Goal: Information Seeking & Learning: Find specific fact

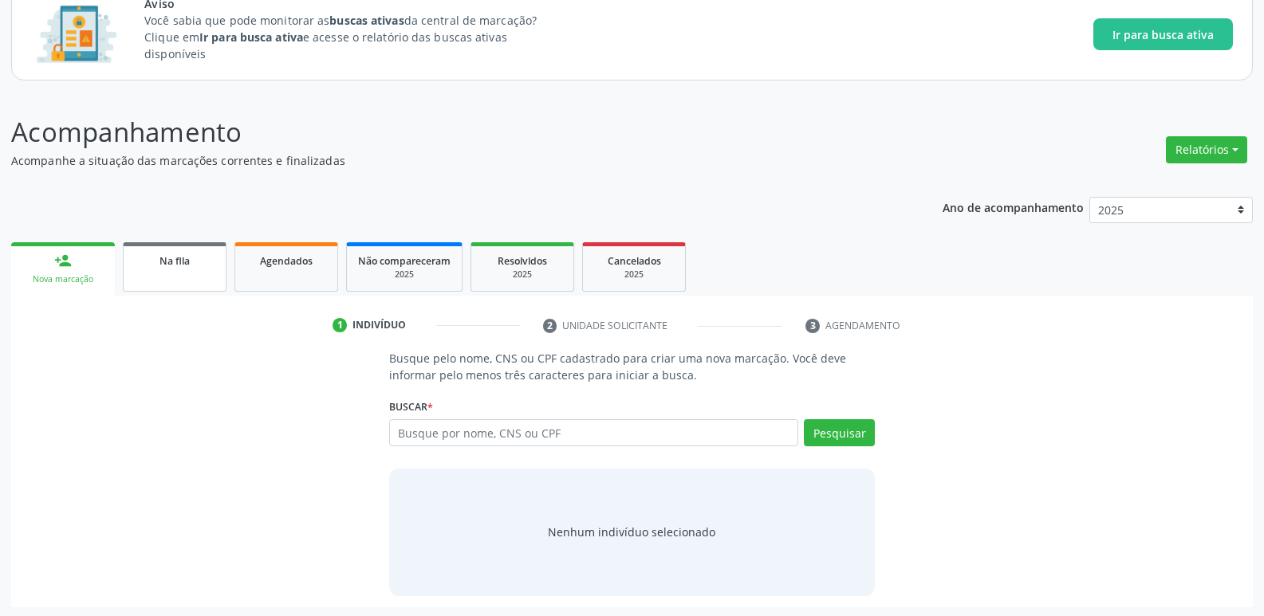
scroll to position [113, 0]
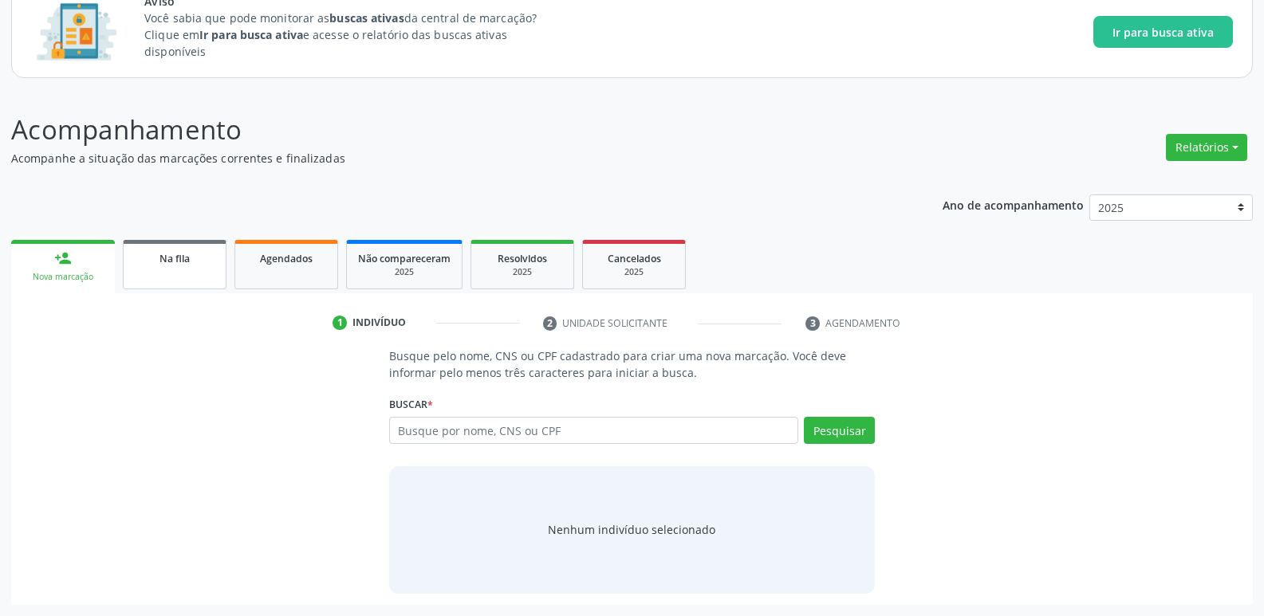
click at [208, 277] on link "Na fila" at bounding box center [175, 264] width 104 height 49
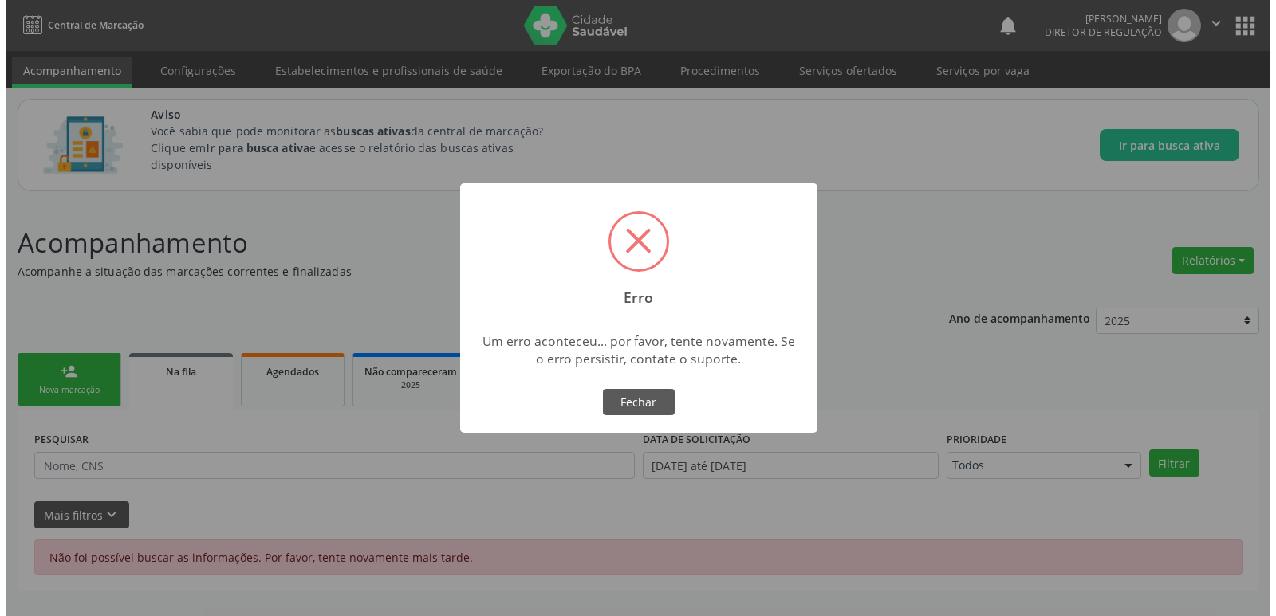
scroll to position [0, 0]
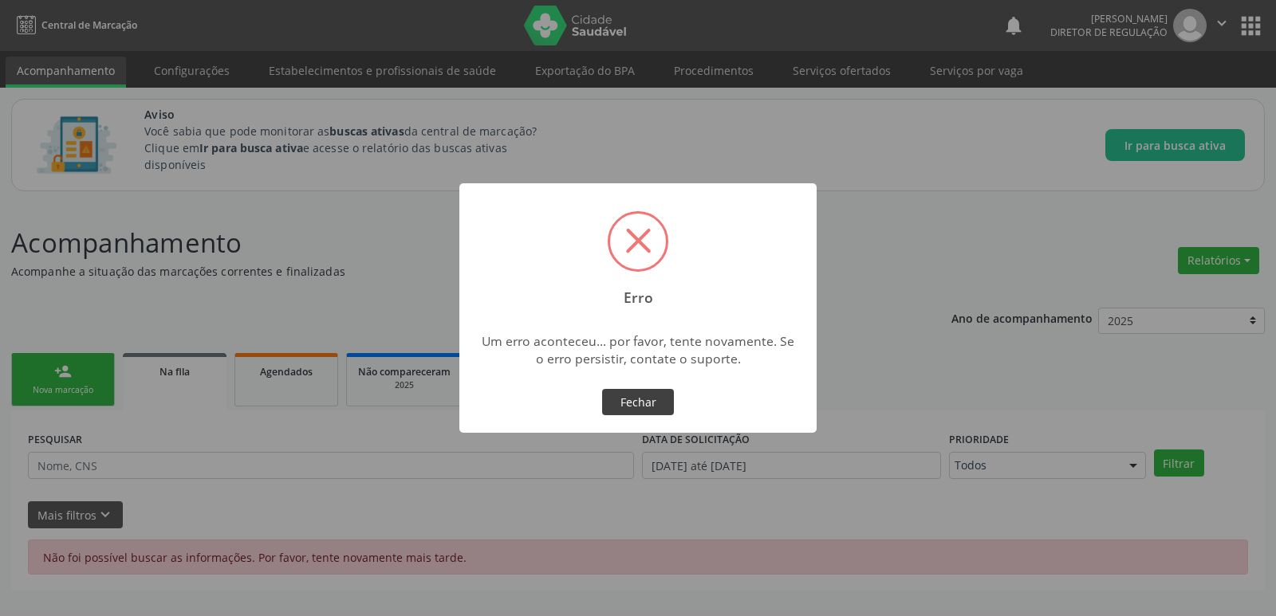
click at [632, 403] on button "Fechar" at bounding box center [638, 402] width 72 height 27
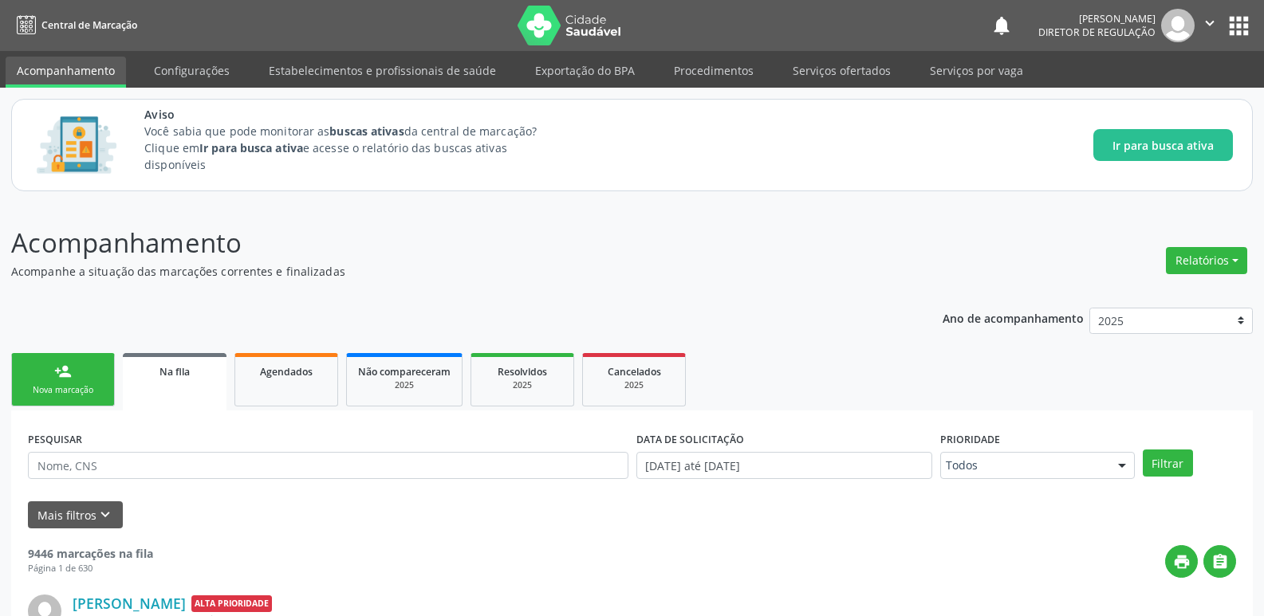
scroll to position [273, 0]
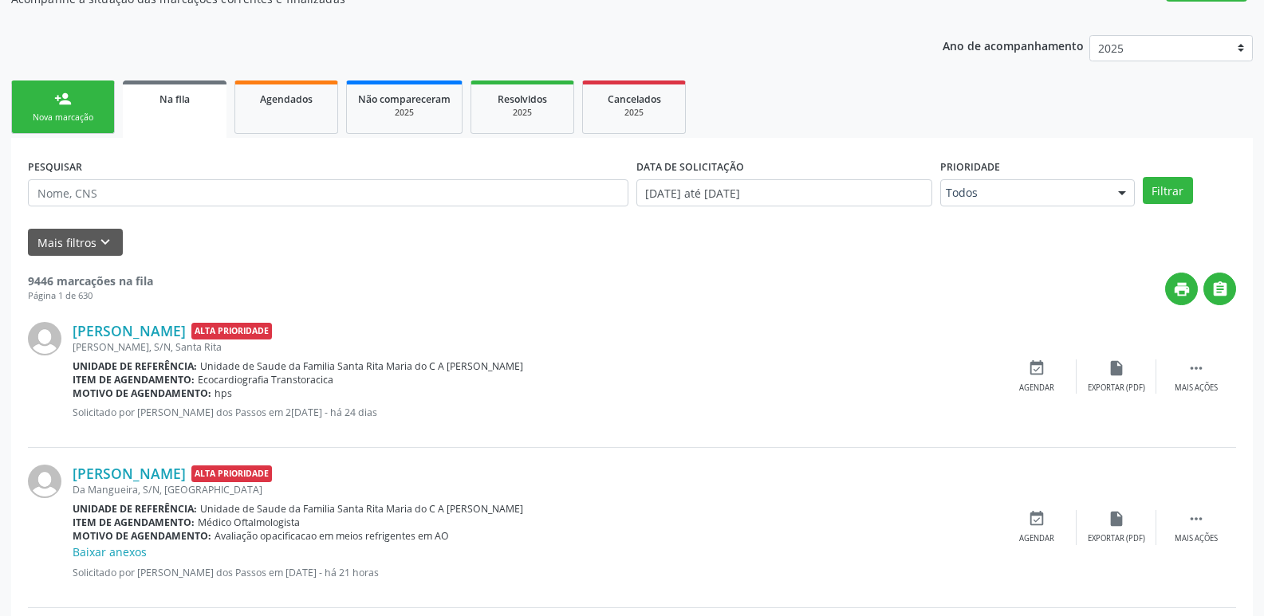
click at [353, 173] on div "PESQUISAR" at bounding box center [328, 186] width 608 height 62
click at [353, 175] on div "PESQUISAR" at bounding box center [328, 186] width 608 height 62
click at [353, 178] on div "PESQUISAR" at bounding box center [328, 186] width 608 height 62
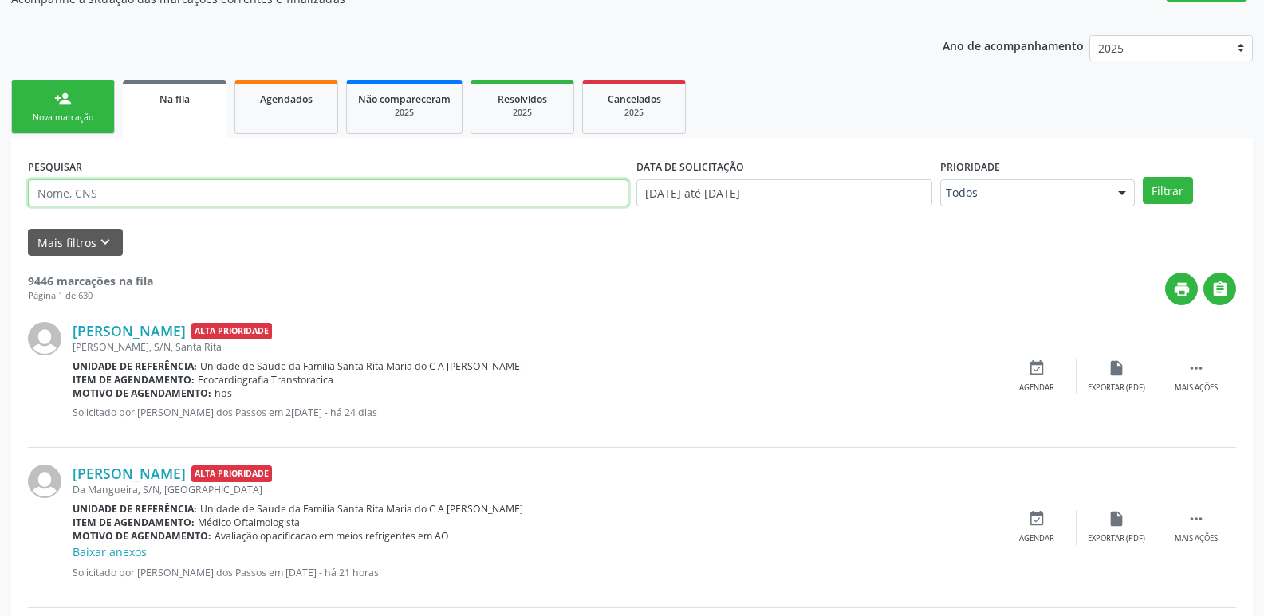
click at [352, 187] on input "text" at bounding box center [328, 192] width 600 height 27
type input "03020"
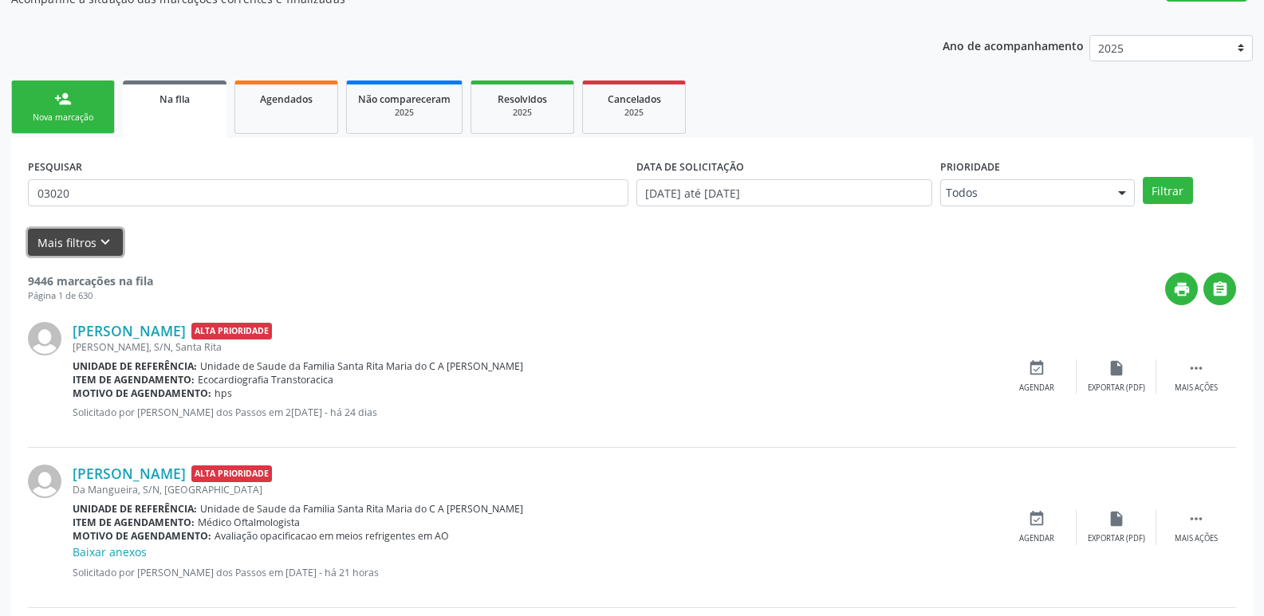
click at [96, 248] on icon "keyboard_arrow_down" at bounding box center [105, 243] width 18 height 18
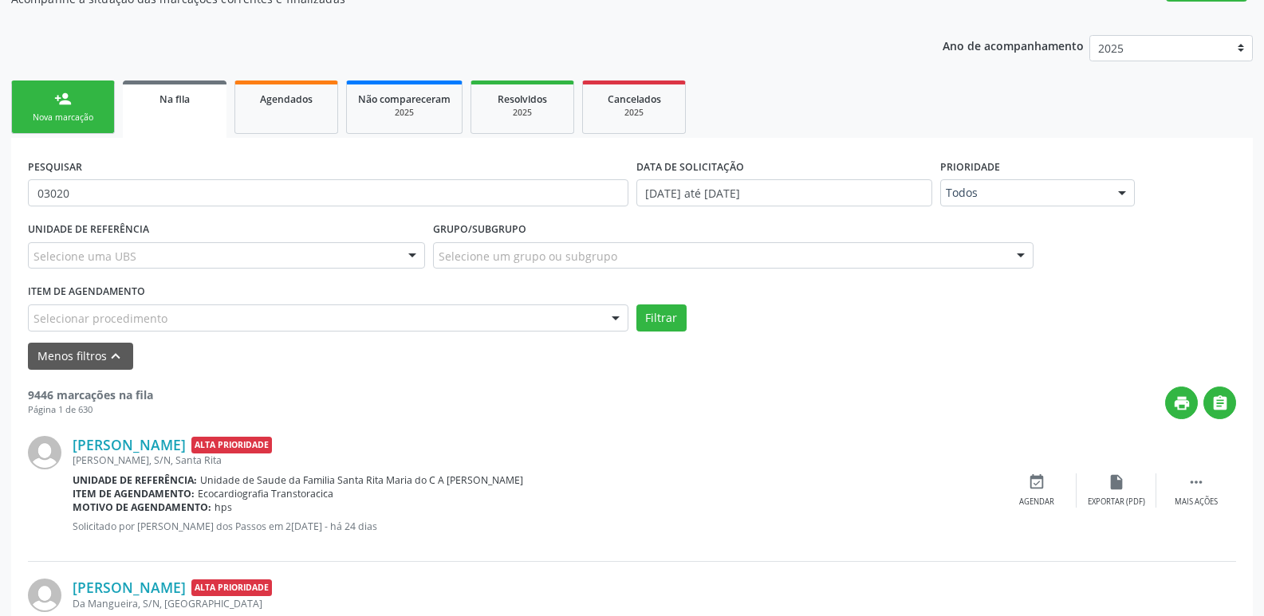
click at [177, 316] on div "Selecionar procedimento" at bounding box center [328, 318] width 600 height 27
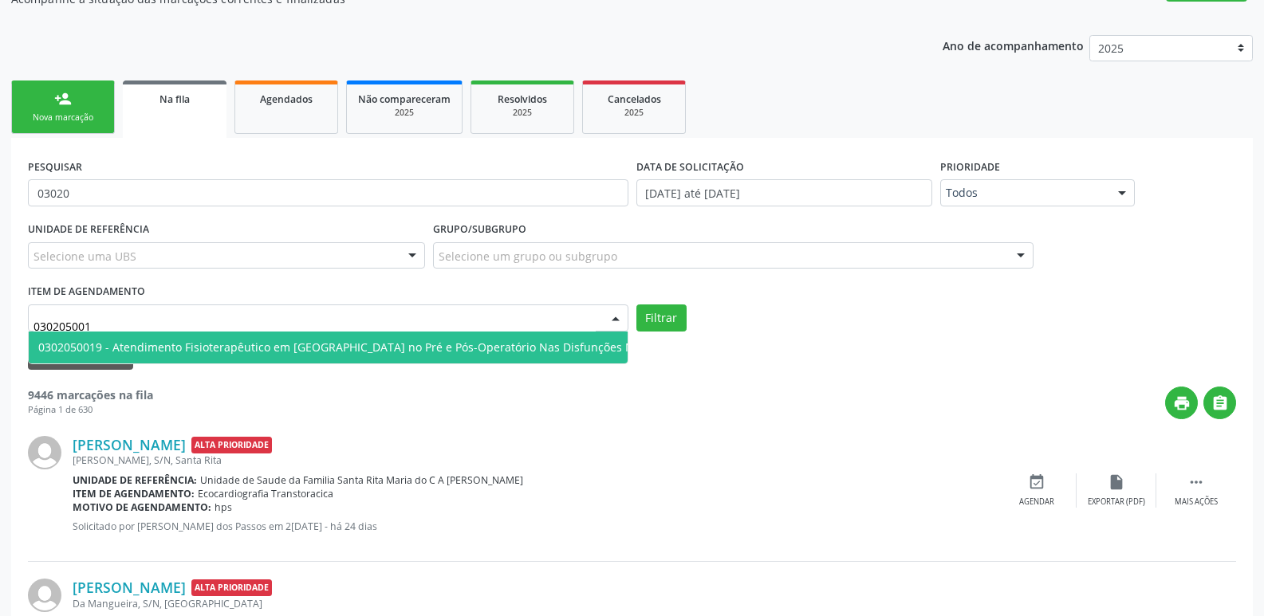
type input "0302050019"
click at [366, 340] on span "0302050019 - Atendimento Fisioterapêutico em [GEOGRAPHIC_DATA] no Pré e Pós-Ope…" at bounding box center [389, 347] width 702 height 15
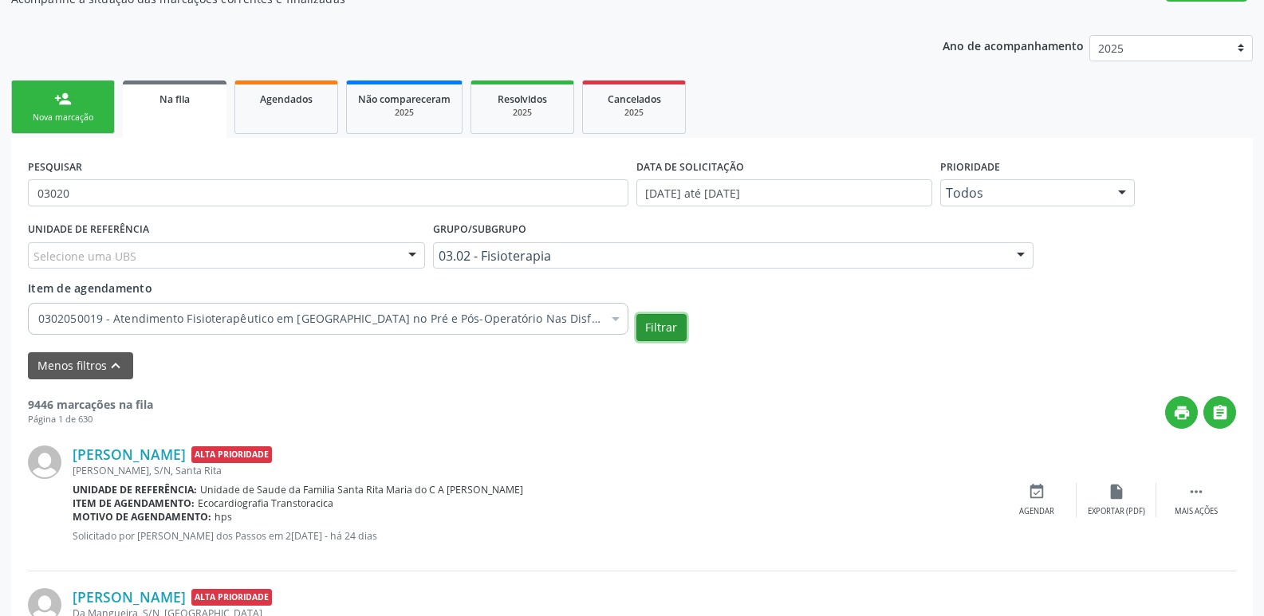
click at [682, 321] on button "Filtrar" at bounding box center [661, 327] width 50 height 27
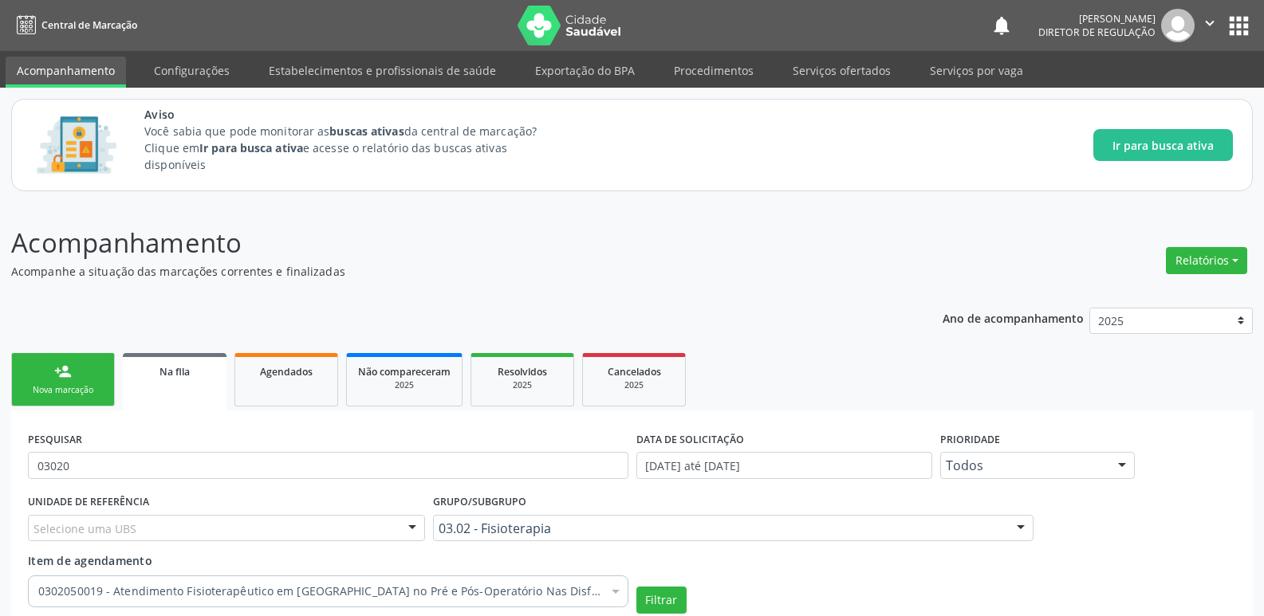
scroll to position [114, 0]
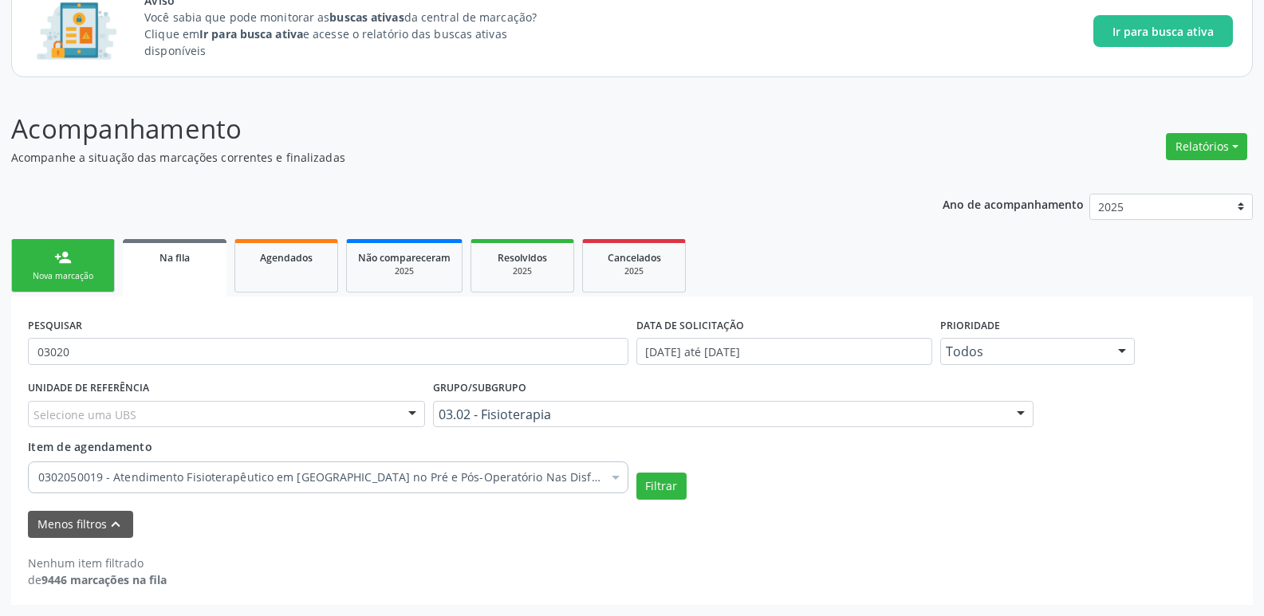
click at [829, 515] on div "Menos filtros keyboard_arrow_up" at bounding box center [632, 525] width 1216 height 28
click at [608, 469] on div at bounding box center [616, 479] width 24 height 27
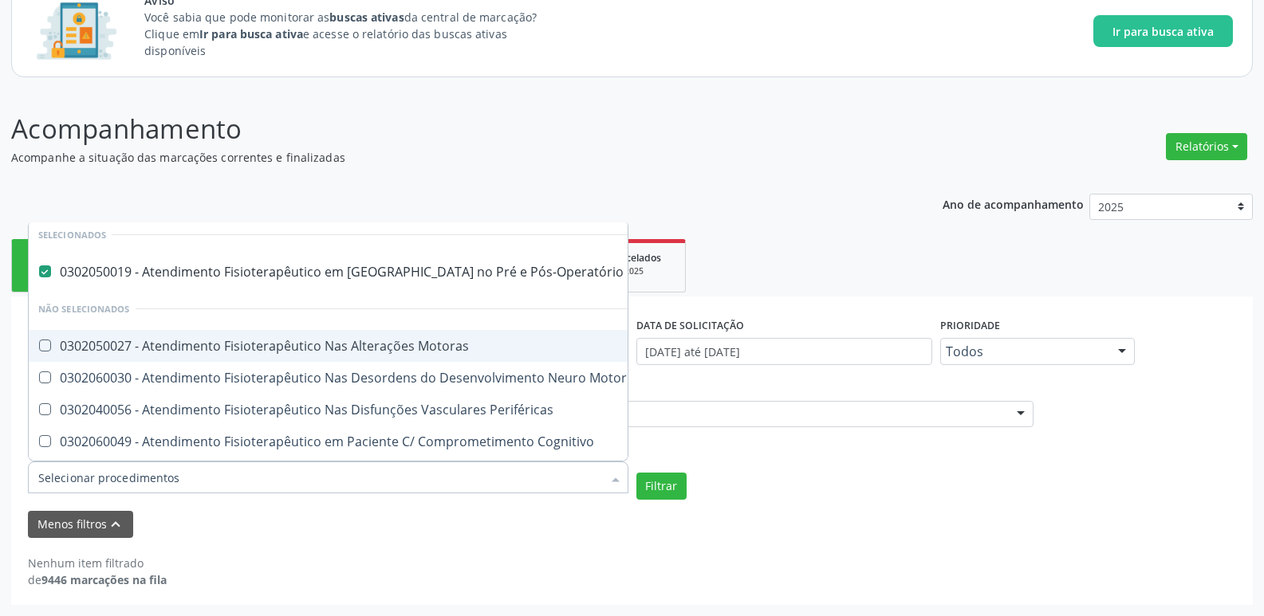
scroll to position [80, 0]
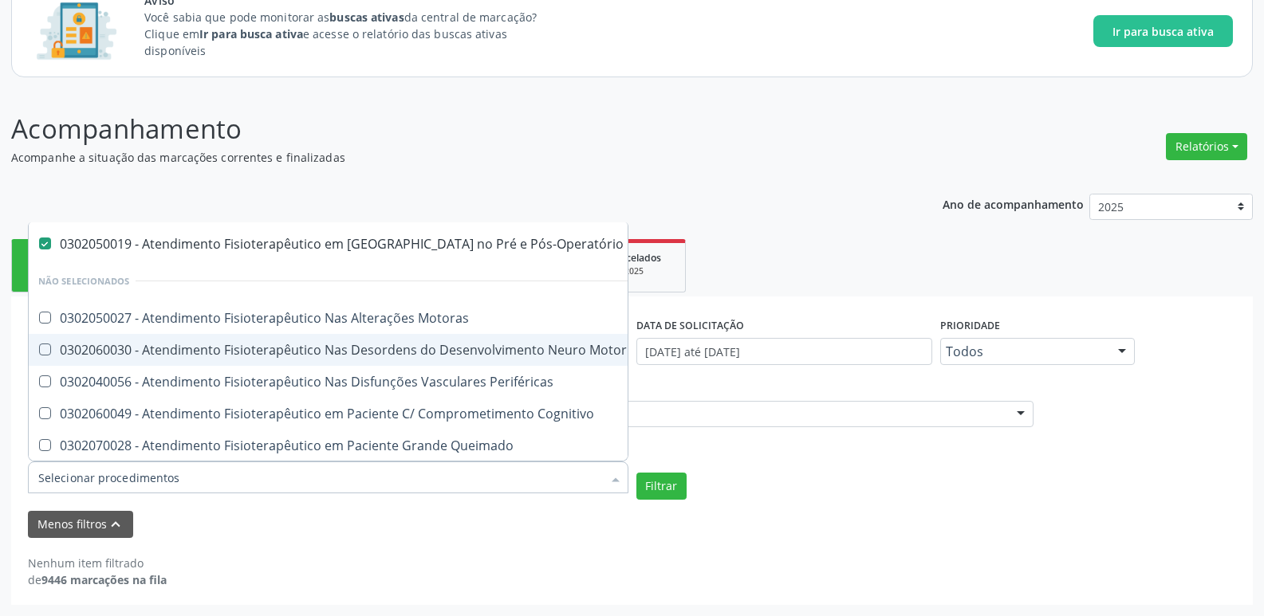
click at [257, 355] on div "0302060030 - Atendimento Fisioterapêutico Nas Desordens do Desenvolvimento Neur…" at bounding box center [497, 350] width 919 height 13
checkbox Motor "true"
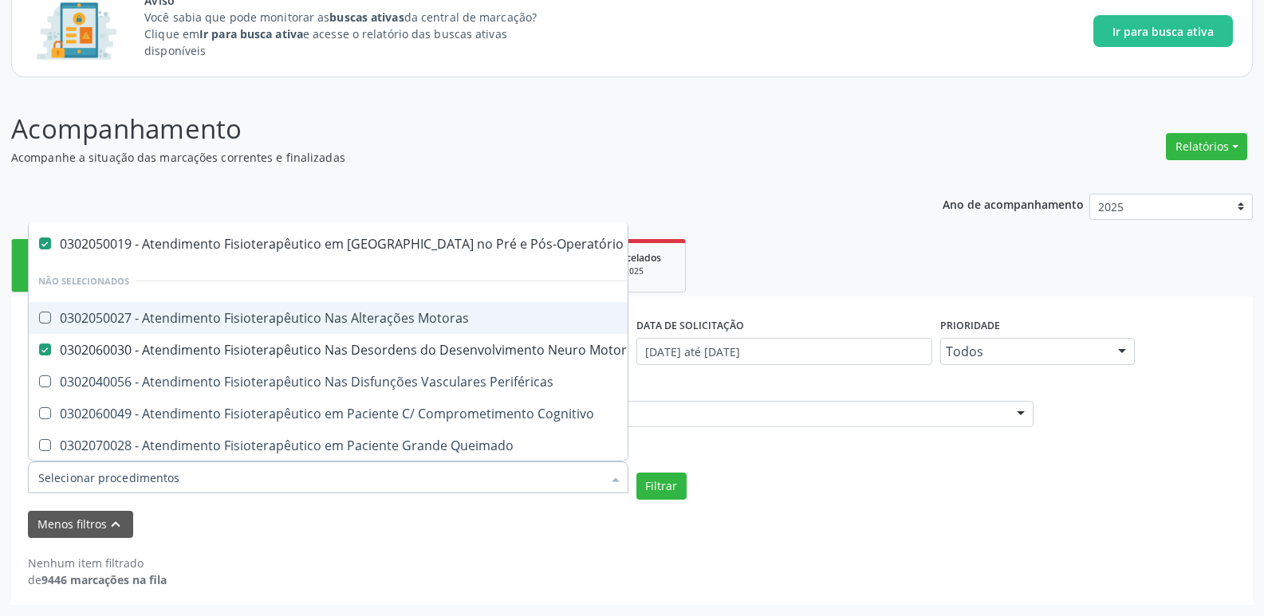
click at [262, 314] on div "0302050027 - Atendimento Fisioterapêutico Nas Alterações Motoras" at bounding box center [497, 318] width 919 height 13
checkbox Motoras "true"
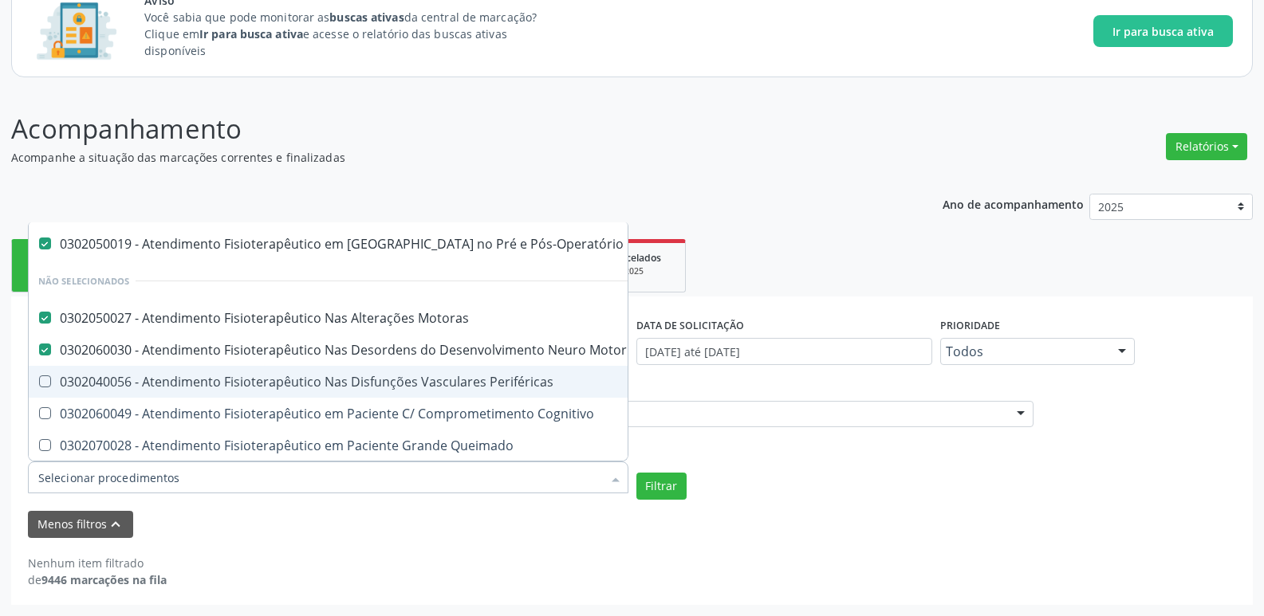
click at [266, 376] on div "0302040056 - Atendimento Fisioterapêutico Nas Disfunções Vasculares Periféricas" at bounding box center [497, 382] width 919 height 13
click at [267, 397] on span "0302040056 - Atendimento Fisioterapêutico Nas Disfunções Vasculares Periféricas" at bounding box center [498, 382] width 939 height 32
click at [266, 388] on div "0302040056 - Atendimento Fisioterapêutico Nas Disfunções Vasculares Periféricas" at bounding box center [497, 382] width 919 height 13
checkbox Periféricas "true"
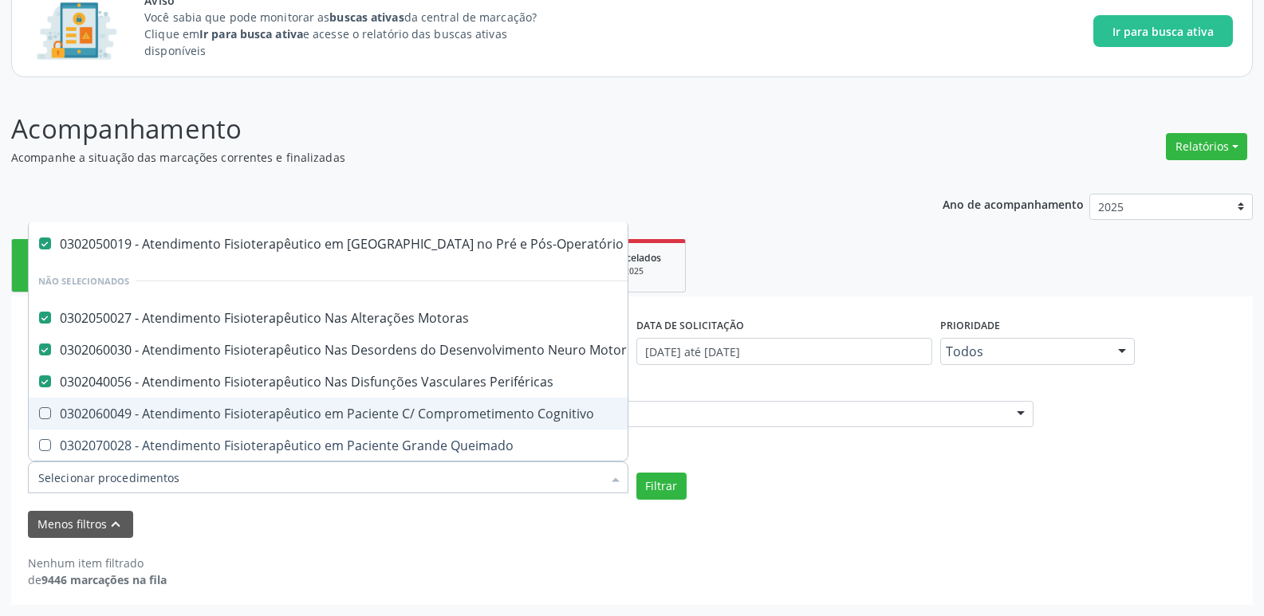
click at [273, 415] on div "0302060049 - Atendimento Fisioterapêutico em Paciente C/ Comprometimento Cognit…" at bounding box center [497, 413] width 919 height 13
checkbox Cognitivo "true"
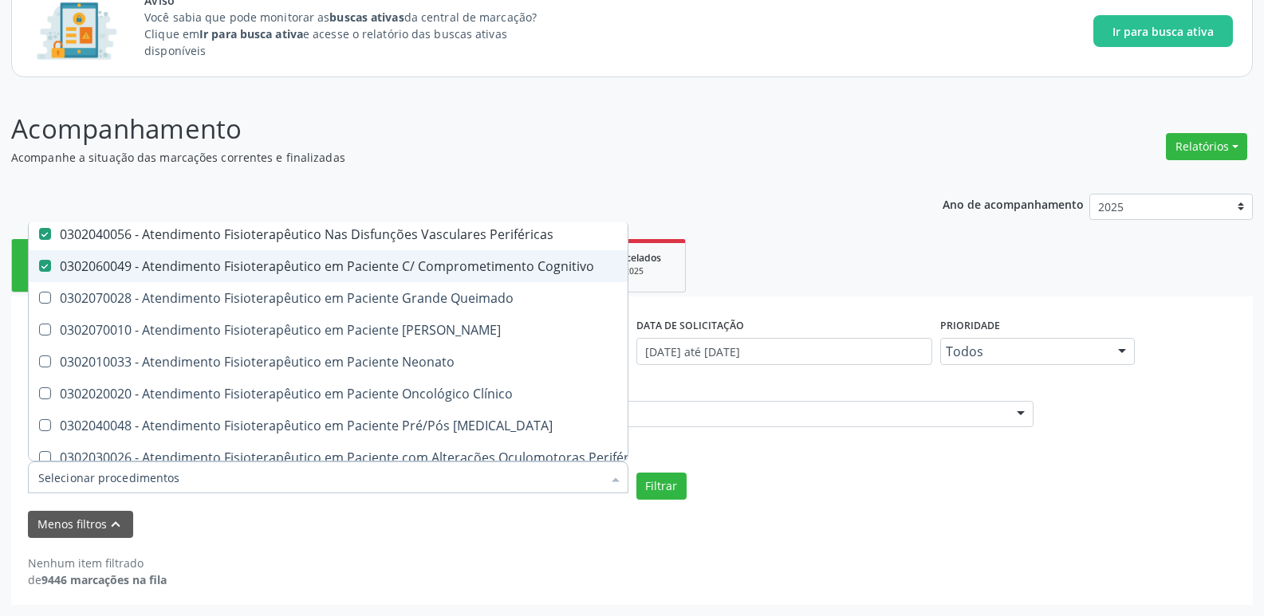
scroll to position [239, 0]
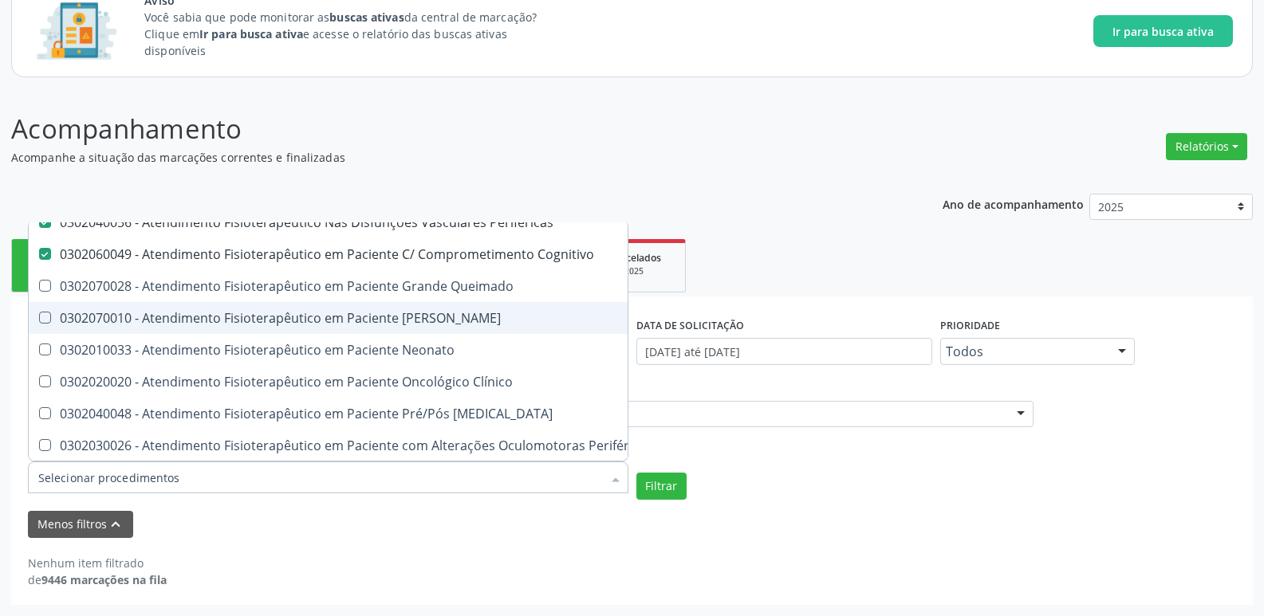
click at [182, 317] on div "0302070010 - Atendimento Fisioterapêutico em Paciente [PERSON_NAME]" at bounding box center [497, 318] width 919 height 13
checkbox Queimado "true"
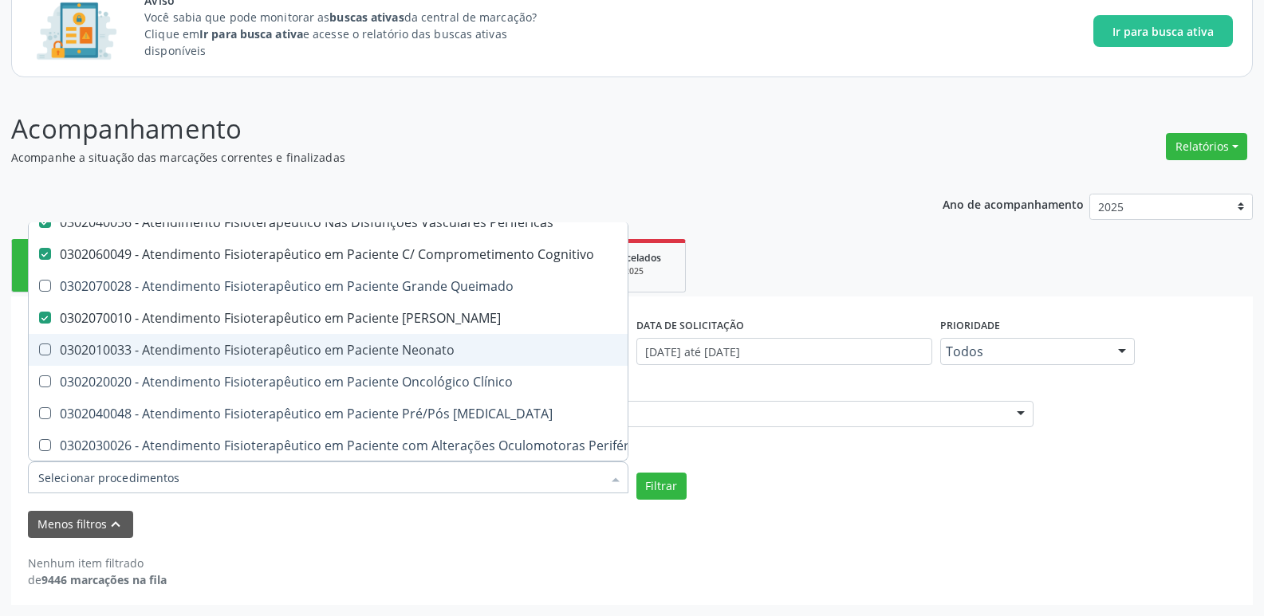
click at [230, 345] on div "0302010033 - Atendimento Fisioterapêutico em Paciente Neonato" at bounding box center [497, 350] width 919 height 13
checkbox Neonato "true"
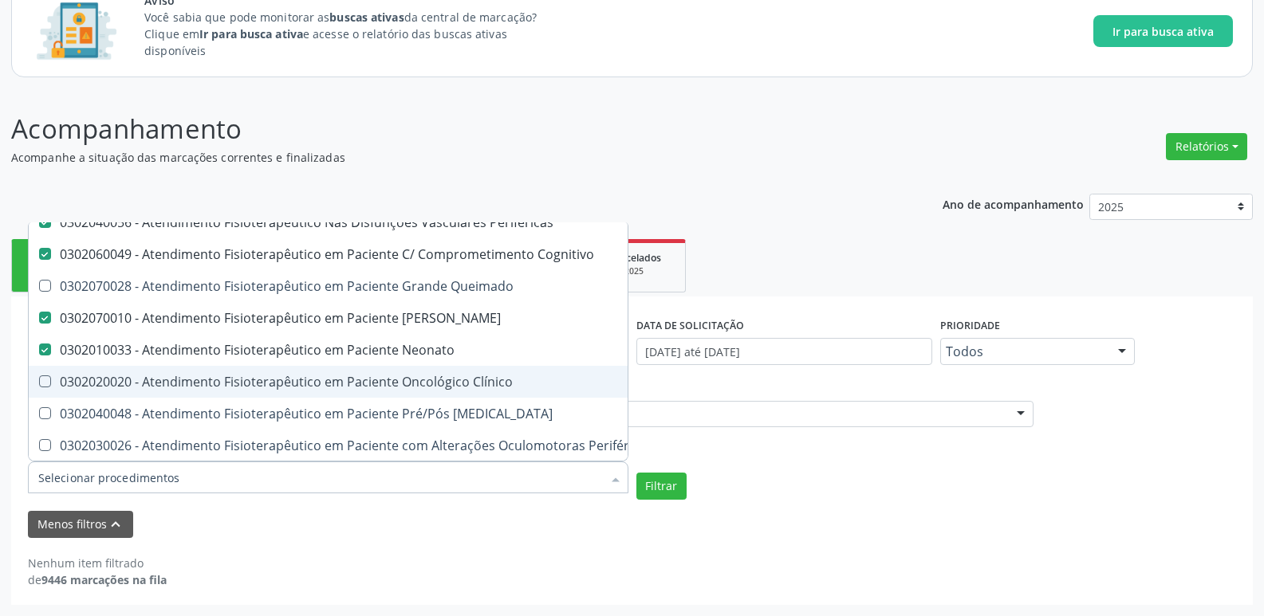
click at [266, 376] on div "0302020020 - Atendimento Fisioterapêutico em Paciente Oncológico Clínico" at bounding box center [497, 382] width 919 height 13
checkbox Clínico "true"
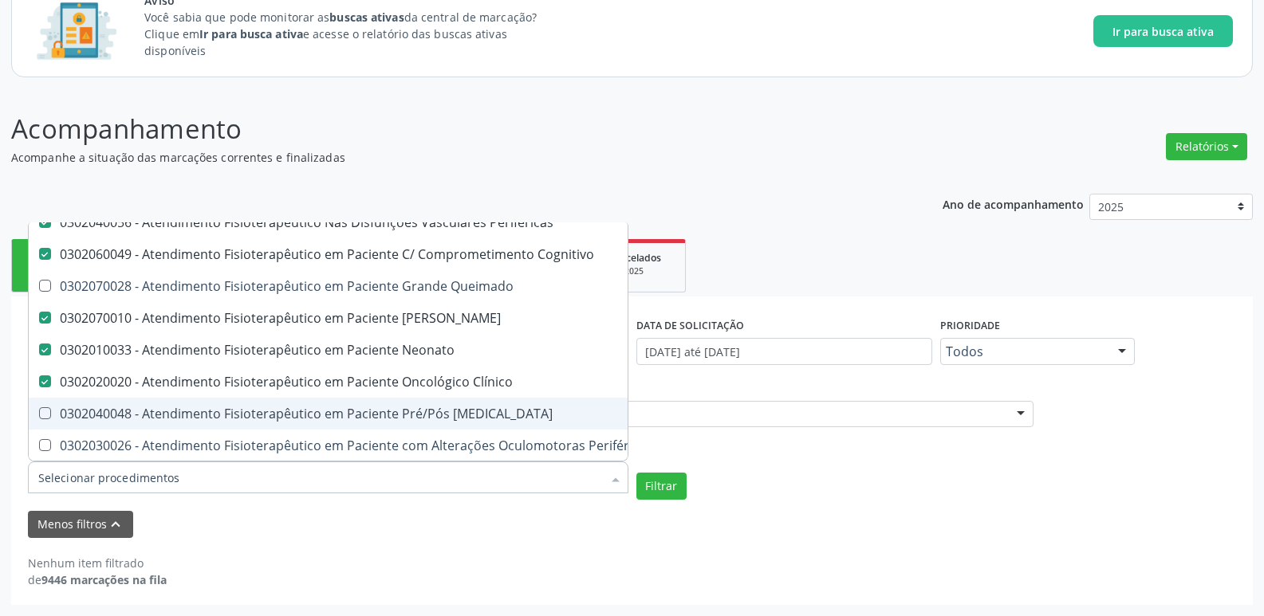
click at [262, 401] on span "0302040048 - Atendimento Fisioterapêutico em Paciente Pré/Pós [MEDICAL_DATA]" at bounding box center [498, 414] width 939 height 32
checkbox Cardiovascular "true"
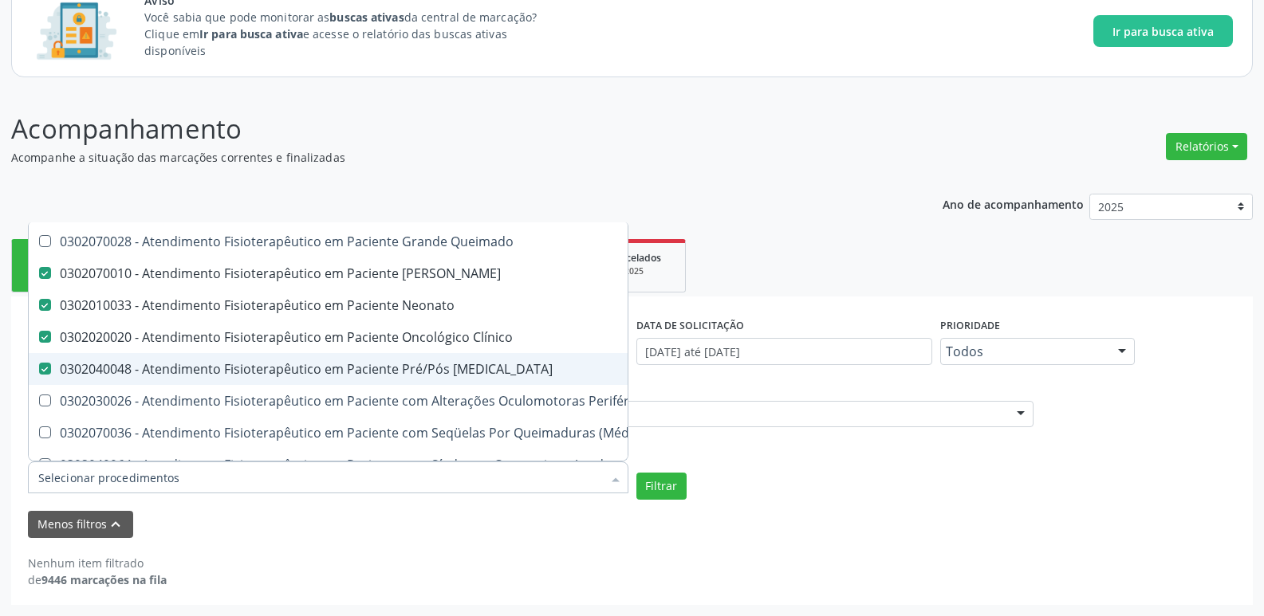
scroll to position [319, 0]
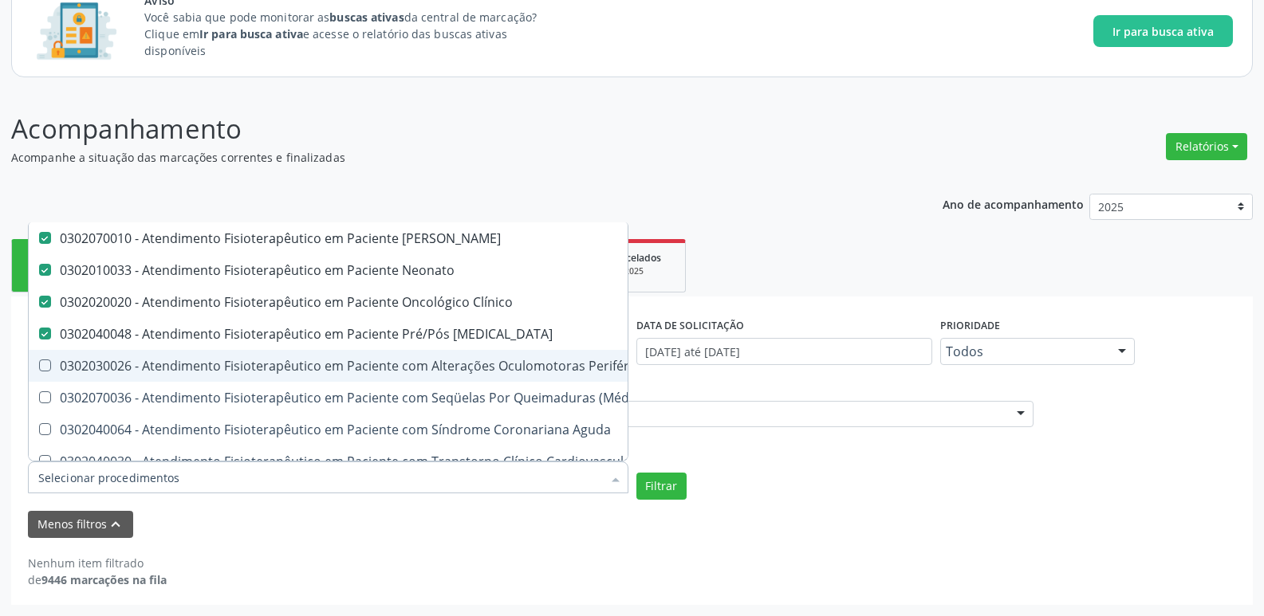
click at [258, 377] on span "0302030026 - Atendimento Fisioterapêutico em Paciente com Alterações Oculomotor…" at bounding box center [498, 366] width 939 height 32
checkbox Periféricas "true"
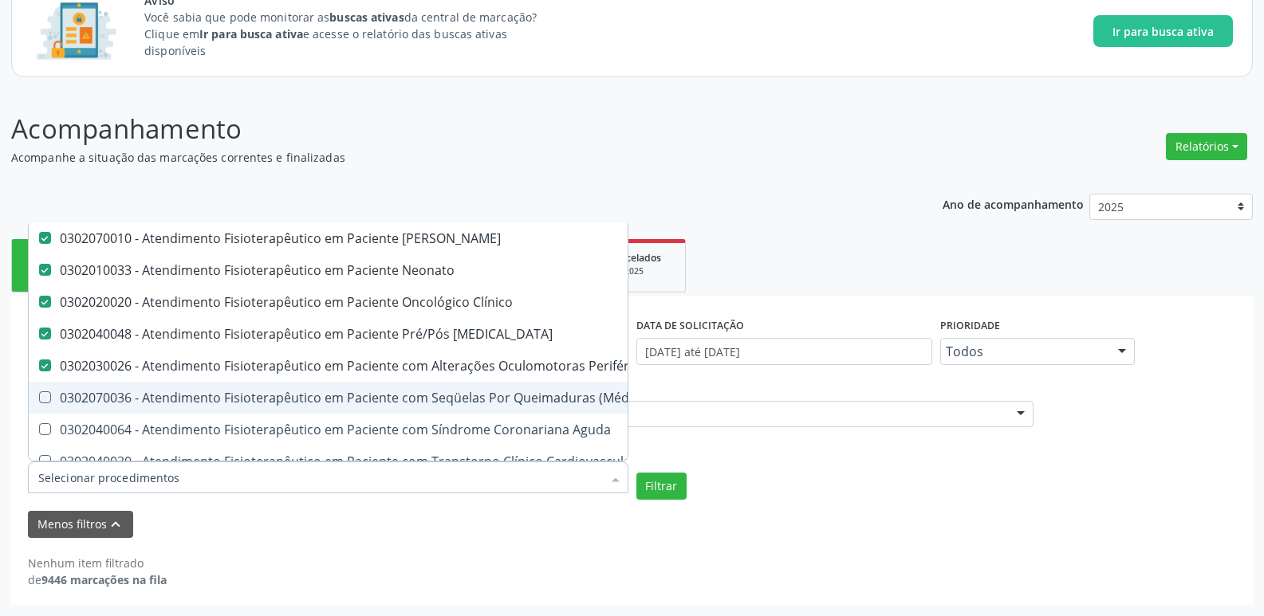
click at [262, 384] on span "0302070036 - Atendimento Fisioterapêutico em Paciente com Seqüelas Por Queimadu…" at bounding box center [498, 398] width 939 height 32
checkbox Queimados\) "true"
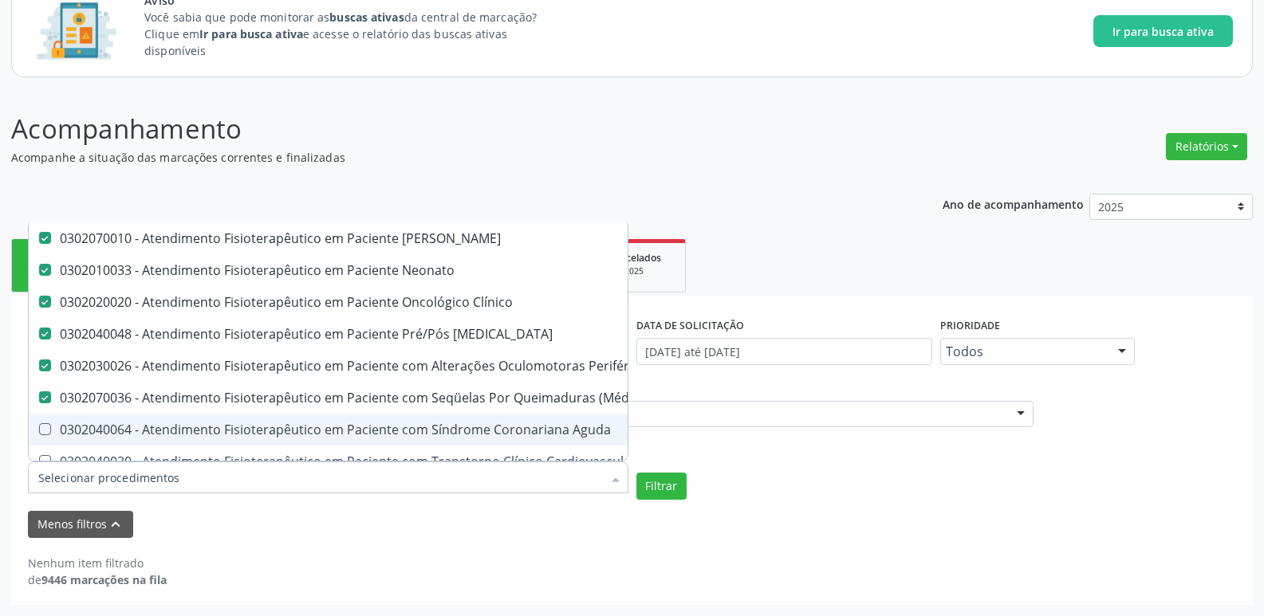
click at [270, 427] on div "0302040064 - Atendimento Fisioterapêutico em Paciente com Síndrome Coronariana …" at bounding box center [497, 429] width 919 height 13
checkbox Aguda "true"
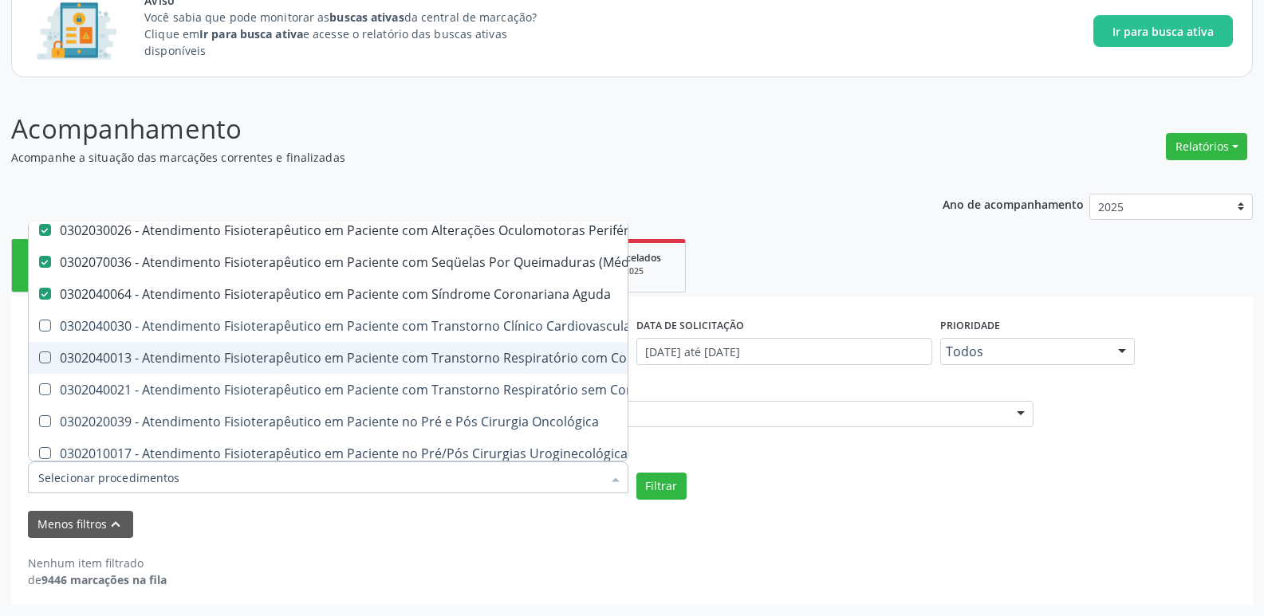
scroll to position [478, 0]
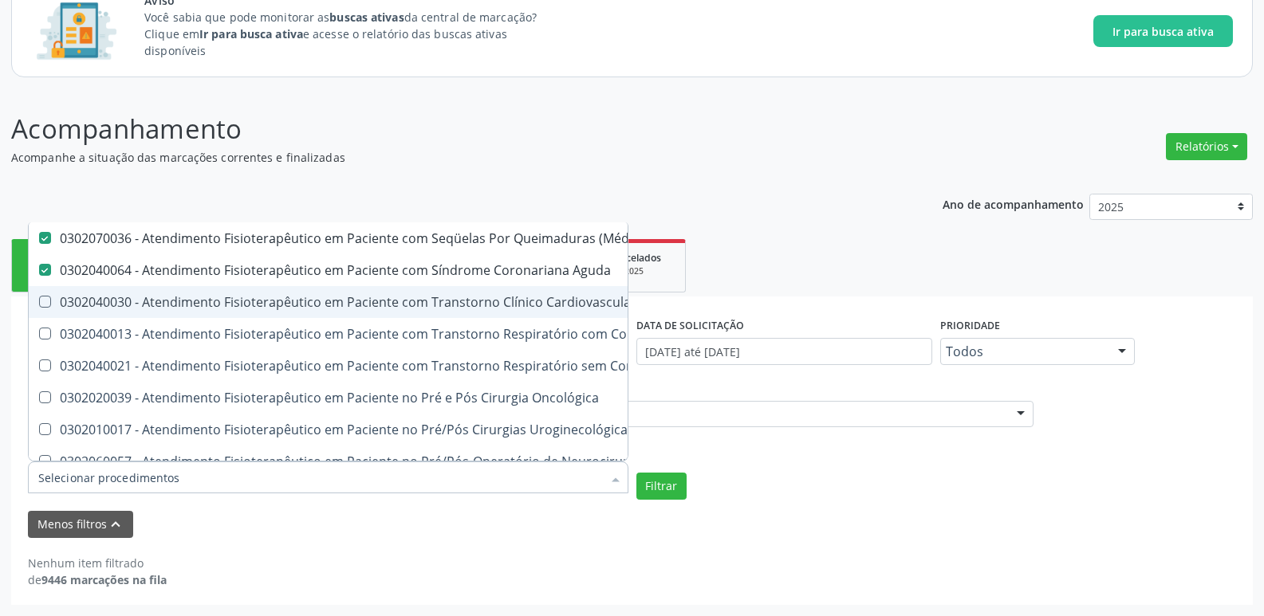
click at [227, 303] on div "0302040030 - Atendimento Fisioterapêutico em Paciente com Transtorno Clínico Ca…" at bounding box center [497, 302] width 919 height 13
checkbox Cardiovascular "true"
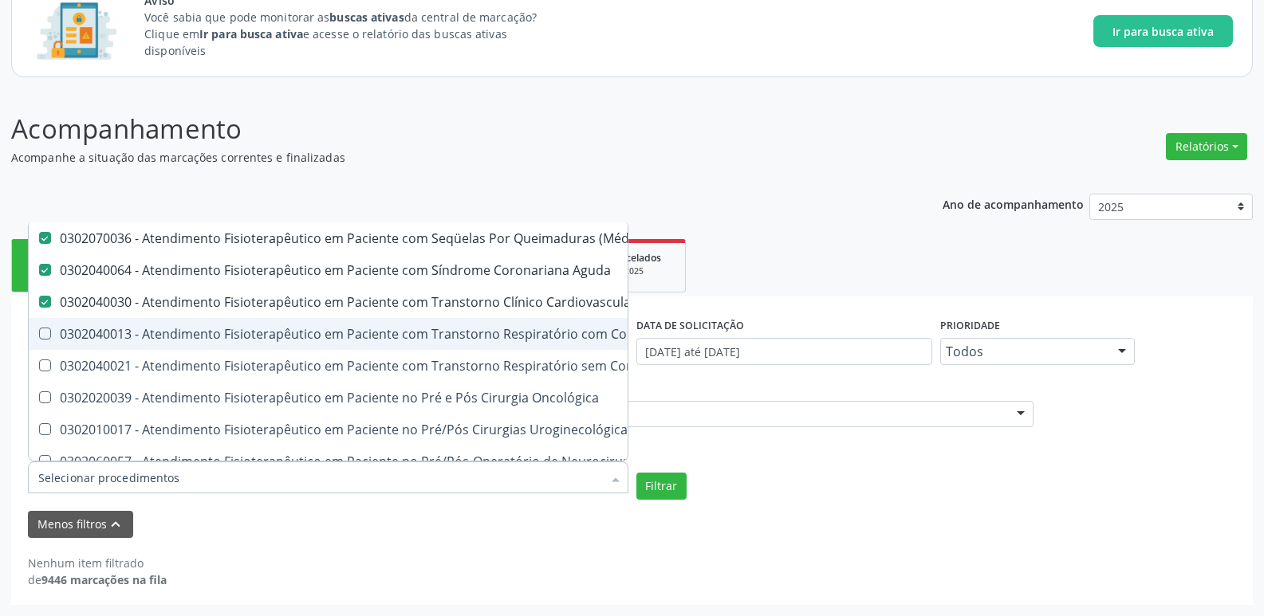
click at [242, 328] on div "0302040013 - Atendimento Fisioterapêutico em Paciente com Transtorno Respiratór…" at bounding box center [497, 334] width 919 height 13
checkbox Sistêmicas "true"
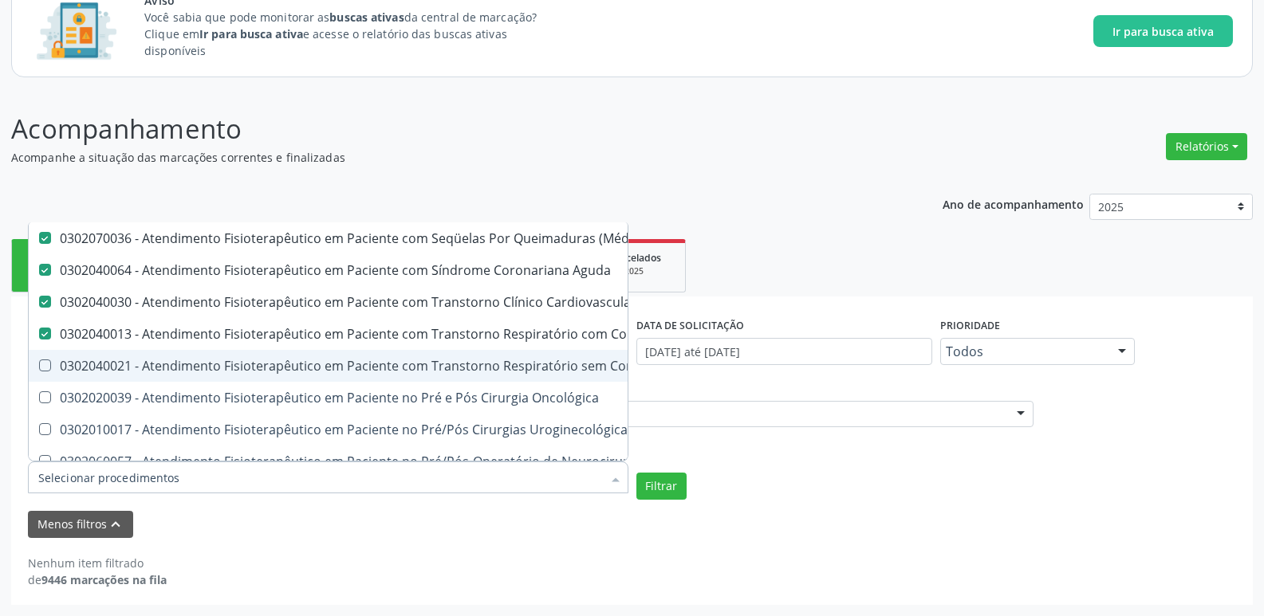
click at [267, 360] on div "0302040021 - Atendimento Fisioterapêutico em Paciente com Transtorno Respiratór…" at bounding box center [497, 366] width 919 height 13
checkbox Sistêmicas "true"
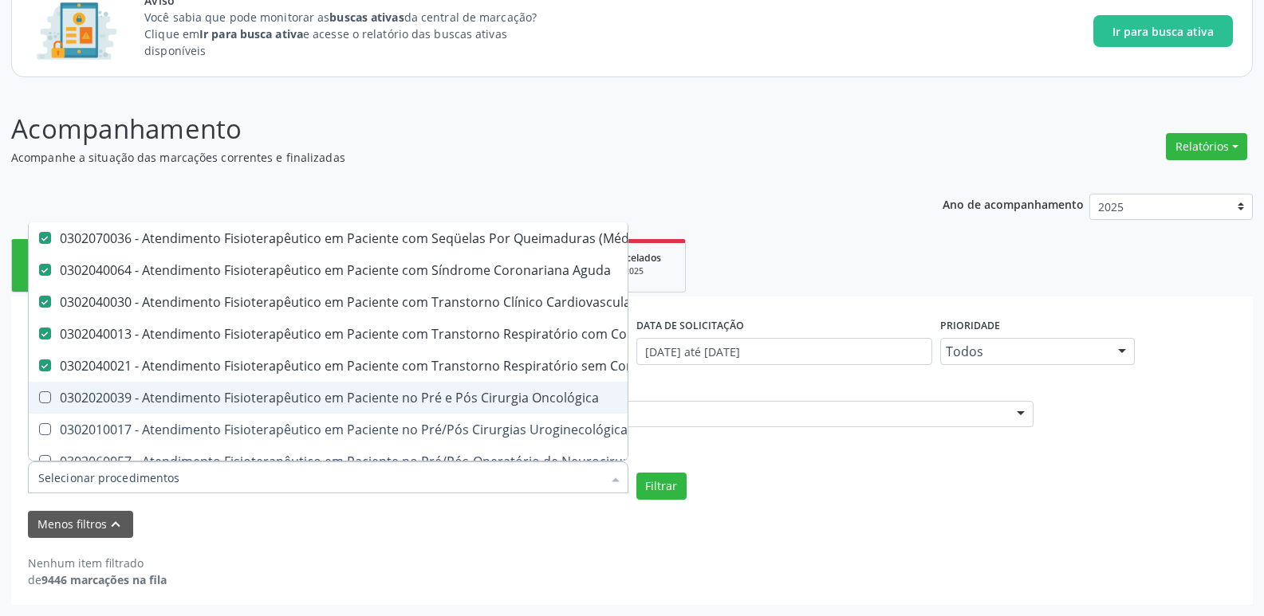
click at [293, 411] on span "0302020039 - Atendimento Fisioterapêutico em Paciente no Pré e Pós Cirurgia Onc…" at bounding box center [498, 398] width 939 height 32
checkbox Oncológica "true"
click at [294, 415] on span "0302010017 - Atendimento Fisioterapêutico em Paciente no Pré/Pós Cirurgias Urog…" at bounding box center [498, 430] width 939 height 32
checkbox Uroginecológicas "true"
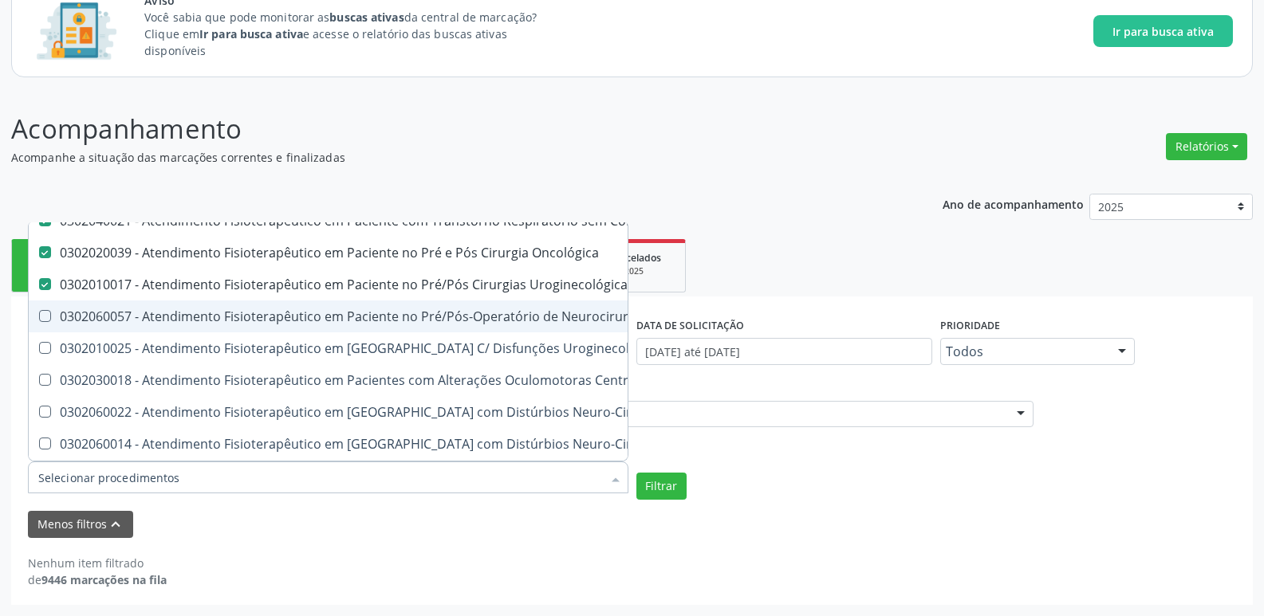
scroll to position [638, 0]
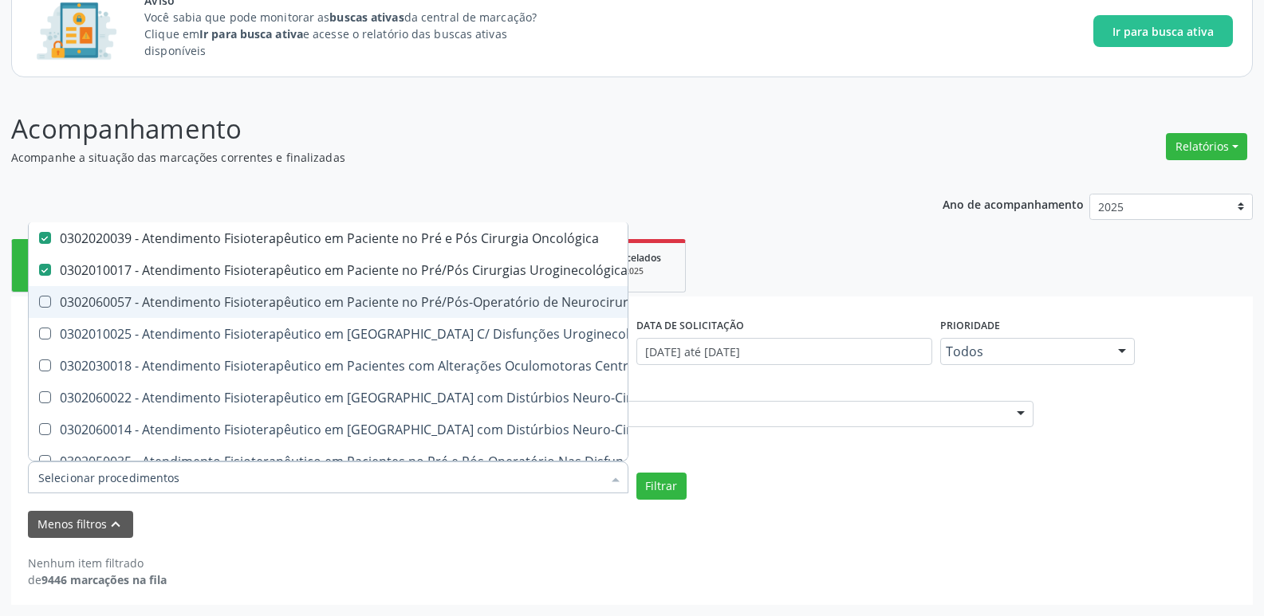
click at [272, 306] on div "0302060057 - Atendimento Fisioterapêutico em Paciente no Pré/Pós-Operatório de …" at bounding box center [497, 302] width 919 height 13
checkbox Neurocirurgia "true"
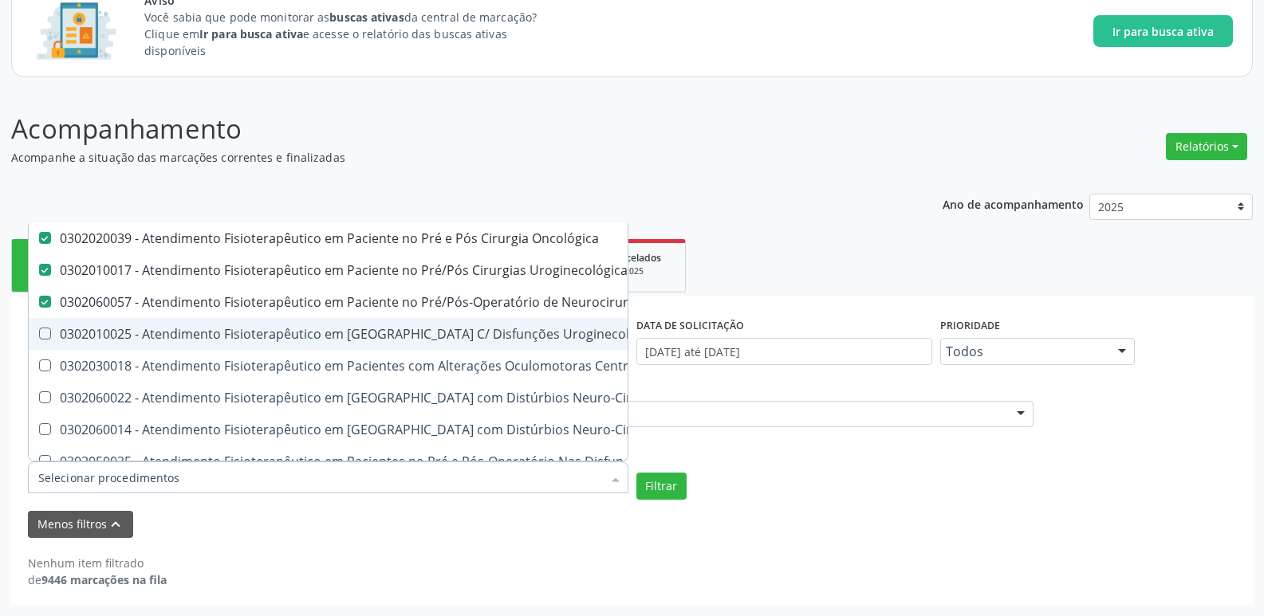
click at [290, 336] on div "0302010025 - Atendimento Fisioterapêutico em [GEOGRAPHIC_DATA] C/ Disfunções Ur…" at bounding box center [497, 334] width 919 height 13
checkbox Uroginecológicas "true"
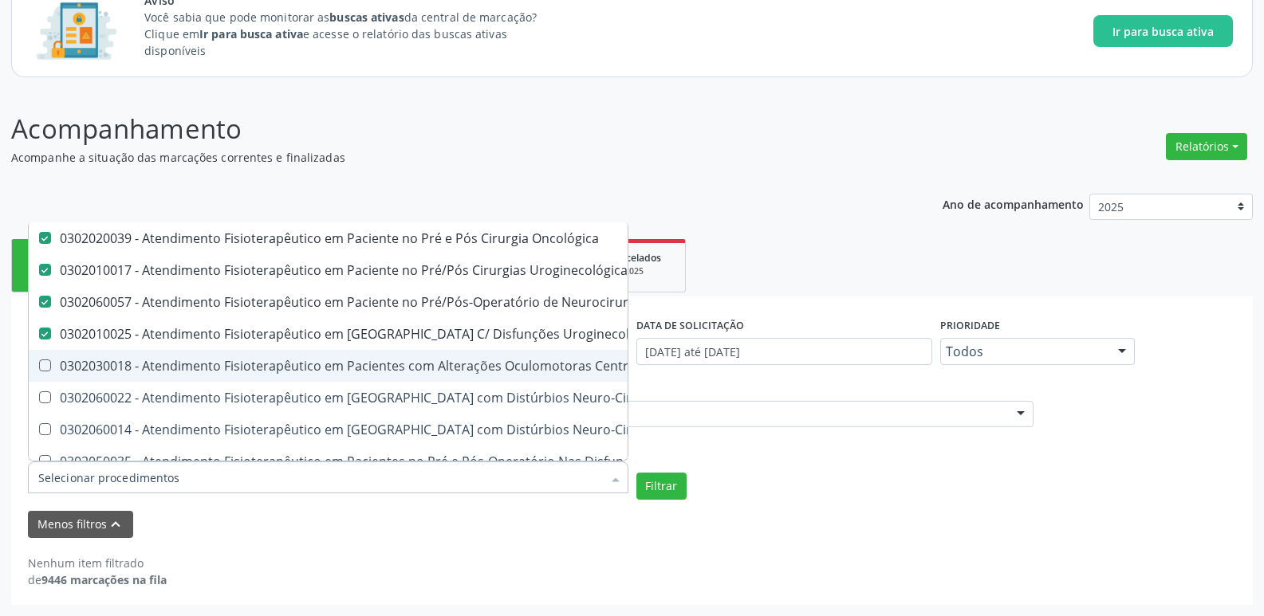
click at [277, 360] on div "0302030018 - Atendimento Fisioterapêutico em Pacientes com Alterações Oculomoto…" at bounding box center [497, 366] width 919 height 13
checkbox Sistêmico "true"
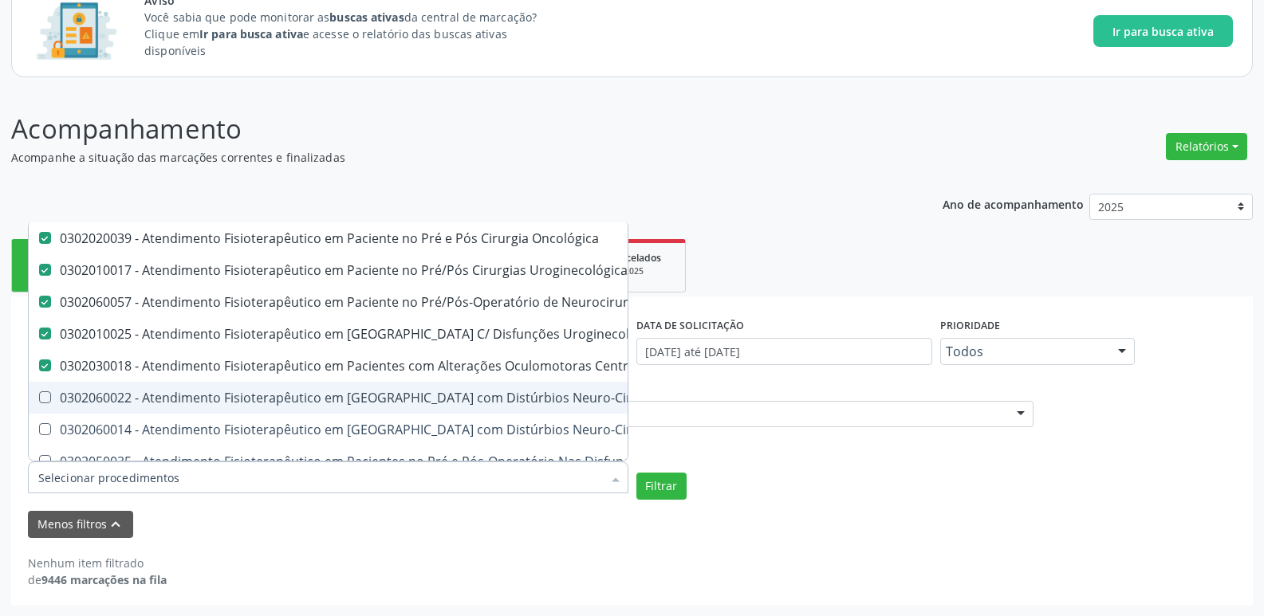
click at [280, 388] on span "0302060022 - Atendimento Fisioterapêutico em [GEOGRAPHIC_DATA] com Distúrbios N…" at bounding box center [498, 398] width 939 height 32
checkbox Sistêmicas "true"
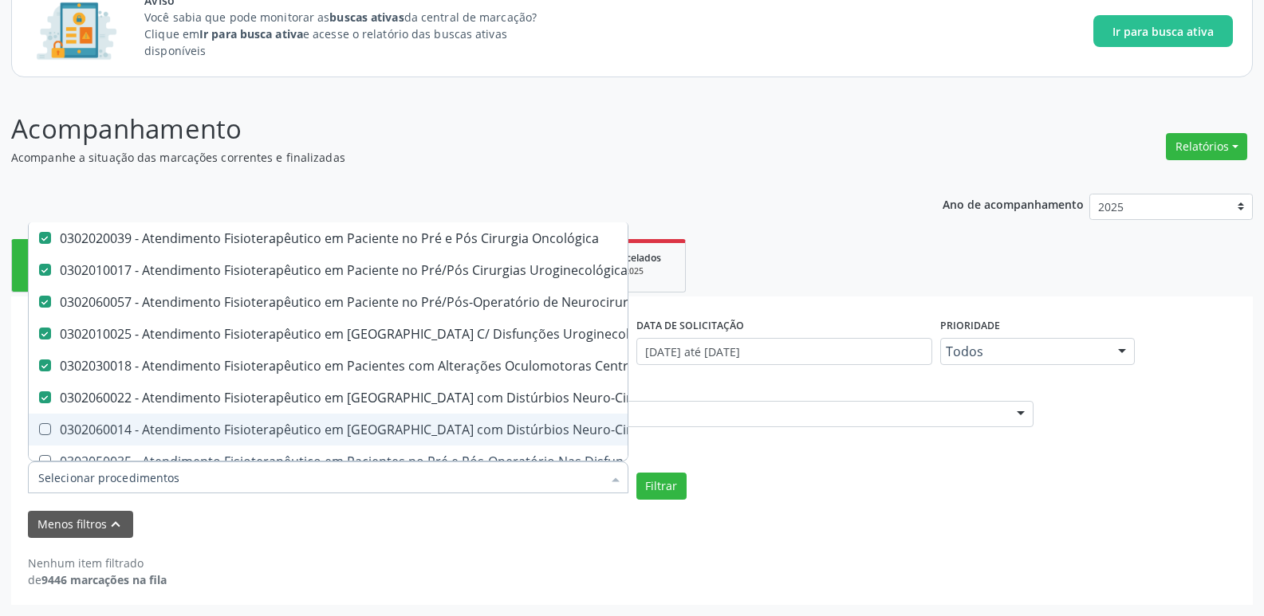
click at [286, 417] on span "0302060014 - Atendimento Fisioterapêutico em [GEOGRAPHIC_DATA] com Distúrbios N…" at bounding box center [498, 430] width 939 height 32
checkbox Sistêmicas "true"
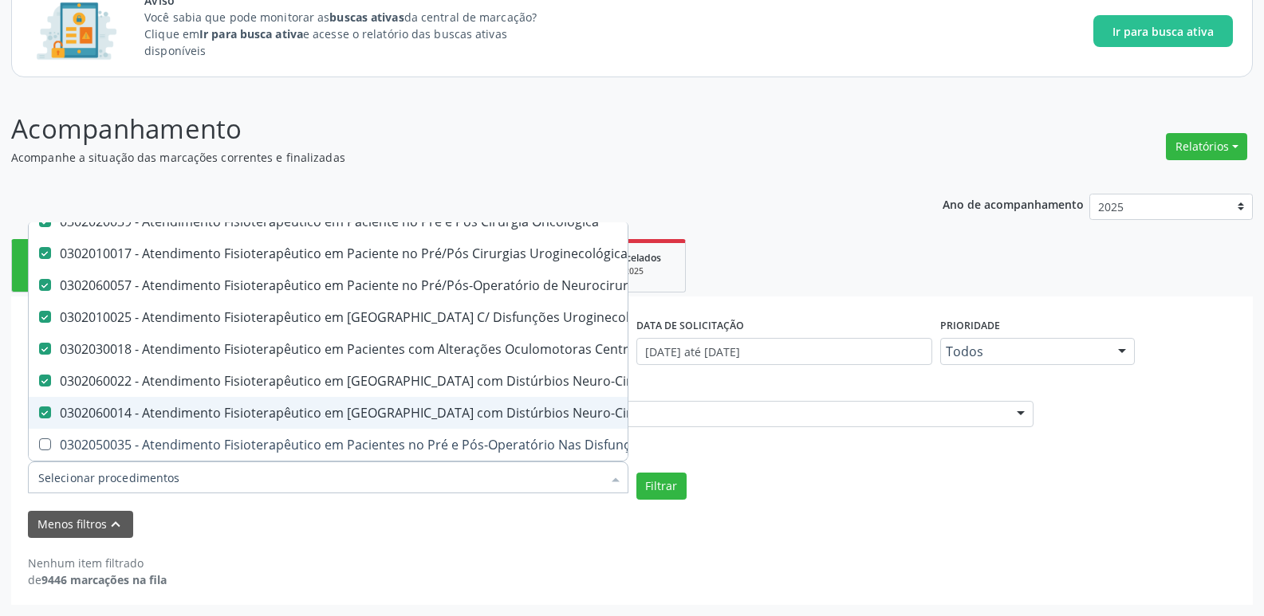
scroll to position [667, 0]
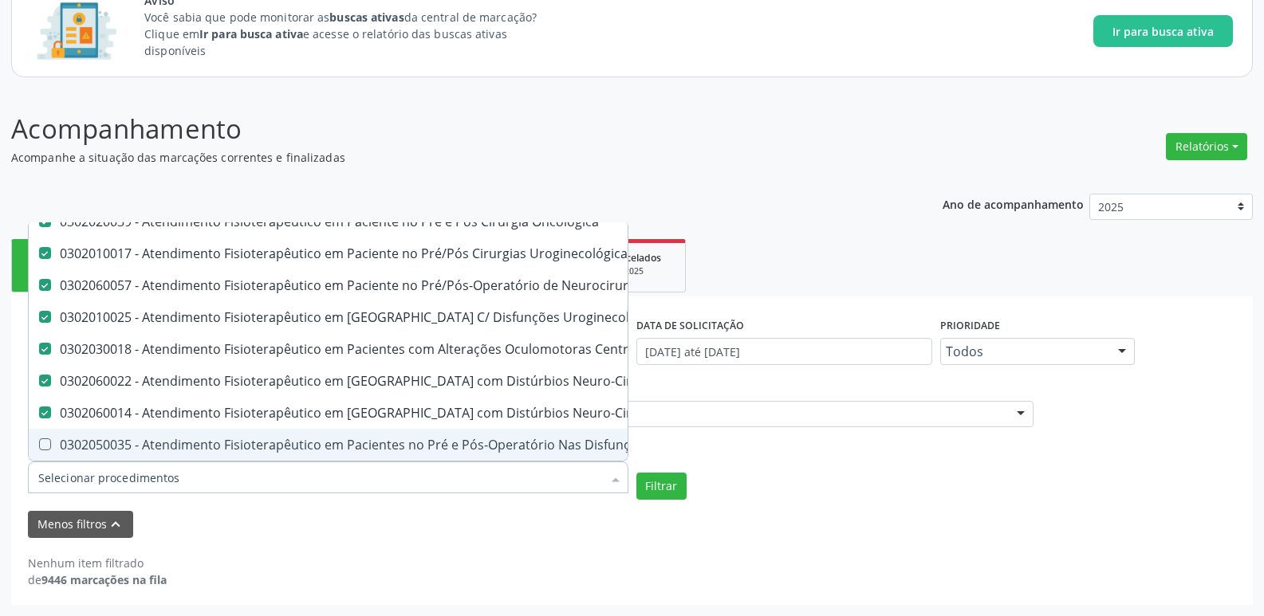
click at [314, 439] on div "0302050035 - Atendimento Fisioterapêutico em Pacientes no Pré e Pós-Operatório …" at bounding box center [497, 445] width 919 height 13
checkbox Sistemicas "true"
checkbox Queimado "true"
checkbox Sistemicas "false"
click at [655, 482] on button "Filtrar" at bounding box center [661, 486] width 50 height 27
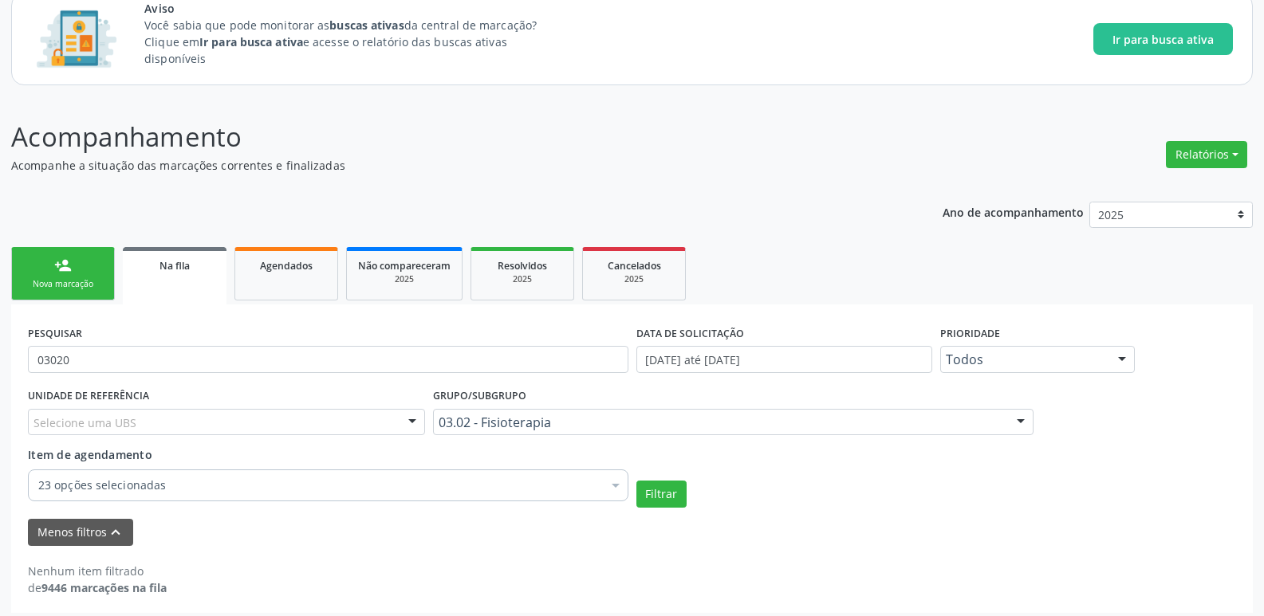
scroll to position [114, 0]
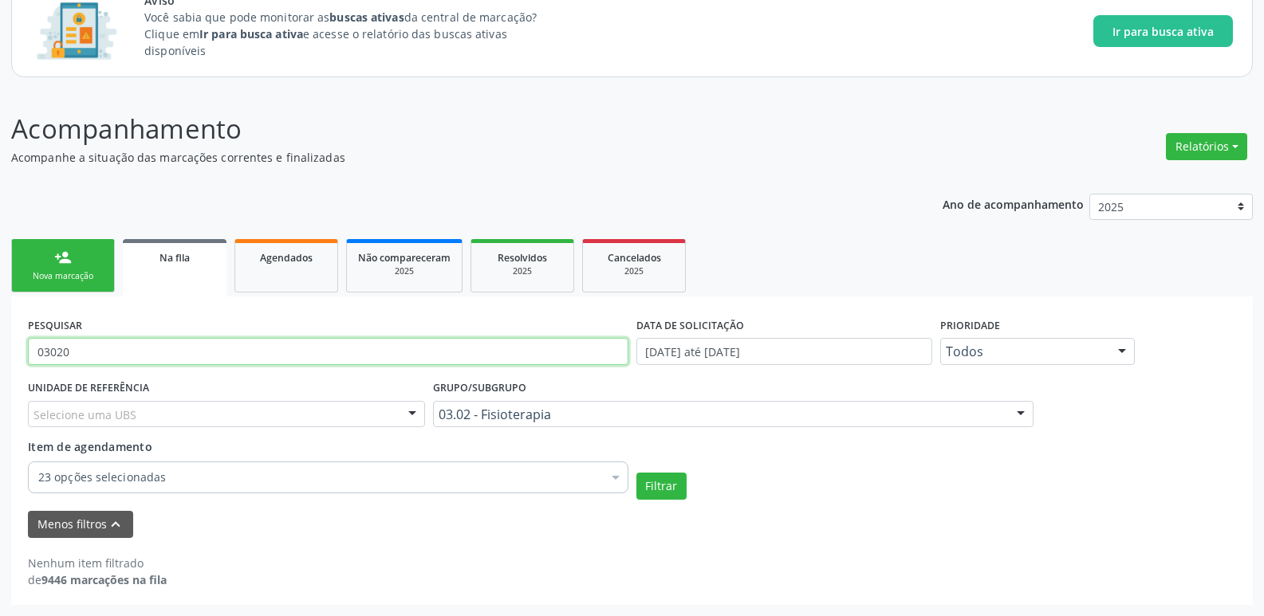
click at [191, 353] on input "03020" at bounding box center [328, 351] width 600 height 27
type input "0"
click at [196, 314] on div "PESQUISAR" at bounding box center [328, 344] width 608 height 62
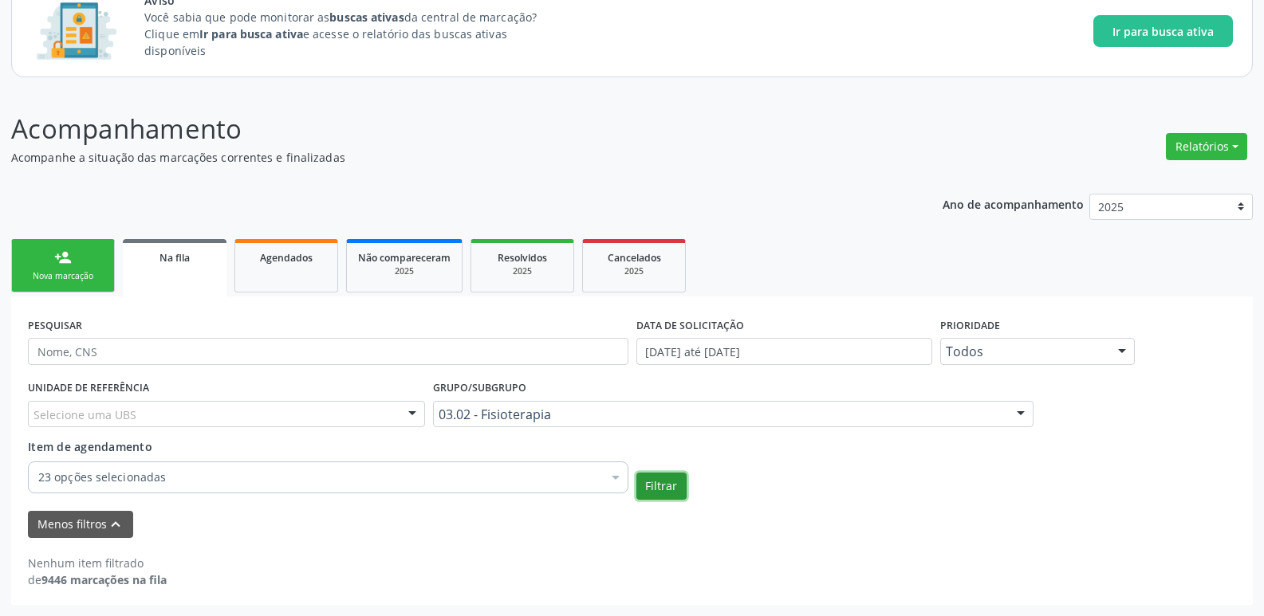
click at [663, 479] on button "Filtrar" at bounding box center [661, 486] width 50 height 27
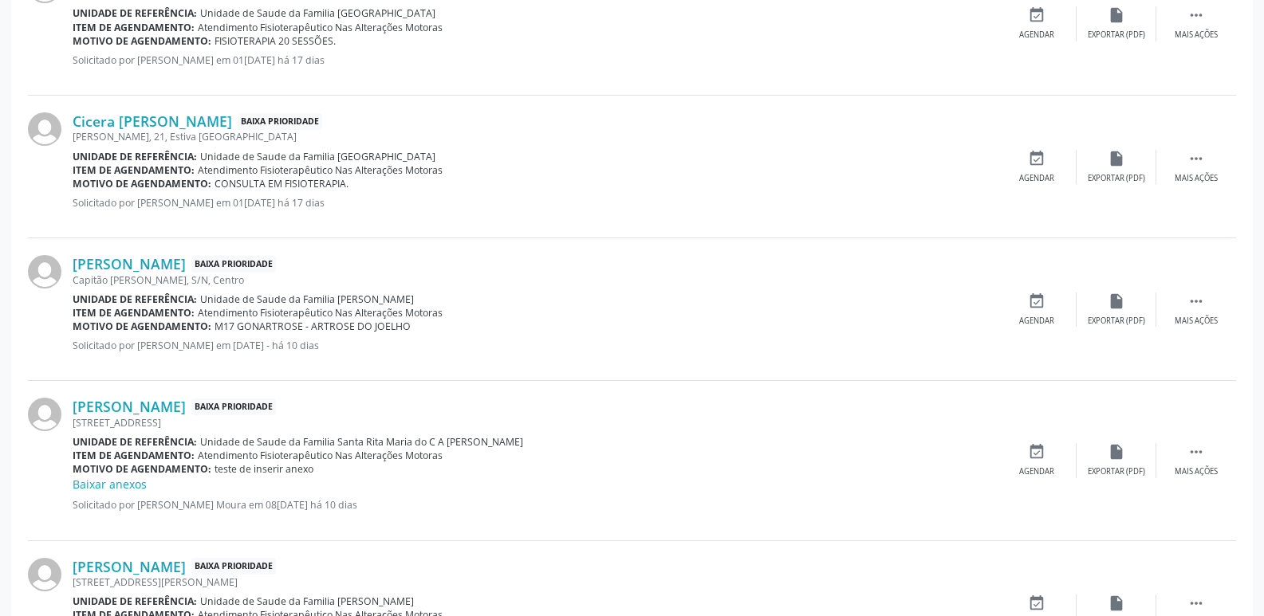
scroll to position [2332, 0]
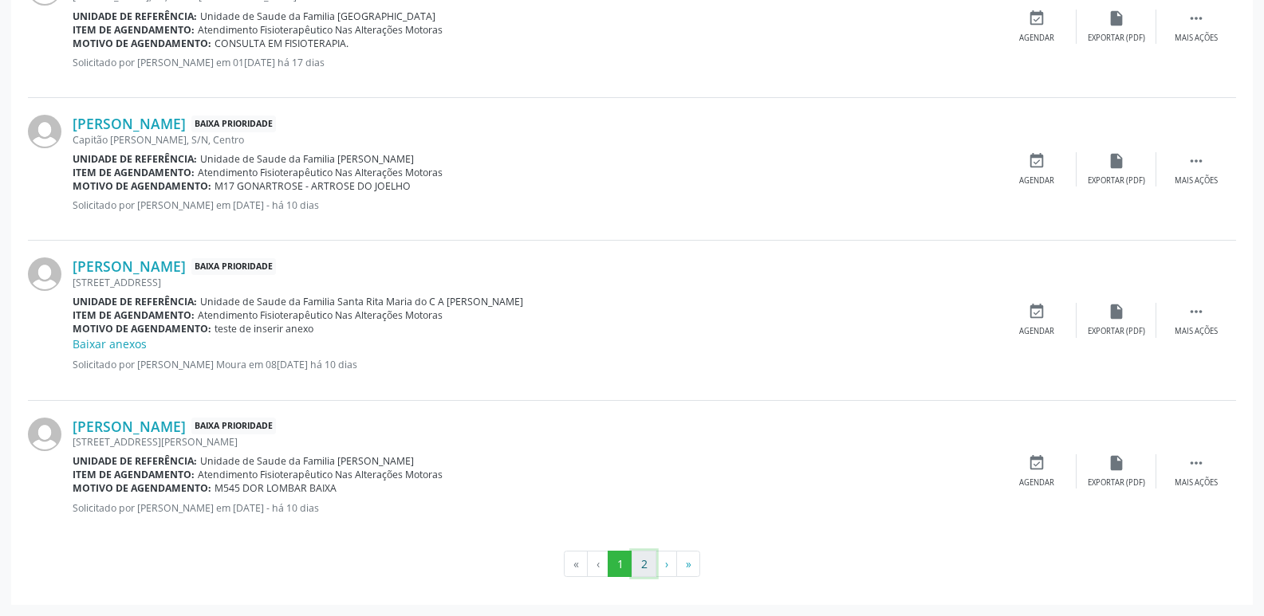
click at [655, 569] on button "2" at bounding box center [644, 564] width 25 height 27
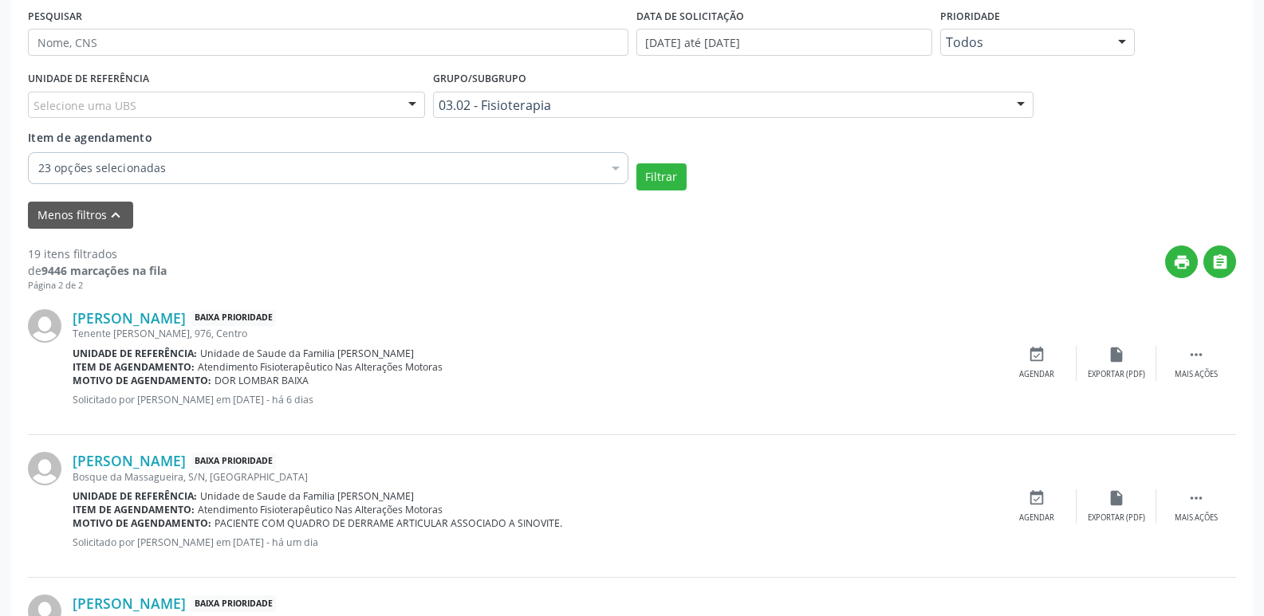
scroll to position [345, 0]
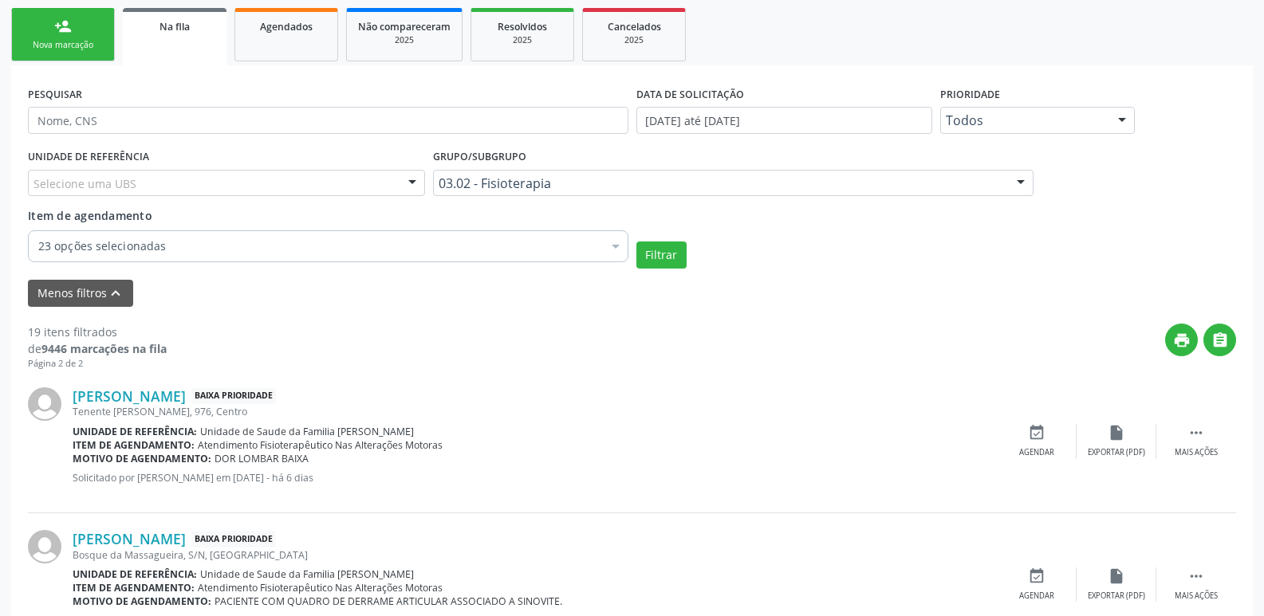
click at [691, 192] on div "03.02 - Fisioterapia" at bounding box center [733, 183] width 600 height 27
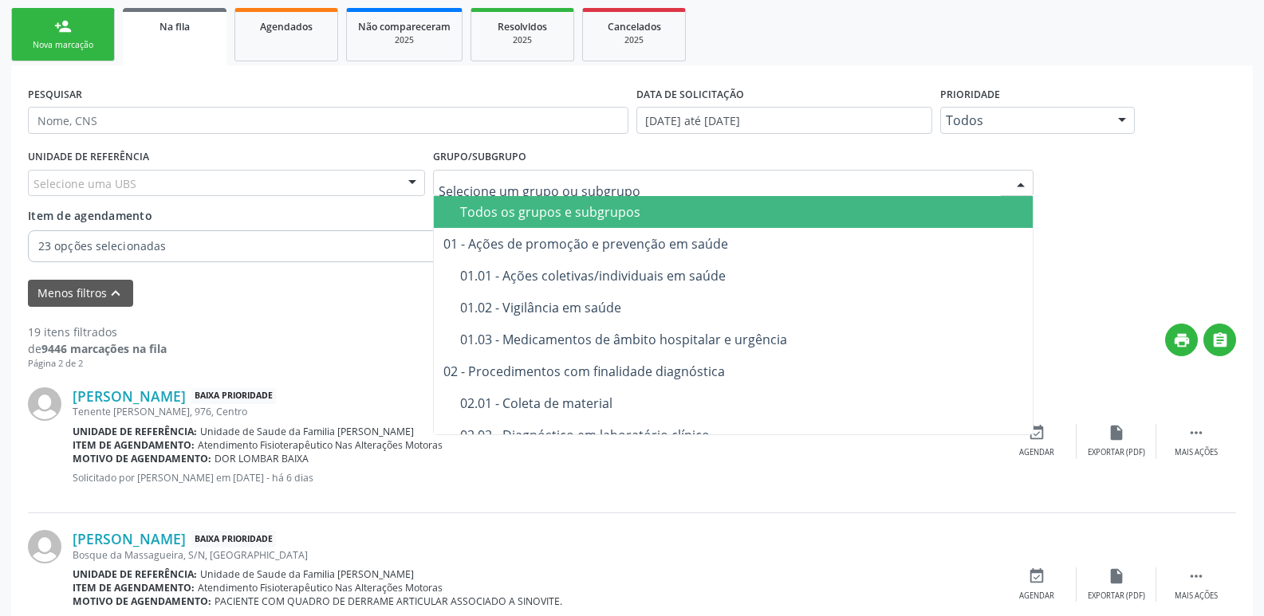
click at [771, 179] on input "text" at bounding box center [720, 191] width 562 height 32
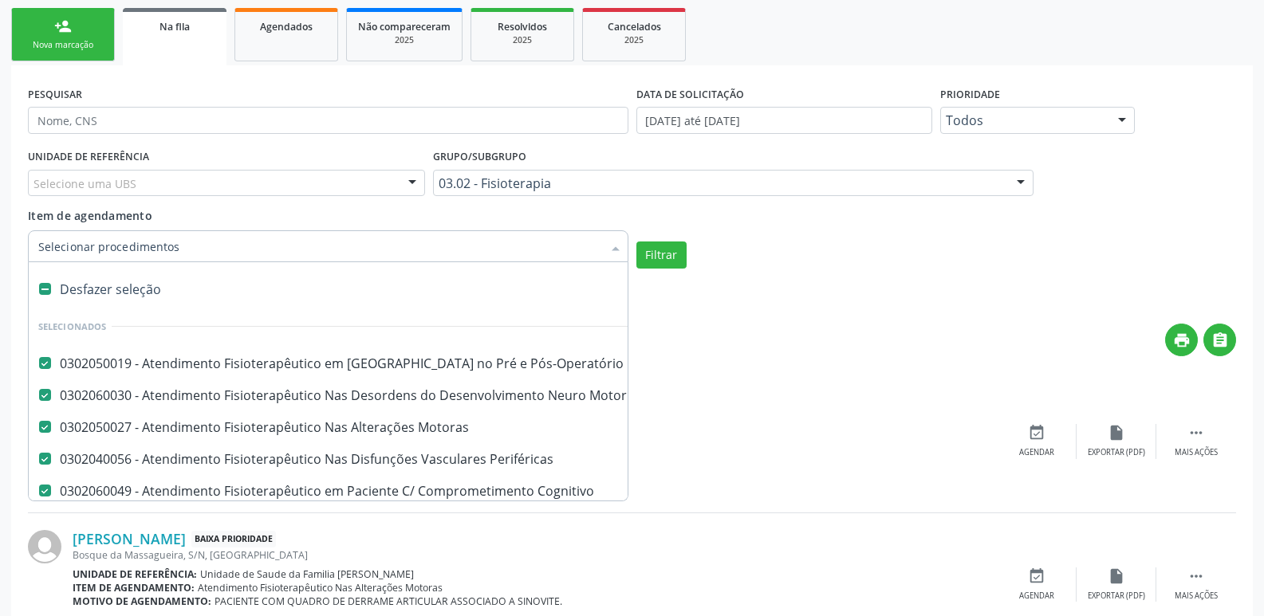
click at [138, 297] on div "Desfazer seleção" at bounding box center [498, 289] width 939 height 32
checkbox Esqueléticas "false"
checkbox Motoras "false"
checkbox Periféricas "false"
checkbox Cognitivo "false"
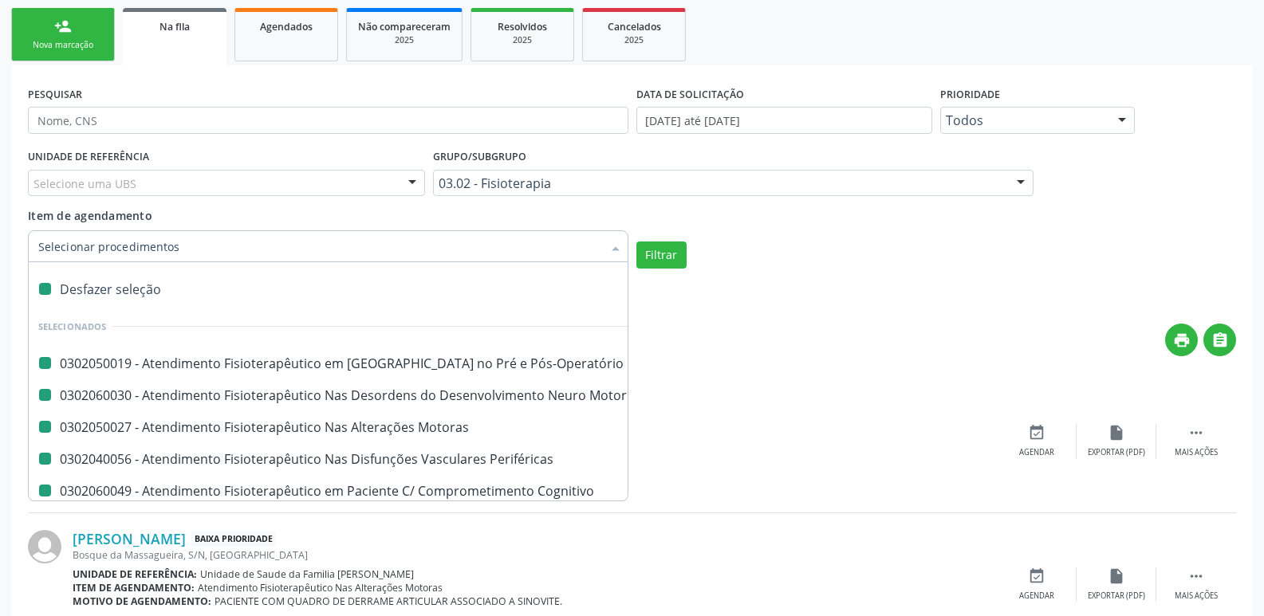
checkbox Queimado "false"
checkbox Neonato "false"
checkbox Clínico "false"
checkbox Cardiovascular "false"
checkbox Periféricas "false"
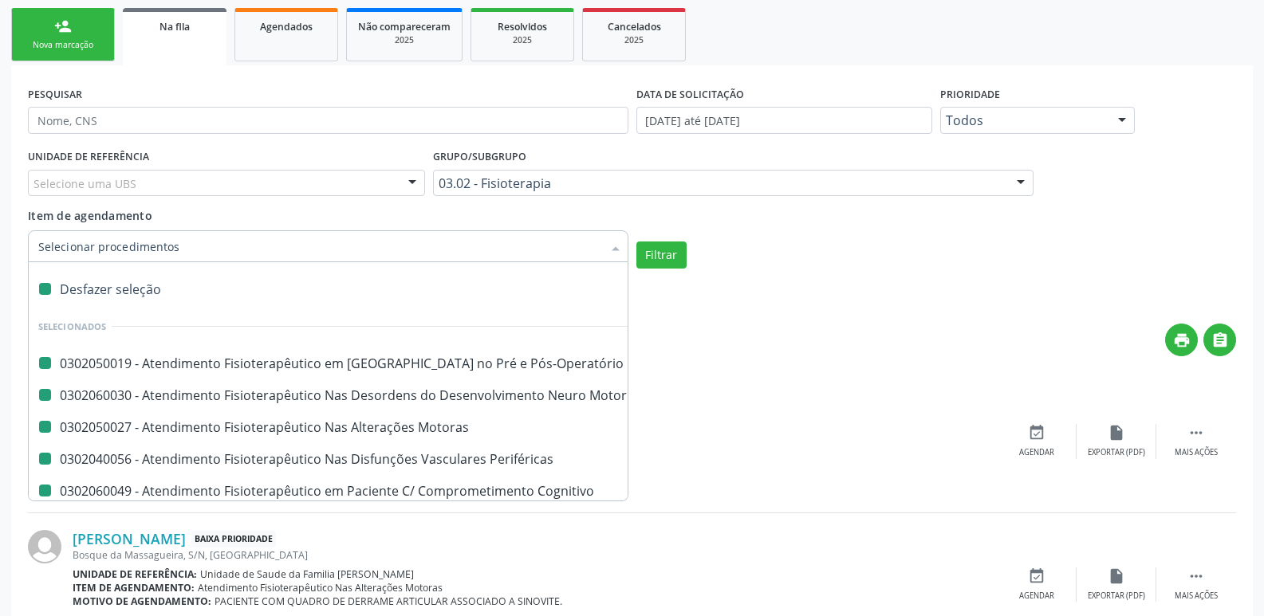
checkbox Queimados\) "false"
checkbox Aguda "false"
checkbox Cardiovascular "false"
checkbox Sistêmicas "false"
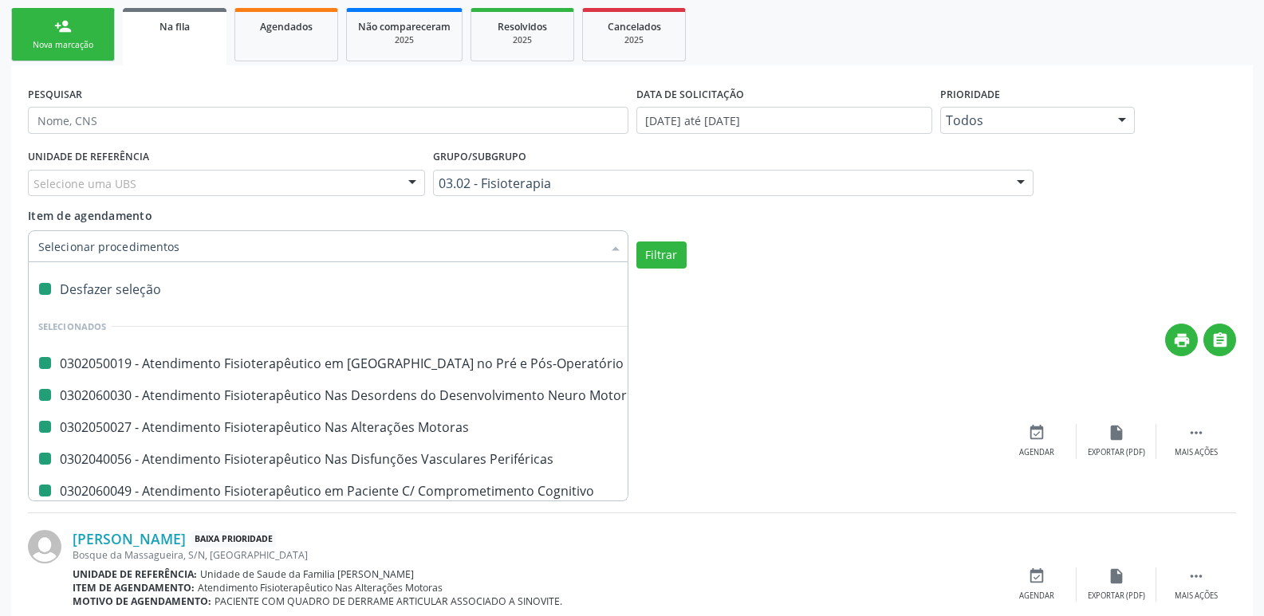
checkbox Oncológica "false"
checkbox Uroginecológicas "false"
checkbox Neurocirurgia "false"
checkbox Uroginecológicas "false"
checkbox Sistêmico "false"
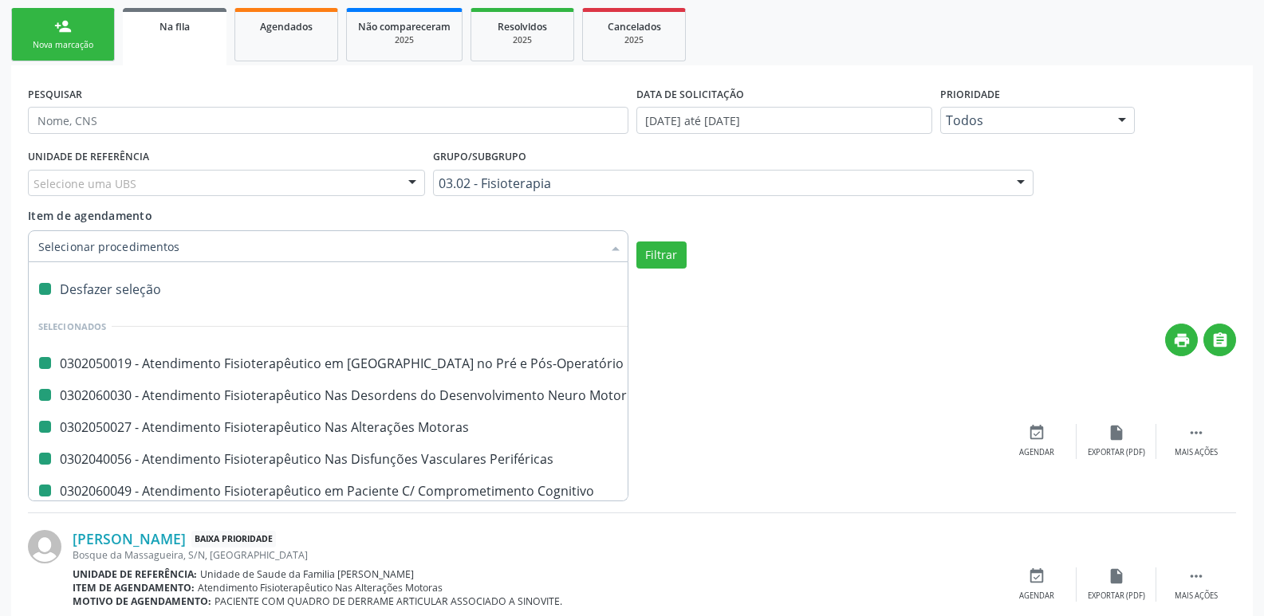
checkbox Sistêmicas "false"
checkbox Sistemicas "false"
checkbox Motor "false"
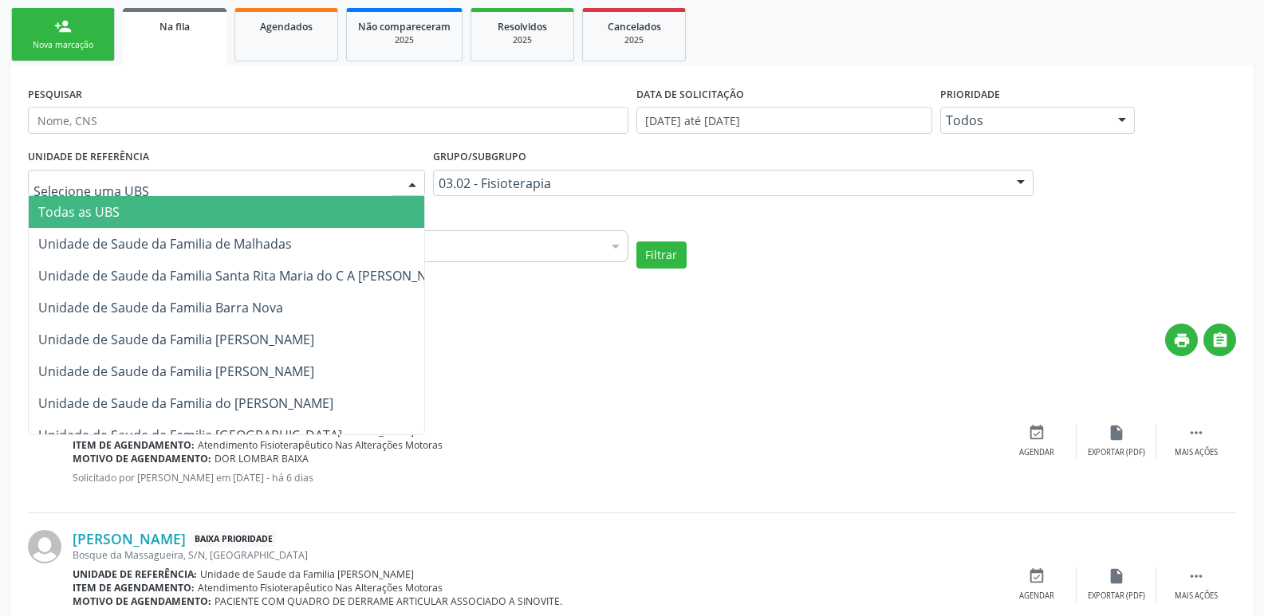
drag, startPoint x: 210, startPoint y: 190, endPoint x: 214, endPoint y: 206, distance: 16.6
click at [211, 190] on div at bounding box center [226, 183] width 397 height 27
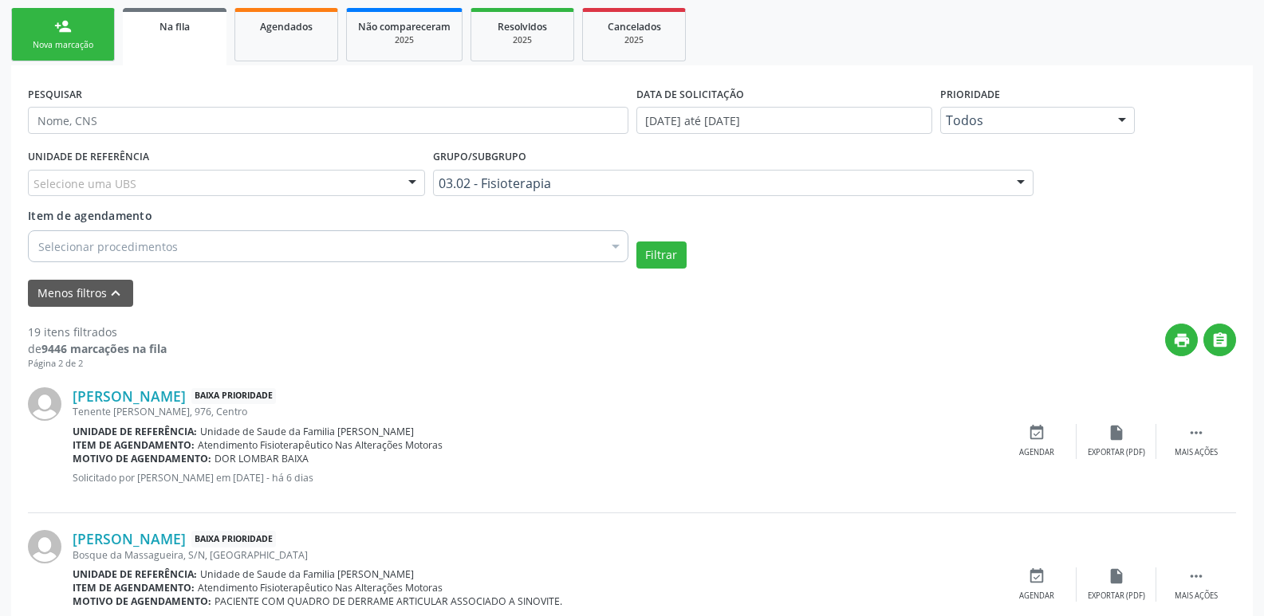
click at [361, 159] on div "UNIDADE DE REFERÊNCIA Selecione uma UBS Todas as UBS Unidade de Saude da Famili…" at bounding box center [226, 176] width 405 height 62
click at [403, 231] on div at bounding box center [328, 246] width 600 height 32
type input "03010100"
click at [895, 199] on div "Grupo/Subgrupo 03.02 - Fisioterapia Todos os grupos e subgrupos 01 - Ações de p…" at bounding box center [733, 176] width 608 height 62
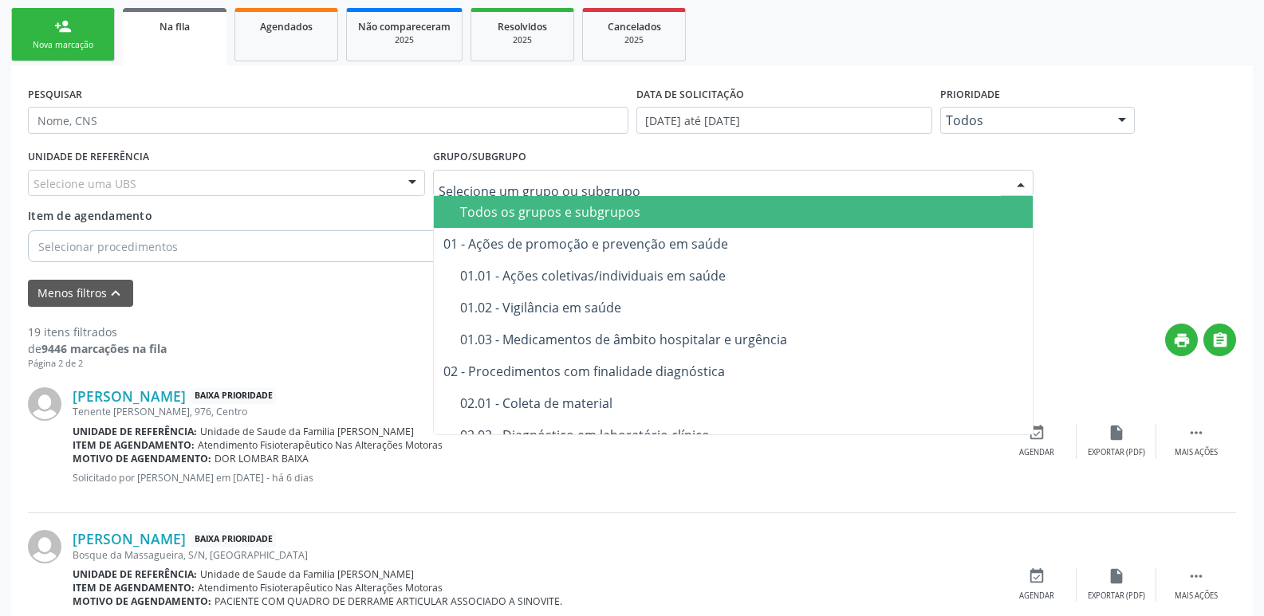
click at [551, 210] on div "Todos os grupos e subgrupos" at bounding box center [741, 212] width 563 height 13
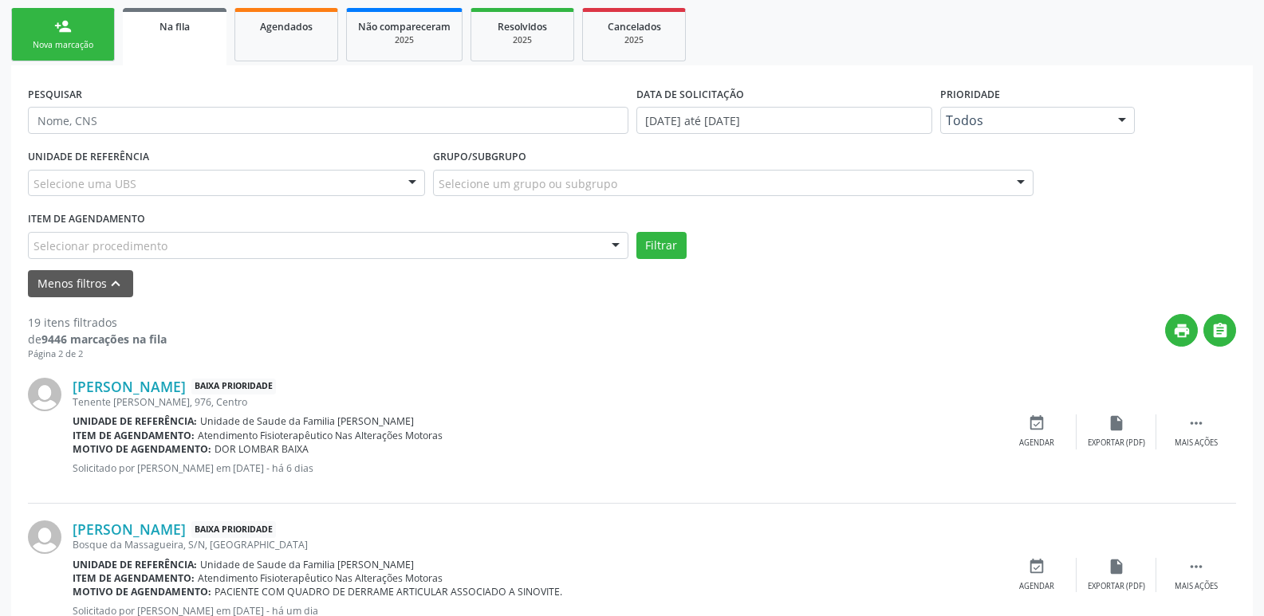
click at [344, 241] on div "Selecionar procedimento" at bounding box center [328, 245] width 600 height 27
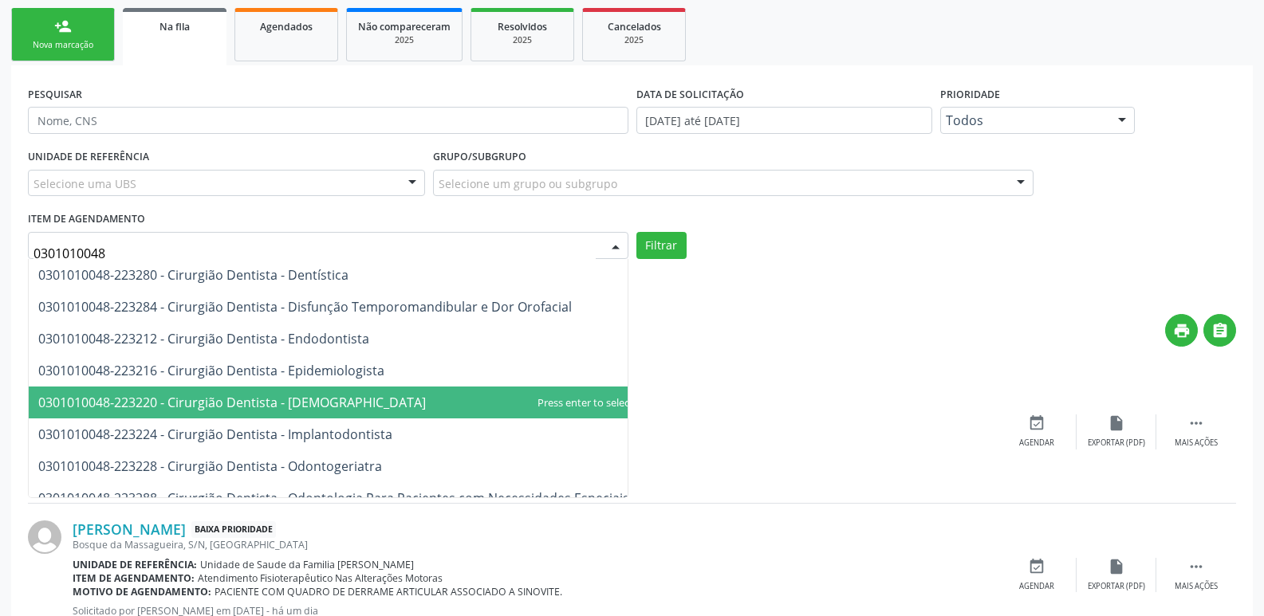
scroll to position [0, 0]
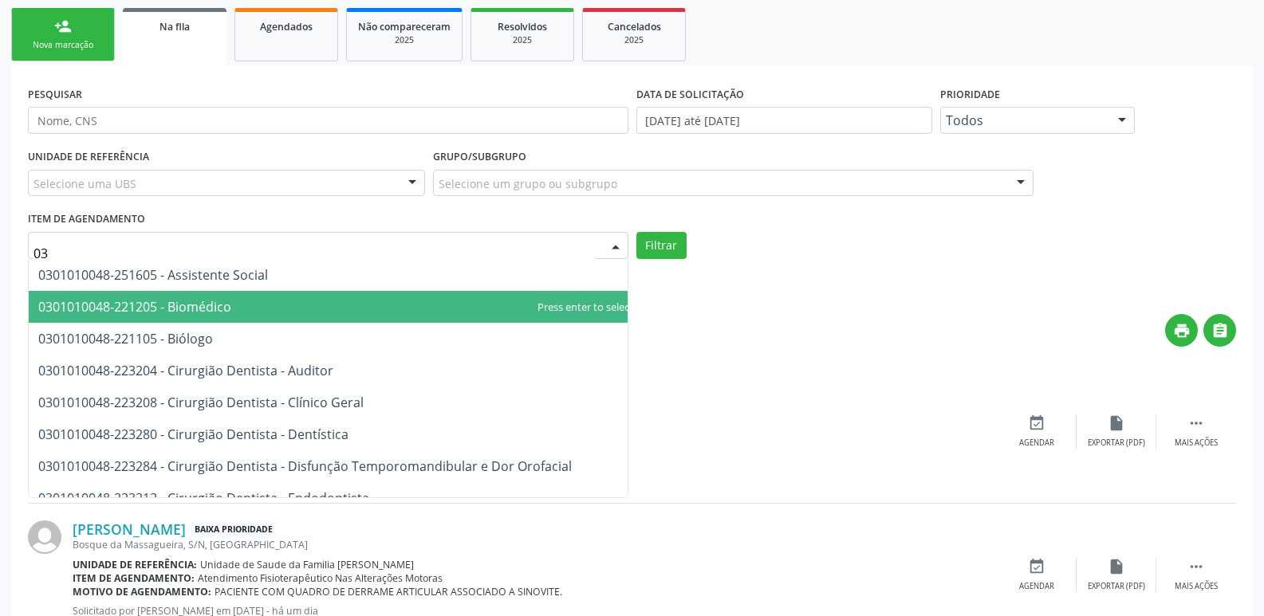
type input "0"
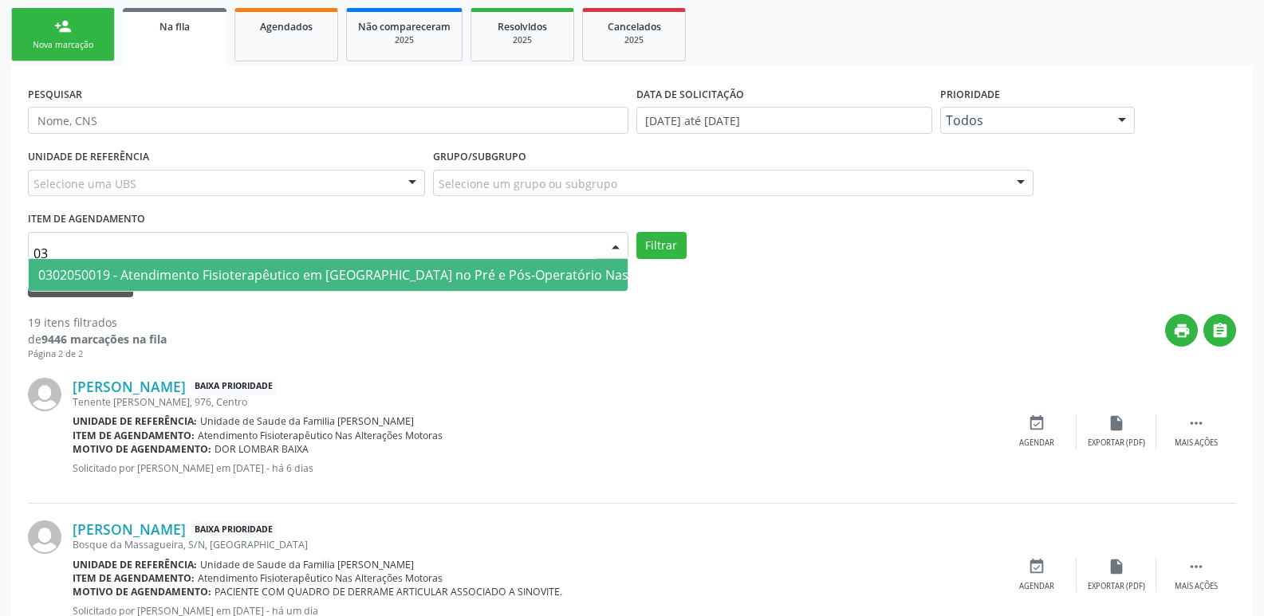
type input "0"
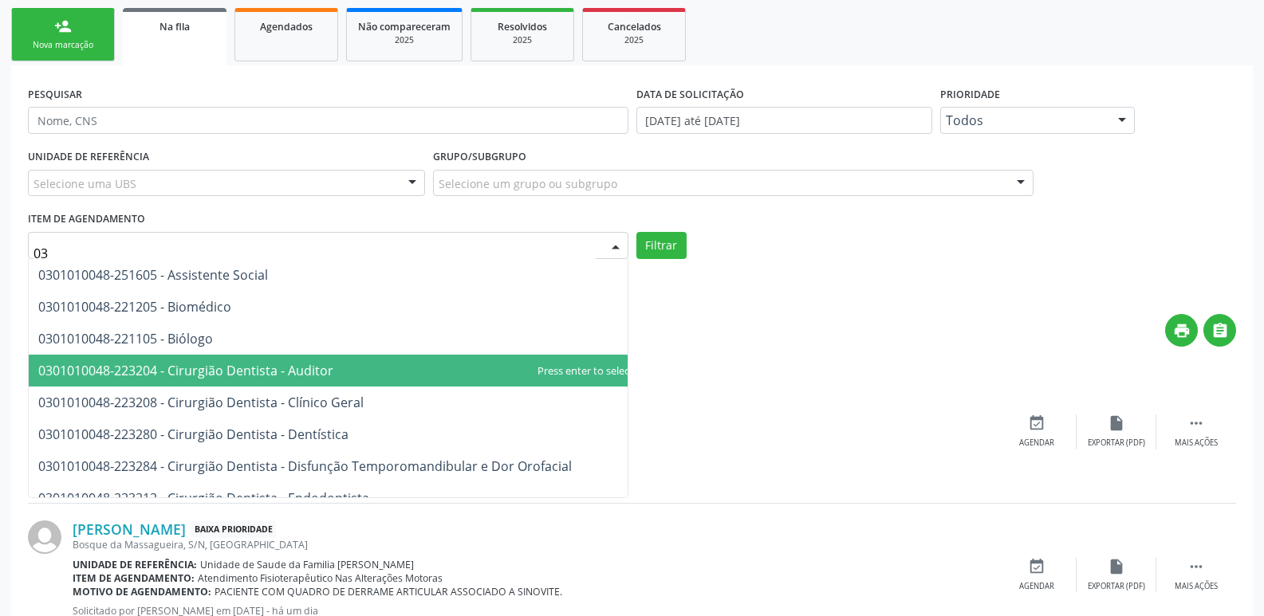
type input "0"
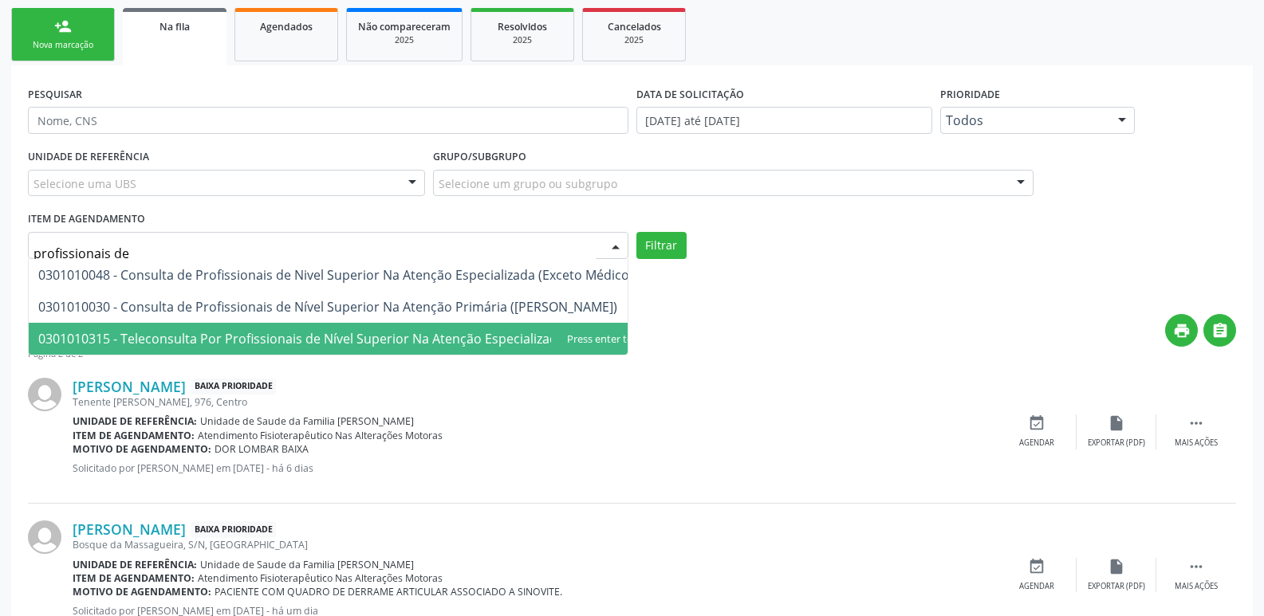
type input "profissionais de n"
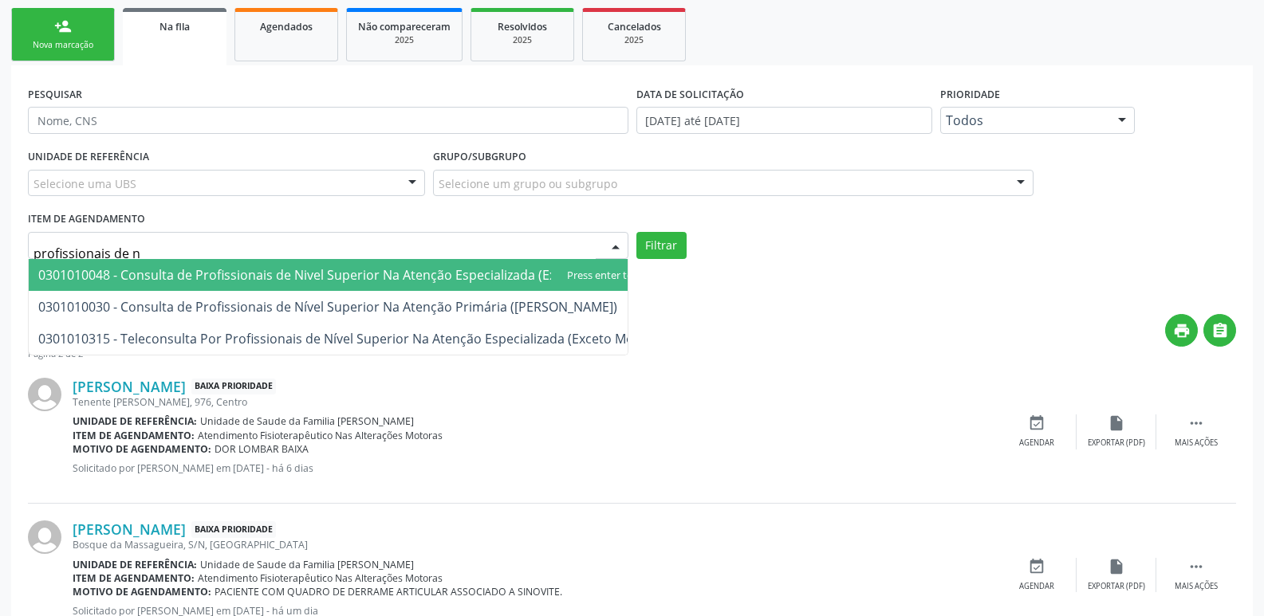
click at [344, 283] on span "0301010048 - Consulta de Profissionais de Nivel Superior Na Atenção Especializa…" at bounding box center [335, 275] width 595 height 18
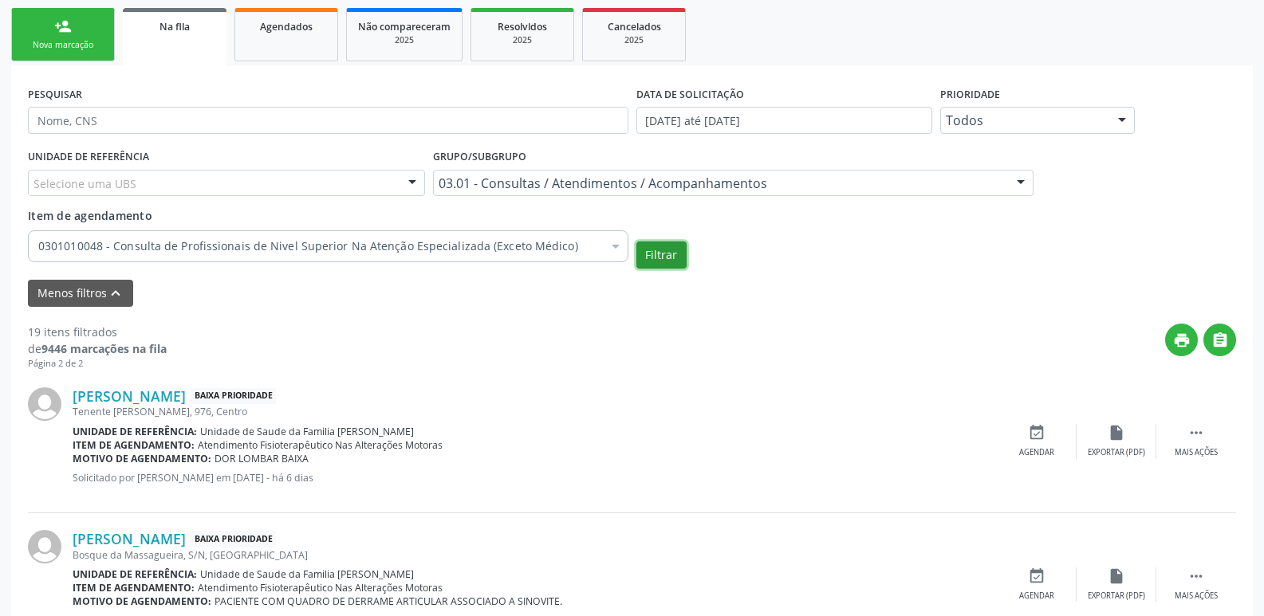
click at [645, 253] on button "Filtrar" at bounding box center [661, 255] width 50 height 27
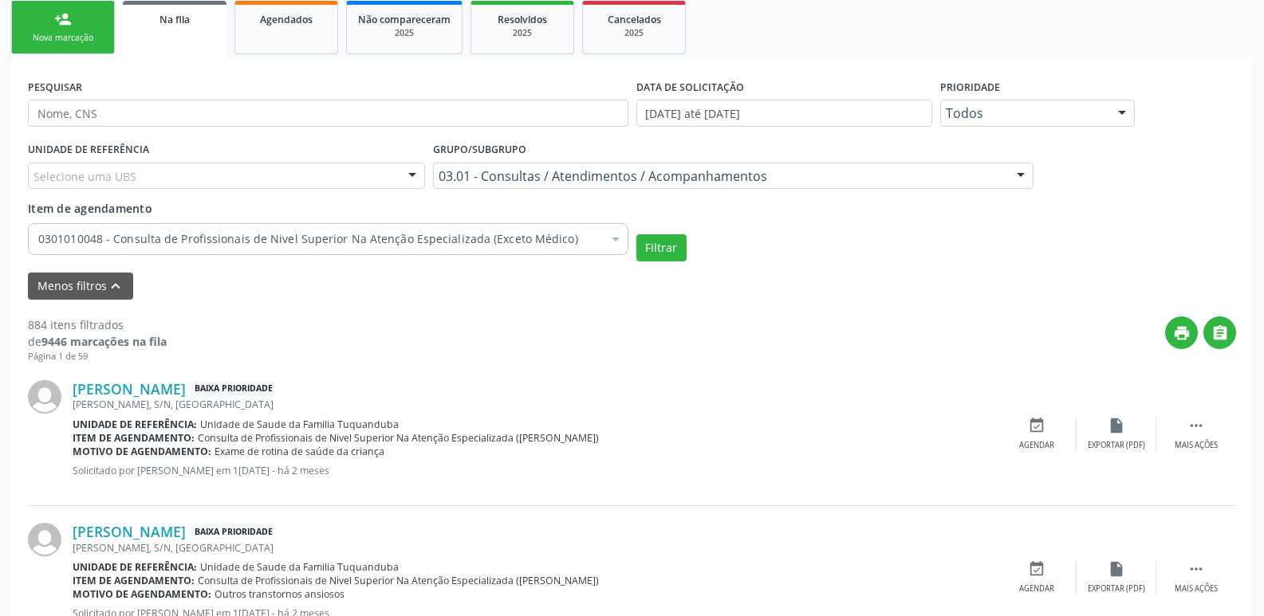
scroll to position [345, 0]
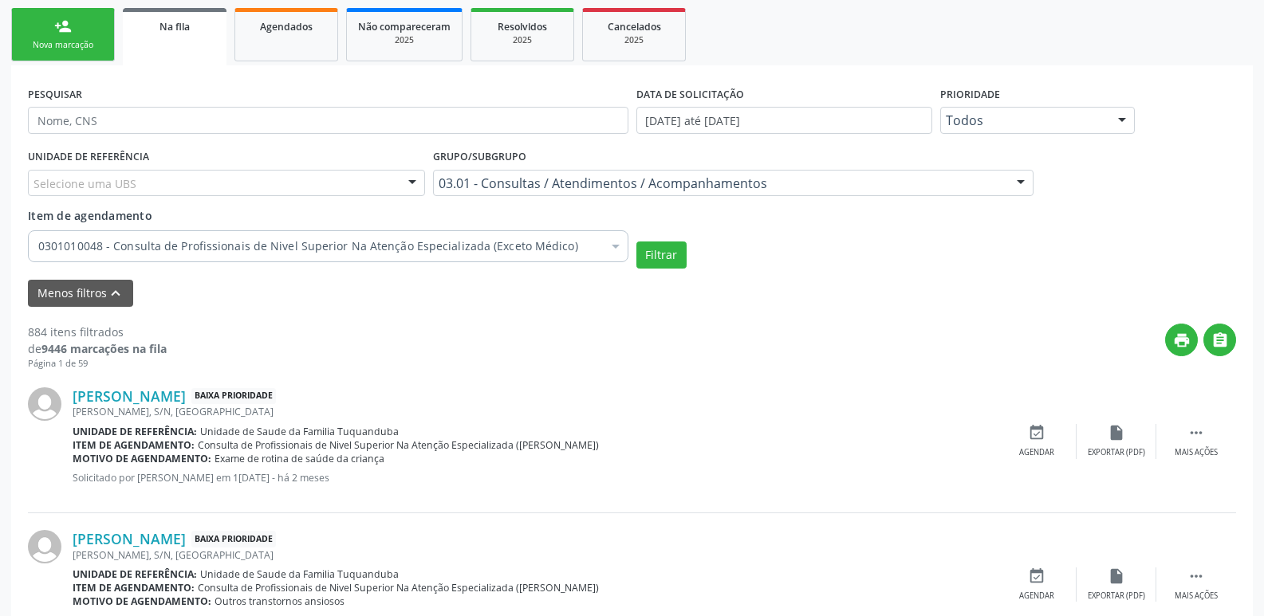
click at [879, 156] on div "Grupo/Subgrupo 03.01 - Consultas / Atendimentos / Acompanhamentos Todos os grup…" at bounding box center [733, 170] width 600 height 51
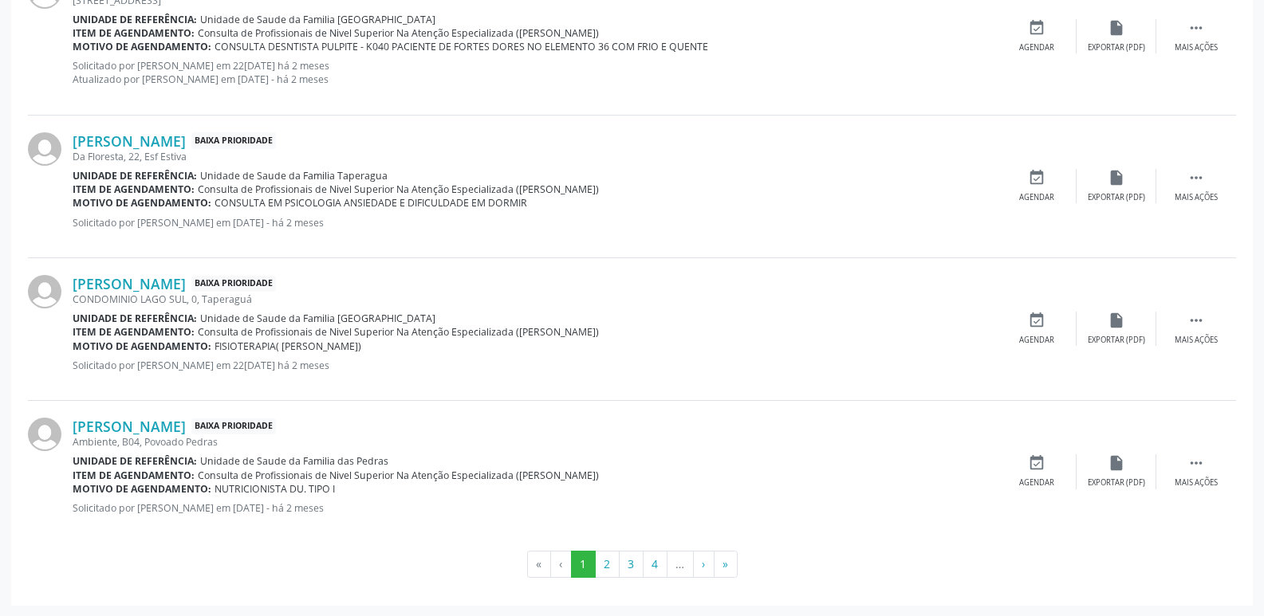
scroll to position [2343, 0]
click at [1201, 332] on div " Mais ações" at bounding box center [1196, 328] width 80 height 34
click at [128, 278] on link "[PERSON_NAME]" at bounding box center [129, 283] width 113 height 18
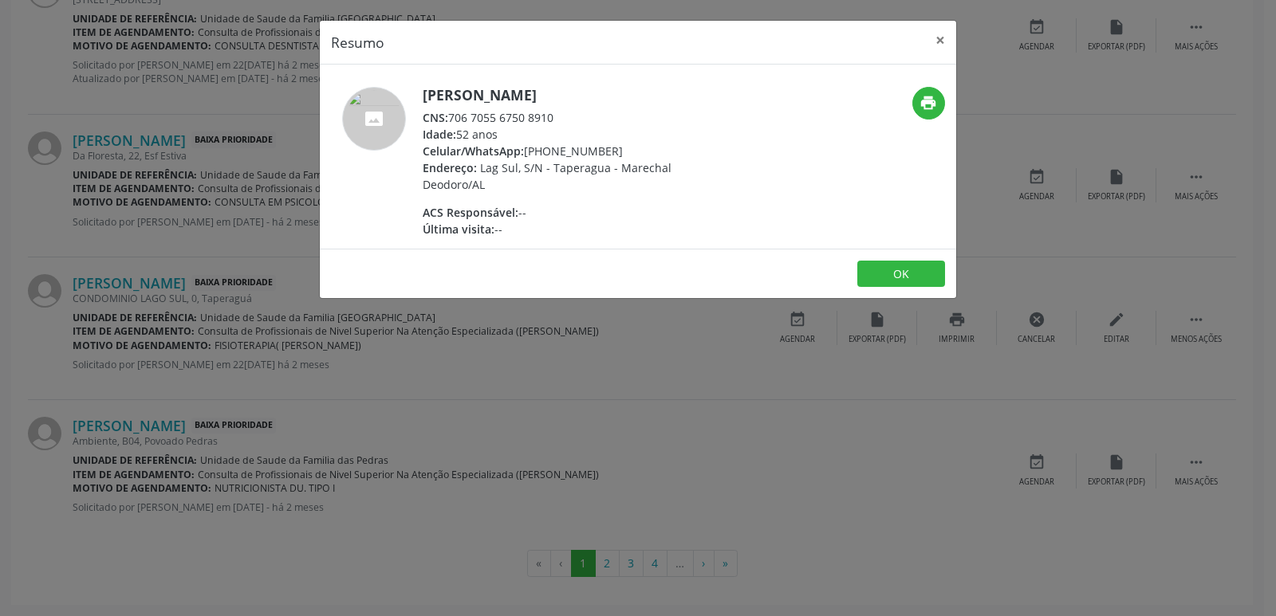
drag, startPoint x: 425, startPoint y: 96, endPoint x: 668, endPoint y: 88, distance: 243.4
click at [668, 88] on h5 "[PERSON_NAME]" at bounding box center [578, 95] width 310 height 17
copy h5 "[PERSON_NAME]"
click at [600, 221] on div "Última visita: --" at bounding box center [578, 229] width 310 height 17
drag, startPoint x: 452, startPoint y: 118, endPoint x: 569, endPoint y: 109, distance: 117.5
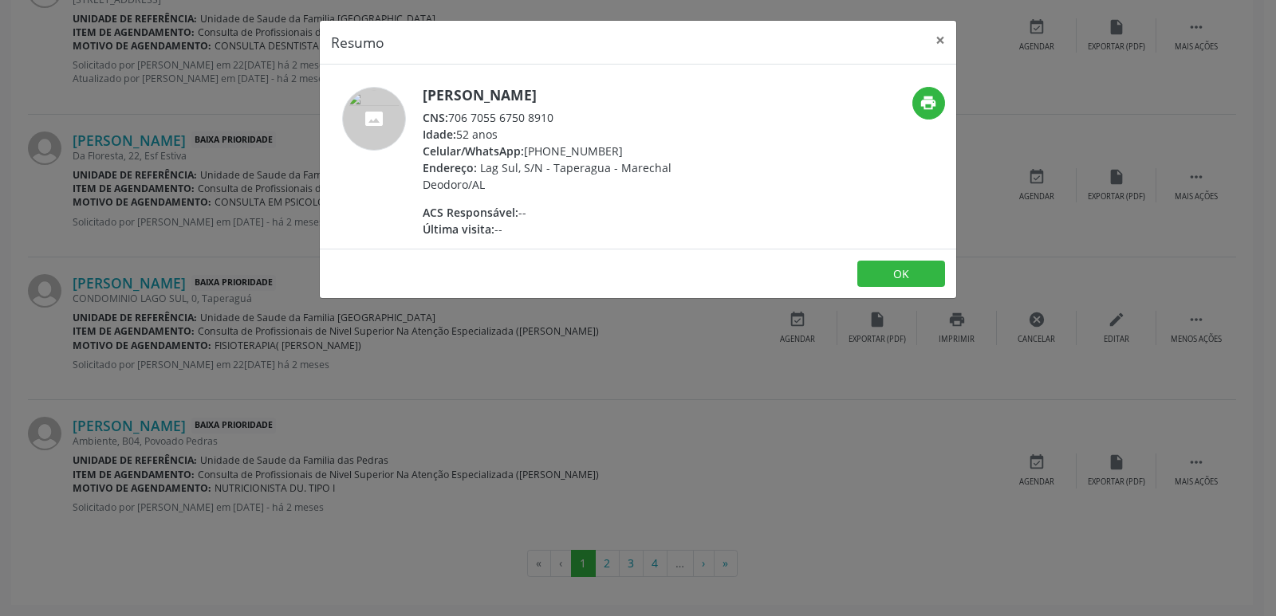
click at [569, 109] on div "CNS: 706 7055 6750 8910" at bounding box center [578, 117] width 310 height 17
copy div "706 7055 6750 8910"
click at [550, 221] on div "Última visita: --" at bounding box center [578, 229] width 310 height 17
drag, startPoint x: 547, startPoint y: 155, endPoint x: 616, endPoint y: 144, distance: 70.3
click at [616, 144] on div "Celular/WhatsApp: (82) 98728-4349" at bounding box center [578, 151] width 310 height 17
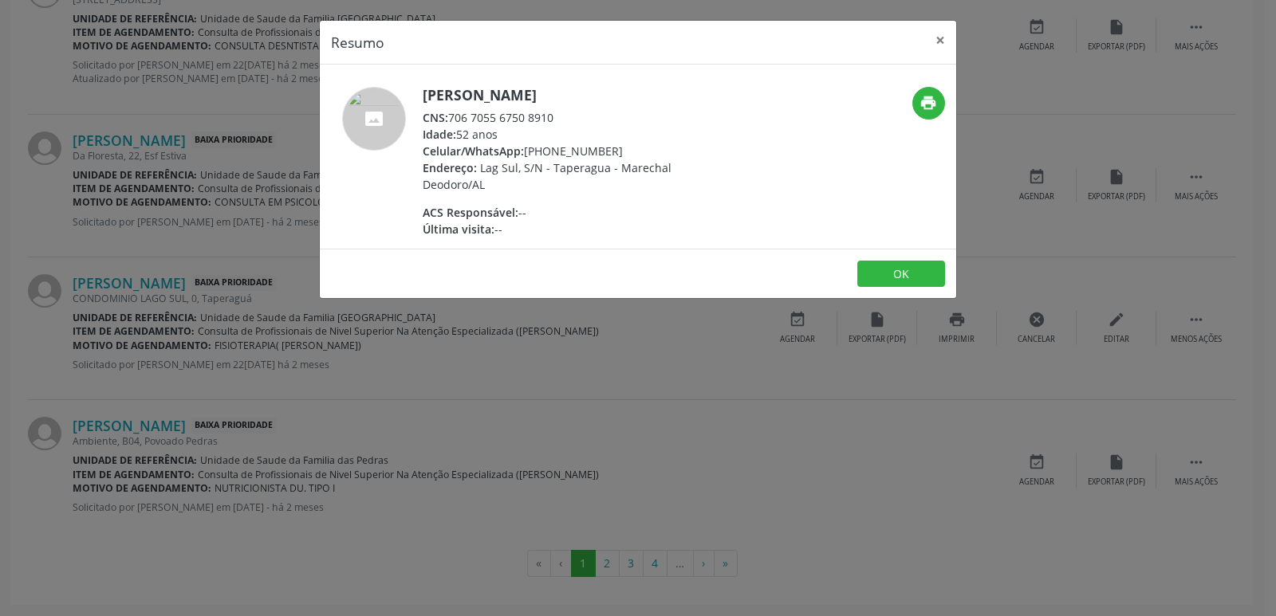
copy div "98728-4349"
click at [608, 221] on div "Última visita: --" at bounding box center [578, 229] width 310 height 17
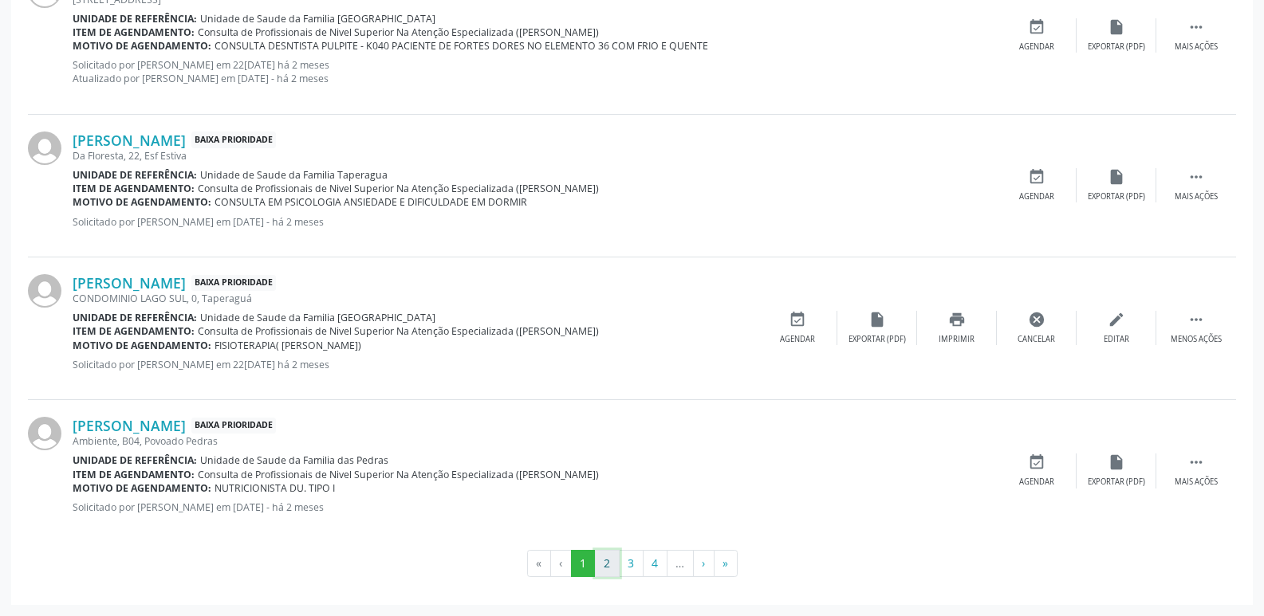
click at [600, 561] on button "2" at bounding box center [607, 563] width 25 height 27
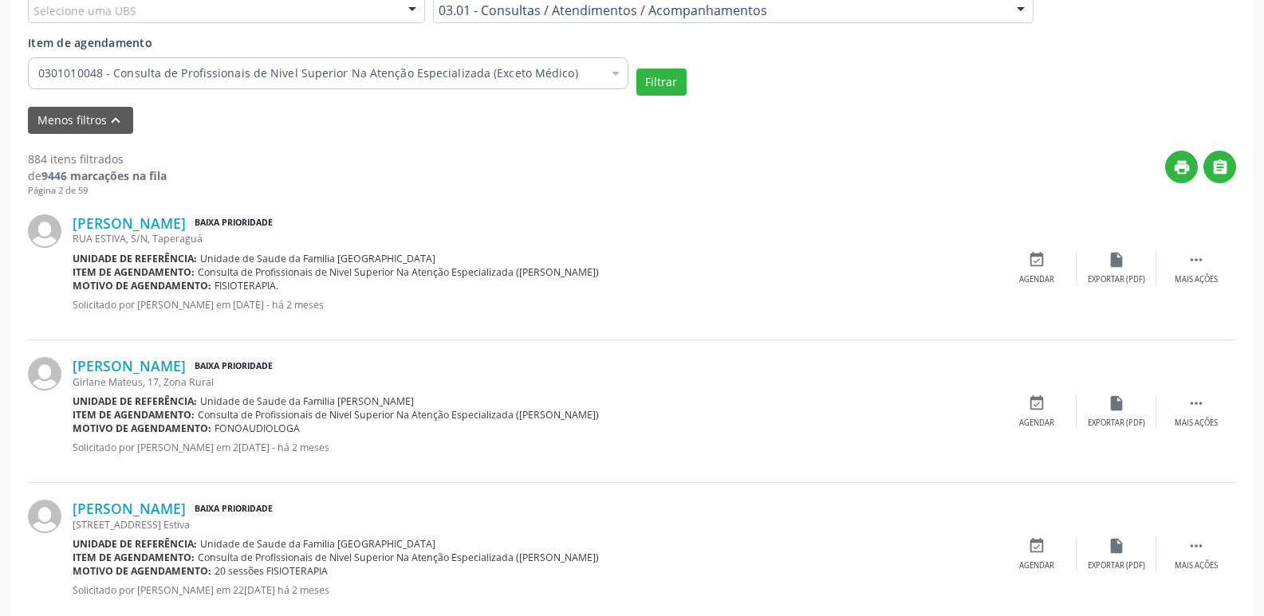
scroll to position [638, 0]
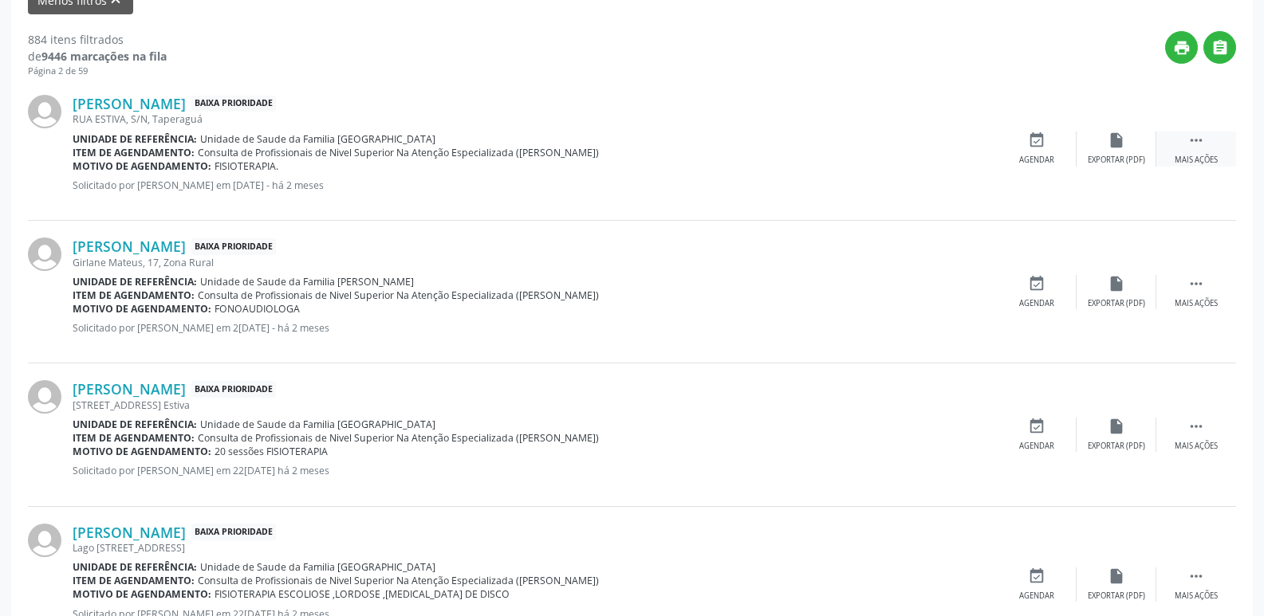
click at [1198, 140] on icon "" at bounding box center [1196, 141] width 18 height 18
click at [171, 104] on link "[PERSON_NAME]" at bounding box center [129, 104] width 113 height 18
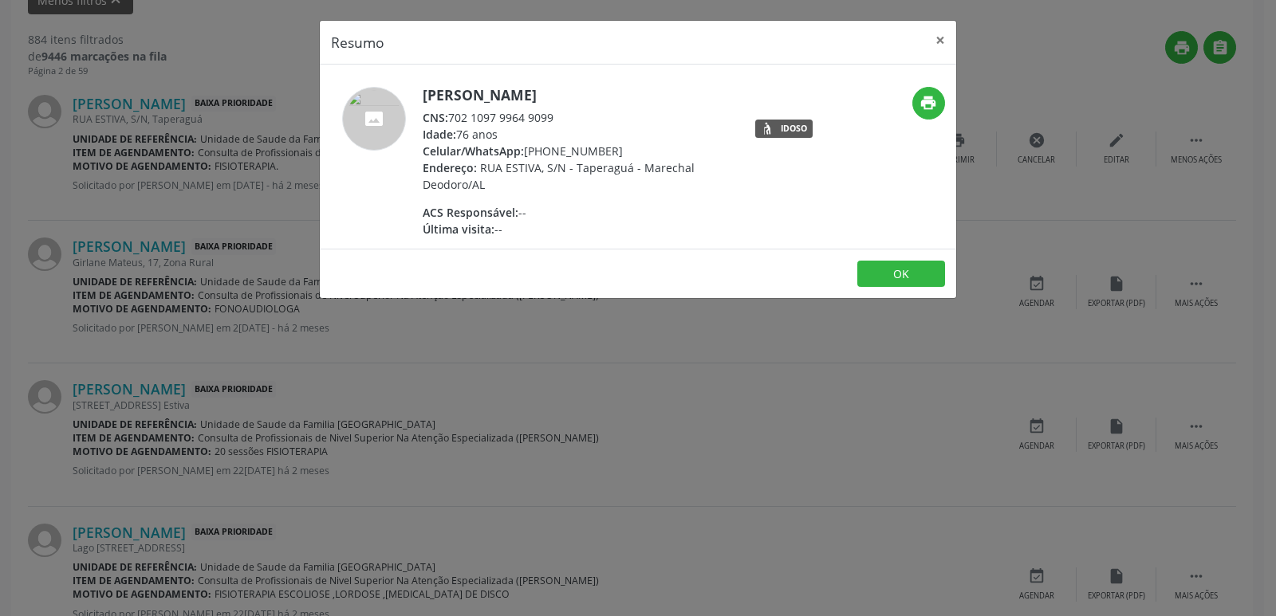
drag, startPoint x: 451, startPoint y: 116, endPoint x: 553, endPoint y: 112, distance: 102.9
click at [553, 112] on div "CNS: 702 1097 9964 9099" at bounding box center [578, 117] width 310 height 17
copy div "702 1097 9964 9099"
click at [553, 233] on div "Última visita: --" at bounding box center [578, 229] width 310 height 17
drag, startPoint x: 545, startPoint y: 155, endPoint x: 609, endPoint y: 151, distance: 64.7
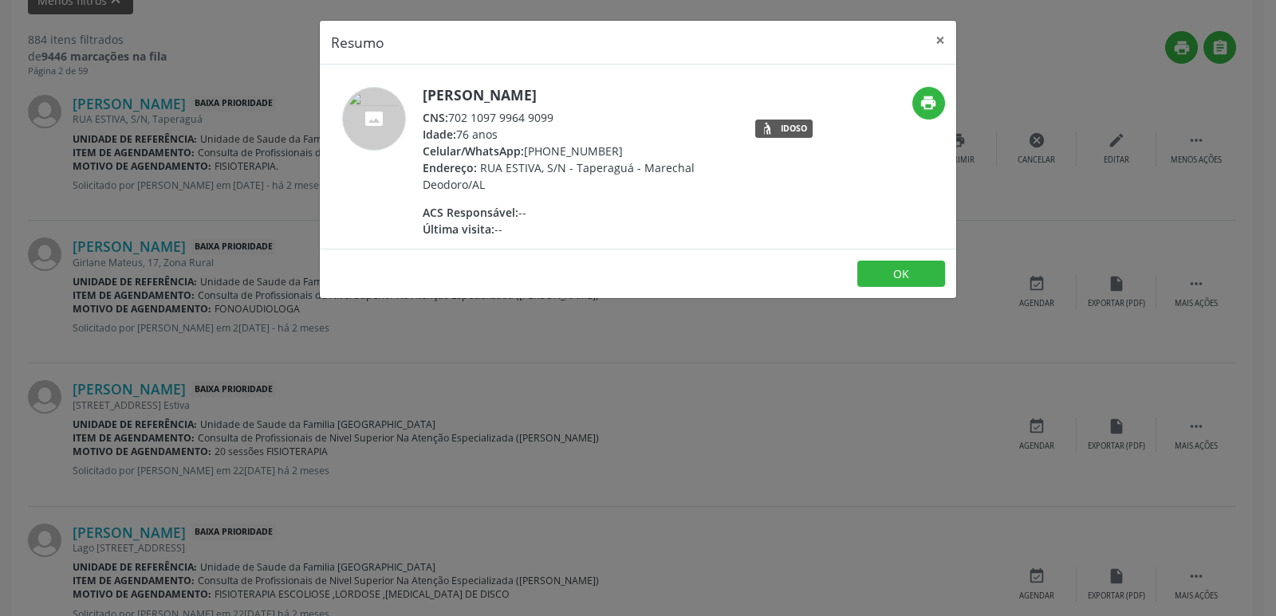
click at [609, 151] on div "Celular/WhatsApp: (82) 98818-9877" at bounding box center [578, 151] width 310 height 17
copy div "98818-9877"
click at [533, 231] on div "Última visita: --" at bounding box center [578, 229] width 310 height 17
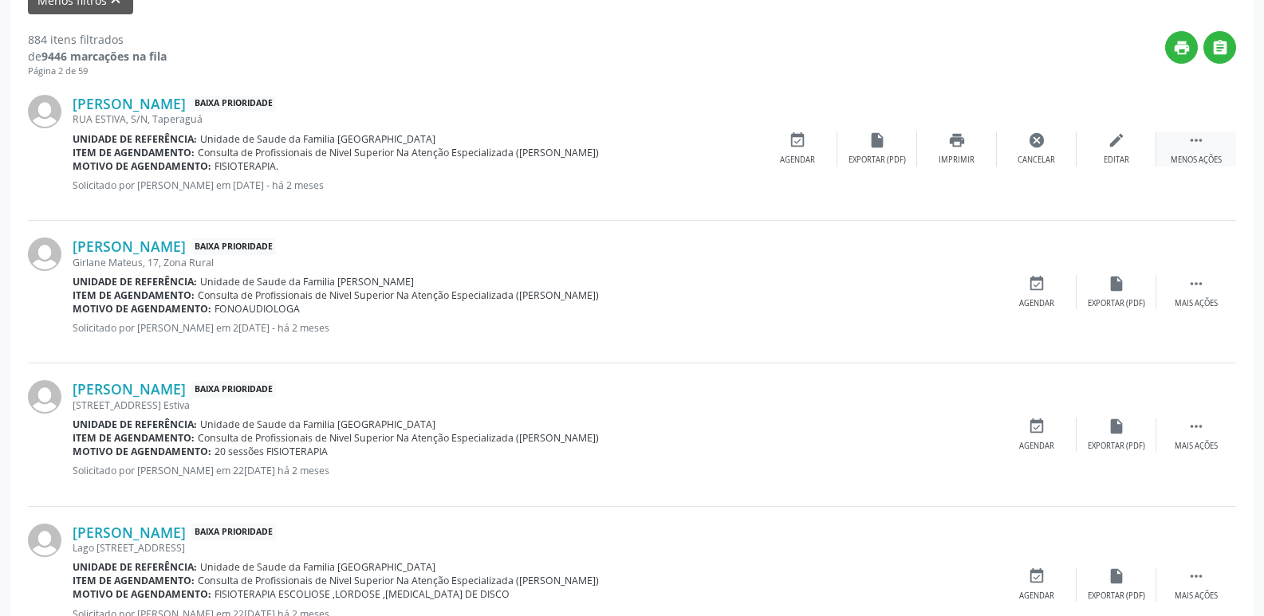
click at [1189, 140] on icon "" at bounding box center [1196, 141] width 18 height 18
click at [1141, 158] on div "edit Editar" at bounding box center [1116, 149] width 80 height 34
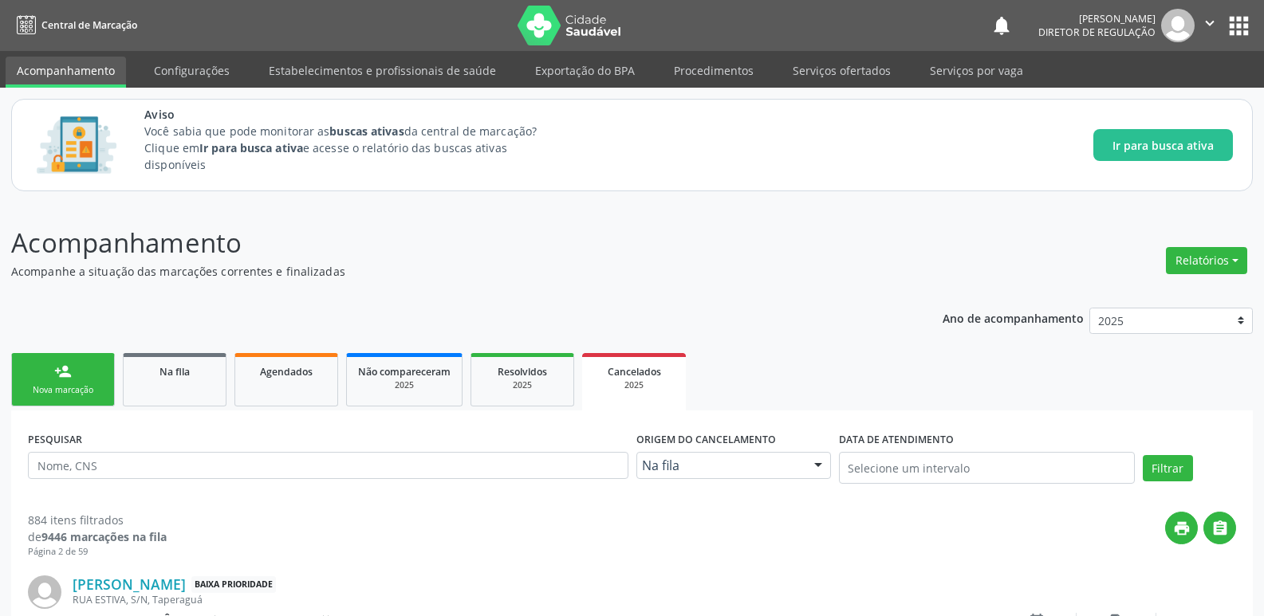
scroll to position [399, 0]
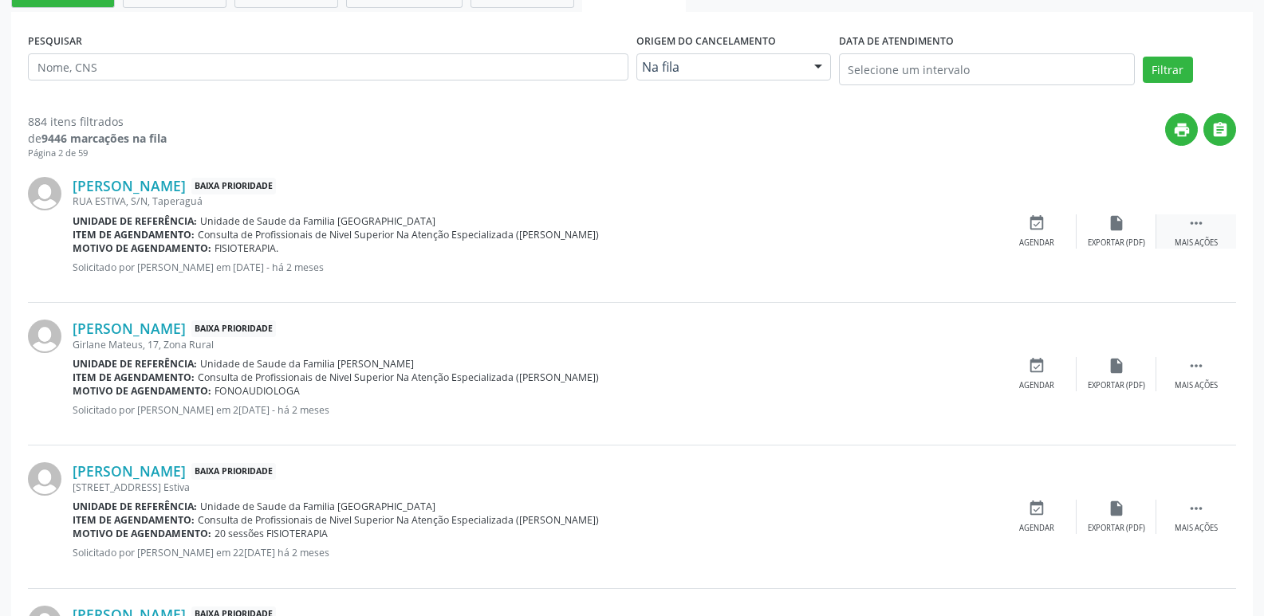
click at [1190, 222] on icon "" at bounding box center [1196, 223] width 18 height 18
click at [1187, 227] on icon "" at bounding box center [1196, 223] width 18 height 18
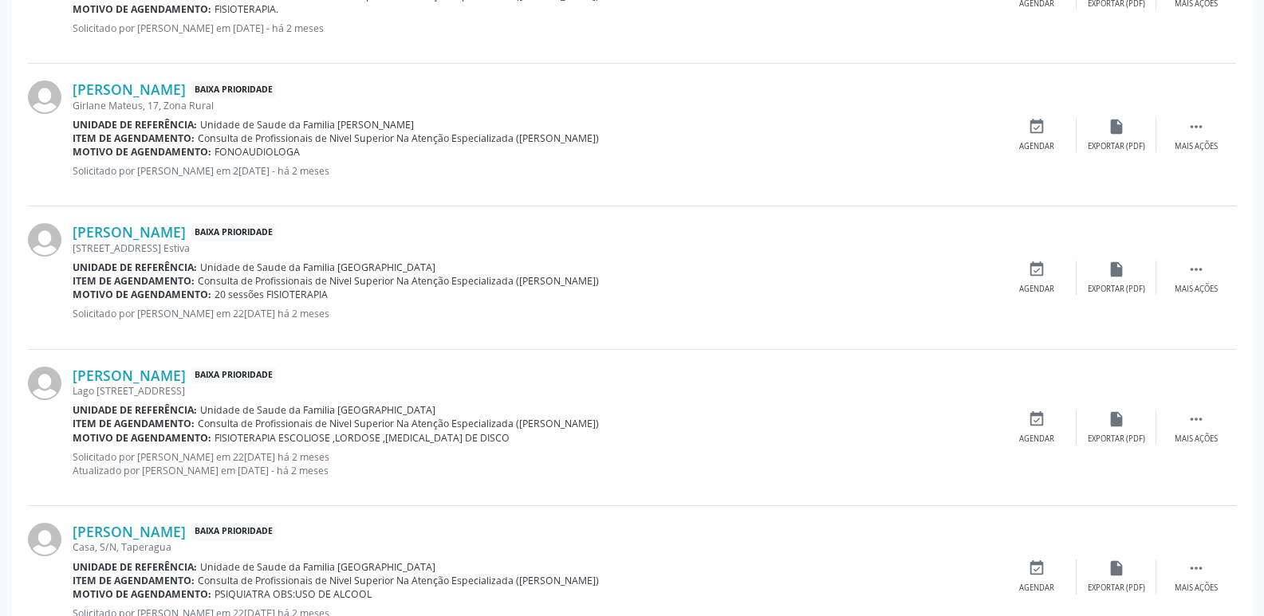
scroll to position [718, 0]
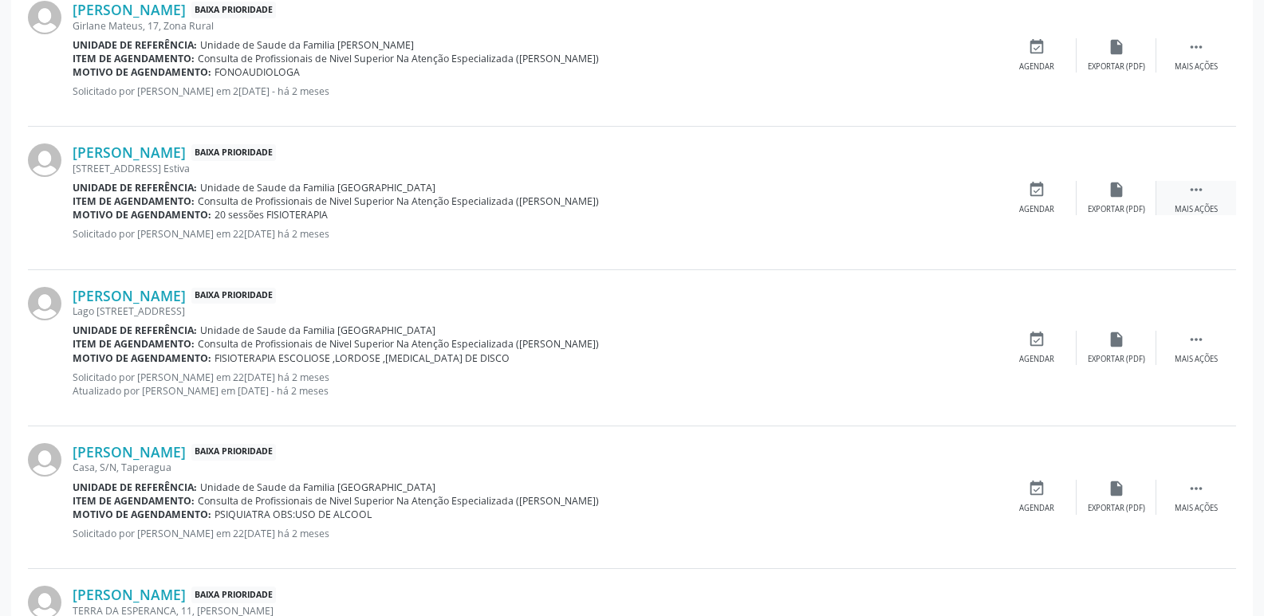
click at [1197, 192] on icon "" at bounding box center [1196, 190] width 18 height 18
drag, startPoint x: 632, startPoint y: 232, endPoint x: 266, endPoint y: 203, distance: 366.3
click at [626, 232] on p "Solicitado por [PERSON_NAME] em [DATE] - há 2 meses" at bounding box center [415, 234] width 685 height 14
click at [172, 150] on link "[PERSON_NAME]" at bounding box center [129, 153] width 113 height 18
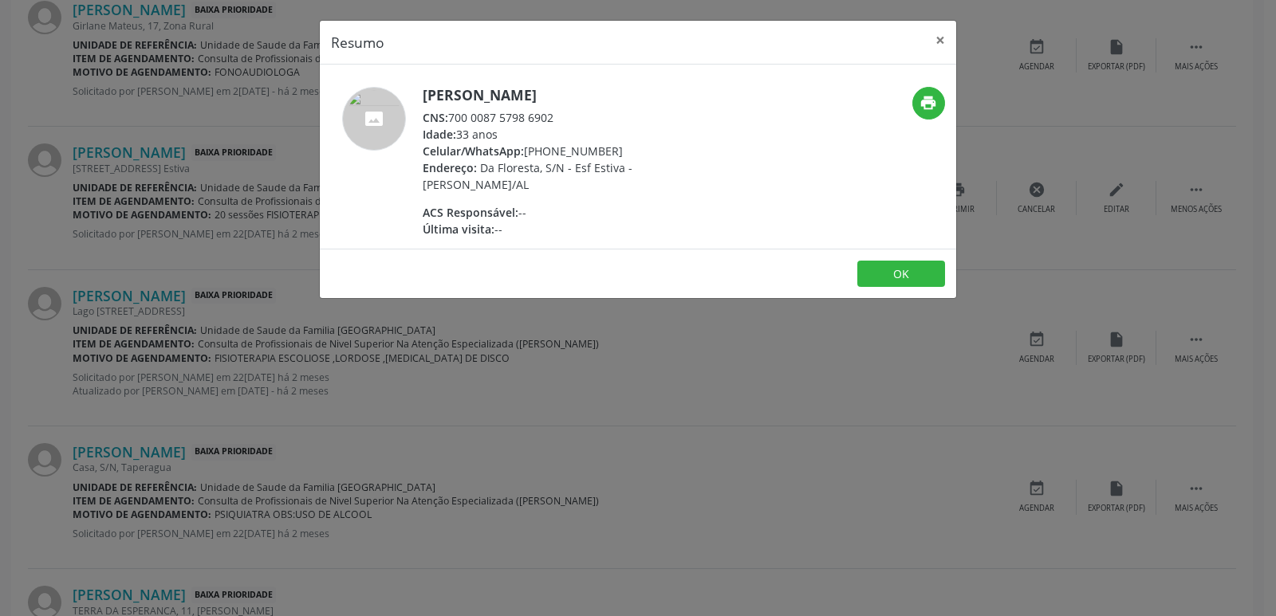
drag, startPoint x: 452, startPoint y: 120, endPoint x: 560, endPoint y: 111, distance: 108.1
click at [560, 111] on div "CNS: 700 0087 5798 6902" at bounding box center [578, 117] width 310 height 17
copy div "700 0087 5798 6902"
click at [509, 175] on div "Endereço: Da Floresta, S/N - Esf Estiva - Marechal Deodoro/AL" at bounding box center [578, 175] width 310 height 33
drag, startPoint x: 546, startPoint y: 150, endPoint x: 608, endPoint y: 148, distance: 61.4
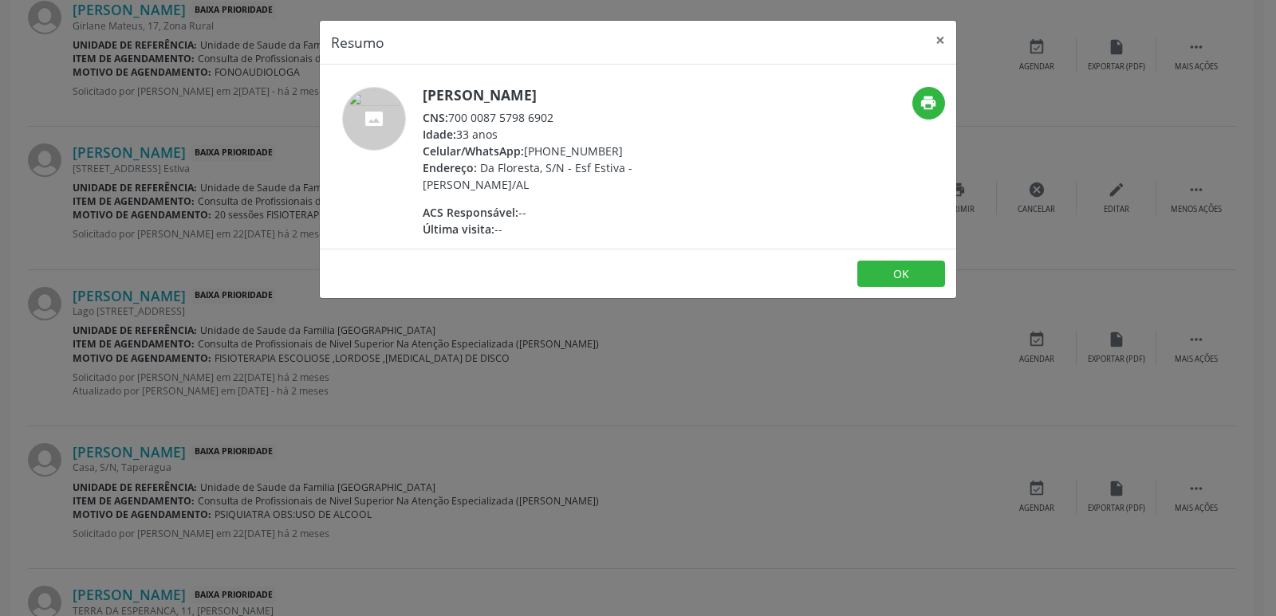
click at [608, 148] on div "Celular/WhatsApp: (82) 9423-0260" at bounding box center [578, 151] width 310 height 17
copy div "9423-0260"
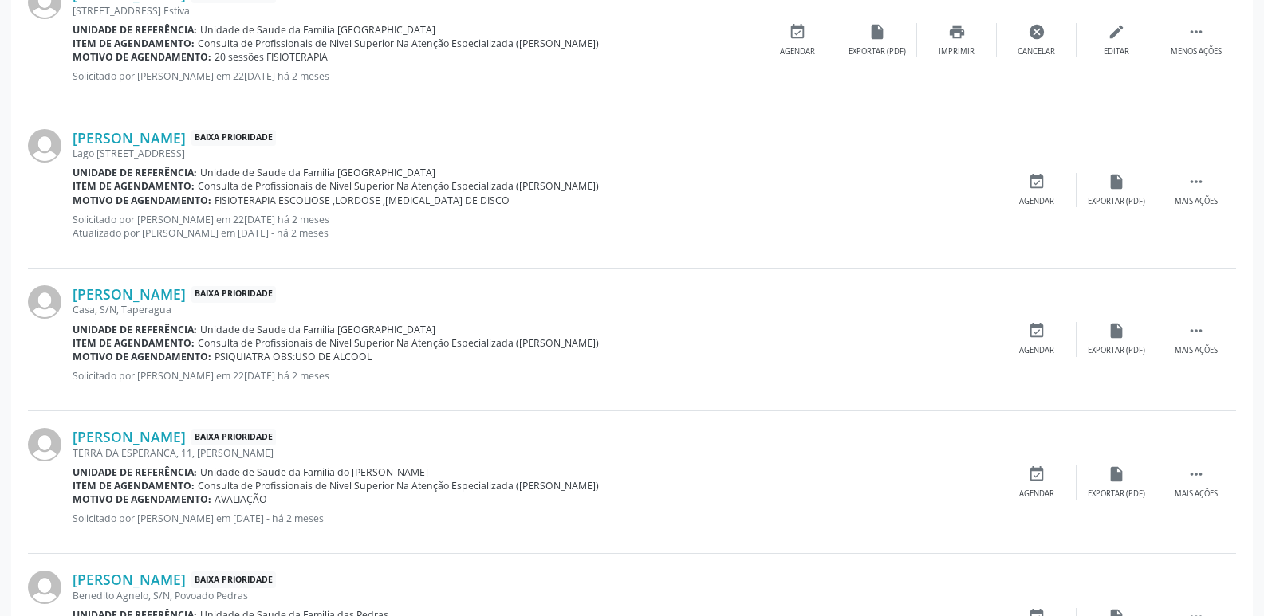
scroll to position [877, 0]
click at [99, 143] on link "[PERSON_NAME]" at bounding box center [129, 137] width 113 height 18
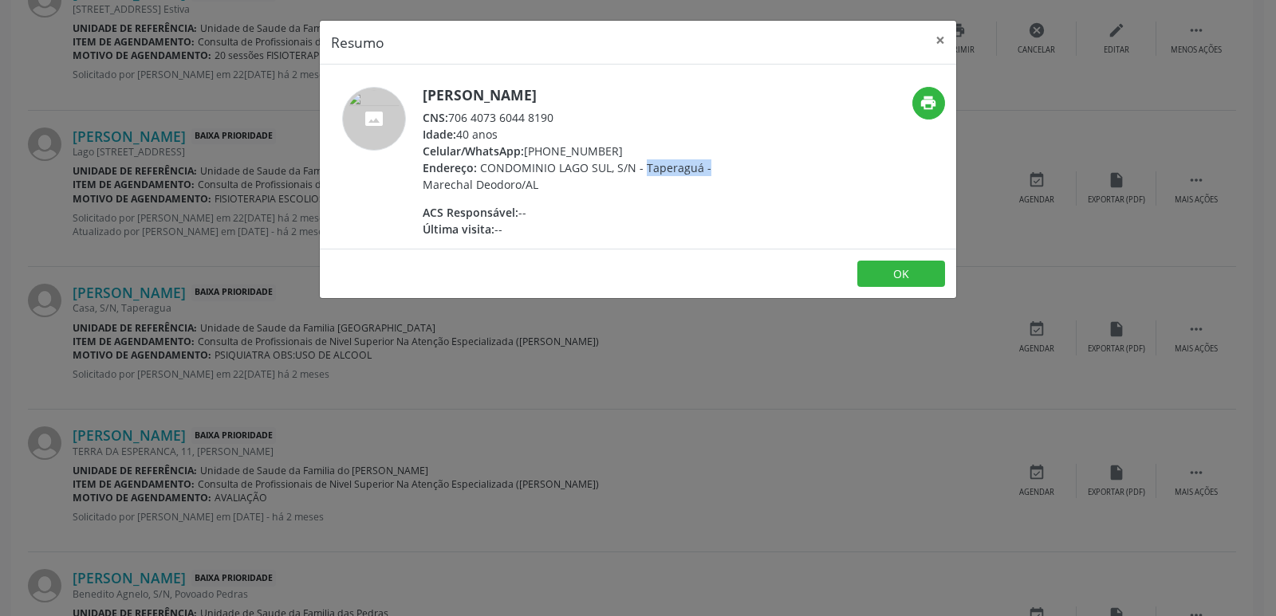
drag, startPoint x: 671, startPoint y: 170, endPoint x: 701, endPoint y: 170, distance: 30.3
click at [701, 170] on span "CONDOMINIO LAGO SUL, S/N - Taperaguá - Marechal Deodoro/AL" at bounding box center [567, 176] width 289 height 32
click at [690, 236] on div "Última visita: --" at bounding box center [578, 229] width 310 height 17
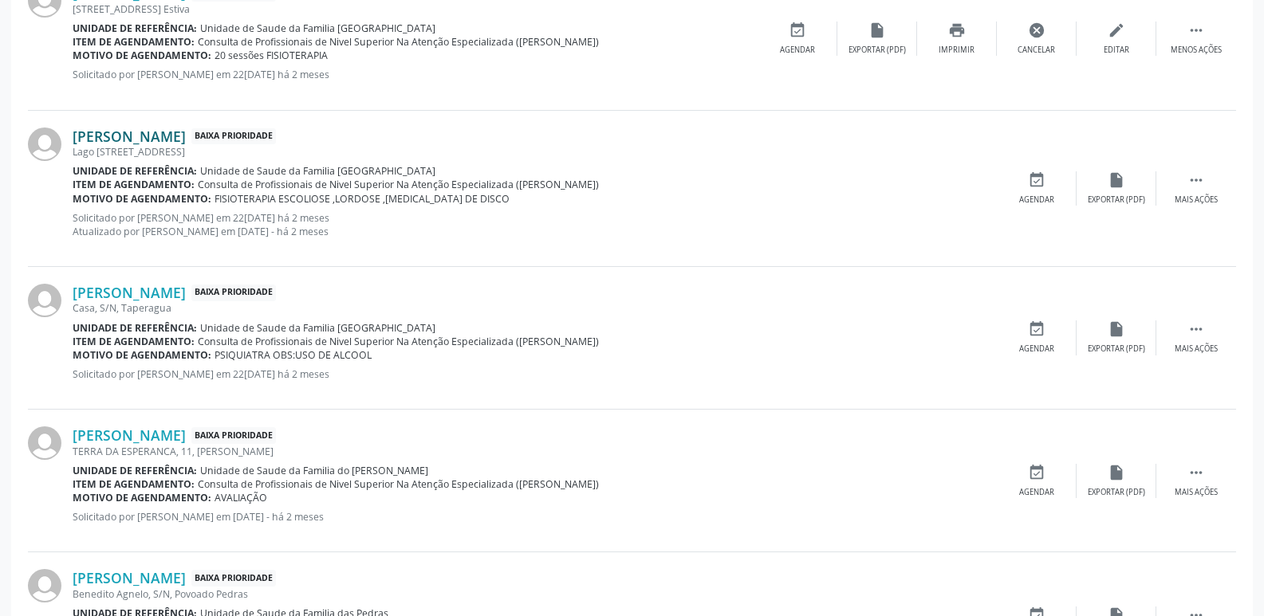
click at [186, 136] on link "[PERSON_NAME]" at bounding box center [129, 137] width 113 height 18
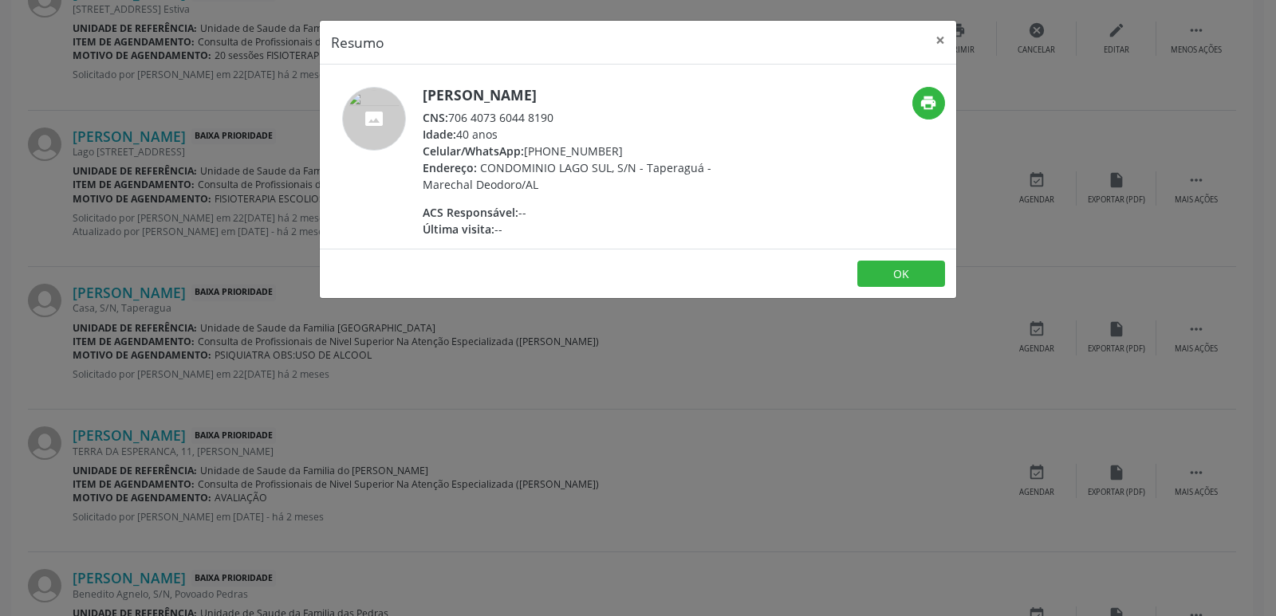
click at [455, 116] on div "CNS: 706 4073 6044 8190" at bounding box center [578, 117] width 310 height 17
drag, startPoint x: 454, startPoint y: 116, endPoint x: 561, endPoint y: 113, distance: 107.7
click at [561, 113] on div "CNS: 706 4073 6044 8190" at bounding box center [578, 117] width 310 height 17
copy div "706 4073 6044 8190"
click at [588, 176] on div "Endereço: CONDOMINIO LAGO SUL, S/N - Taperaguá - Marechal Deodoro/AL" at bounding box center [578, 175] width 310 height 33
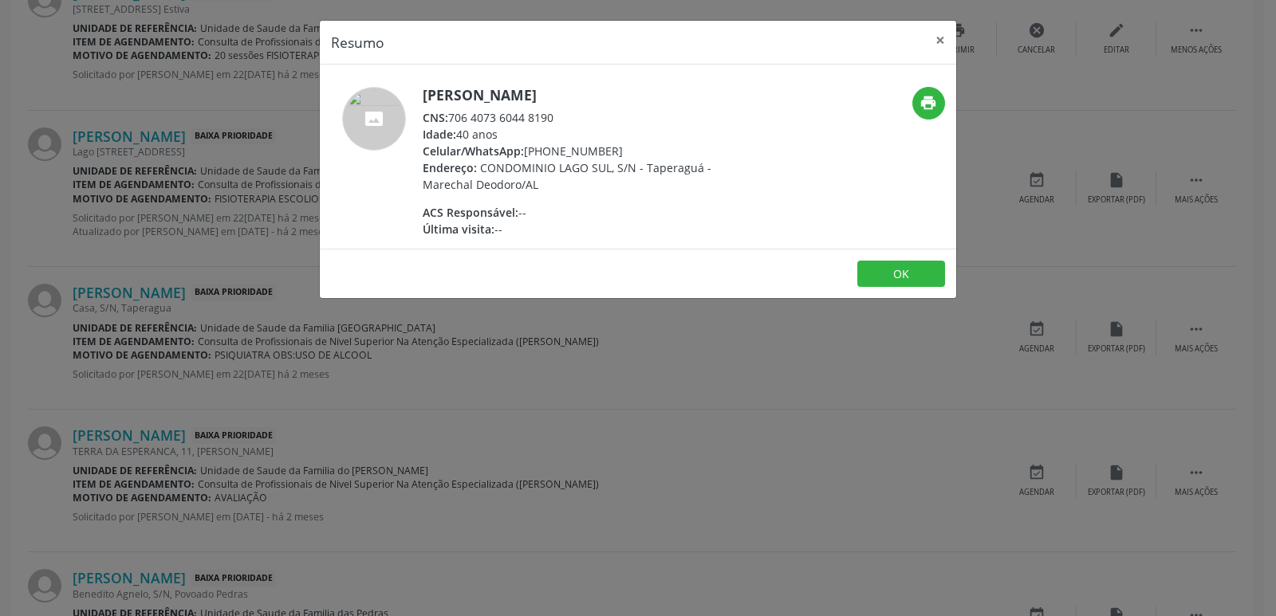
click at [541, 147] on div "Celular/WhatsApp: (82) 99337-1833" at bounding box center [578, 151] width 310 height 17
click at [555, 152] on div "Celular/WhatsApp: (82) 99337-1833" at bounding box center [578, 151] width 310 height 17
drag, startPoint x: 551, startPoint y: 152, endPoint x: 625, endPoint y: 146, distance: 74.4
click at [625, 146] on div "Celular/WhatsApp: (82) 99337-1833" at bounding box center [578, 151] width 310 height 17
copy div "99337-1833"
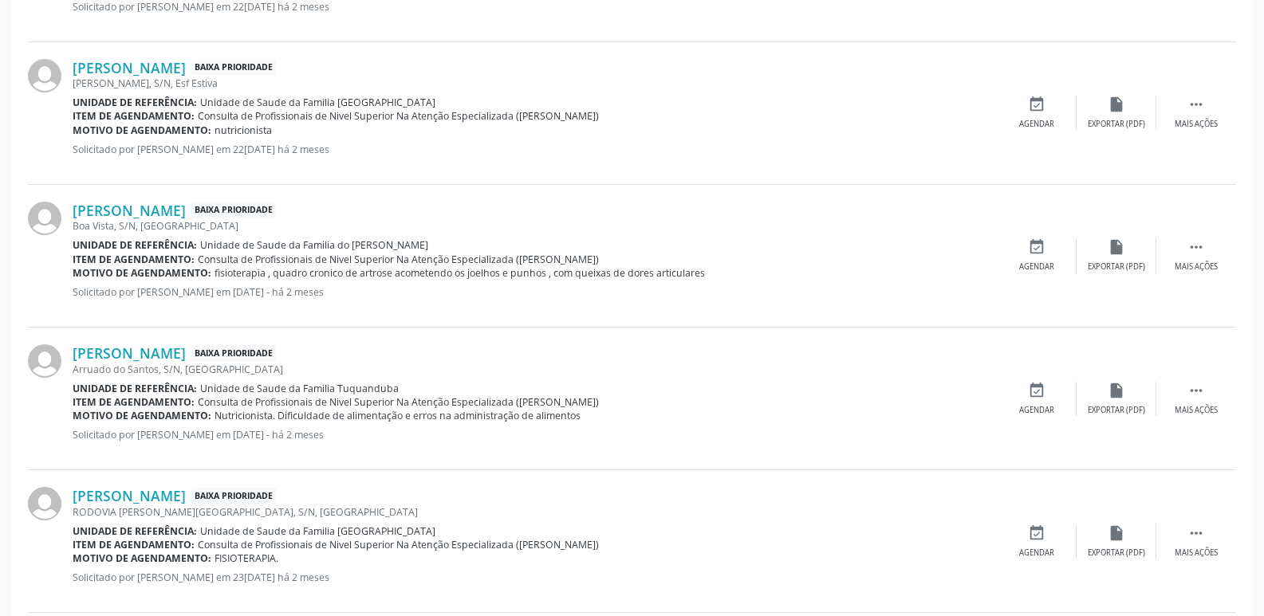
scroll to position [1674, 0]
click at [1120, 252] on icon "insert_drive_file" at bounding box center [1117, 247] width 18 height 18
click at [1196, 237] on div "Sebastiana Hermenegilda dos Santos Baixa Prioridade Boa Vista, S/N, Tuquanduba …" at bounding box center [632, 255] width 1208 height 143
click at [1196, 242] on icon "" at bounding box center [1196, 247] width 18 height 18
click at [1115, 249] on icon "edit" at bounding box center [1117, 247] width 18 height 18
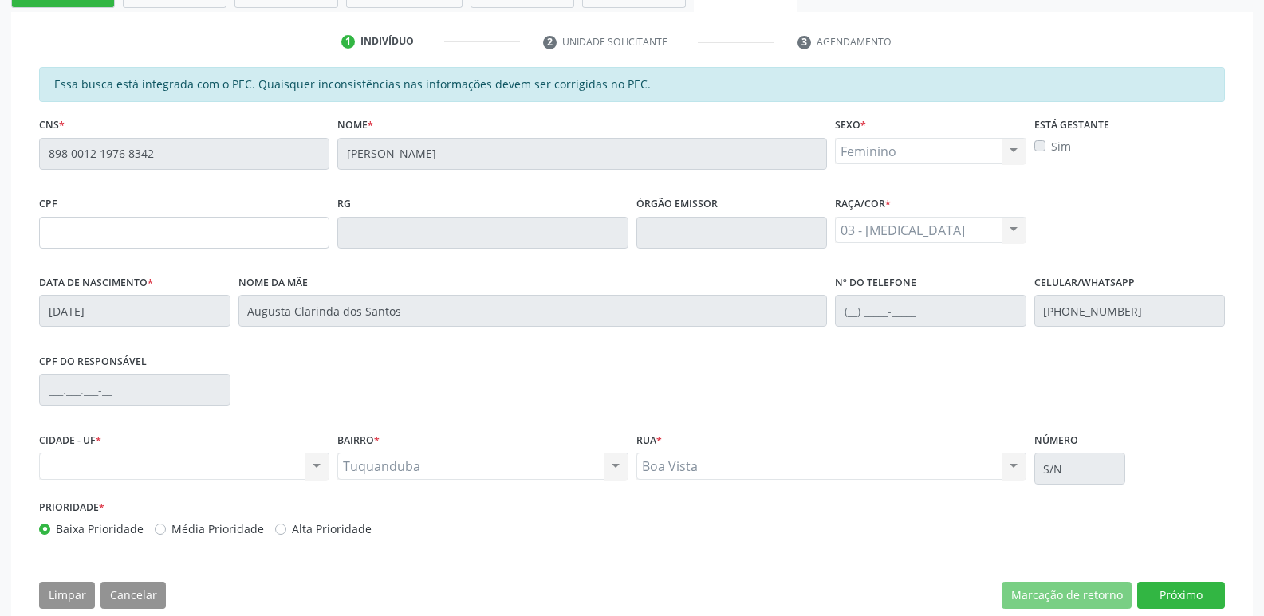
scroll to position [431, 0]
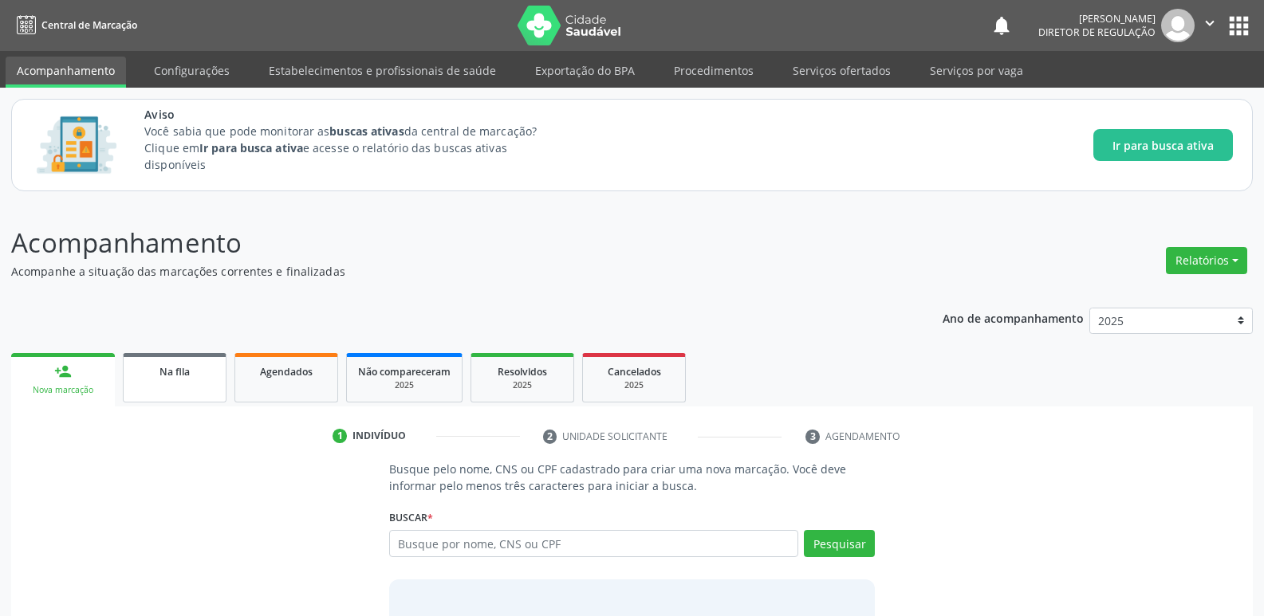
click at [190, 366] on span "Na fila" at bounding box center [174, 372] width 30 height 14
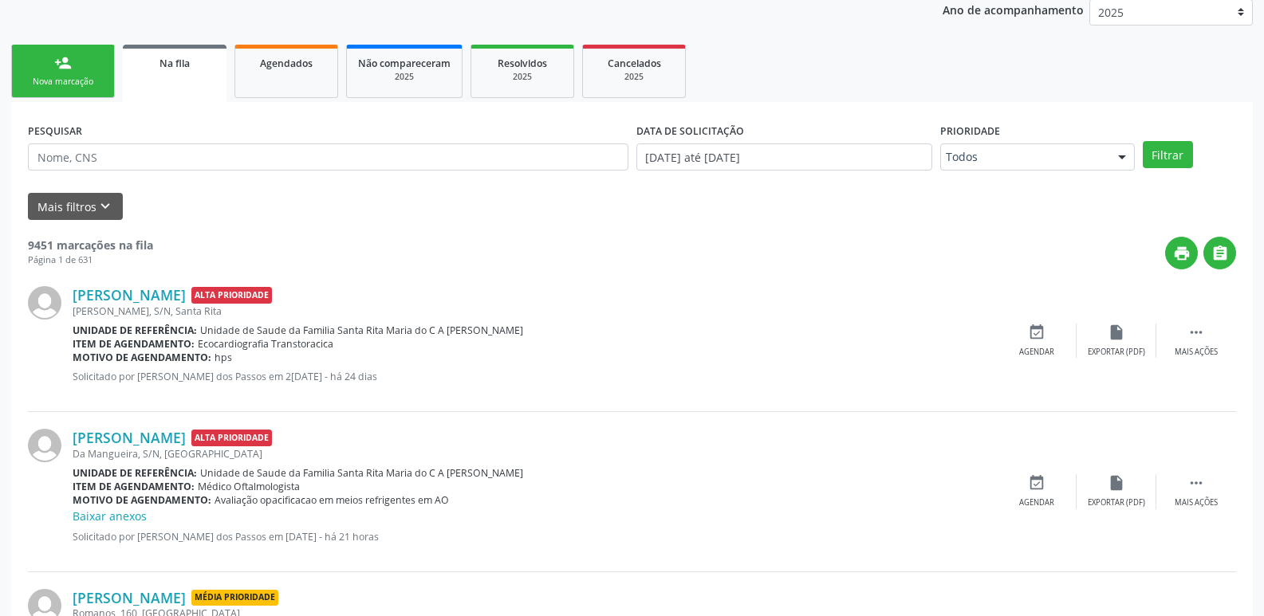
scroll to position [281, 0]
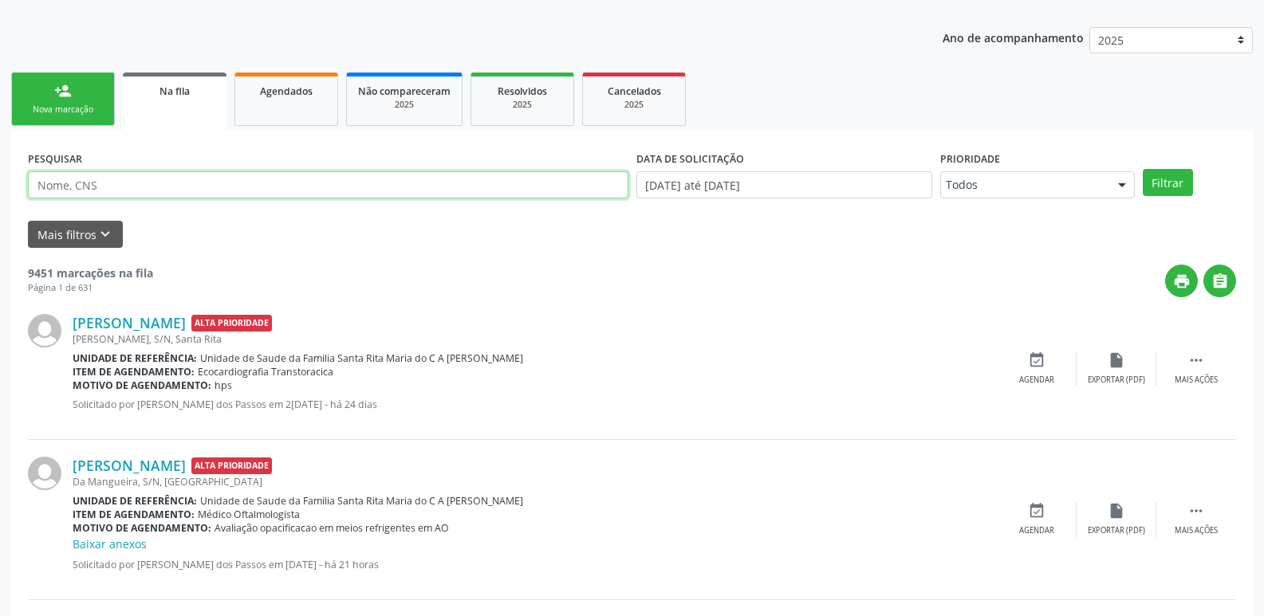
click at [274, 187] on input "text" at bounding box center [328, 184] width 600 height 27
click at [1173, 189] on button "Filtrar" at bounding box center [1168, 182] width 50 height 27
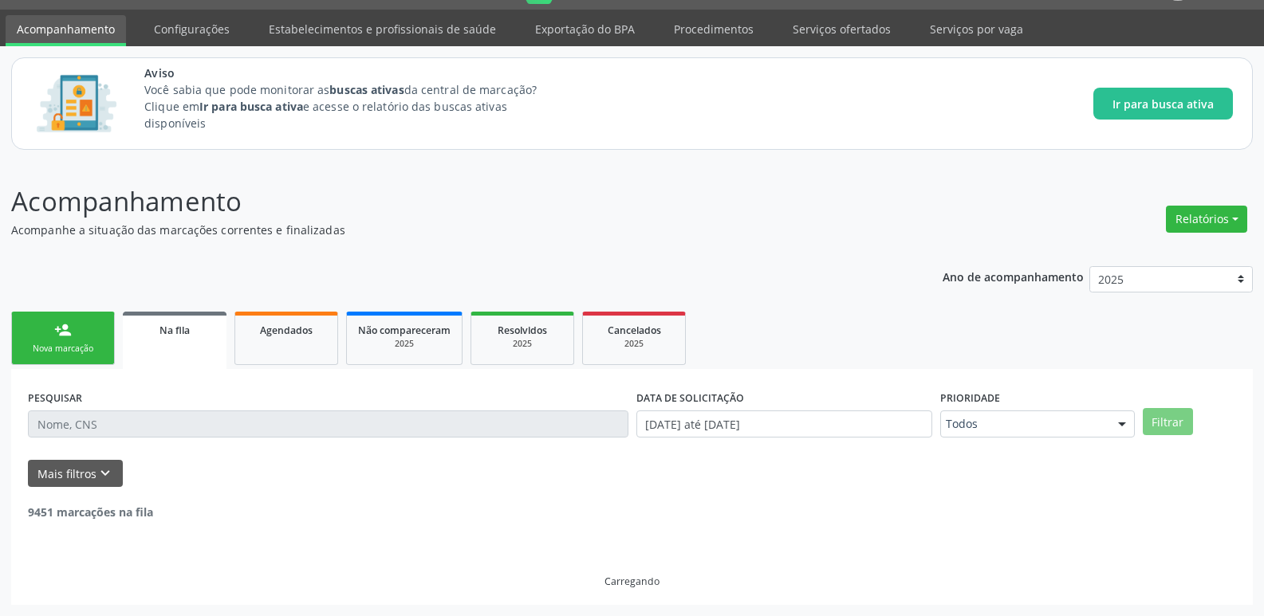
scroll to position [41, 0]
click at [65, 466] on button "Mais filtros keyboard_arrow_down" at bounding box center [75, 474] width 95 height 28
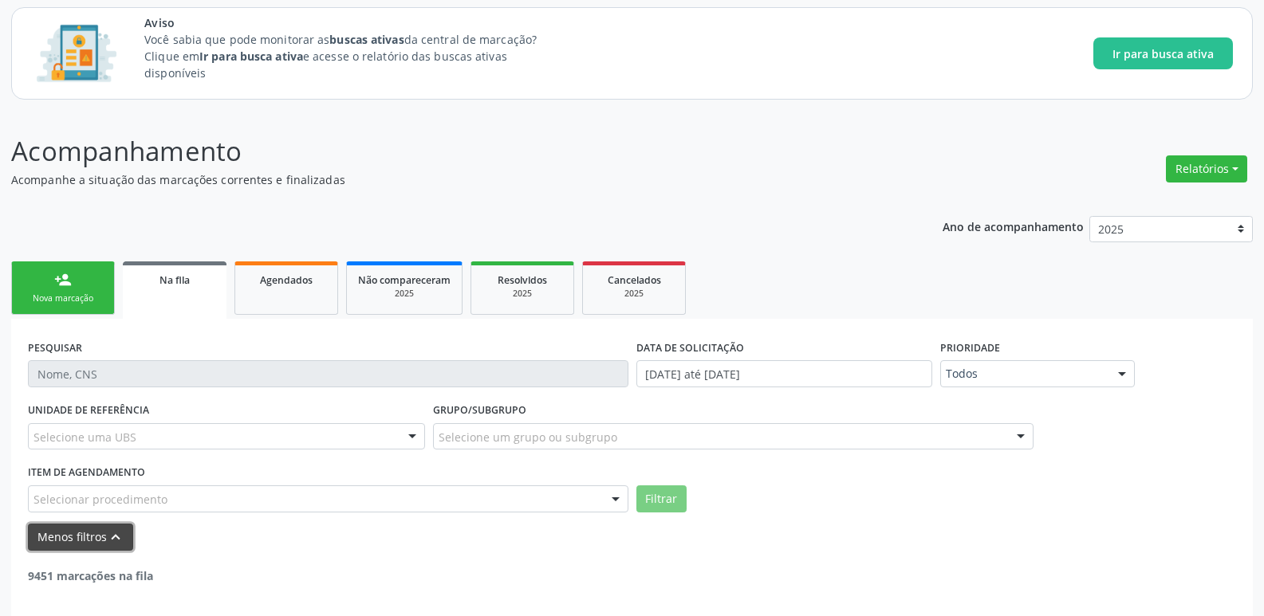
scroll to position [155, 0]
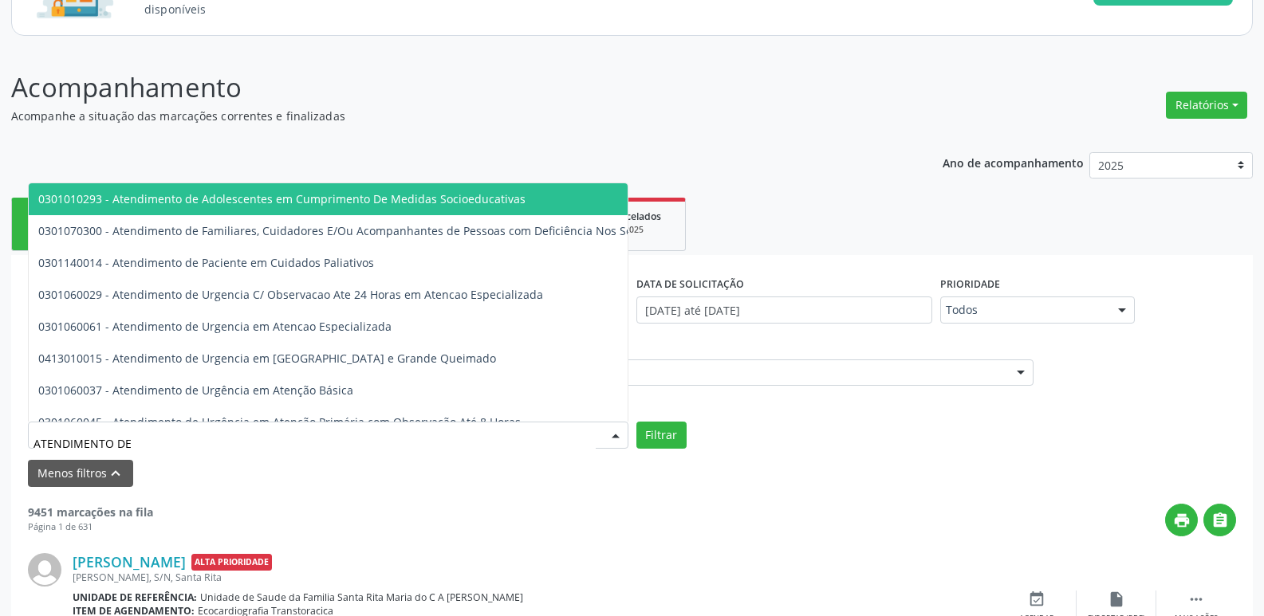
type input "ATENDIMENTO DE"
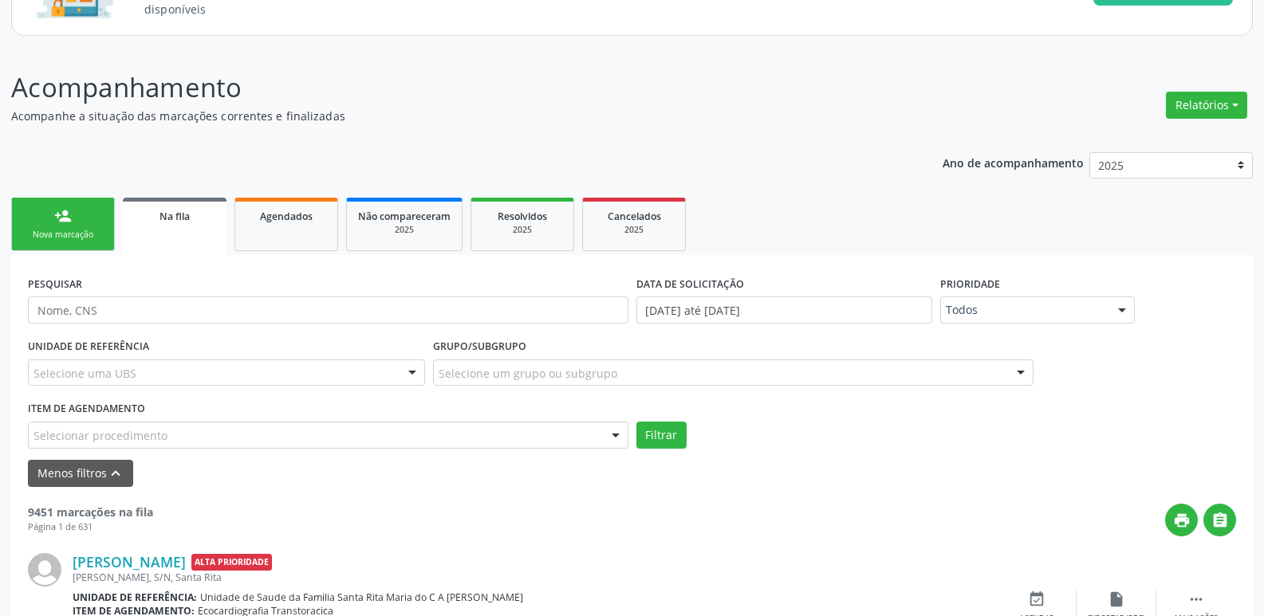
click at [218, 434] on div "Selecionar procedimento" at bounding box center [328, 435] width 600 height 27
type input "A"
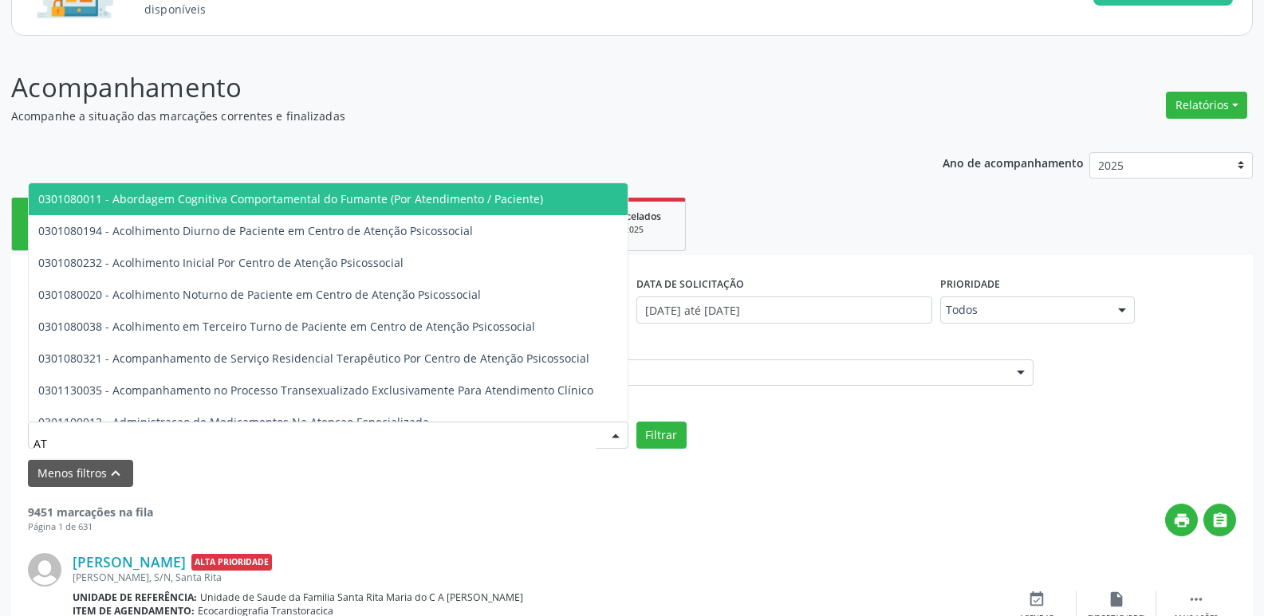
type input "A"
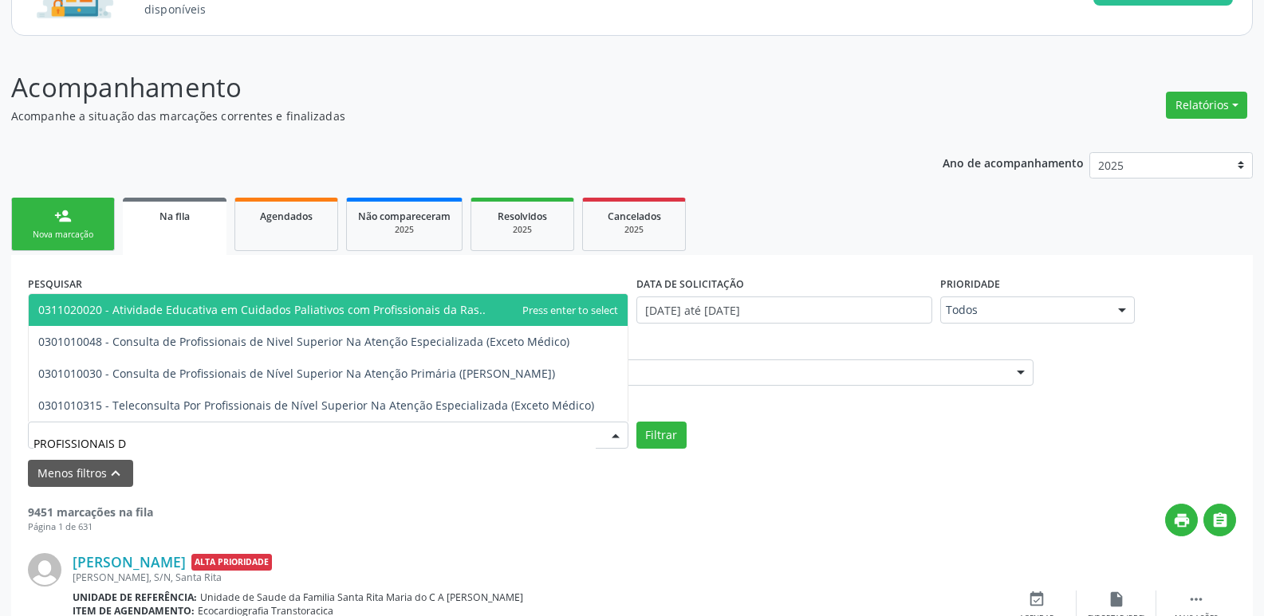
type input "PROFISSIONAIS DE"
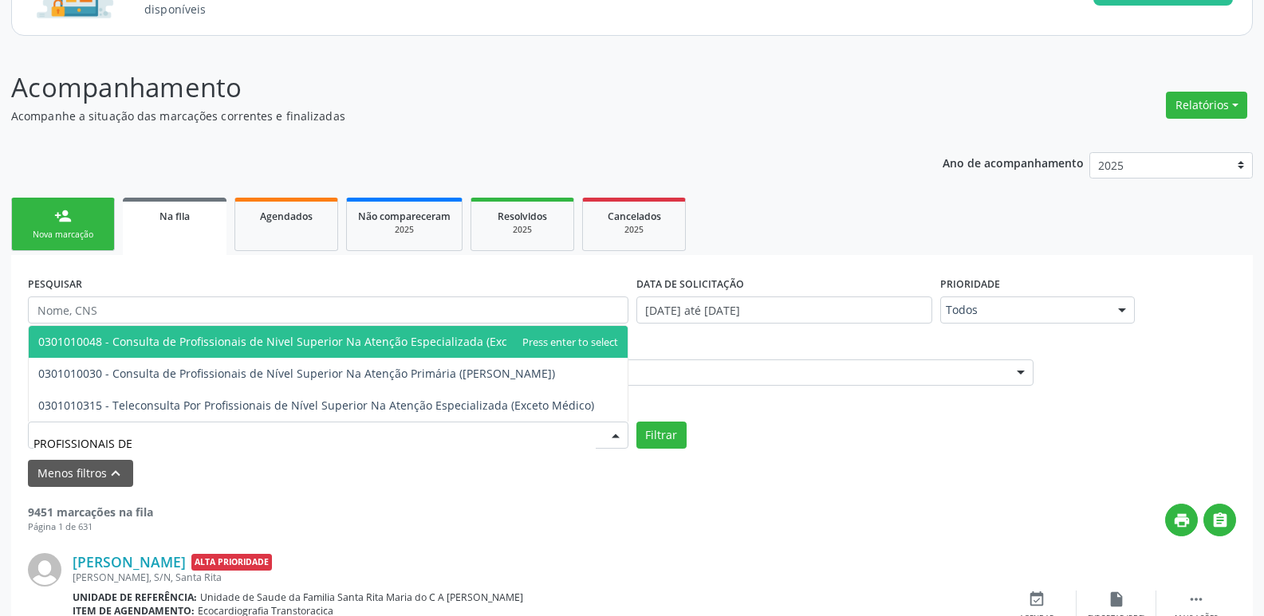
click at [353, 340] on span "0301010048 - Consulta de Profissionais de Nivel Superior Na Atenção Especializa…" at bounding box center [303, 341] width 531 height 15
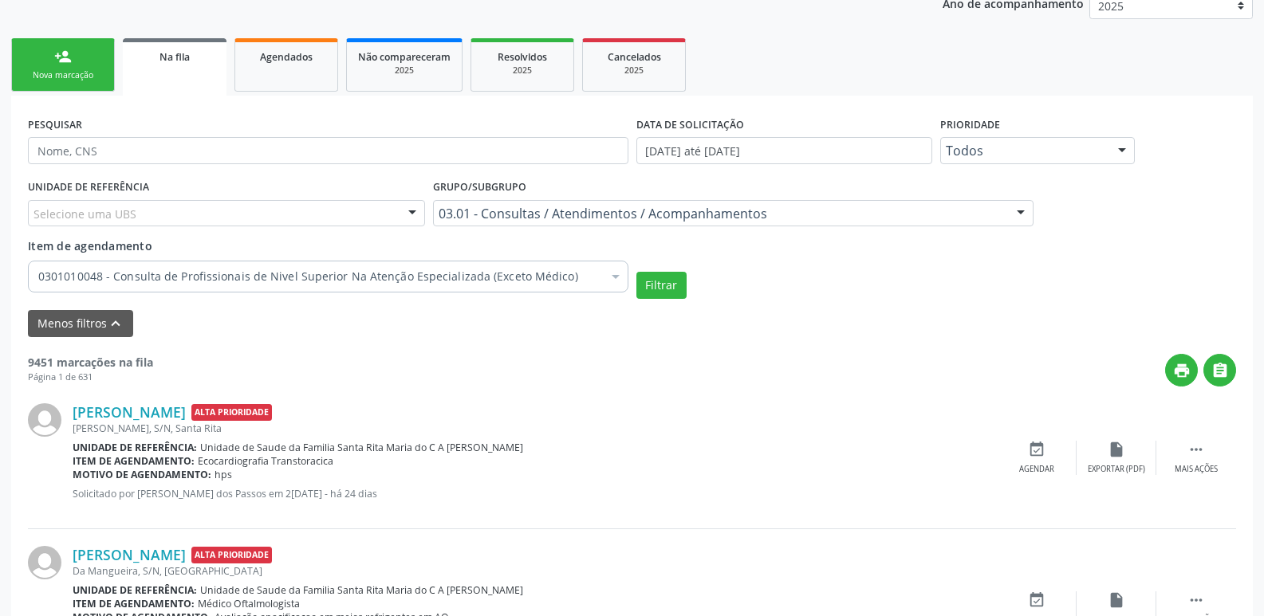
scroll to position [319, 0]
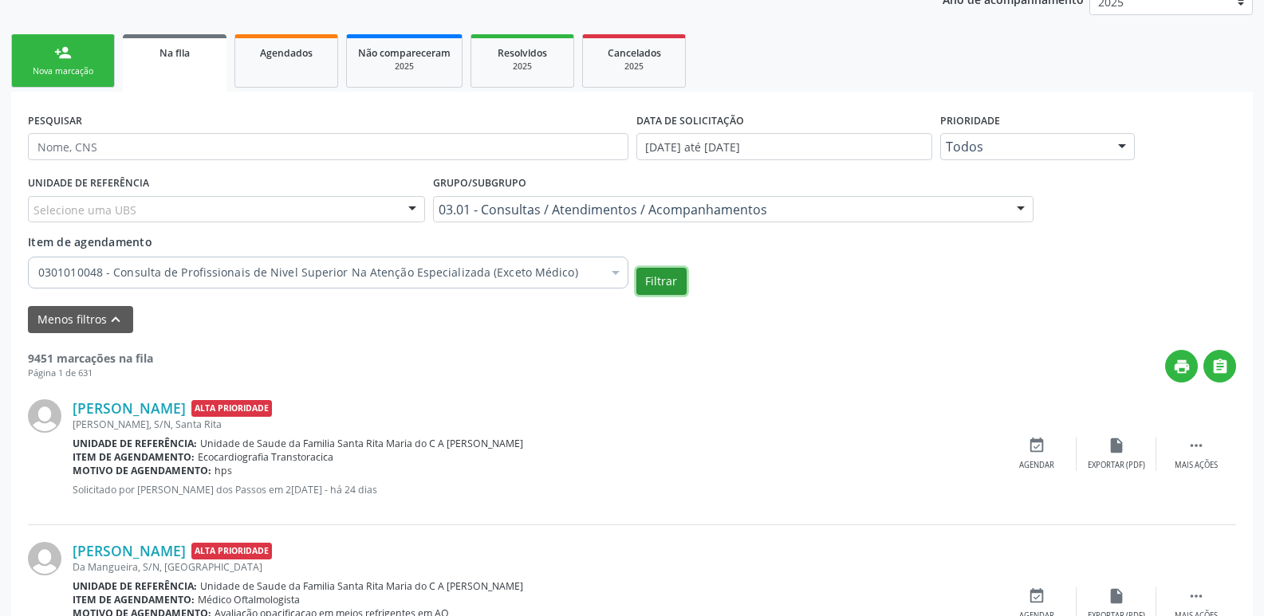
click at [683, 293] on button "Filtrar" at bounding box center [661, 281] width 50 height 27
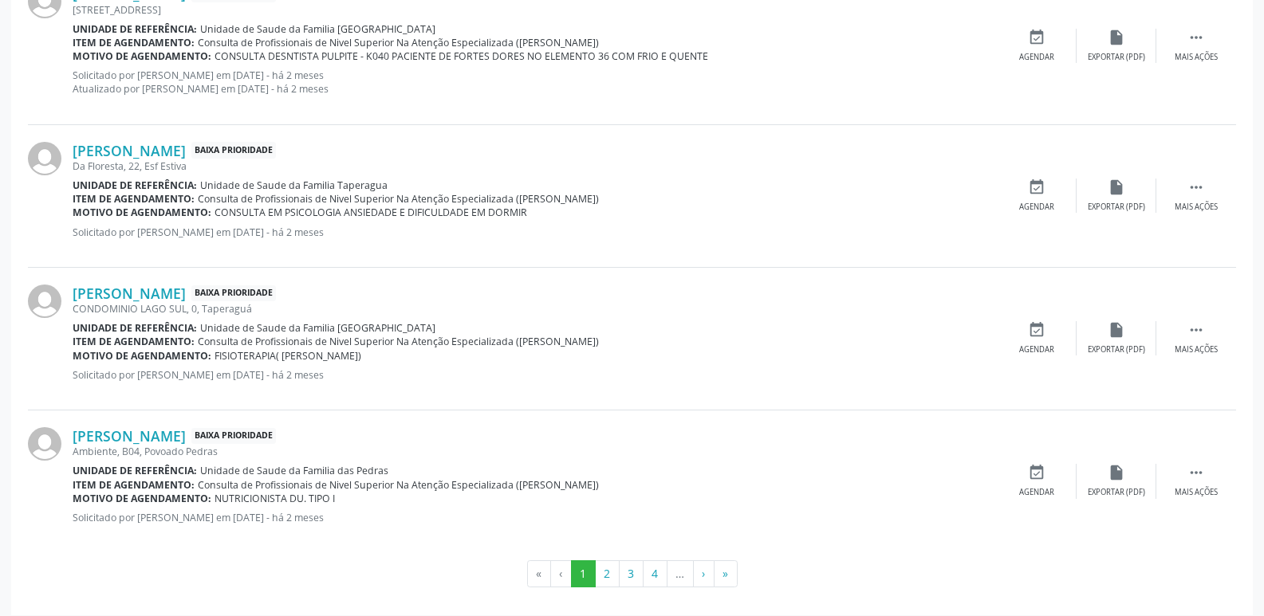
scroll to position [2343, 0]
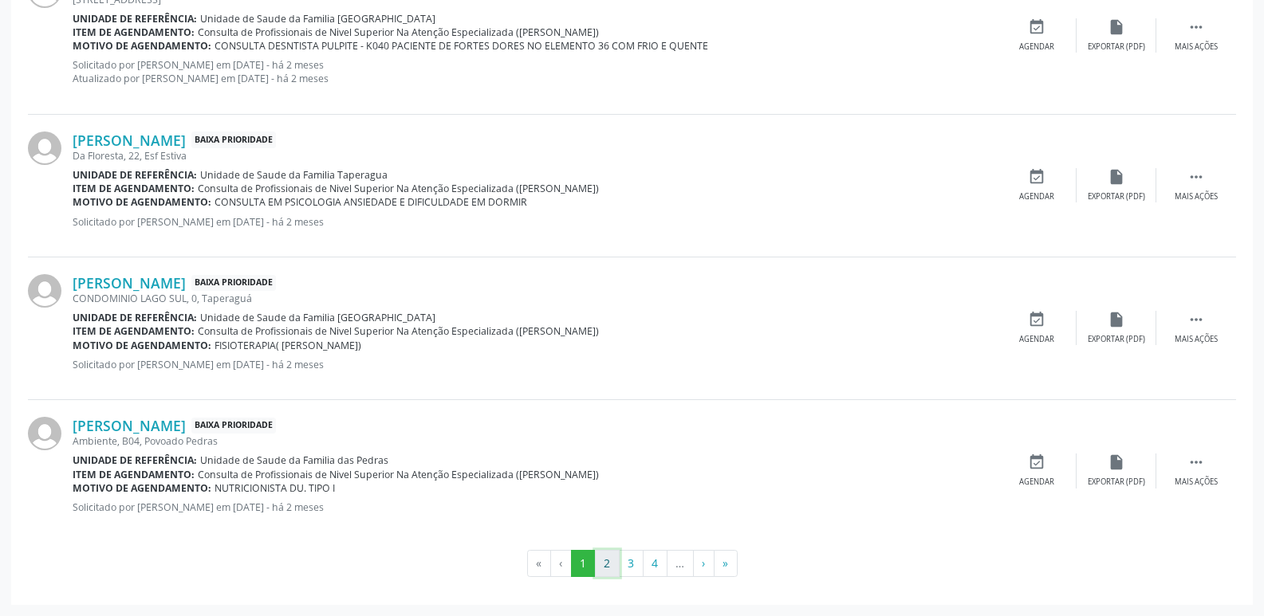
click at [608, 562] on button "2" at bounding box center [607, 563] width 25 height 27
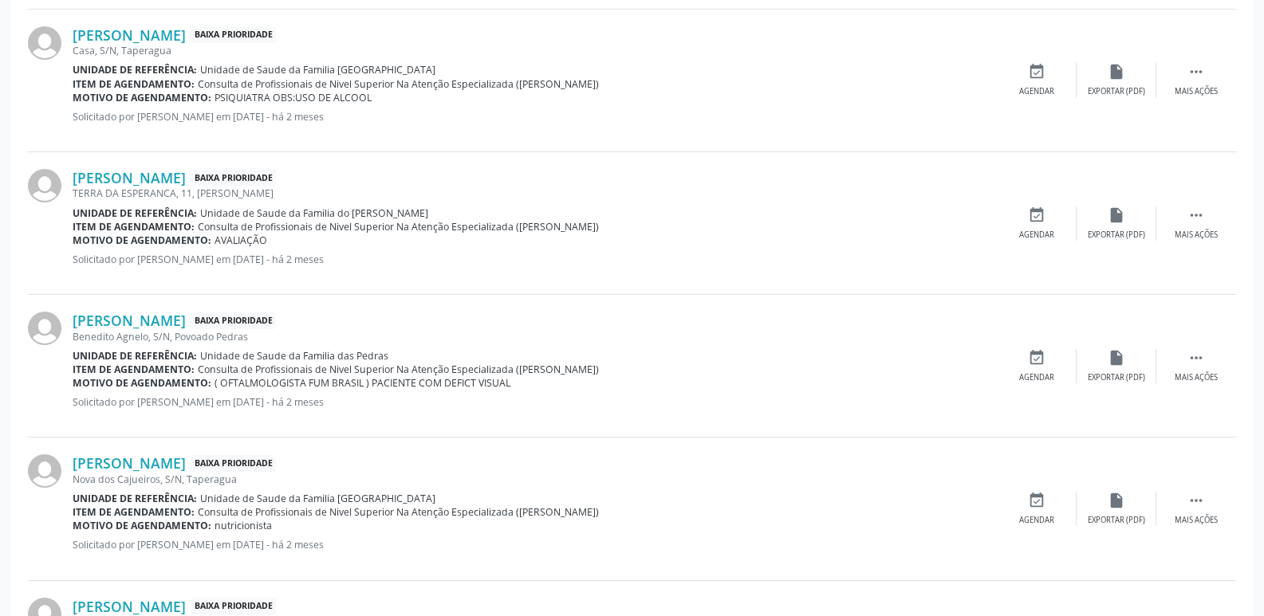
scroll to position [1293, 0]
click at [1192, 218] on icon "" at bounding box center [1196, 215] width 18 height 18
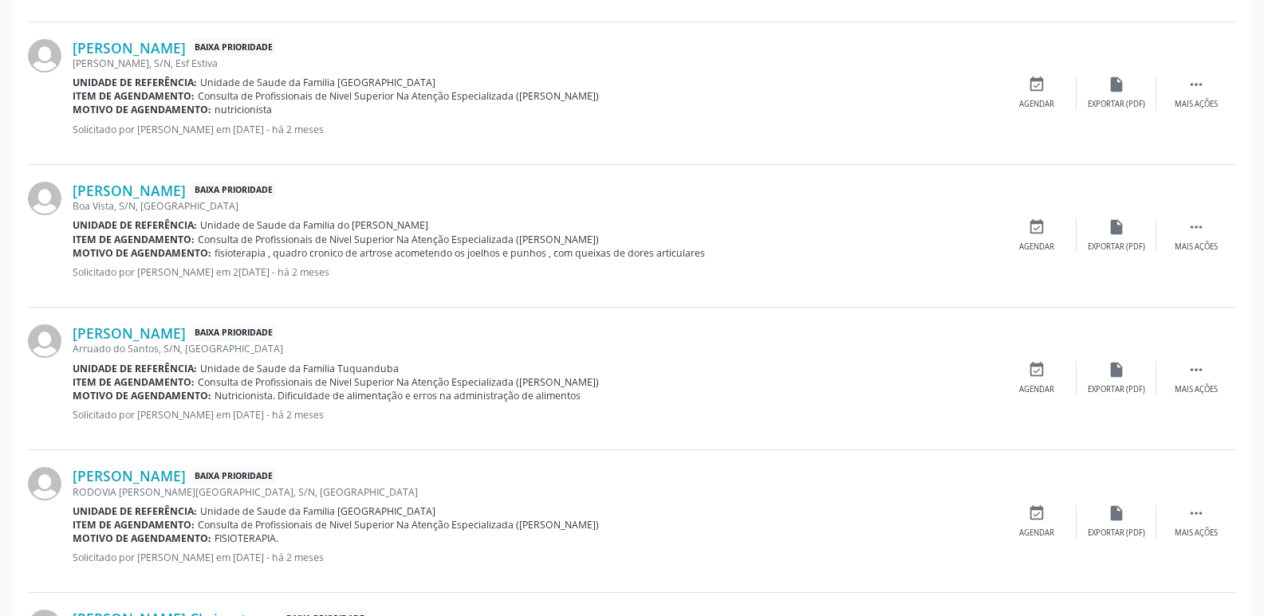
scroll to position [1930, 0]
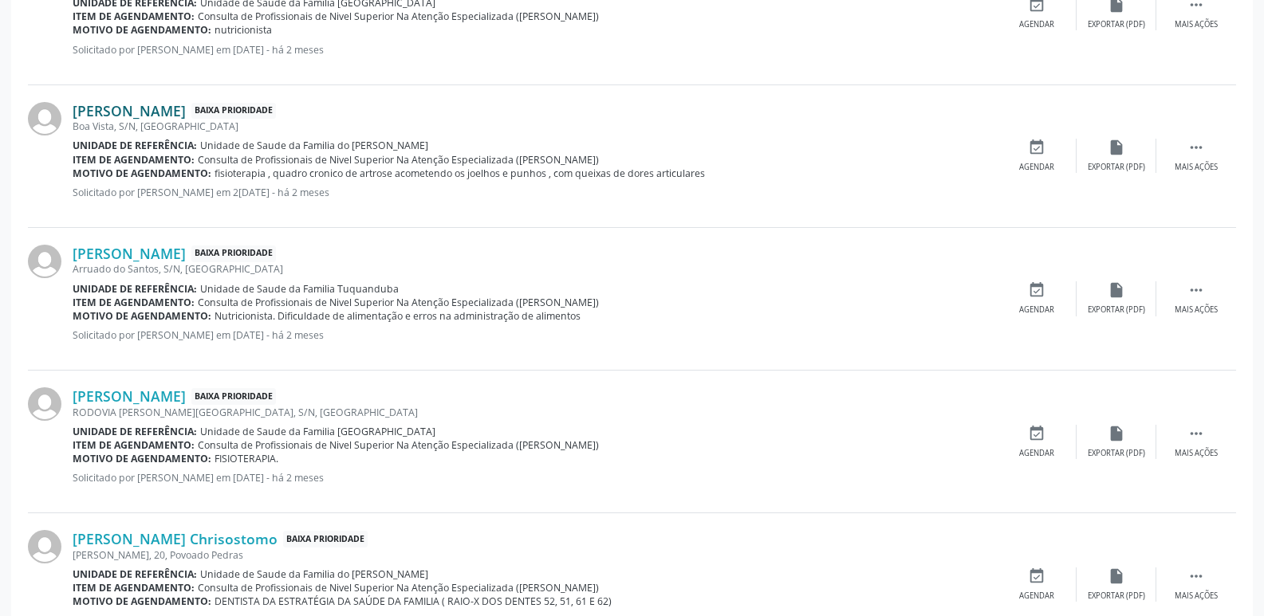
click at [186, 105] on link "[PERSON_NAME]" at bounding box center [129, 111] width 113 height 18
click at [186, 110] on link "[PERSON_NAME]" at bounding box center [129, 111] width 113 height 18
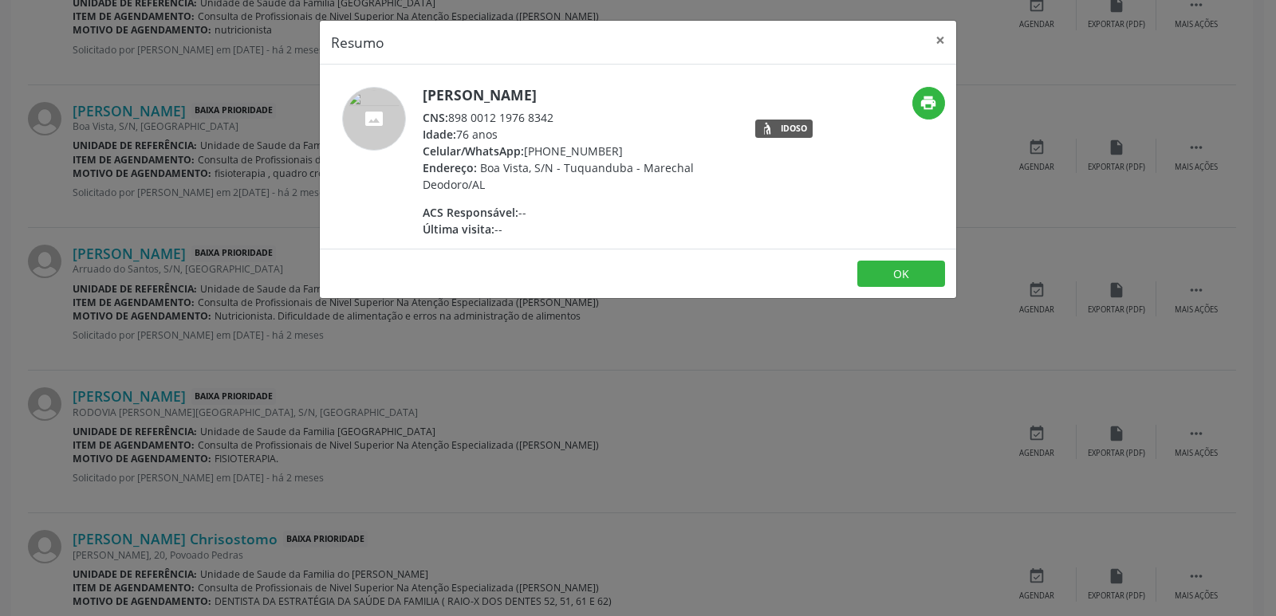
drag, startPoint x: 451, startPoint y: 116, endPoint x: 569, endPoint y: 117, distance: 117.2
click at [569, 117] on div "CNS: 898 0012 1976 8342" at bounding box center [578, 117] width 310 height 17
copy div "898 0012 1976 8342"
drag, startPoint x: 545, startPoint y: 150, endPoint x: 629, endPoint y: 150, distance: 83.7
click at [629, 150] on div "Celular/WhatsApp: [PHONE_NUMBER]" at bounding box center [578, 151] width 310 height 17
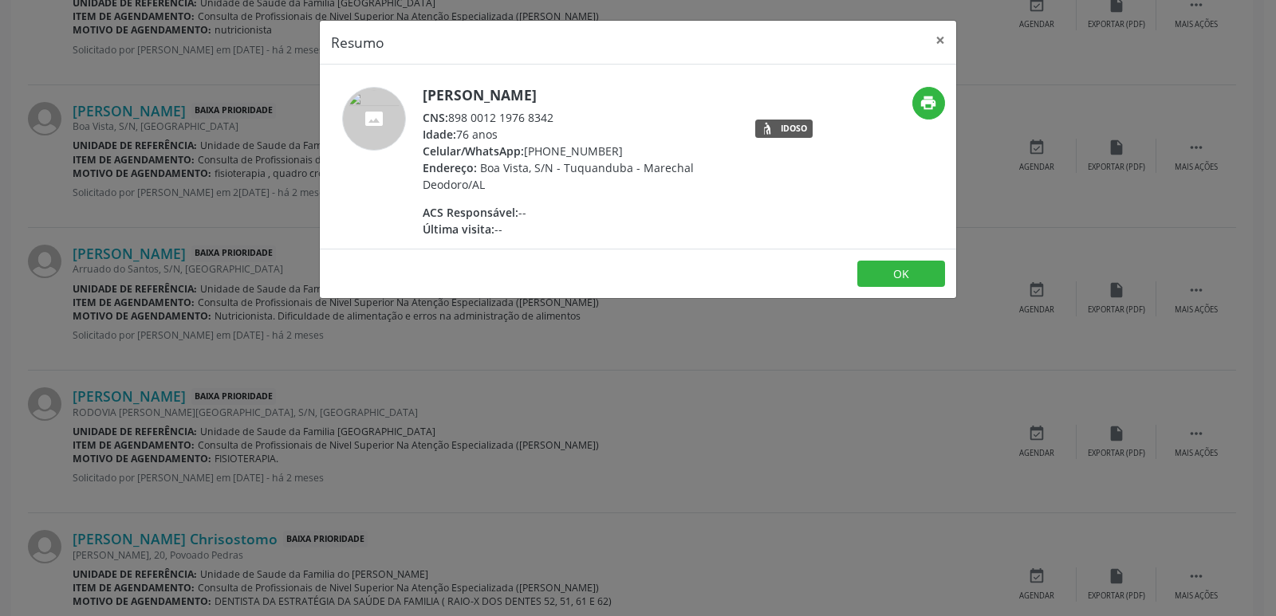
copy div "9843-6810"
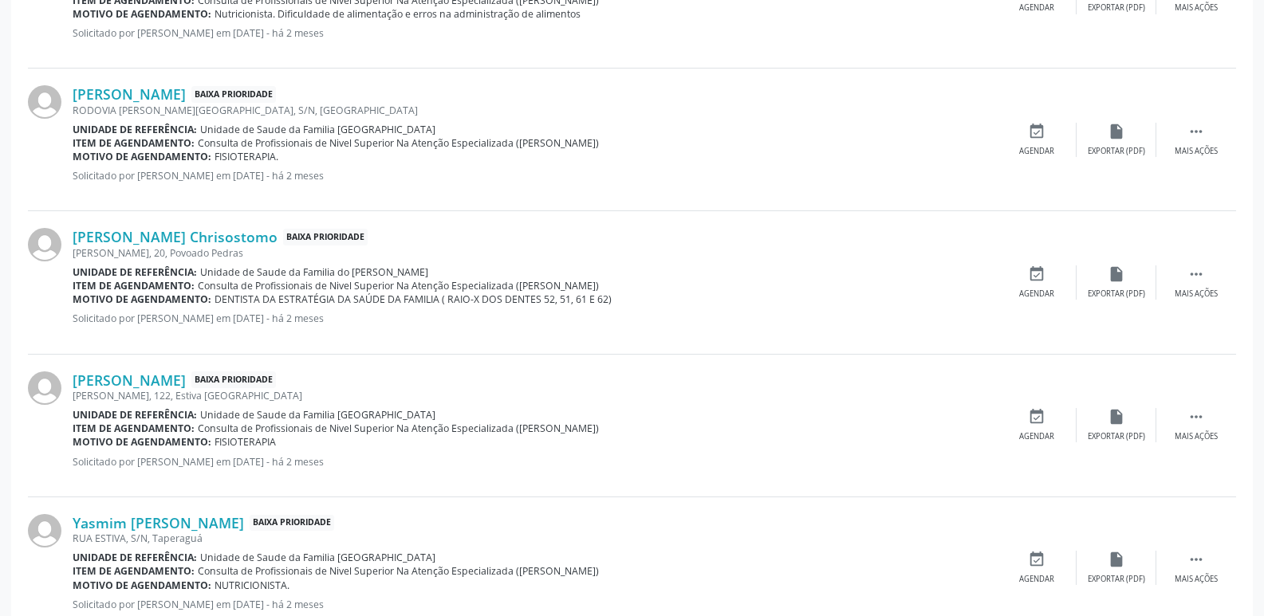
scroll to position [2249, 0]
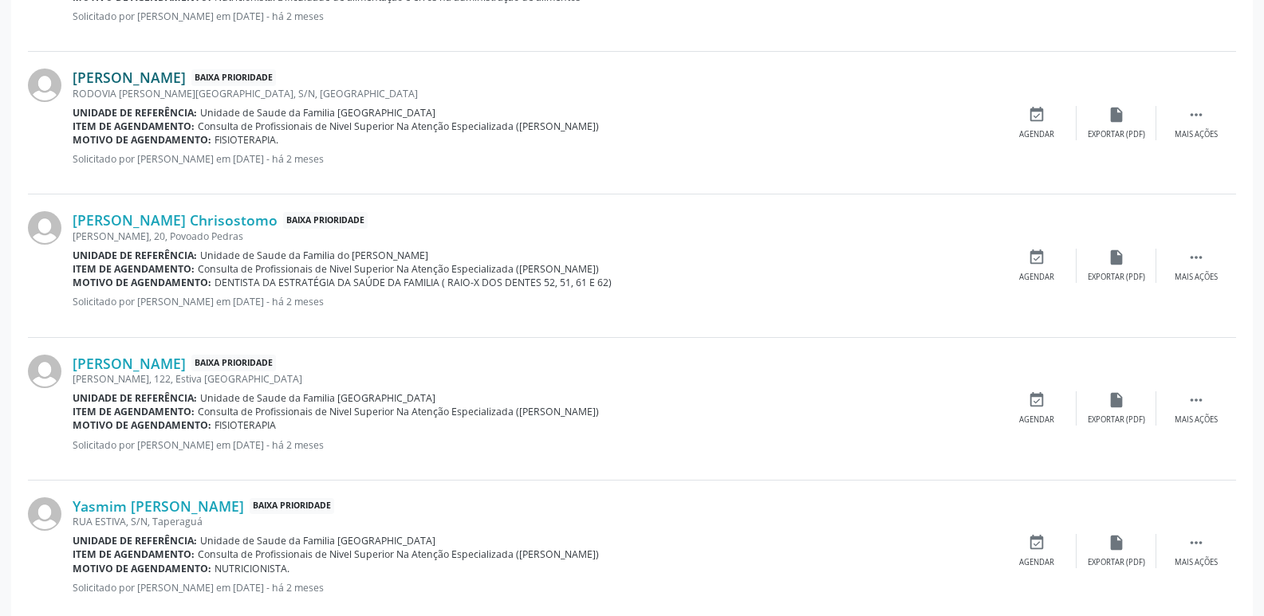
click at [156, 73] on link "[PERSON_NAME]" at bounding box center [129, 78] width 113 height 18
click at [150, 84] on link "[PERSON_NAME]" at bounding box center [129, 78] width 113 height 18
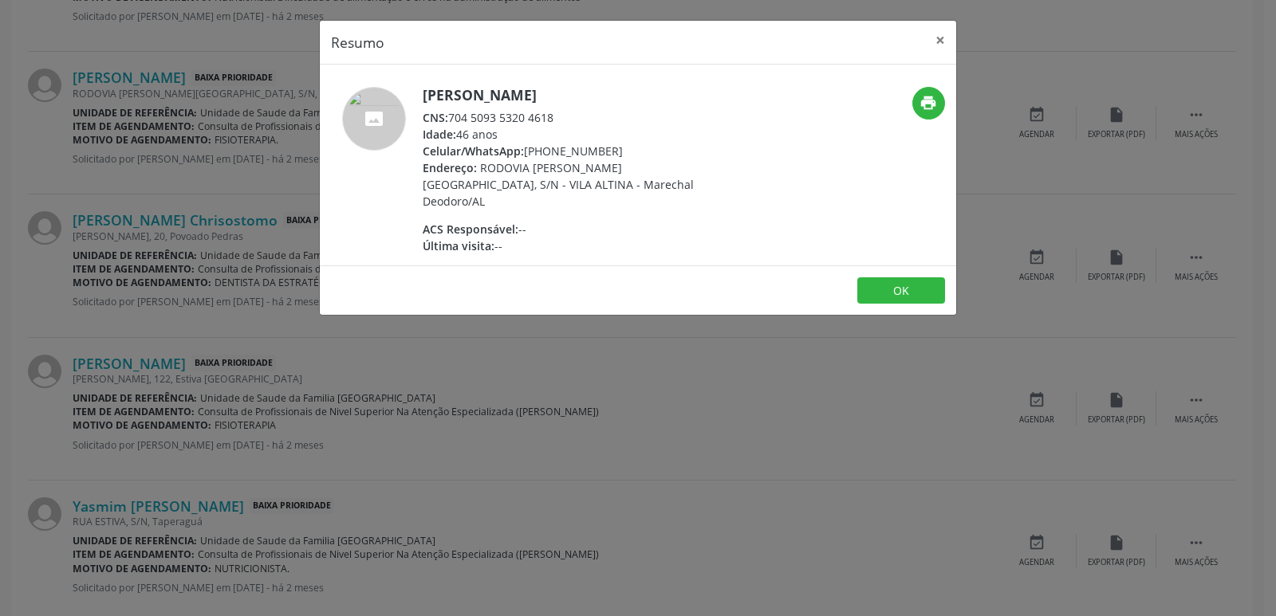
drag, startPoint x: 452, startPoint y: 117, endPoint x: 579, endPoint y: 117, distance: 126.8
click at [579, 117] on div "CNS: 704 5093 5320 4618" at bounding box center [578, 117] width 310 height 17
copy div "704 5093 5320 4618"
drag, startPoint x: 548, startPoint y: 151, endPoint x: 602, endPoint y: 151, distance: 54.2
click at [602, 151] on div "Celular/WhatsApp: [PHONE_NUMBER]" at bounding box center [578, 151] width 310 height 17
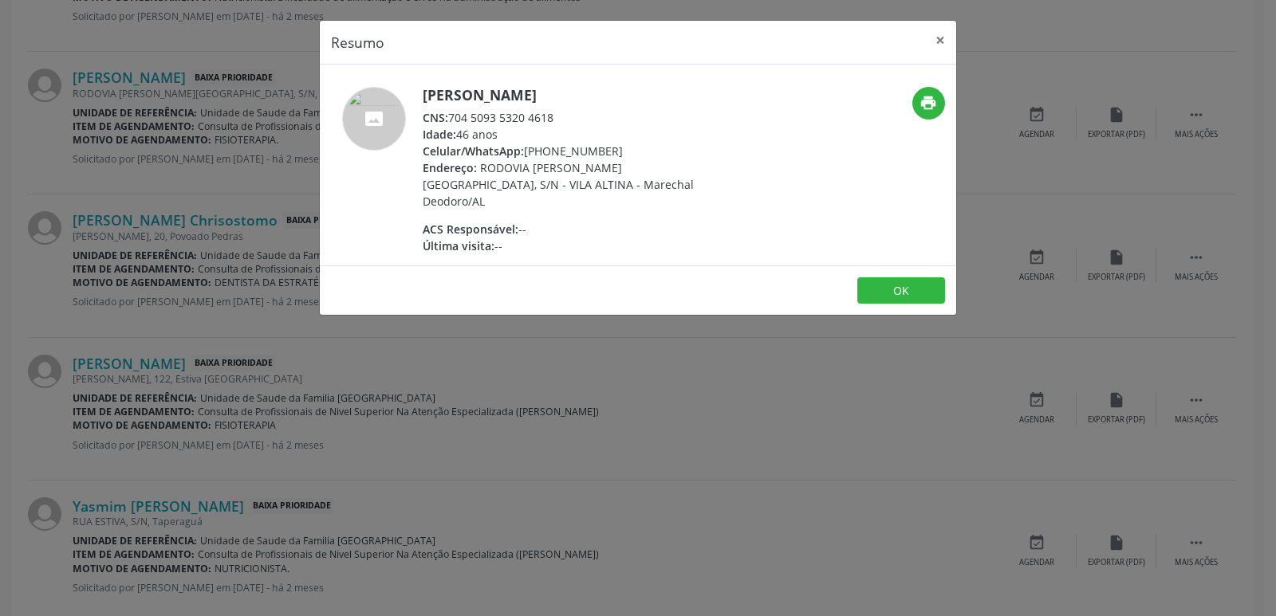
click at [620, 165] on span "RODOVIA [PERSON_NAME][GEOGRAPHIC_DATA], S/N - VILA ALTINA - Marechal Deodoro/AL" at bounding box center [558, 184] width 271 height 49
drag, startPoint x: 545, startPoint y: 148, endPoint x: 621, endPoint y: 148, distance: 76.5
click at [620, 148] on div "Celular/WhatsApp: [PHONE_NUMBER]" at bounding box center [578, 151] width 310 height 17
copy div "99827-8525"
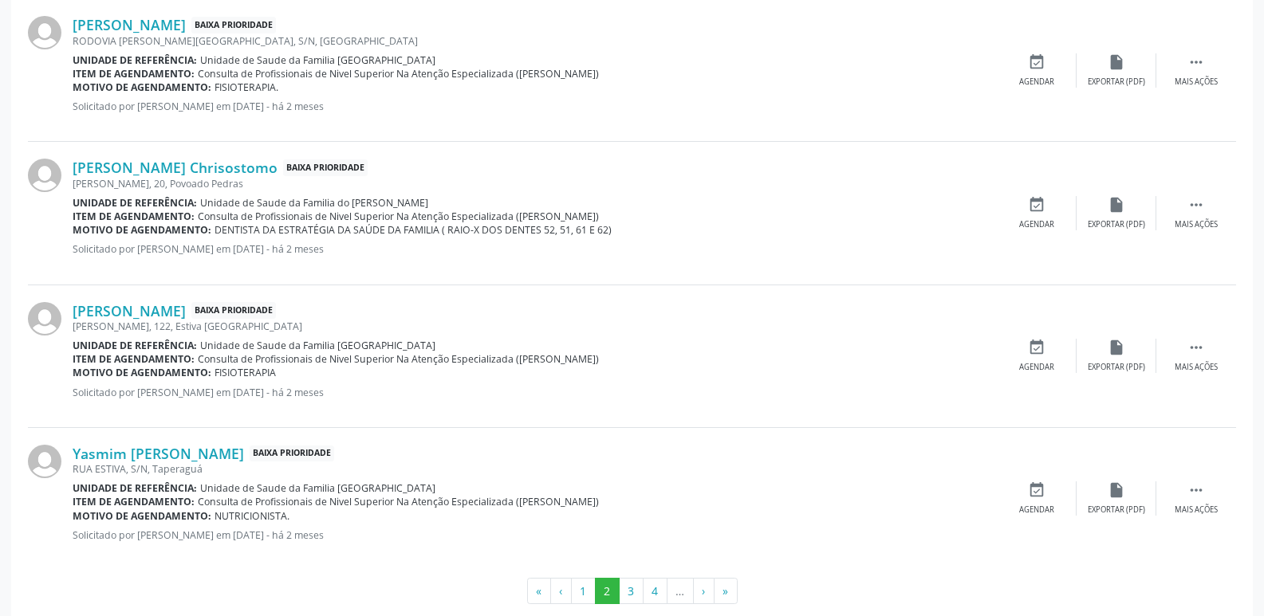
scroll to position [2329, 0]
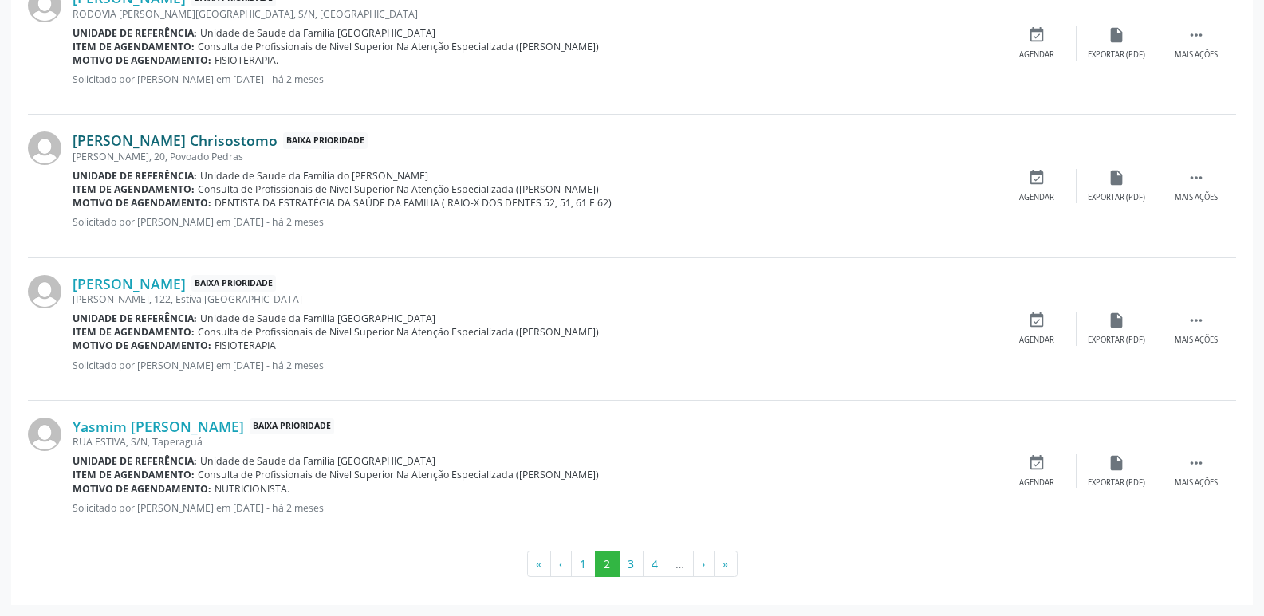
click at [201, 146] on link "[PERSON_NAME] Chrisostomo" at bounding box center [175, 141] width 205 height 18
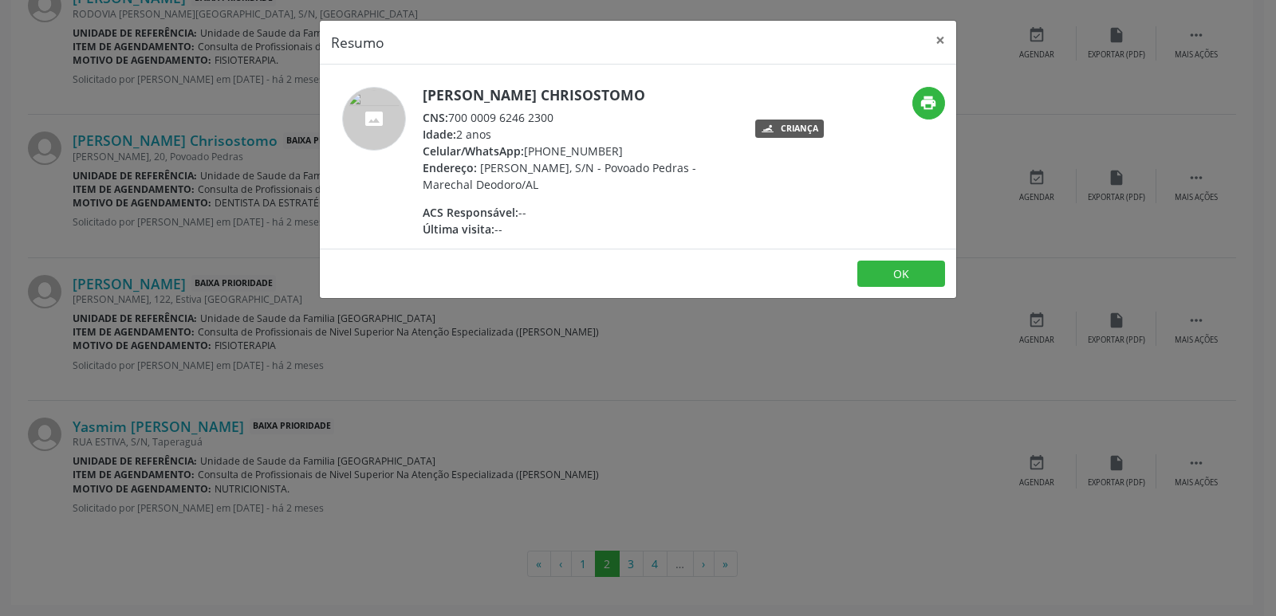
drag, startPoint x: 454, startPoint y: 120, endPoint x: 566, endPoint y: 120, distance: 112.4
click at [566, 120] on div "CNS: 700 0009 6246 2300" at bounding box center [578, 117] width 310 height 17
copy div "700 0009 6246 2300"
drag, startPoint x: 549, startPoint y: 152, endPoint x: 616, endPoint y: 148, distance: 67.1
click at [616, 148] on div "Celular/WhatsApp: [PHONE_NUMBER]" at bounding box center [578, 151] width 310 height 17
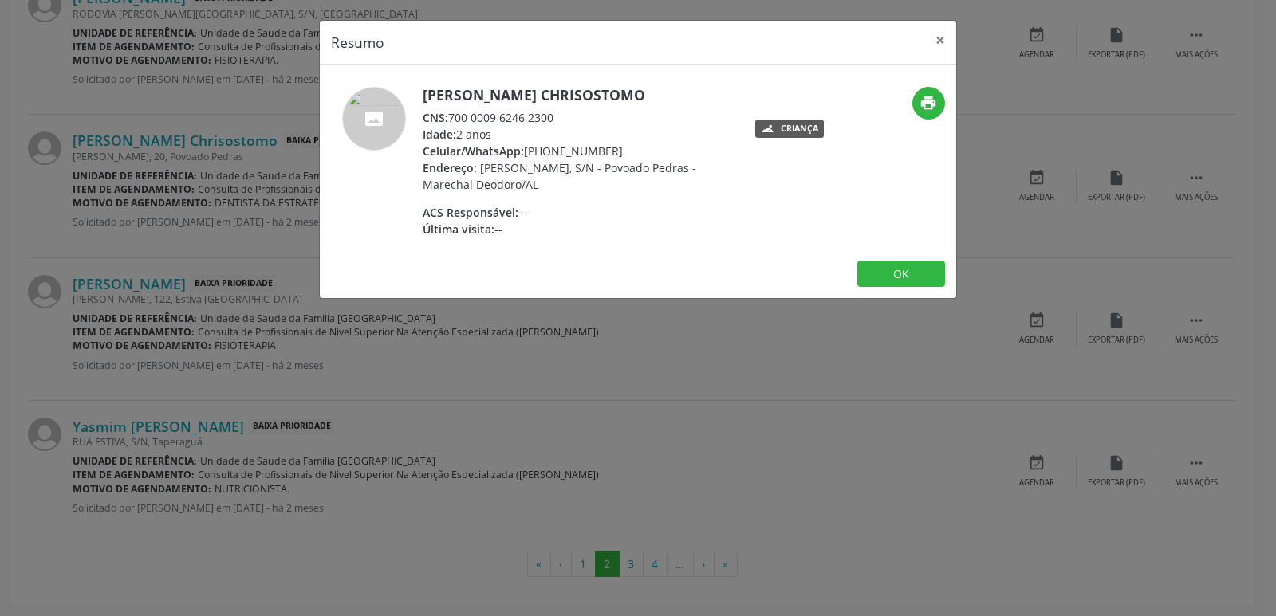
copy div "99604-2780"
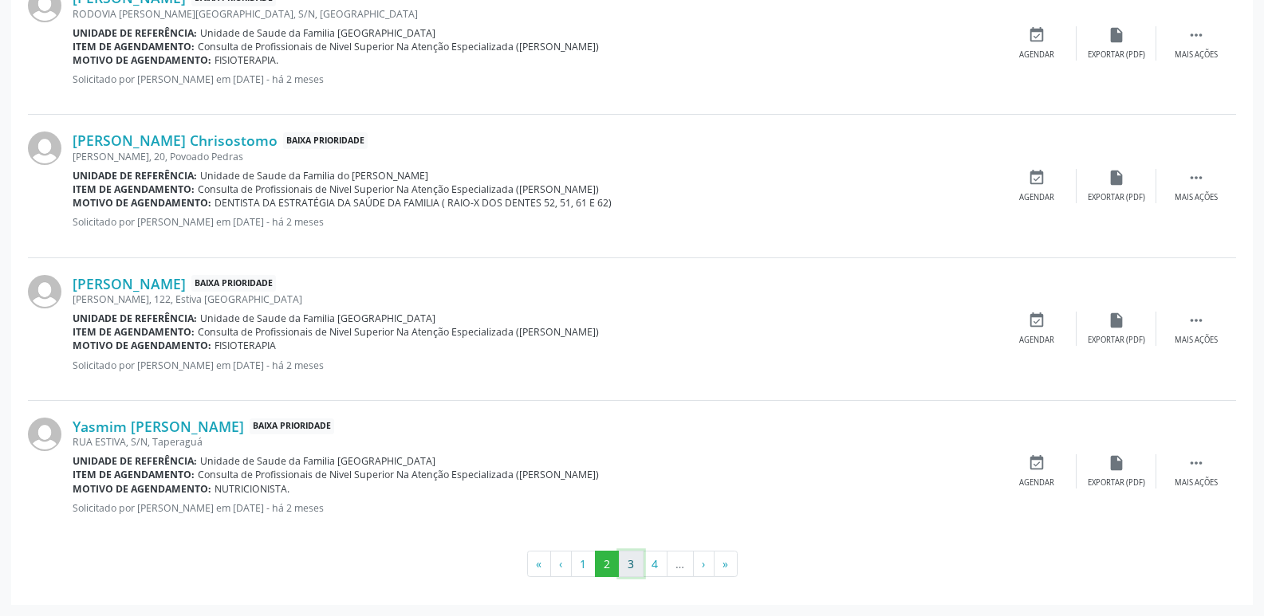
click at [632, 566] on button "3" at bounding box center [631, 564] width 25 height 27
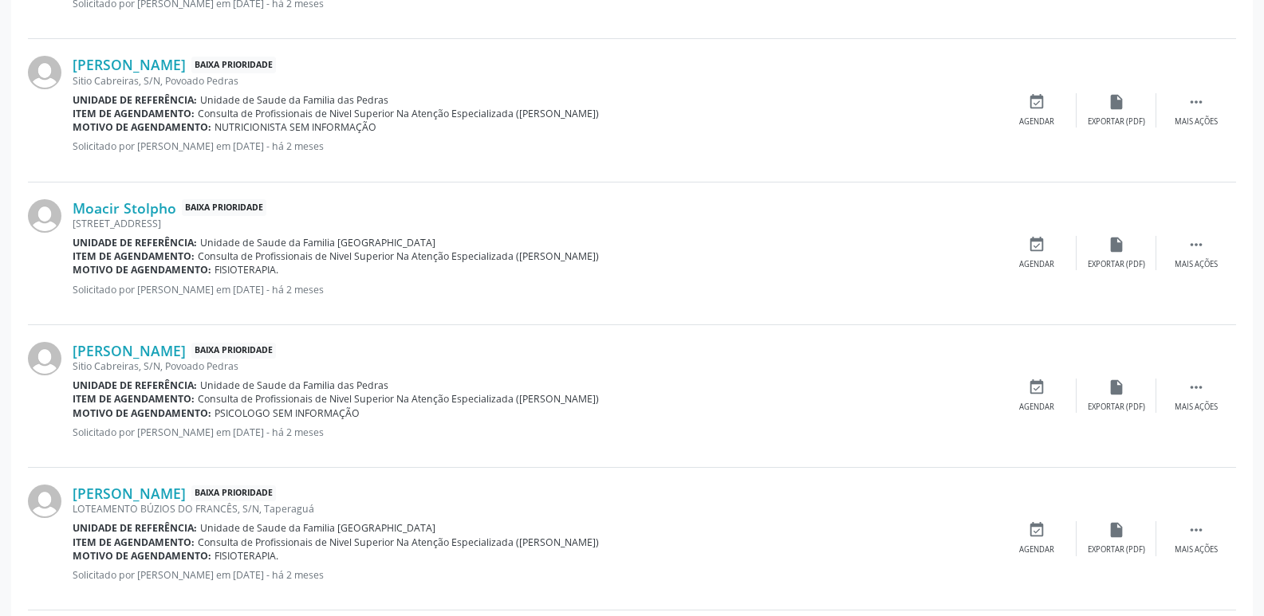
scroll to position [1042, 0]
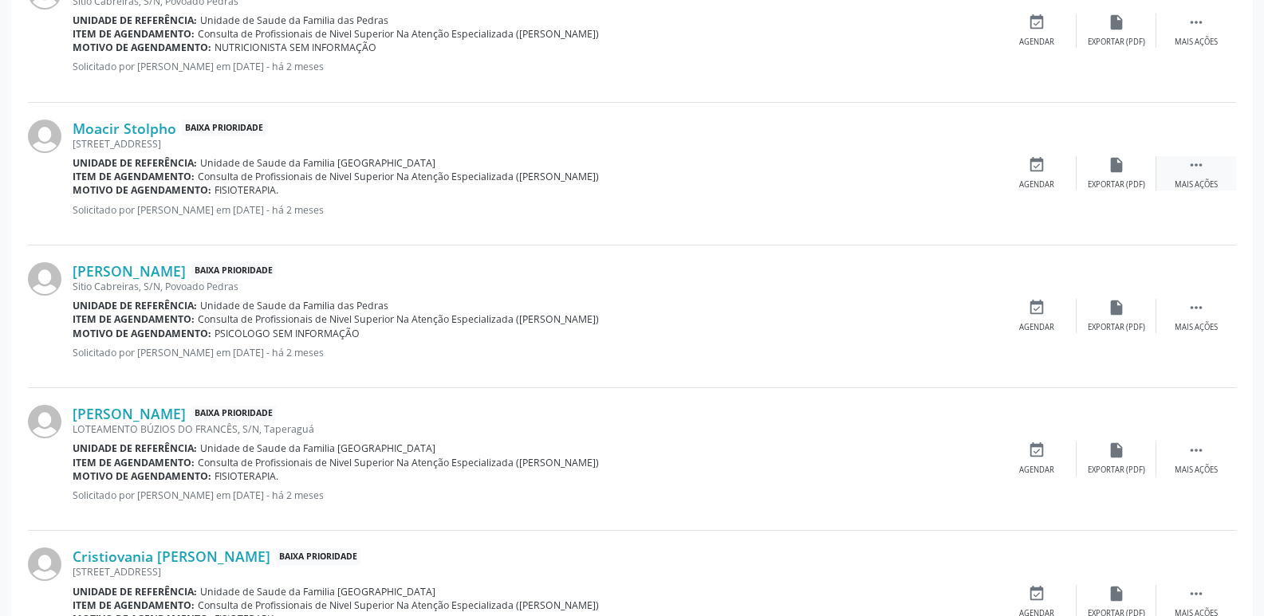
click at [1202, 177] on div " Mais ações" at bounding box center [1196, 173] width 80 height 34
click at [137, 135] on link "Moacir Stolpho" at bounding box center [125, 129] width 104 height 18
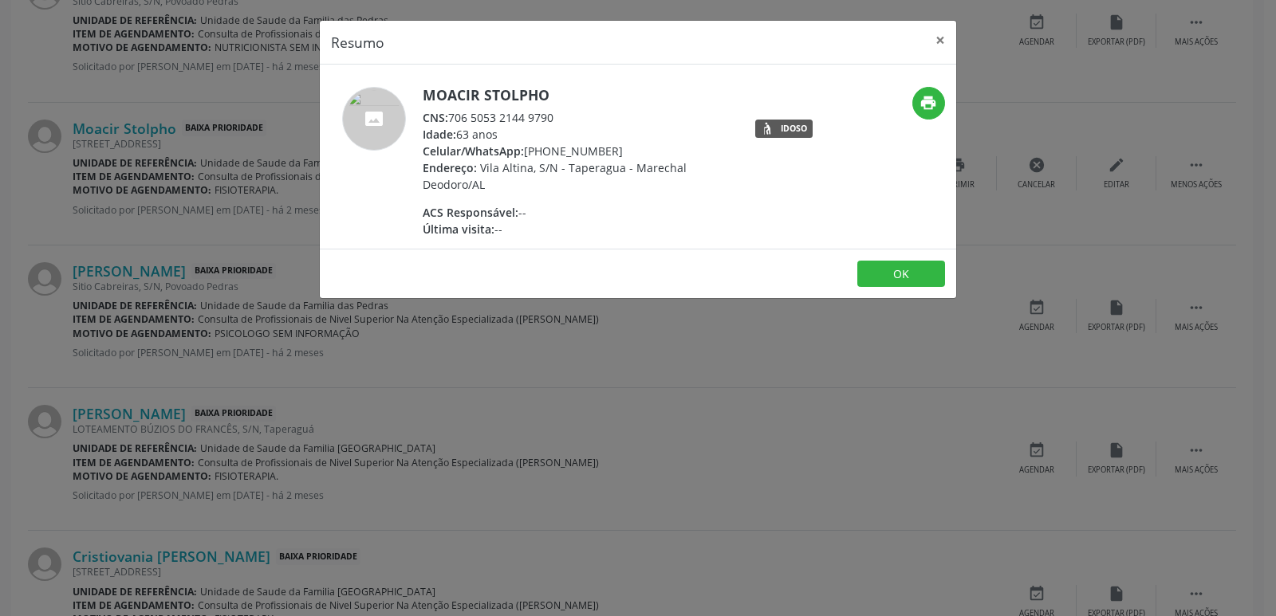
click at [380, 100] on img at bounding box center [374, 119] width 64 height 64
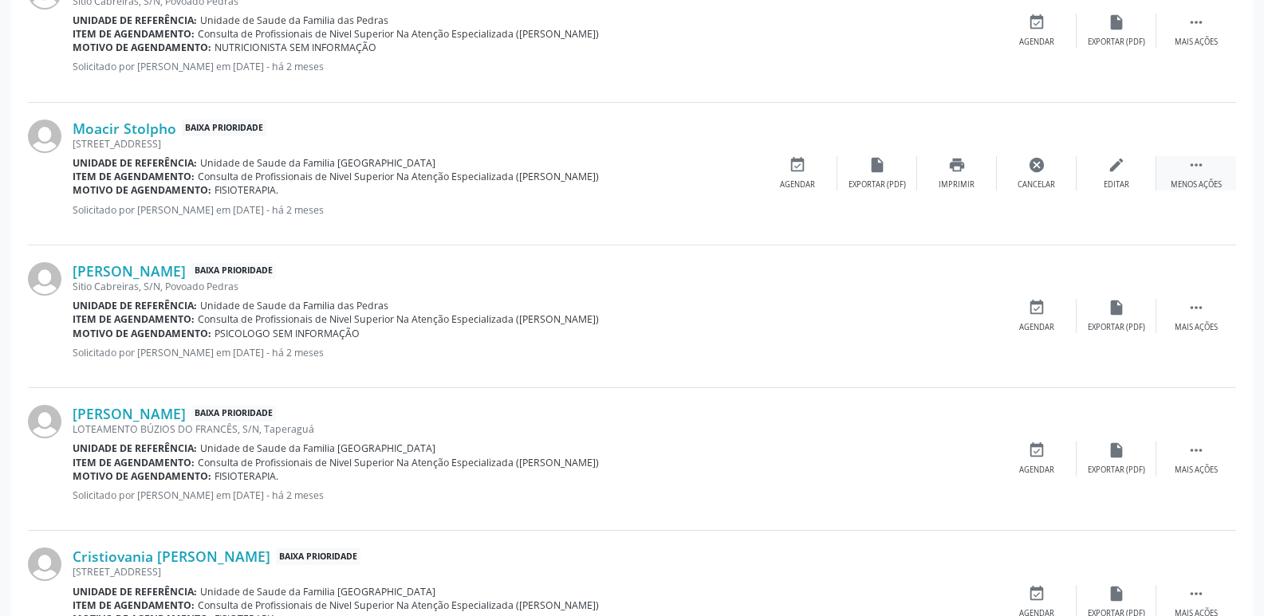
click at [1213, 171] on div " Menos ações" at bounding box center [1196, 173] width 80 height 34
click at [1191, 171] on icon "" at bounding box center [1196, 165] width 18 height 18
click at [946, 101] on div "[PERSON_NAME] Baixa Prioridade [GEOGRAPHIC_DATA], S/N, [GEOGRAPHIC_DATA] Unidad…" at bounding box center [632, 30] width 1208 height 143
click at [150, 127] on link "Moacir Stolpho" at bounding box center [125, 129] width 104 height 18
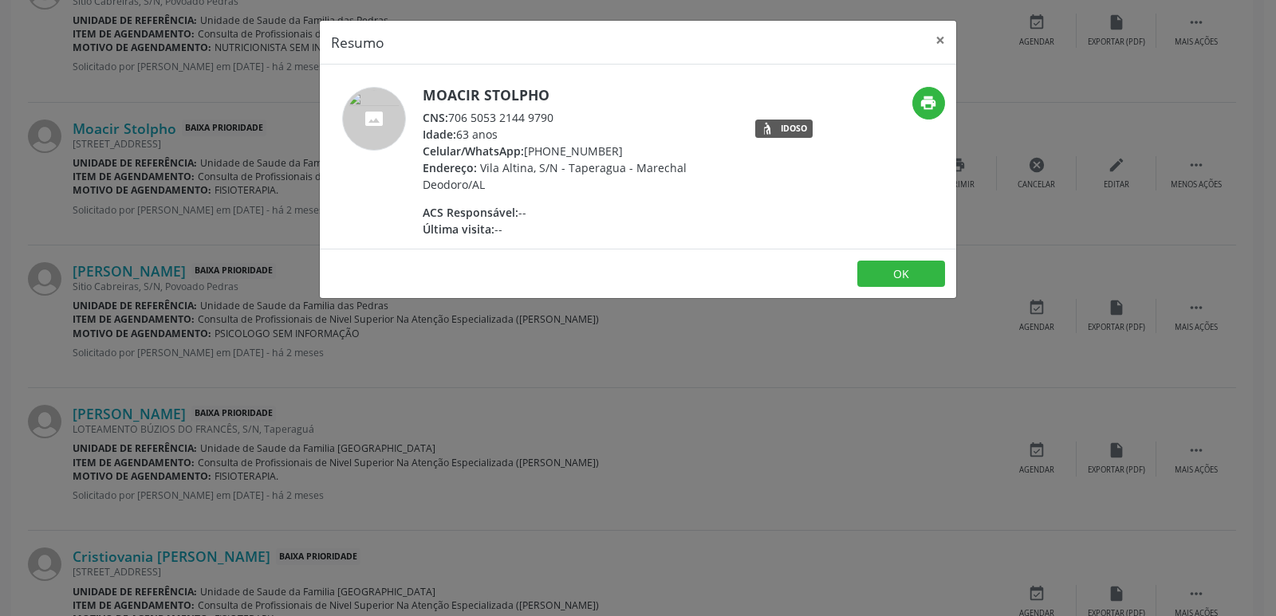
drag, startPoint x: 451, startPoint y: 119, endPoint x: 561, endPoint y: 114, distance: 110.1
click at [561, 114] on div "CNS: 706 5053 2144 9790" at bounding box center [578, 117] width 310 height 17
copy div "706 5053 2144 9790"
click at [557, 170] on span "Vila Altina, S/N - Taperagua - Marechal Deodoro/AL" at bounding box center [555, 176] width 264 height 32
drag, startPoint x: 543, startPoint y: 148, endPoint x: 615, endPoint y: 152, distance: 71.9
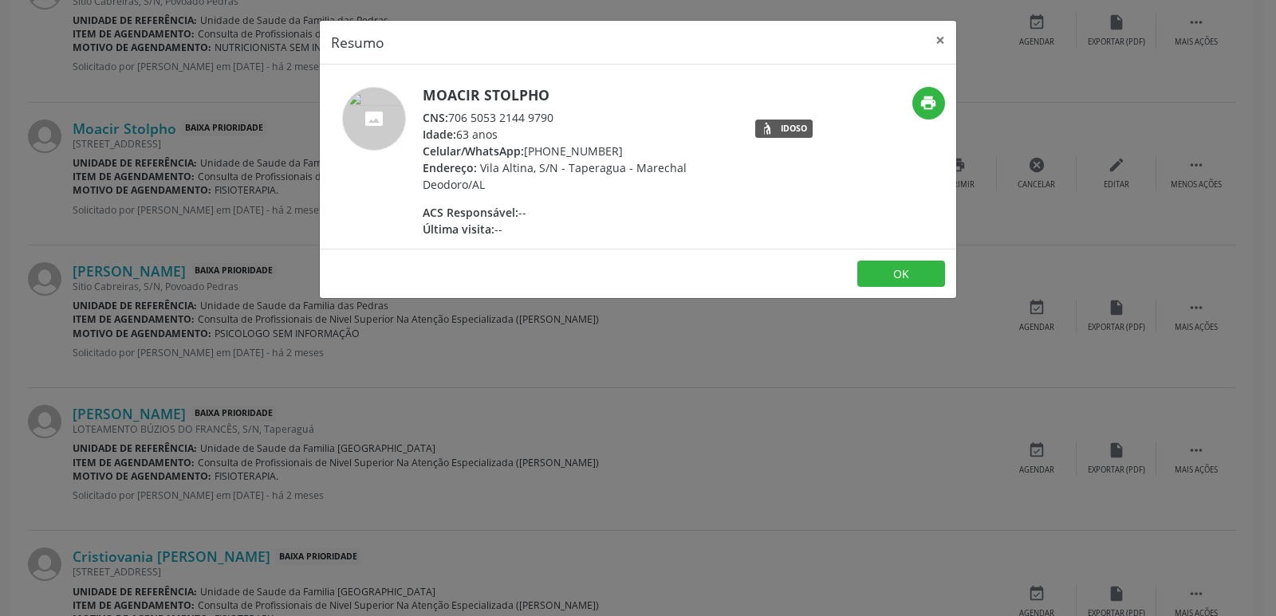
click at [615, 152] on div "Celular/WhatsApp: [PHONE_NUMBER]" at bounding box center [578, 151] width 310 height 17
copy div ") 99352-7426"
click at [583, 324] on div "Resumo × Moacir Stolpho CNS: 706 5053 2144 9790 Idade: 63 anos Celular/WhatsApp…" at bounding box center [638, 308] width 1276 height 616
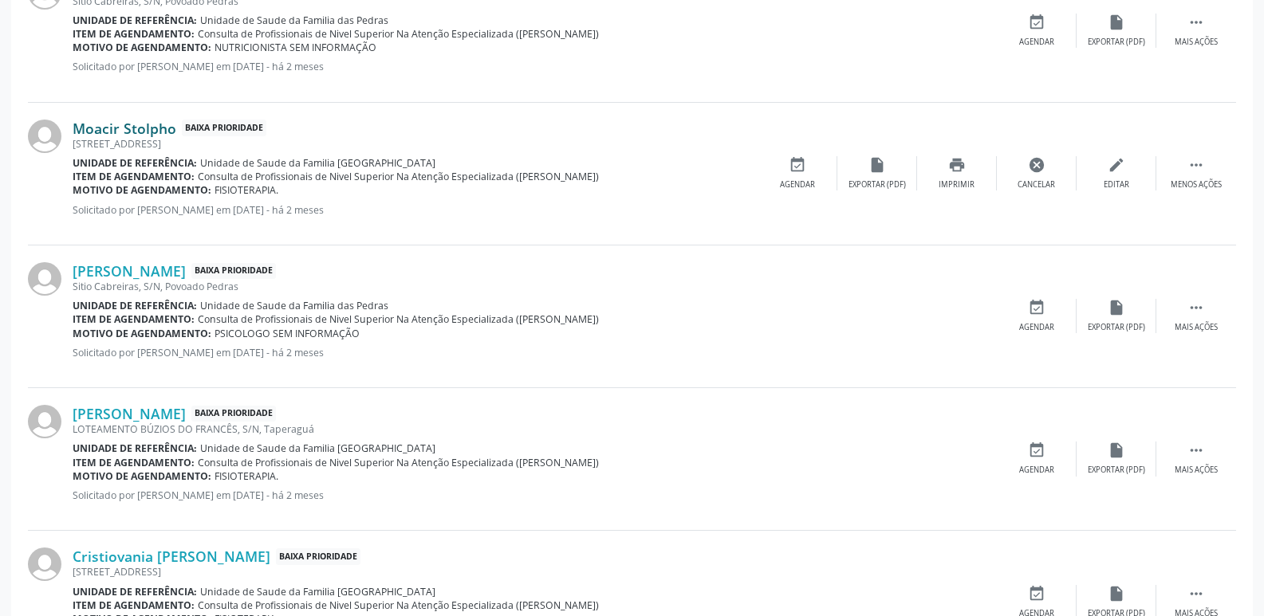
click at [106, 126] on link "Moacir Stolpho" at bounding box center [125, 129] width 104 height 18
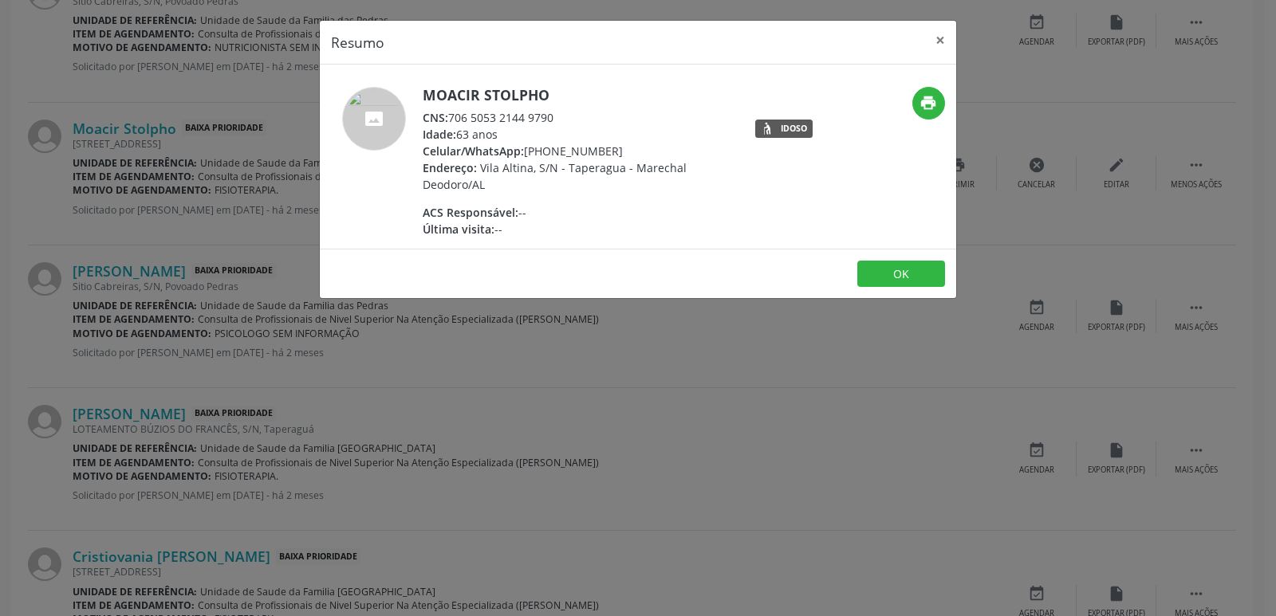
drag, startPoint x: 549, startPoint y: 152, endPoint x: 618, endPoint y: 150, distance: 68.6
click at [618, 150] on div "Celular/WhatsApp: [PHONE_NUMBER]" at bounding box center [578, 151] width 310 height 17
copy div "99352-7426"
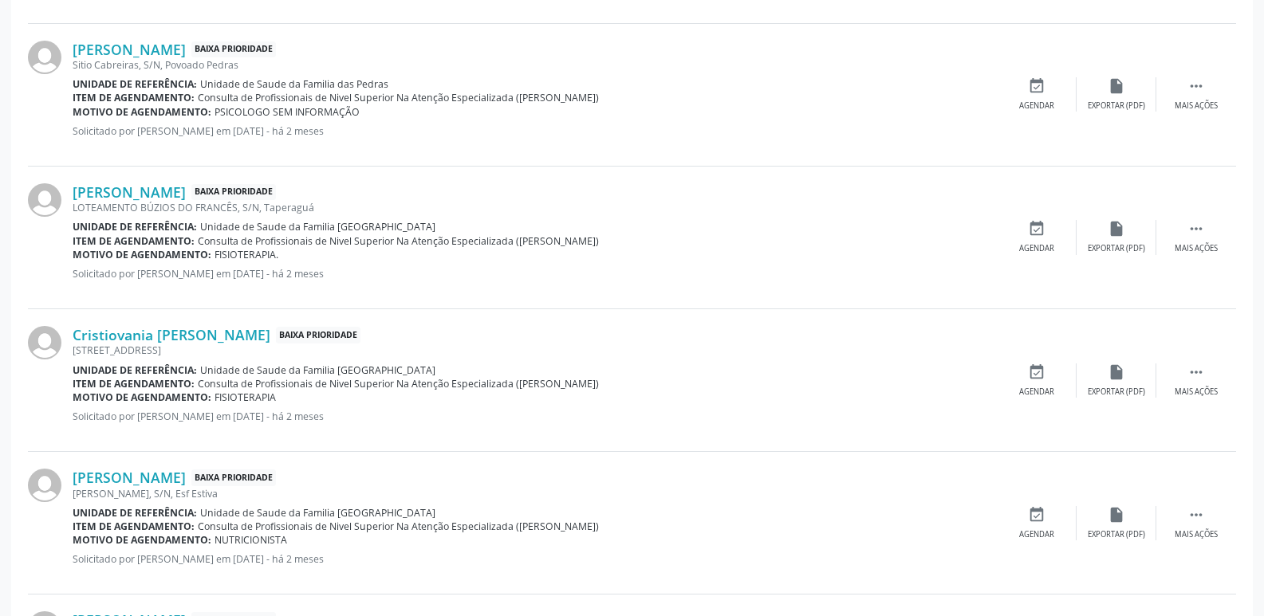
scroll to position [1281, 0]
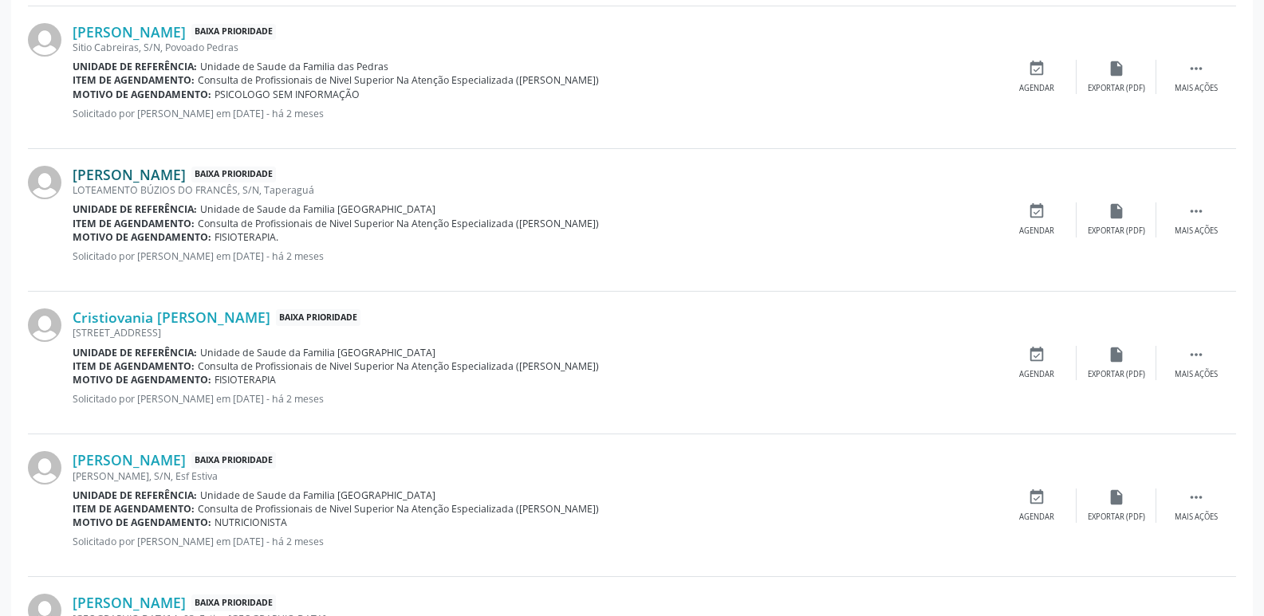
click at [186, 174] on link "[PERSON_NAME]" at bounding box center [129, 175] width 113 height 18
click at [186, 171] on link "[PERSON_NAME]" at bounding box center [129, 175] width 113 height 18
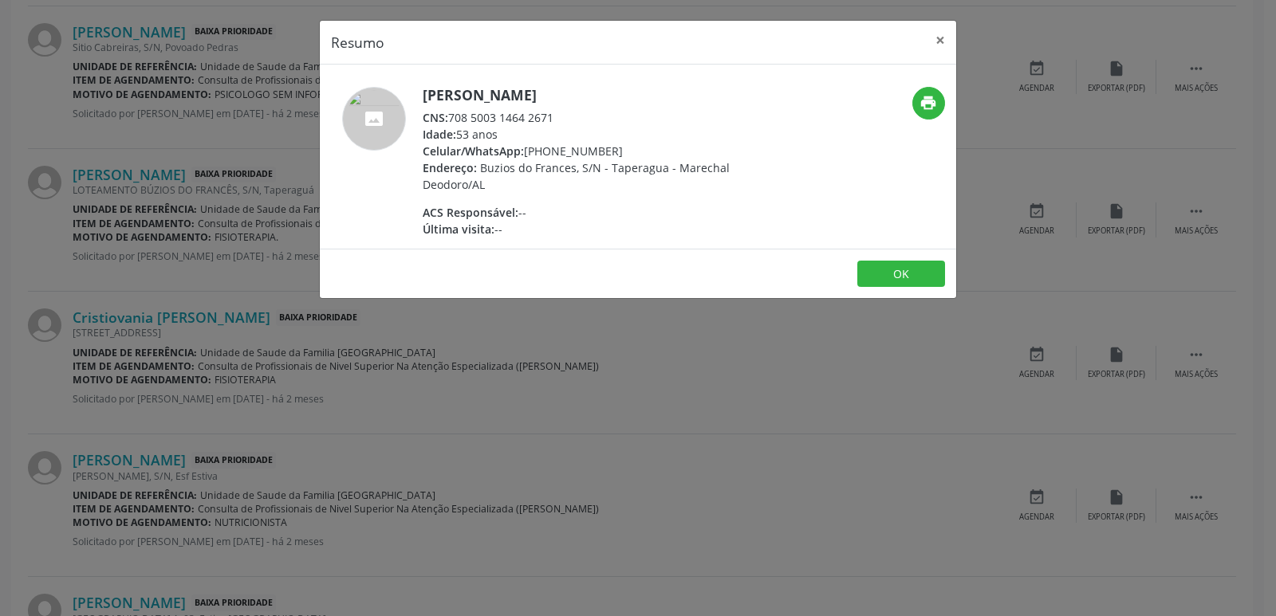
click at [455, 116] on div "CNS: 708 5003 1464 2671" at bounding box center [578, 117] width 310 height 17
drag, startPoint x: 451, startPoint y: 116, endPoint x: 559, endPoint y: 114, distance: 107.7
click at [559, 114] on div "CNS: 708 5003 1464 2671" at bounding box center [578, 117] width 310 height 17
copy div "708 5003 1464 2671"
click at [408, 613] on div "Resumo × [PERSON_NAME] CNS: 708 5003 1464 2671 Idade: 53 anos Celular/WhatsApp:…" at bounding box center [638, 308] width 1276 height 616
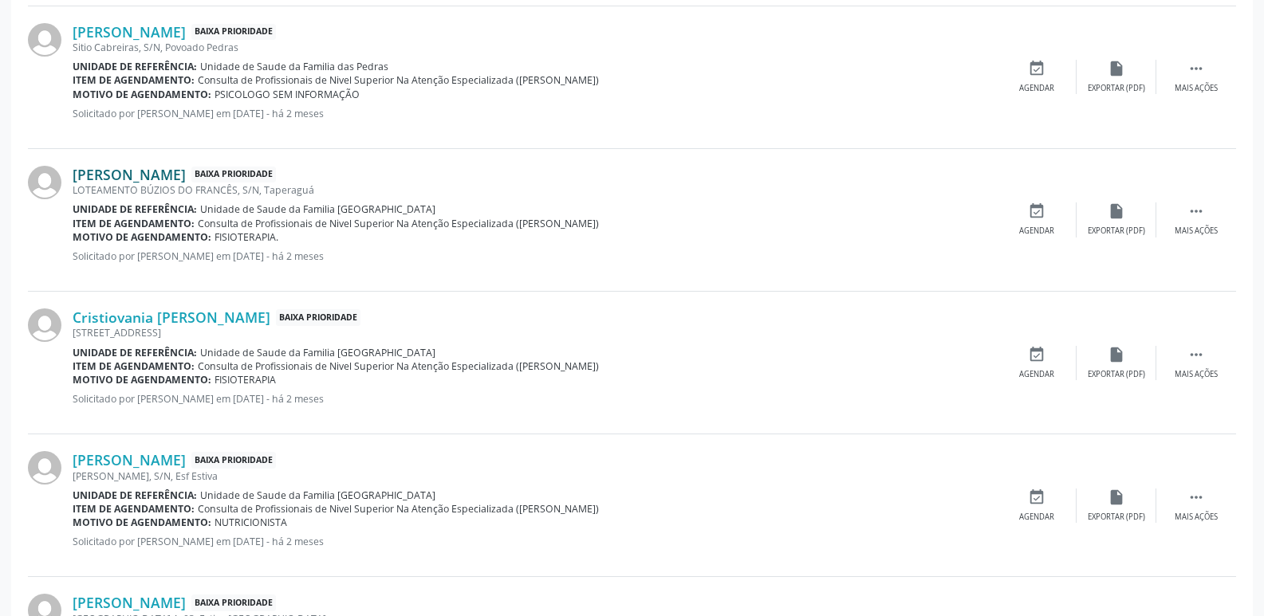
click at [179, 181] on link "[PERSON_NAME]" at bounding box center [129, 175] width 113 height 18
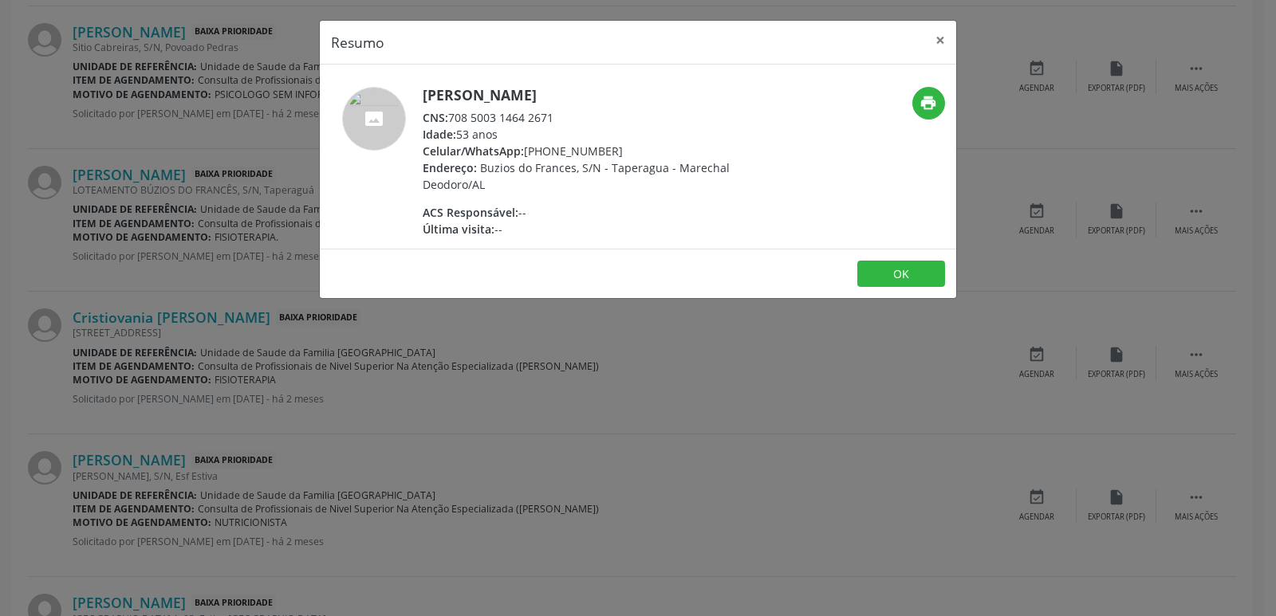
drag, startPoint x: 548, startPoint y: 152, endPoint x: 630, endPoint y: 148, distance: 82.2
click at [638, 143] on div "Celular/WhatsApp: [PHONE_NUMBER]" at bounding box center [578, 151] width 310 height 17
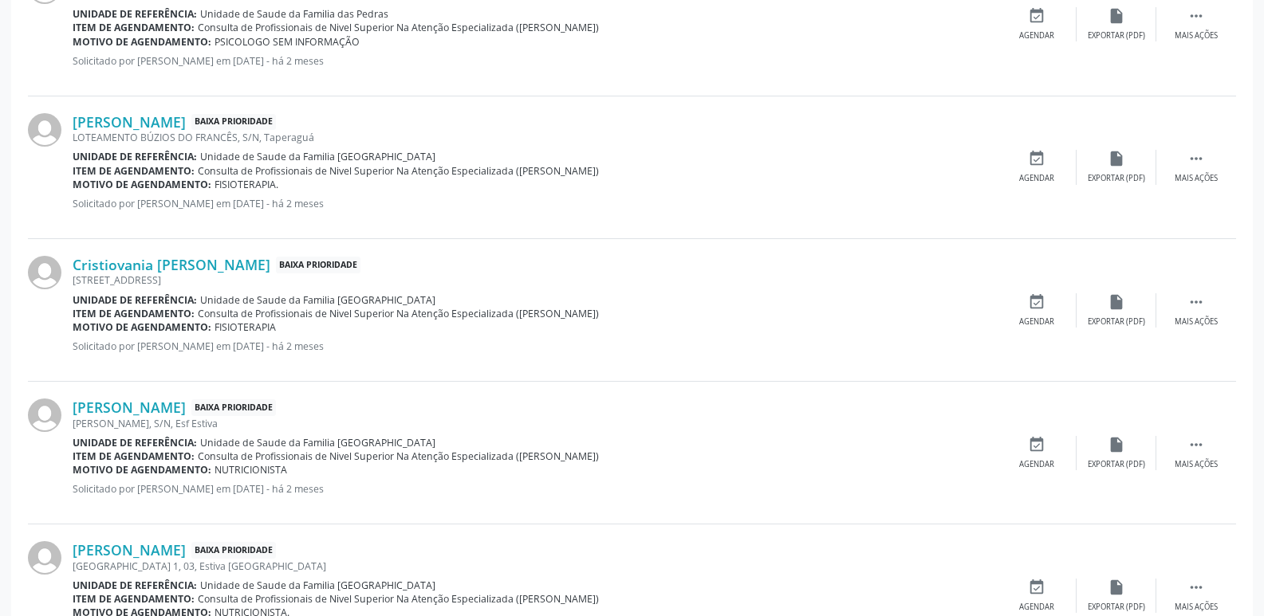
scroll to position [1441, 0]
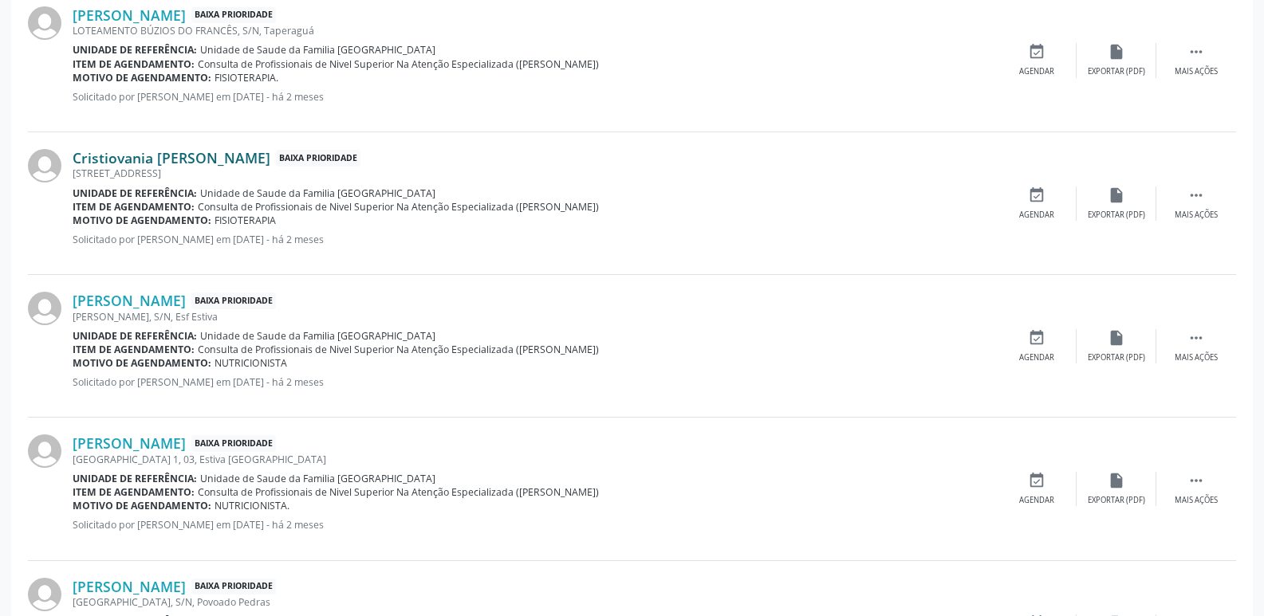
click at [192, 162] on link "Cristiovania [PERSON_NAME]" at bounding box center [172, 158] width 198 height 18
click at [140, 165] on link "Cristiovania [PERSON_NAME]" at bounding box center [172, 158] width 198 height 18
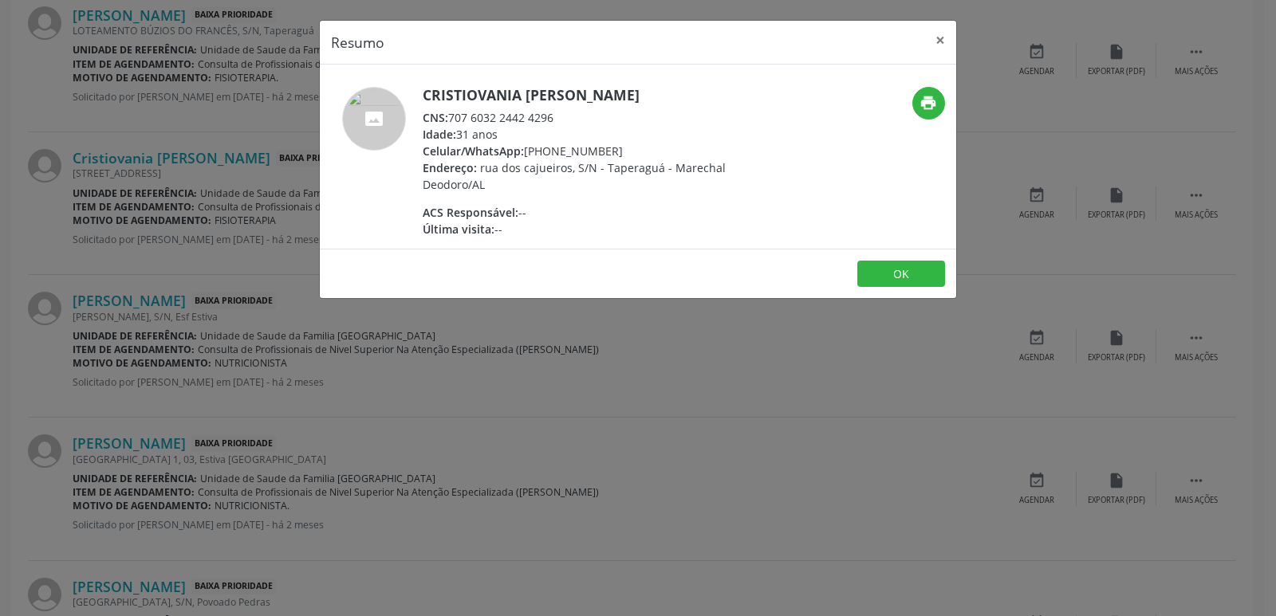
drag, startPoint x: 453, startPoint y: 117, endPoint x: 574, endPoint y: 109, distance: 121.5
click at [574, 109] on div "CNS: 707 6032 2442 4296" at bounding box center [578, 117] width 310 height 17
drag, startPoint x: 550, startPoint y: 148, endPoint x: 624, endPoint y: 152, distance: 73.5
click at [624, 152] on div "Celular/WhatsApp: [PHONE_NUMBER]" at bounding box center [578, 151] width 310 height 17
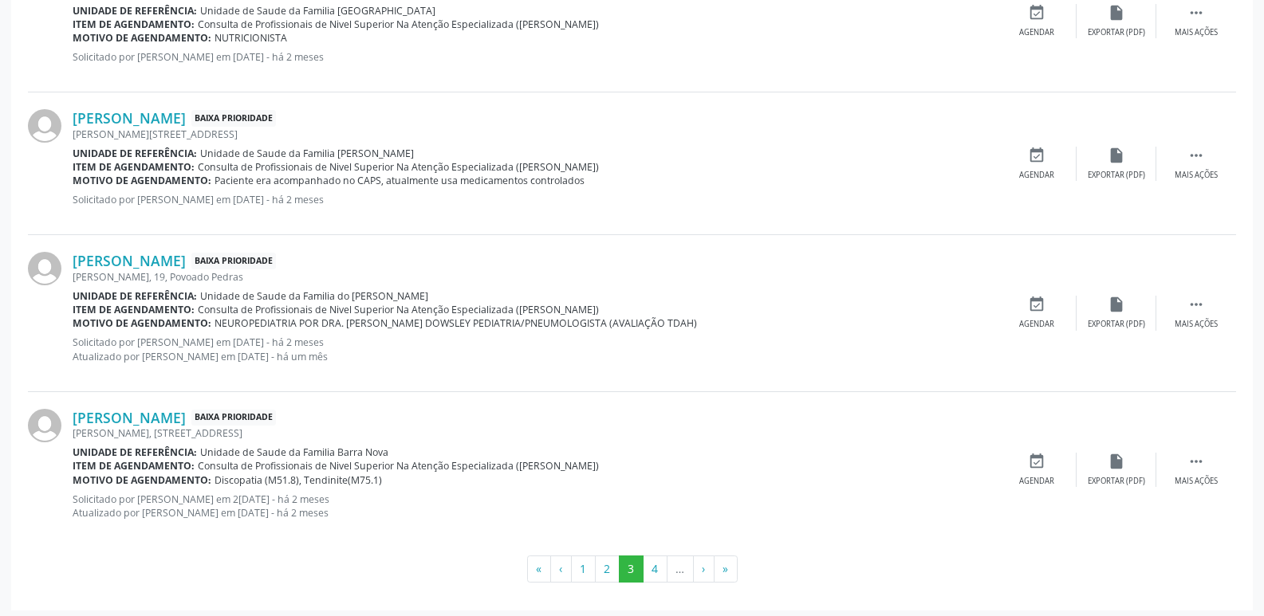
scroll to position [2343, 0]
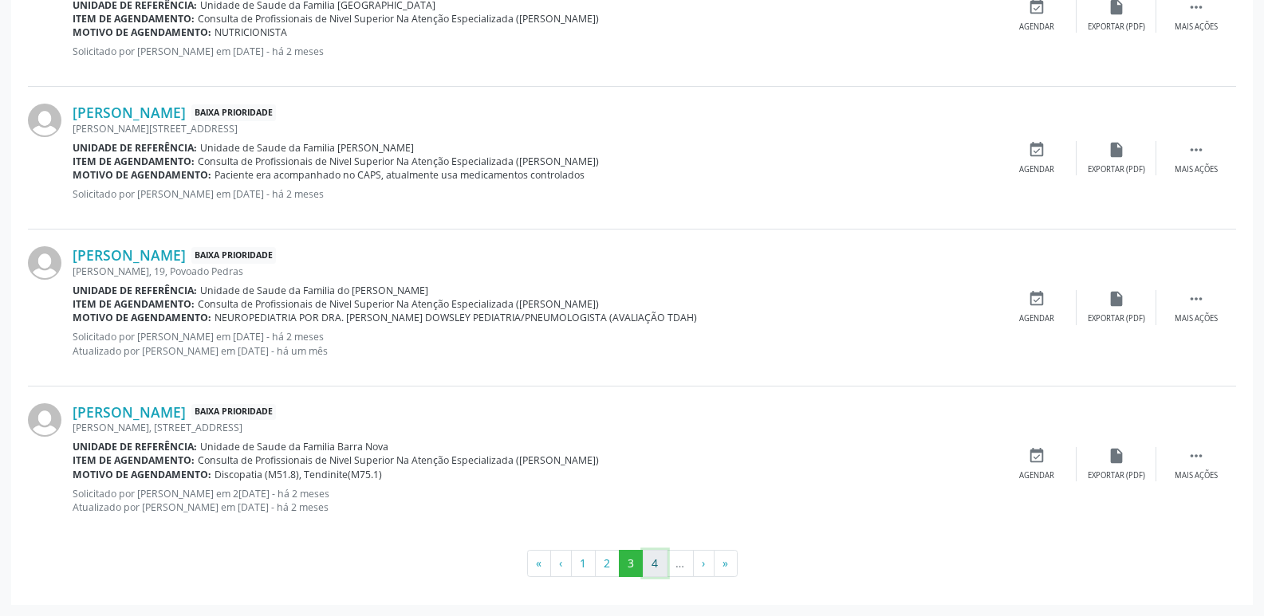
click at [659, 565] on button "4" at bounding box center [655, 563] width 25 height 27
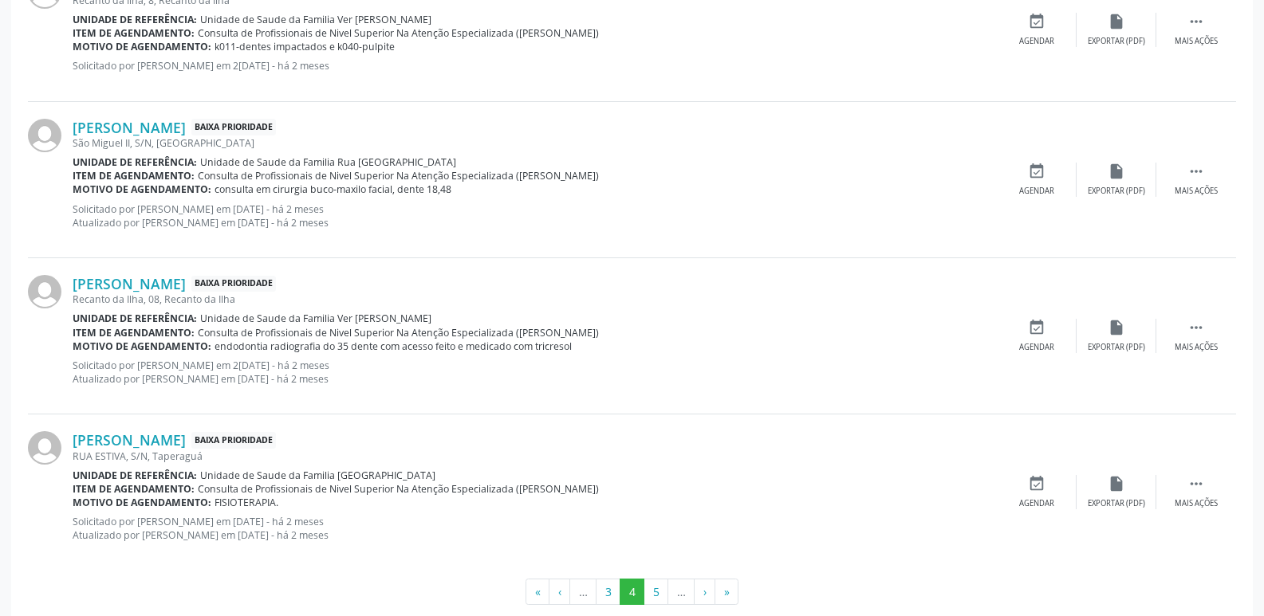
scroll to position [2384, 0]
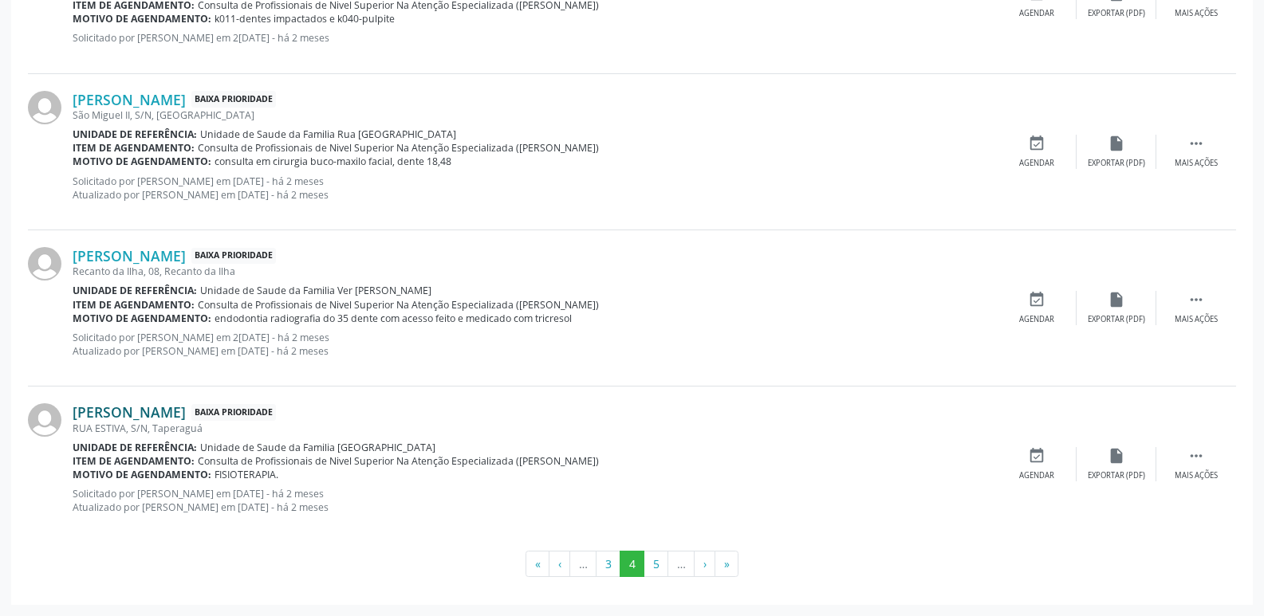
click at [186, 415] on link "[PERSON_NAME]" at bounding box center [129, 412] width 113 height 18
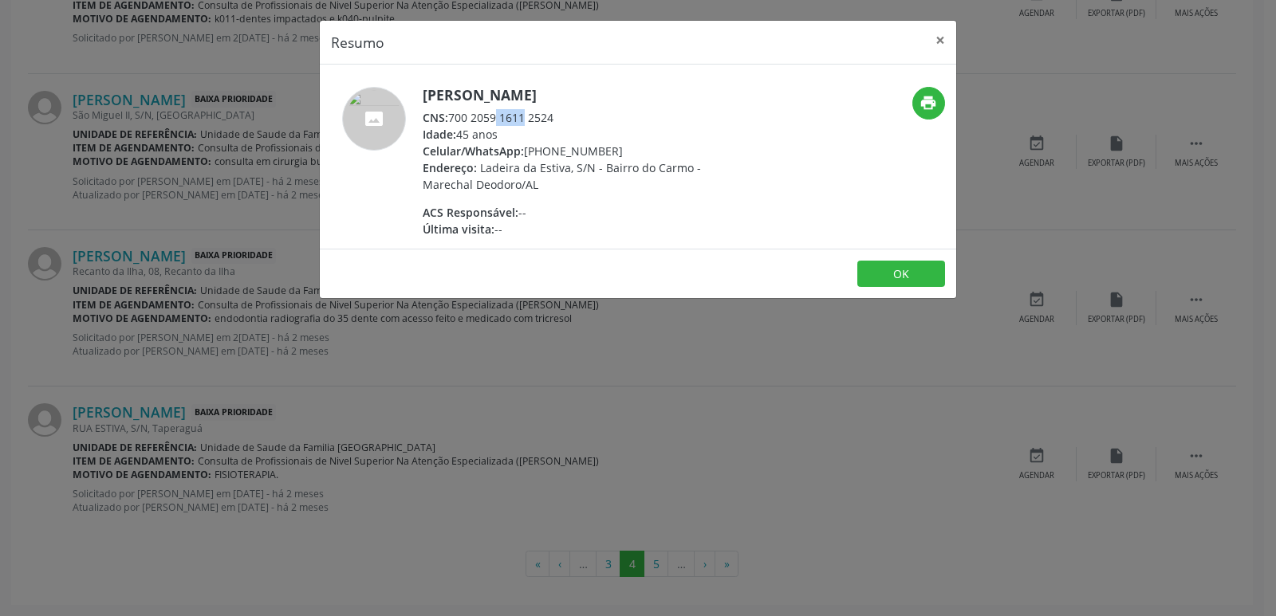
drag, startPoint x: 455, startPoint y: 121, endPoint x: 484, endPoint y: 118, distance: 29.7
click at [484, 118] on div "CNS: 700 2059 1611 2524" at bounding box center [578, 117] width 310 height 17
click at [484, 116] on div "CNS: 700 2059 1611 2524" at bounding box center [578, 117] width 310 height 17
click at [455, 116] on div "CNS: 700 2059 1611 2524" at bounding box center [578, 117] width 310 height 17
drag, startPoint x: 451, startPoint y: 116, endPoint x: 559, endPoint y: 116, distance: 108.4
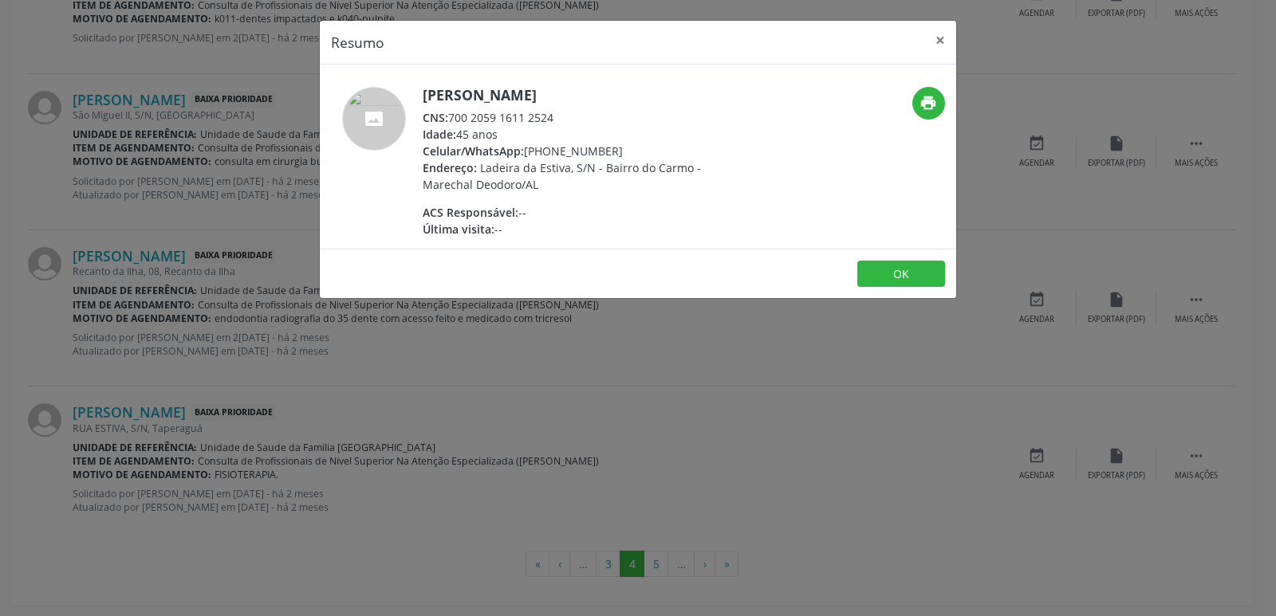
click at [559, 116] on div "CNS: 700 2059 1611 2524" at bounding box center [578, 117] width 310 height 17
drag, startPoint x: 551, startPoint y: 152, endPoint x: 620, endPoint y: 148, distance: 69.4
click at [620, 148] on div "Celular/WhatsApp: [PHONE_NUMBER]" at bounding box center [578, 151] width 310 height 17
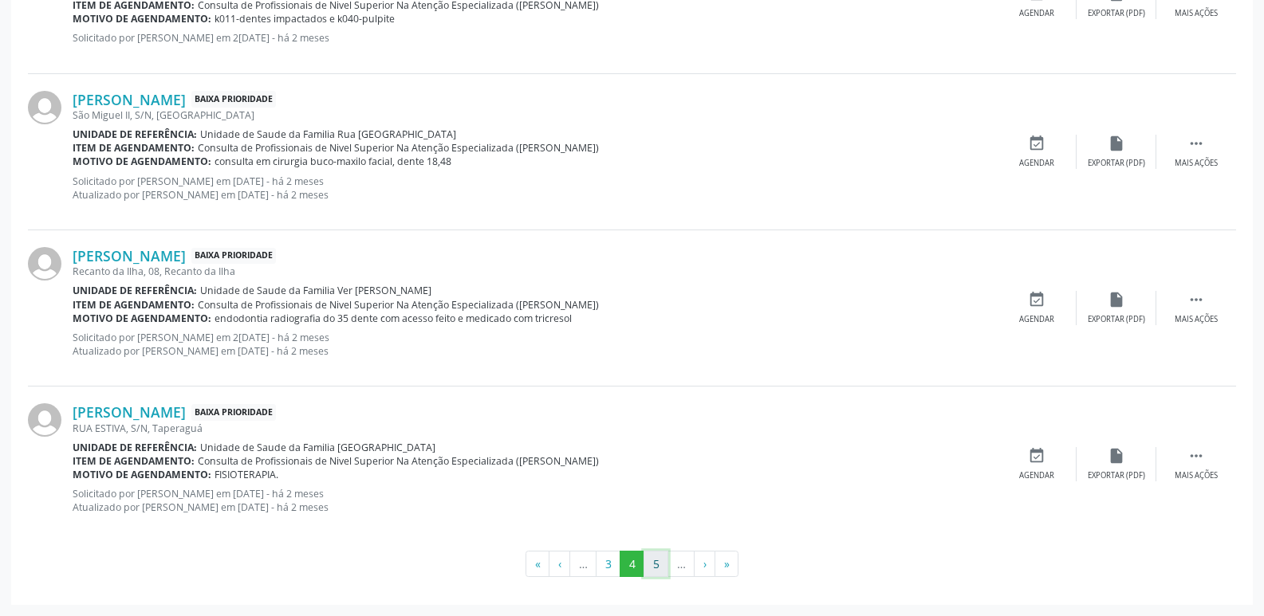
click at [655, 560] on button "5" at bounding box center [655, 564] width 25 height 27
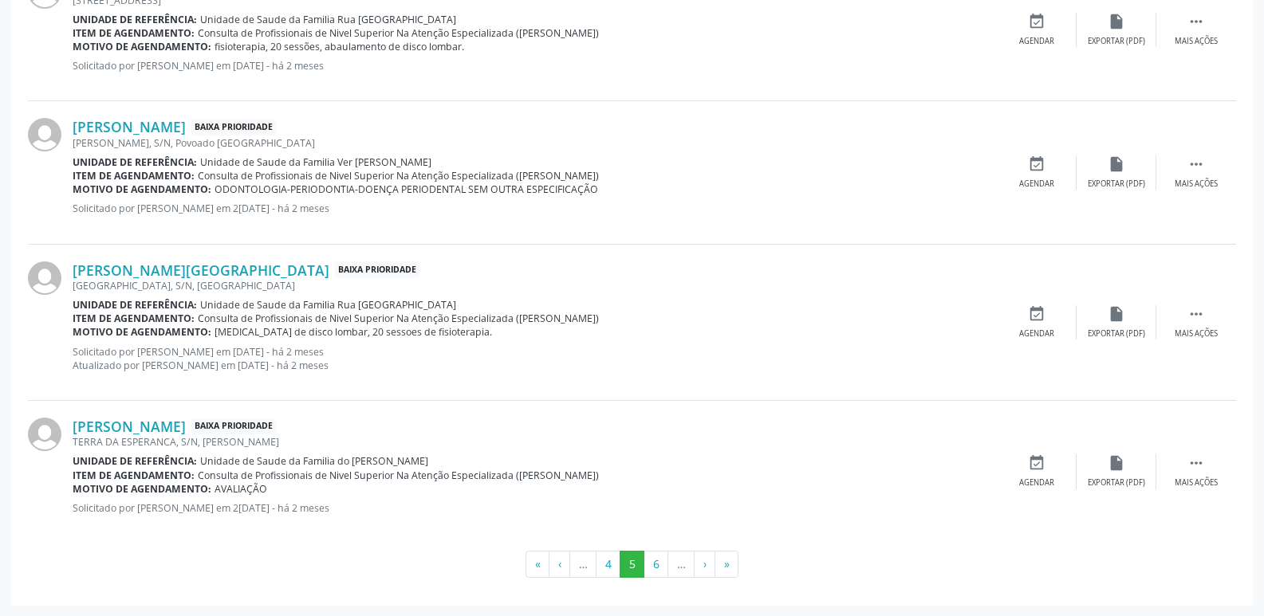
scroll to position [2343, 0]
click at [656, 572] on button "6" at bounding box center [655, 563] width 25 height 27
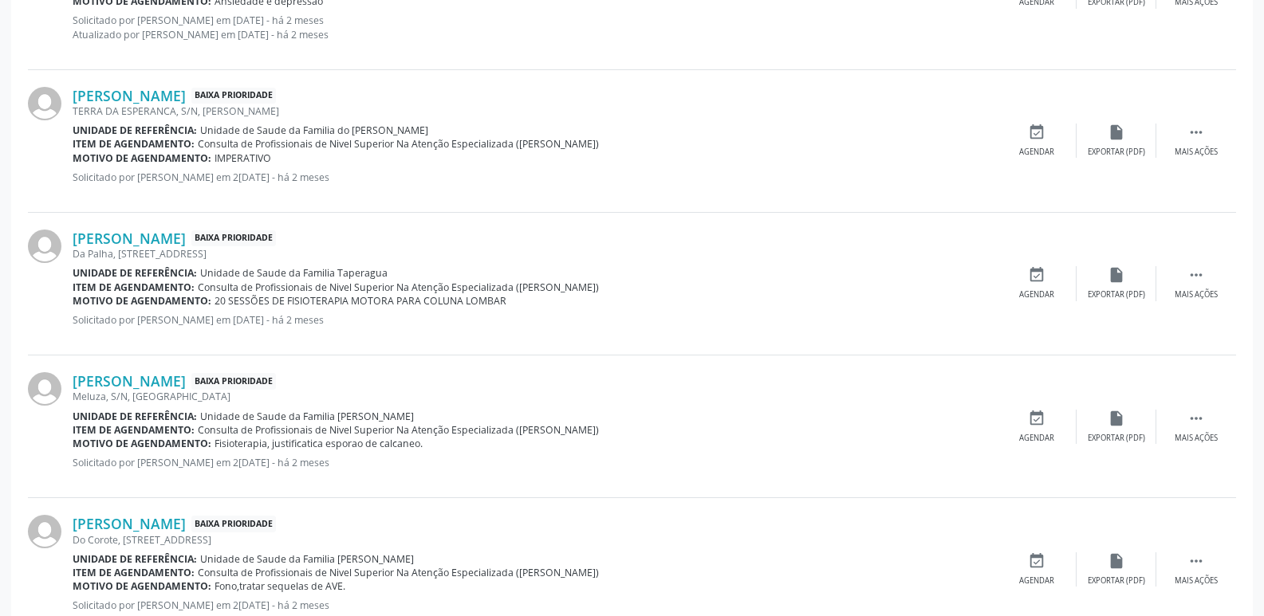
scroll to position [1108, 0]
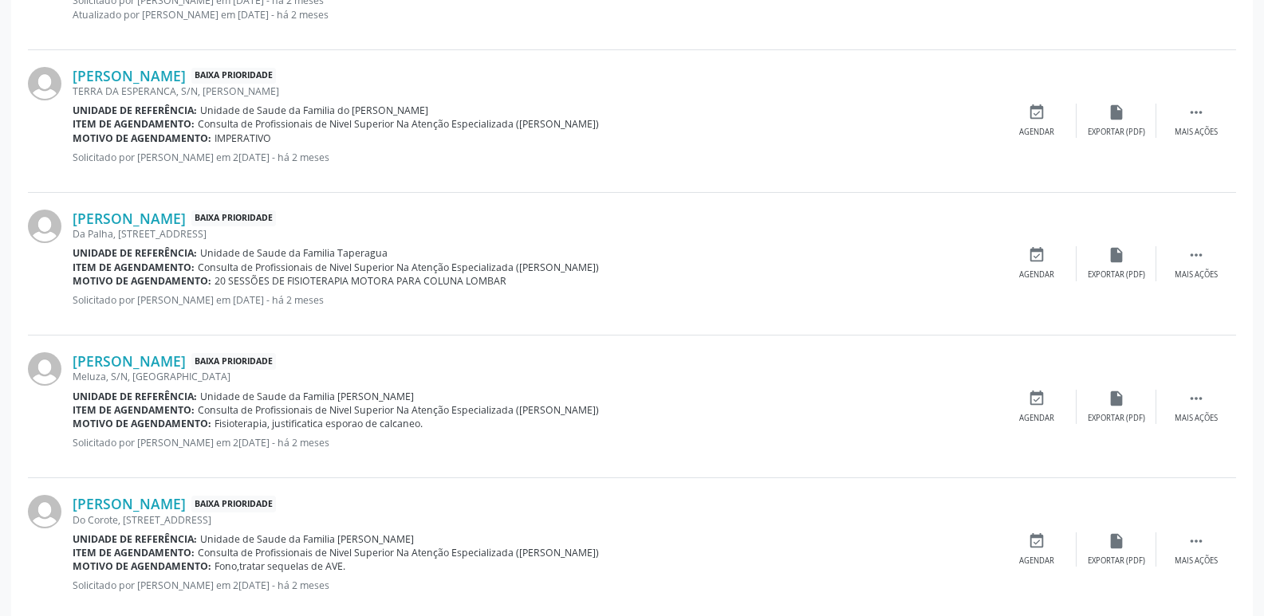
drag, startPoint x: 333, startPoint y: 256, endPoint x: 382, endPoint y: 248, distance: 50.1
click at [382, 248] on span "Unidade de Saude da Familia Taperagua" at bounding box center [293, 253] width 187 height 14
click at [1196, 260] on icon "" at bounding box center [1196, 255] width 18 height 18
click at [161, 212] on link "[PERSON_NAME]" at bounding box center [129, 219] width 113 height 18
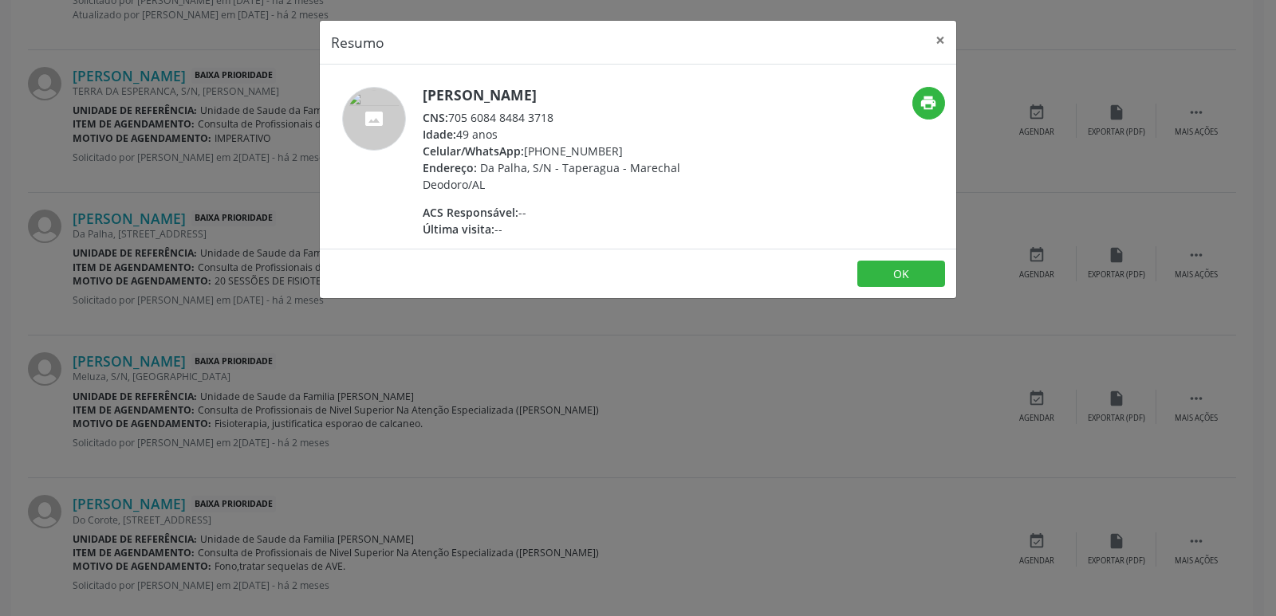
drag, startPoint x: 453, startPoint y: 112, endPoint x: 565, endPoint y: 123, distance: 113.0
click at [565, 123] on div "CNS: 705 6084 8484 3718" at bounding box center [578, 117] width 310 height 17
click at [591, 131] on div "Idade: 49 anos" at bounding box center [578, 134] width 310 height 17
drag, startPoint x: 549, startPoint y: 155, endPoint x: 607, endPoint y: 152, distance: 57.5
click at [607, 152] on div "Celular/WhatsApp: [PHONE_NUMBER]" at bounding box center [578, 151] width 310 height 17
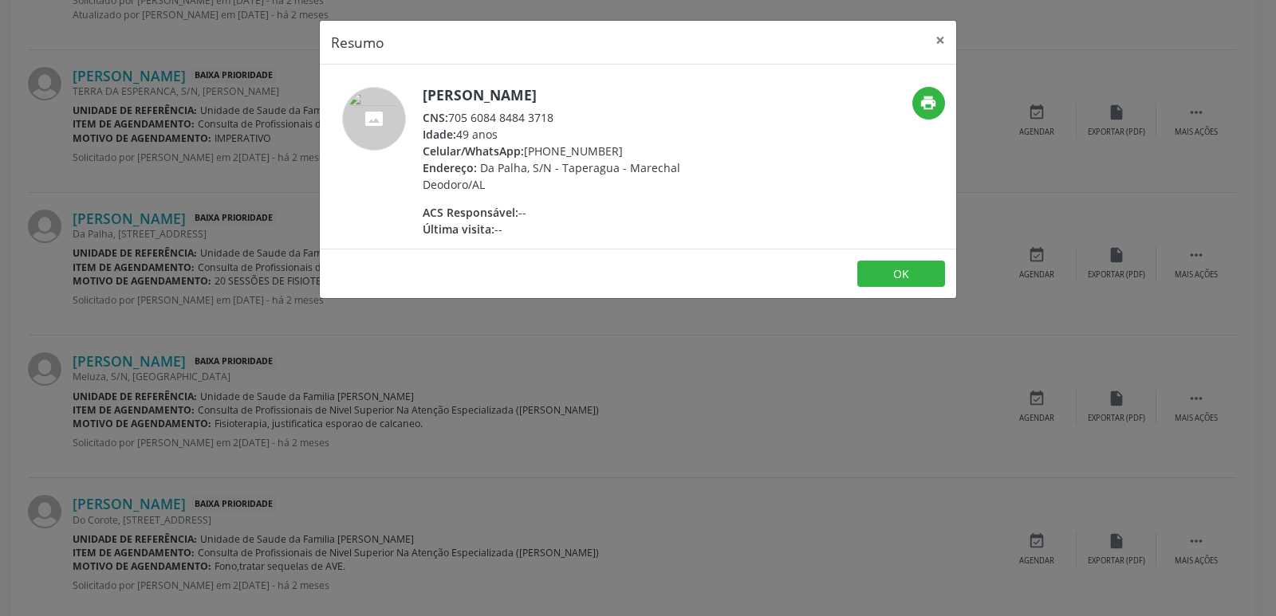
click at [581, 211] on div "ACS Responsável: --" at bounding box center [578, 212] width 310 height 17
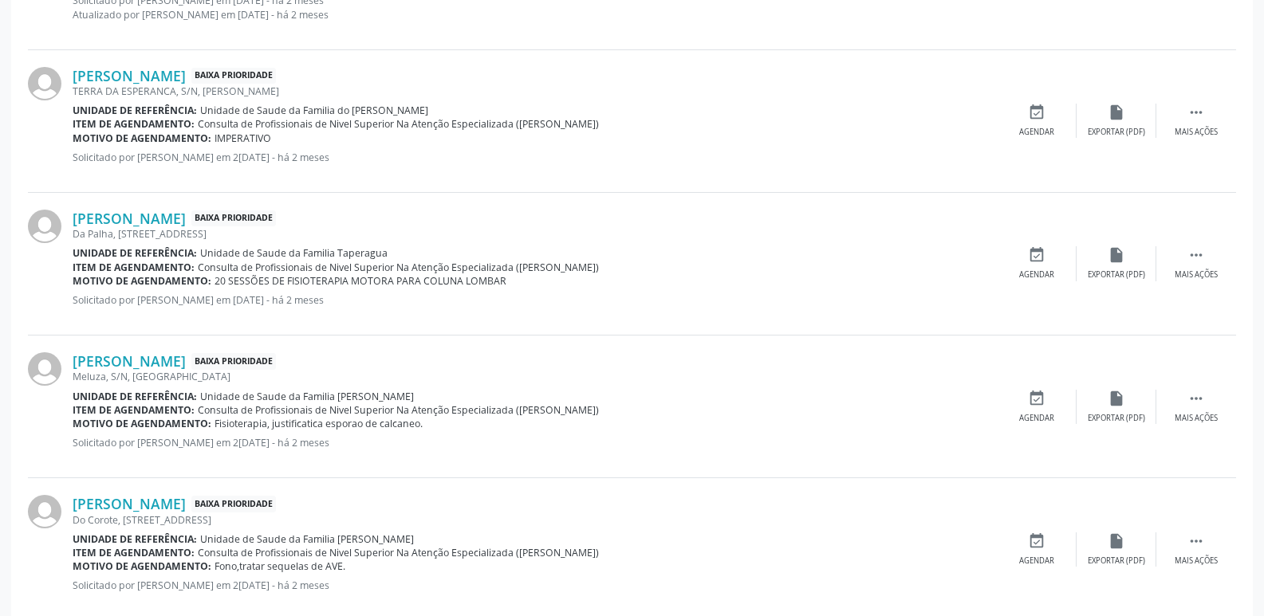
click at [423, 280] on span "20 SESSÕES DE FISIOTERAPIA MOTORA PARA COLUNA LOMBAR" at bounding box center [360, 281] width 292 height 14
drag, startPoint x: 421, startPoint y: 280, endPoint x: 506, endPoint y: 283, distance: 84.6
click at [506, 283] on div "Motivo de agendamento: 20 SESSÕES DE FISIOTERAPIA MOTORA PARA COLUNA LOMBAR" at bounding box center [535, 281] width 924 height 14
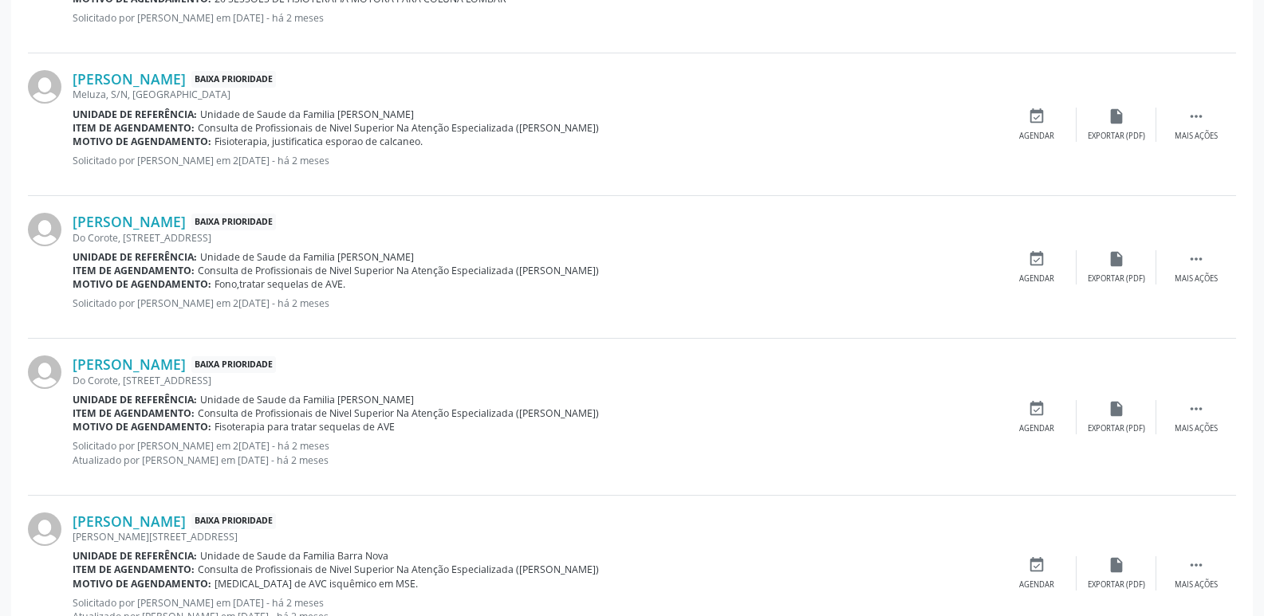
scroll to position [1427, 0]
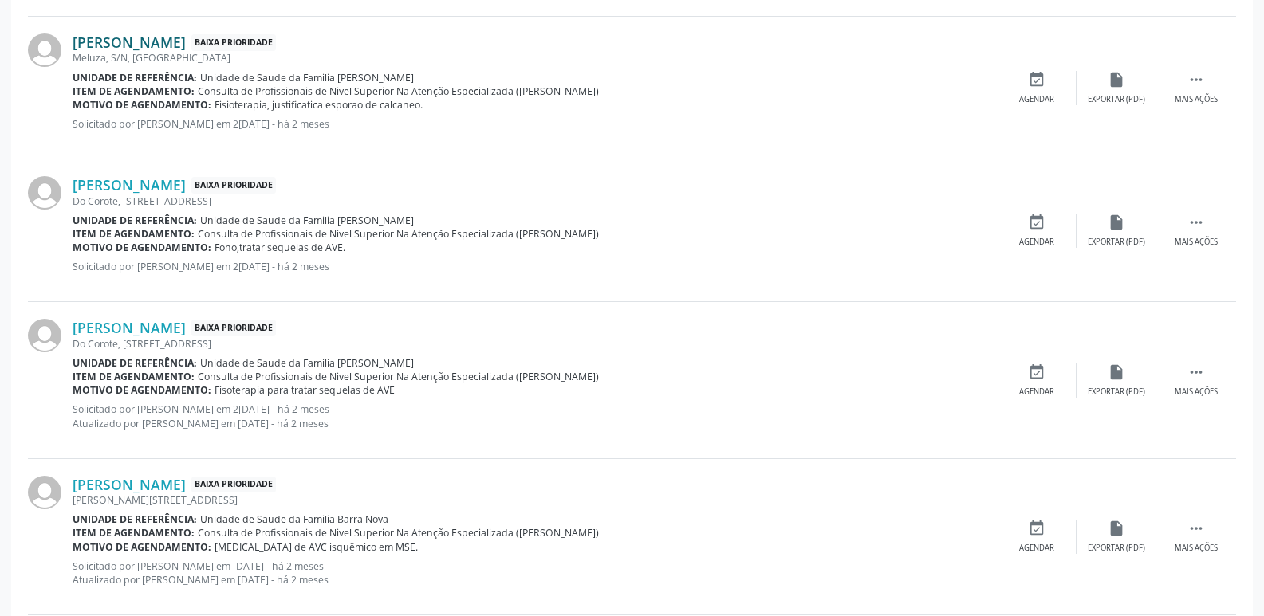
click at [179, 47] on link "[PERSON_NAME]" at bounding box center [129, 42] width 113 height 18
drag, startPoint x: 333, startPoint y: 78, endPoint x: 366, endPoint y: 79, distance: 33.5
click at [366, 79] on span "Unidade de Saude da Familia [PERSON_NAME]" at bounding box center [307, 78] width 214 height 14
drag, startPoint x: 335, startPoint y: 77, endPoint x: 387, endPoint y: 73, distance: 52.0
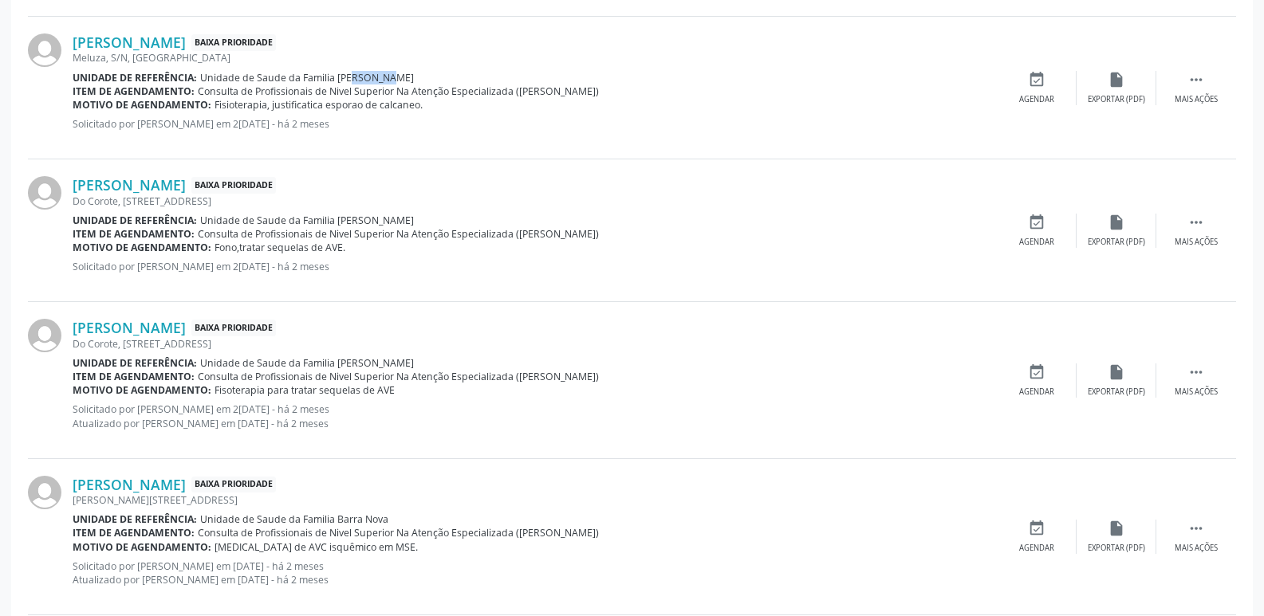
click at [387, 73] on div "Unidade de referência: Unidade de Saude da Familia [PERSON_NAME]" at bounding box center [535, 78] width 924 height 14
click at [186, 48] on link "[PERSON_NAME]" at bounding box center [129, 42] width 113 height 18
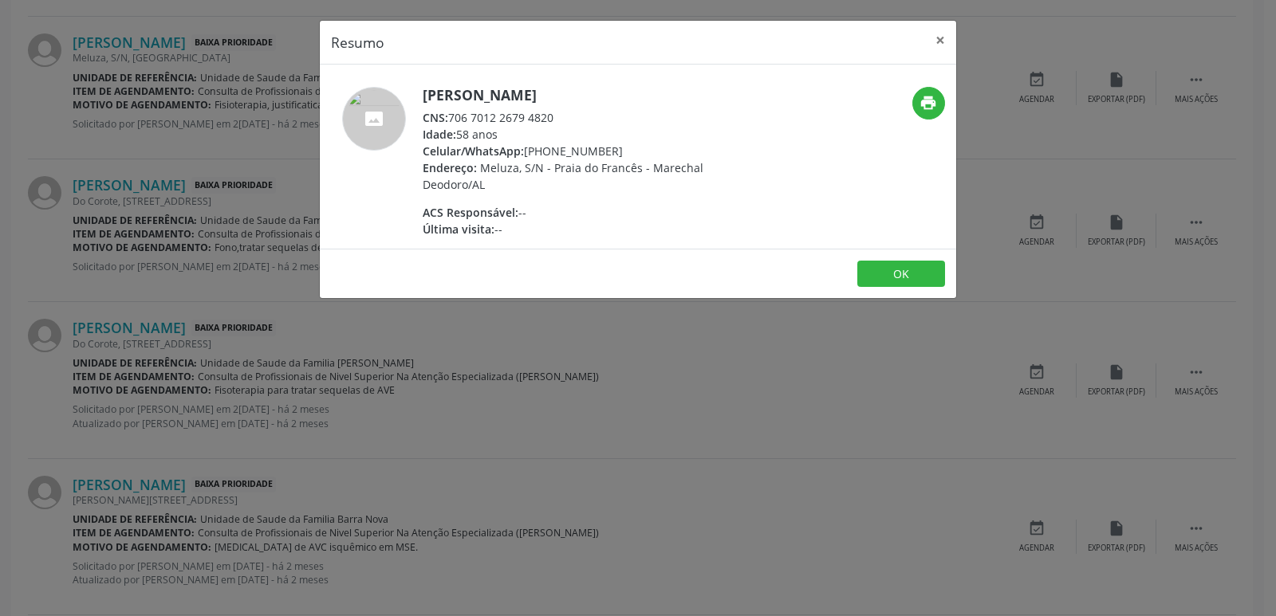
drag, startPoint x: 454, startPoint y: 116, endPoint x: 549, endPoint y: 116, distance: 94.9
click at [549, 116] on div "CNS: 706 7012 2679 4820" at bounding box center [578, 117] width 310 height 17
click at [567, 126] on div "Idade: 58 anos" at bounding box center [578, 134] width 310 height 17
drag, startPoint x: 451, startPoint y: 114, endPoint x: 559, endPoint y: 108, distance: 108.6
click at [559, 109] on div "CNS: 706 7012 2679 4820" at bounding box center [578, 117] width 310 height 17
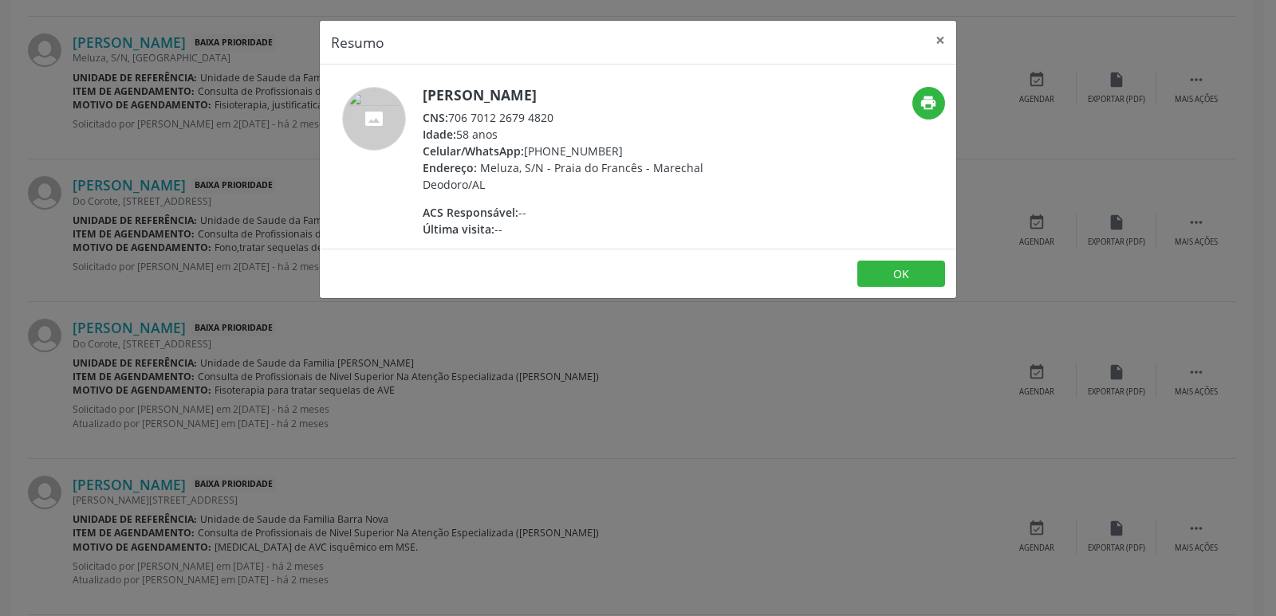
click at [569, 189] on div "Endereço: Meluza, S/N - Praia do Francês - Marechal Deodoro/AL" at bounding box center [578, 175] width 310 height 33
drag, startPoint x: 524, startPoint y: 151, endPoint x: 608, endPoint y: 150, distance: 84.5
click at [608, 150] on div "Celular/WhatsApp: [PHONE_NUMBER]" at bounding box center [578, 151] width 310 height 17
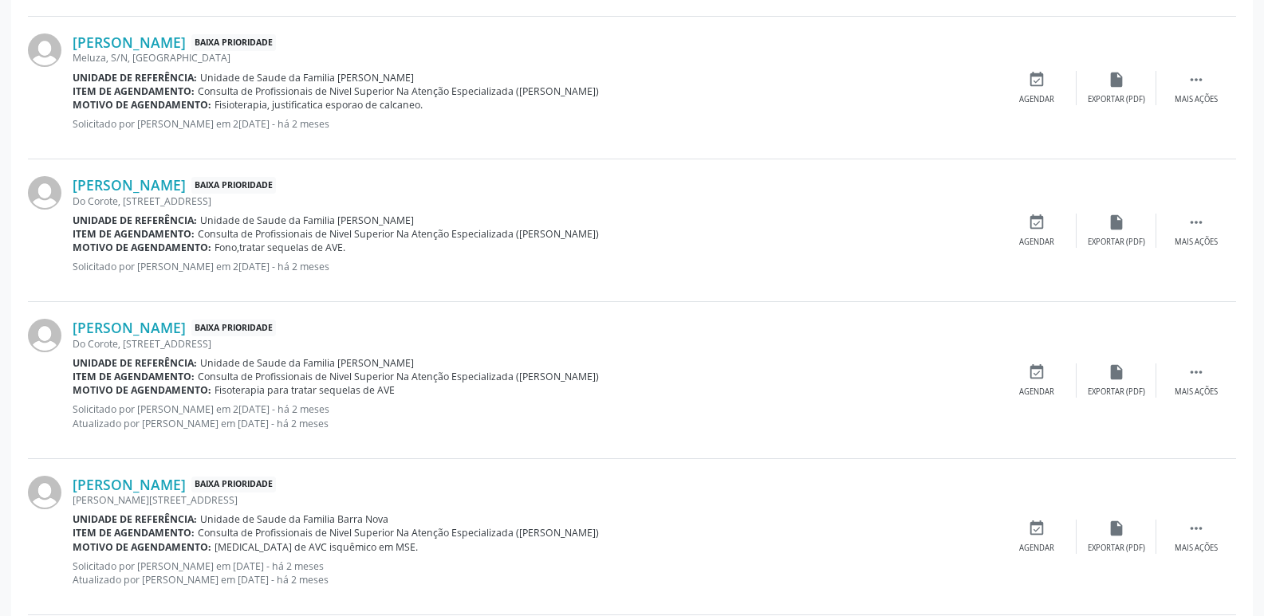
drag, startPoint x: 325, startPoint y: 109, endPoint x: 432, endPoint y: 104, distance: 107.8
click at [432, 104] on div "Motivo de agendamento: Fisioterapia, justificatica esporao de calcaneo." at bounding box center [535, 105] width 924 height 14
click at [481, 192] on div "[PERSON_NAME] Baixa Prioridade" at bounding box center [535, 185] width 924 height 18
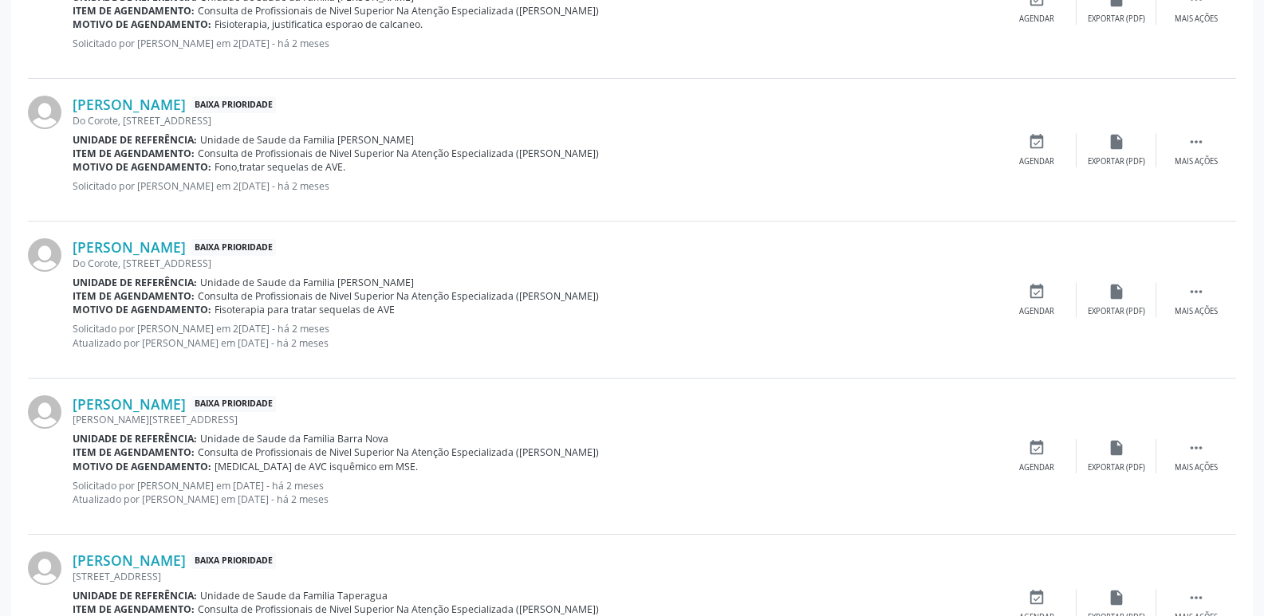
scroll to position [1667, 0]
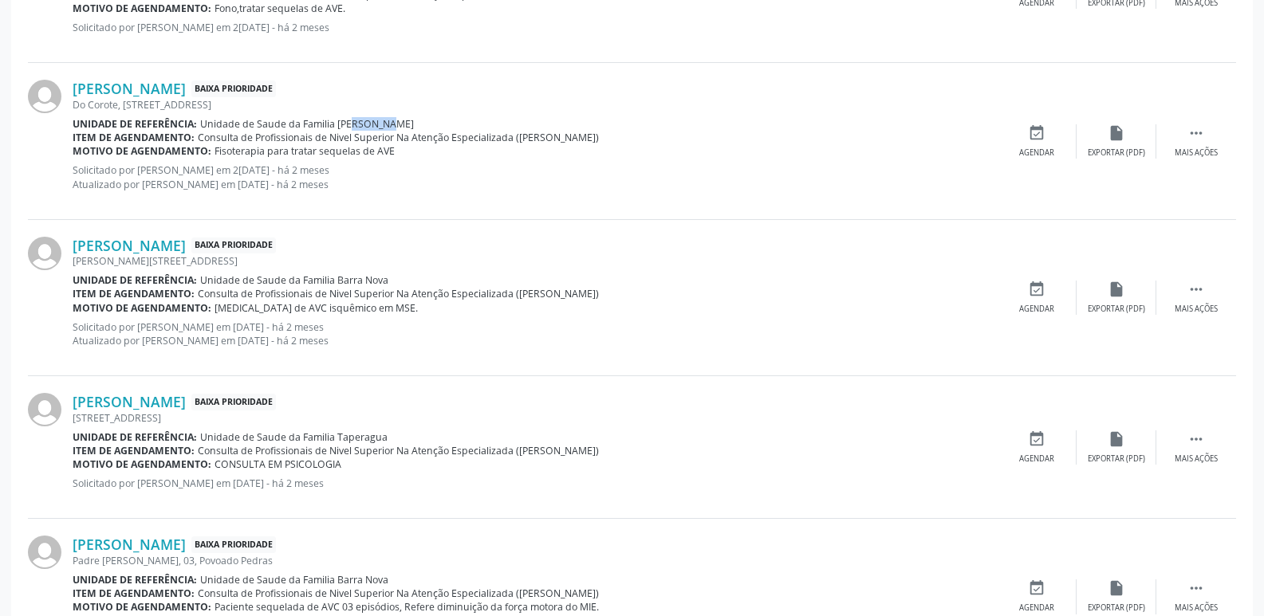
drag, startPoint x: 336, startPoint y: 124, endPoint x: 385, endPoint y: 121, distance: 48.7
click at [385, 121] on div "Unidade de referência: Unidade de Saude da Familia [PERSON_NAME]" at bounding box center [535, 124] width 924 height 14
click at [186, 88] on link "[PERSON_NAME]" at bounding box center [129, 89] width 113 height 18
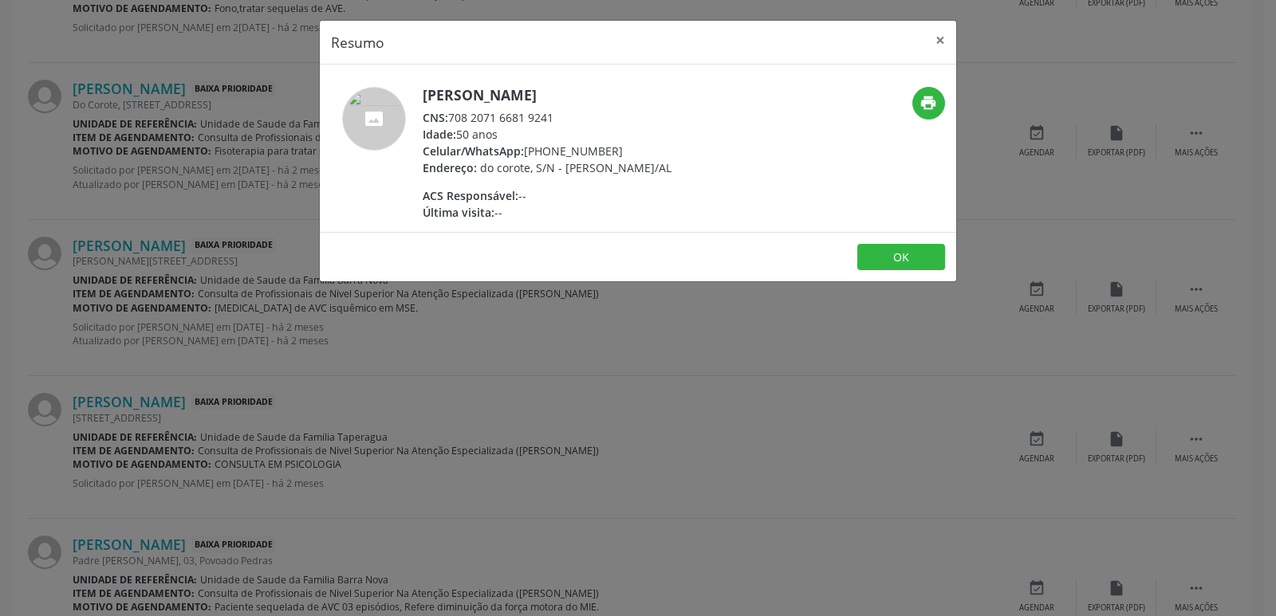
drag, startPoint x: 448, startPoint y: 123, endPoint x: 564, endPoint y: 109, distance: 116.4
click at [564, 109] on div "CNS: 708 2071 6681 9241" at bounding box center [547, 117] width 249 height 17
drag, startPoint x: 525, startPoint y: 145, endPoint x: 613, endPoint y: 147, distance: 88.5
click at [613, 147] on div "Celular/WhatsApp: [PHONE_NUMBER]" at bounding box center [547, 151] width 249 height 17
click at [550, 154] on div "Celular/WhatsApp: [PHONE_NUMBER]" at bounding box center [547, 151] width 249 height 17
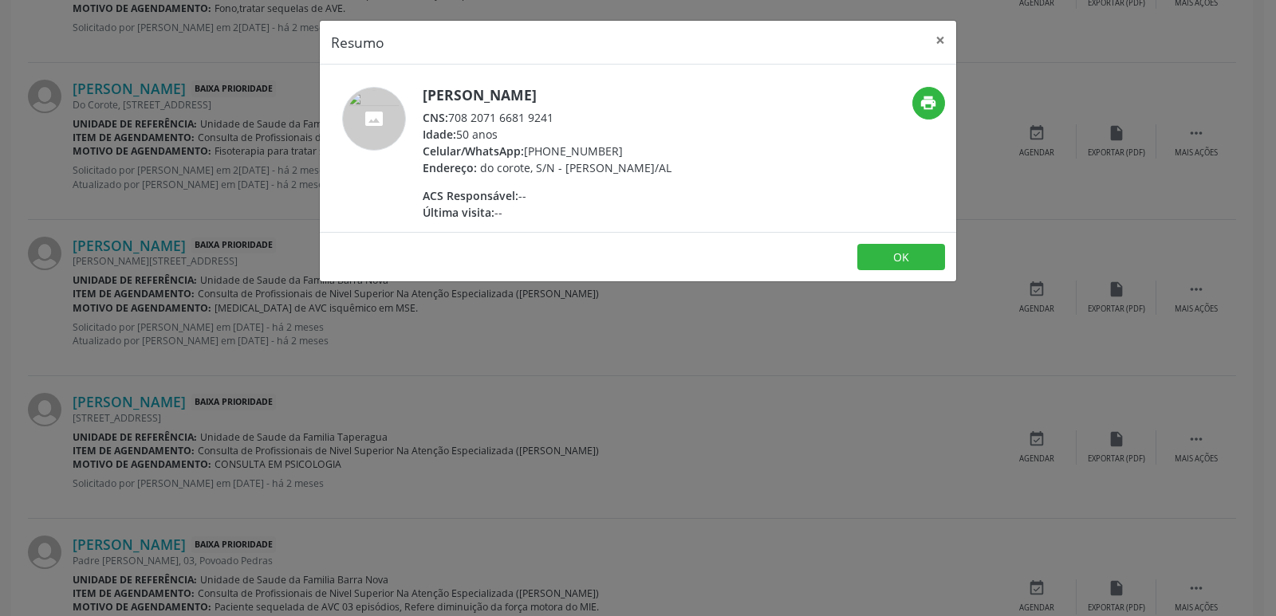
drag, startPoint x: 545, startPoint y: 154, endPoint x: 622, endPoint y: 148, distance: 76.8
click at [622, 148] on div "Celular/WhatsApp: [PHONE_NUMBER]" at bounding box center [547, 151] width 249 height 17
click at [506, 289] on div "Resumo × [PERSON_NAME] CNS: 708 2071 6681 9241 Idade: 50 anos Celular/WhatsApp:…" at bounding box center [638, 308] width 1276 height 616
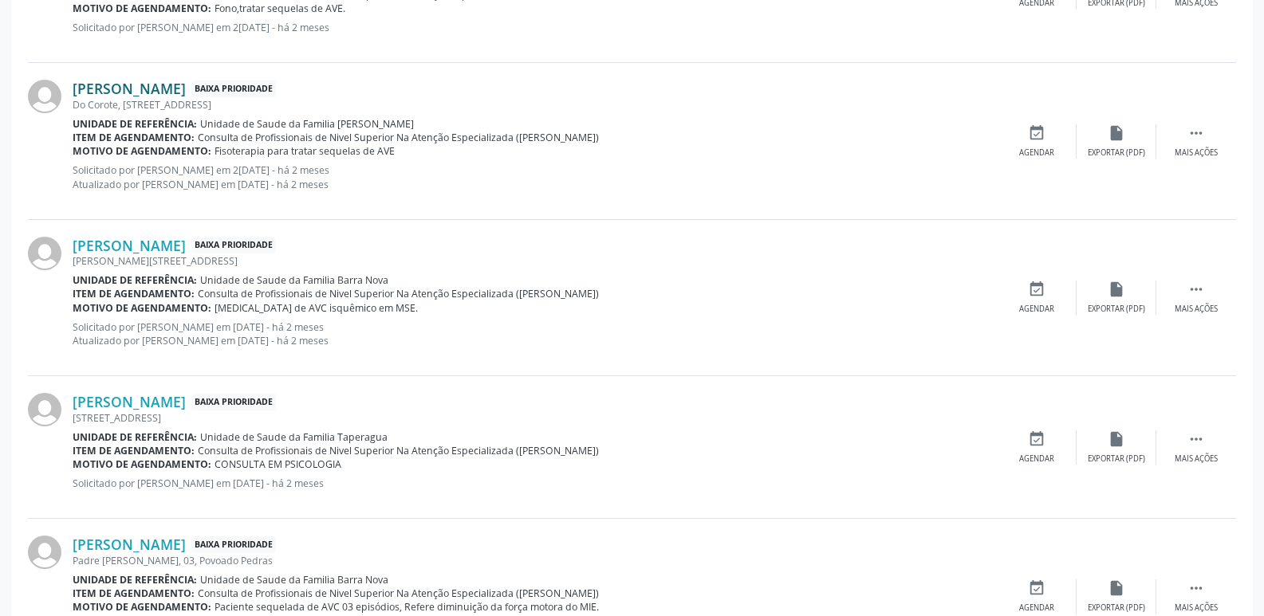
click at [186, 91] on link "[PERSON_NAME]" at bounding box center [129, 89] width 113 height 18
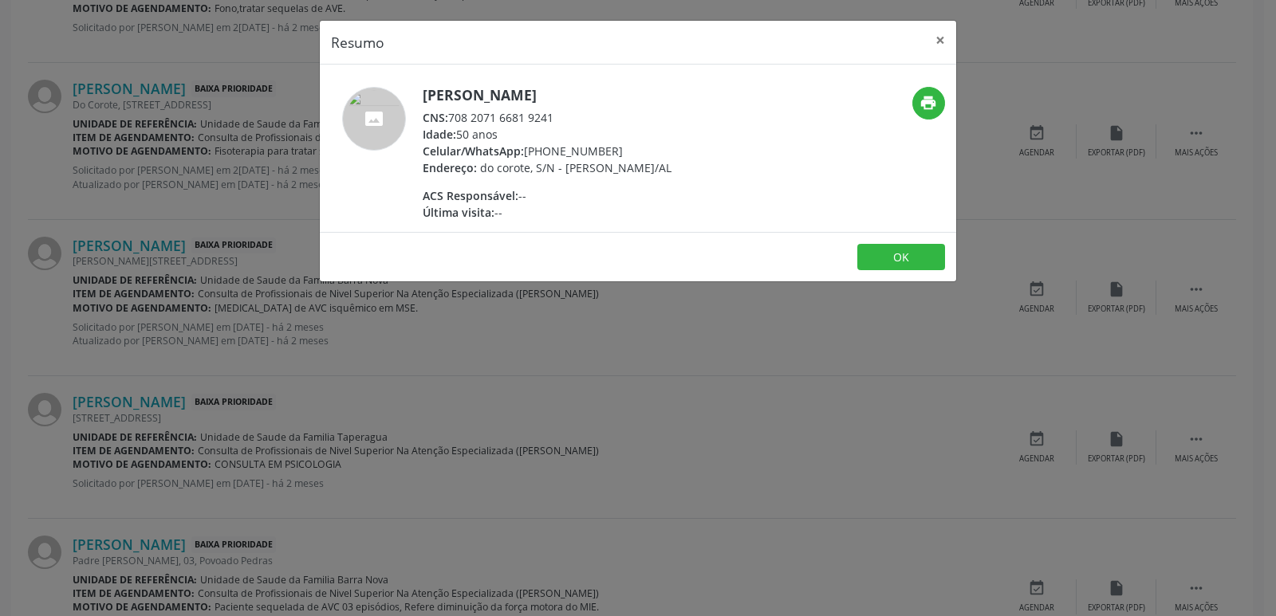
click at [593, 194] on div "ACS Responsável: --" at bounding box center [547, 195] width 249 height 17
drag, startPoint x: 549, startPoint y: 151, endPoint x: 612, endPoint y: 146, distance: 63.2
click at [612, 146] on div "Celular/WhatsApp: [PHONE_NUMBER]" at bounding box center [547, 151] width 249 height 17
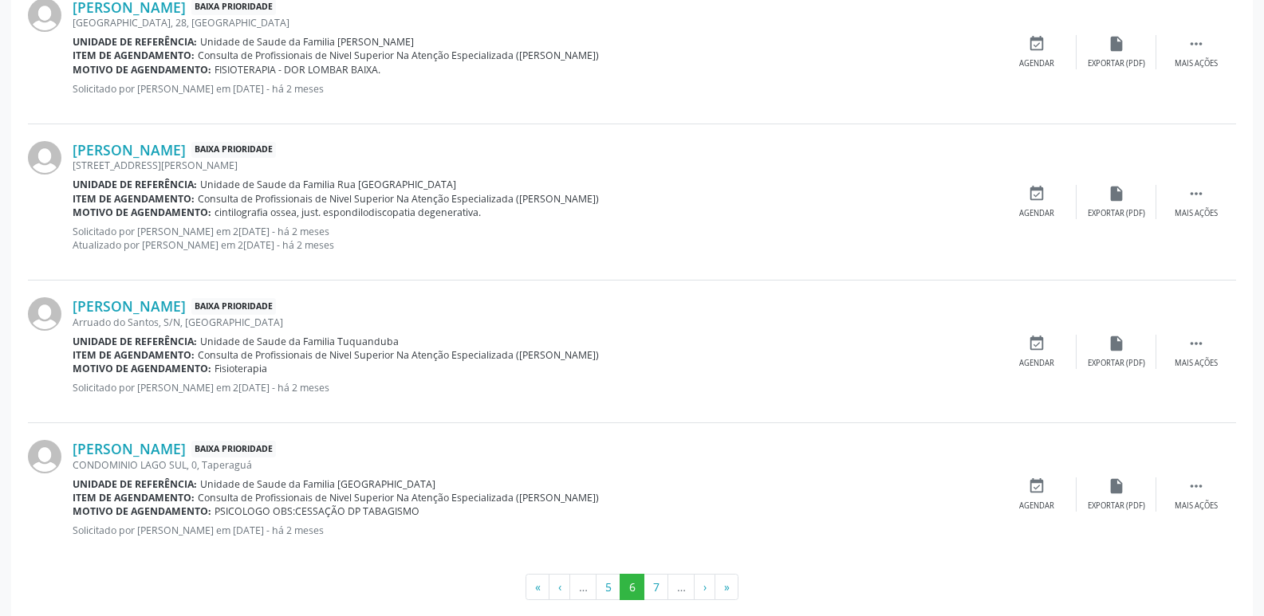
scroll to position [2384, 0]
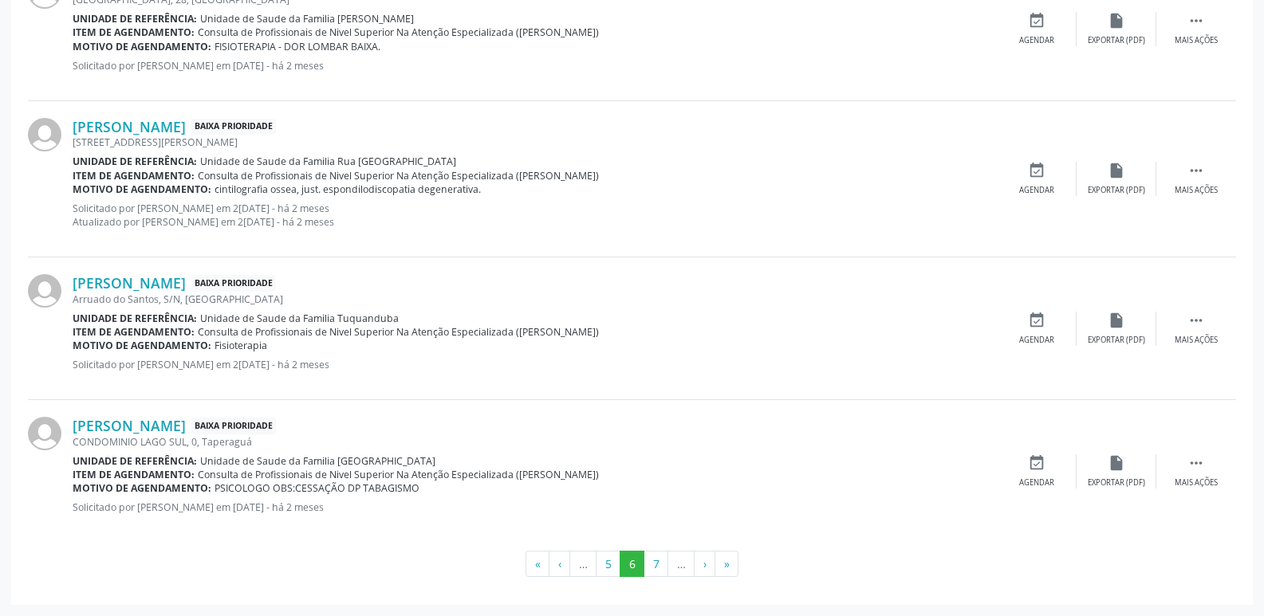
drag, startPoint x: 330, startPoint y: 316, endPoint x: 399, endPoint y: 311, distance: 69.5
click at [399, 312] on div "Unidade de referência: Unidade de Saude da Familia Tuquanduba" at bounding box center [535, 319] width 924 height 14
click at [220, 349] on span "Fisioterapia" at bounding box center [240, 346] width 53 height 14
click at [184, 277] on link "[PERSON_NAME]" at bounding box center [129, 283] width 113 height 18
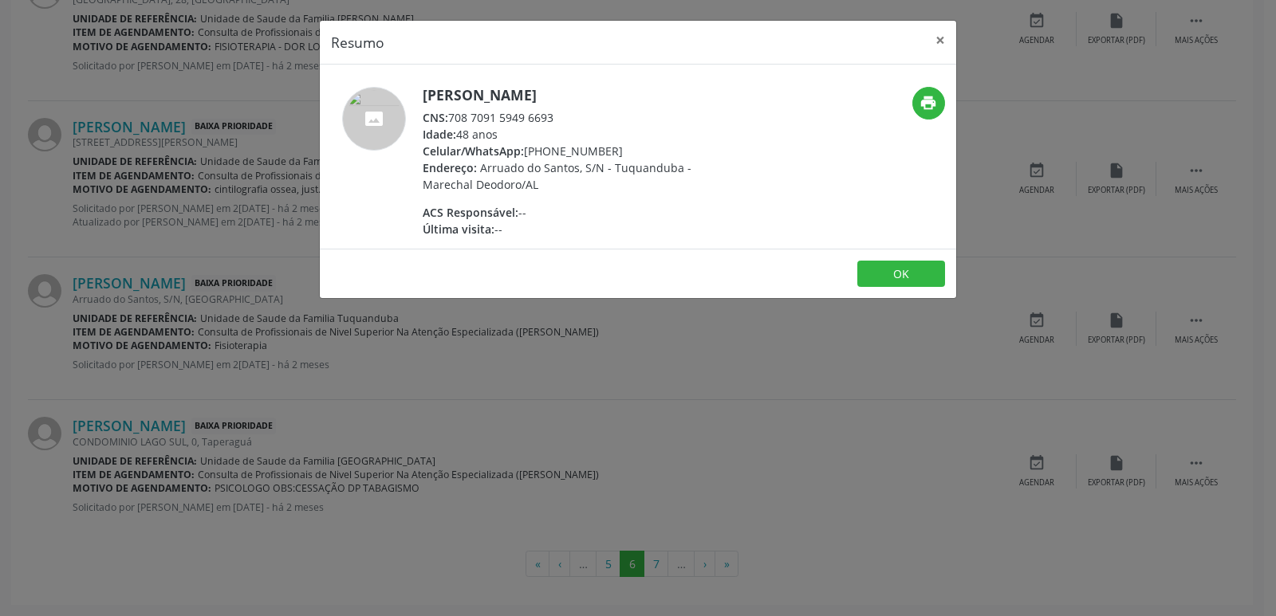
drag, startPoint x: 451, startPoint y: 119, endPoint x: 563, endPoint y: 116, distance: 112.5
click at [563, 116] on div "CNS: 708 7091 5949 6693" at bounding box center [578, 117] width 310 height 17
click at [576, 204] on div "ACS Responsável: --" at bounding box center [578, 212] width 310 height 17
drag, startPoint x: 548, startPoint y: 154, endPoint x: 609, endPoint y: 146, distance: 61.9
click at [609, 146] on div "Celular/WhatsApp: [PHONE_NUMBER]" at bounding box center [578, 151] width 310 height 17
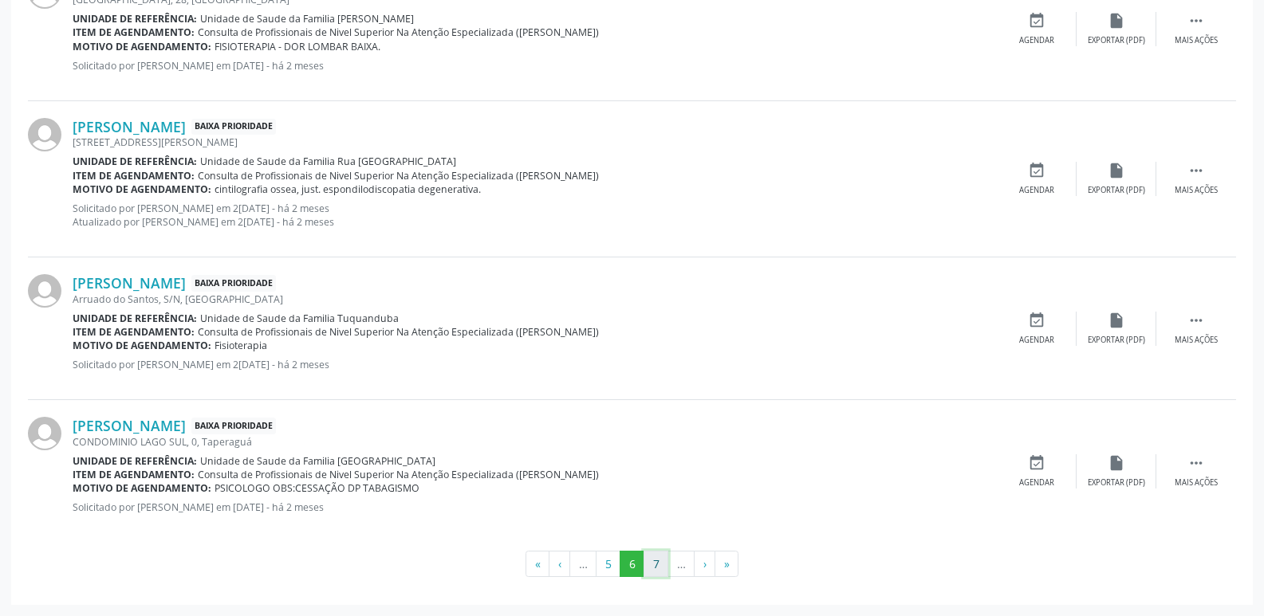
click at [654, 573] on button "7" at bounding box center [655, 564] width 25 height 27
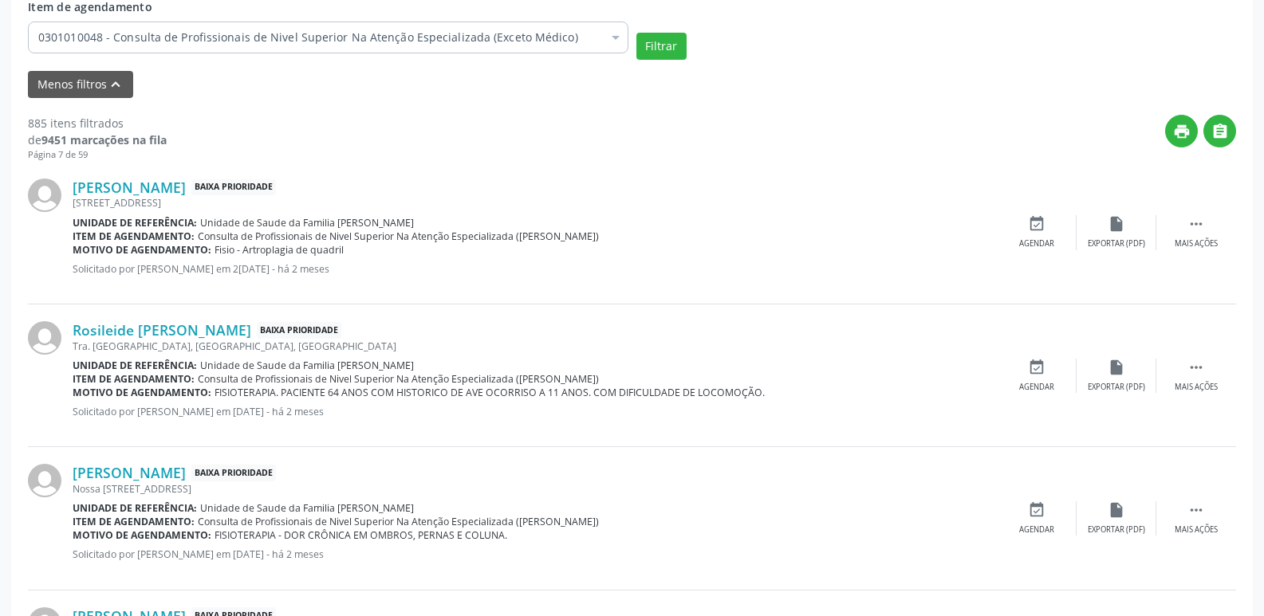
scroll to position [558, 0]
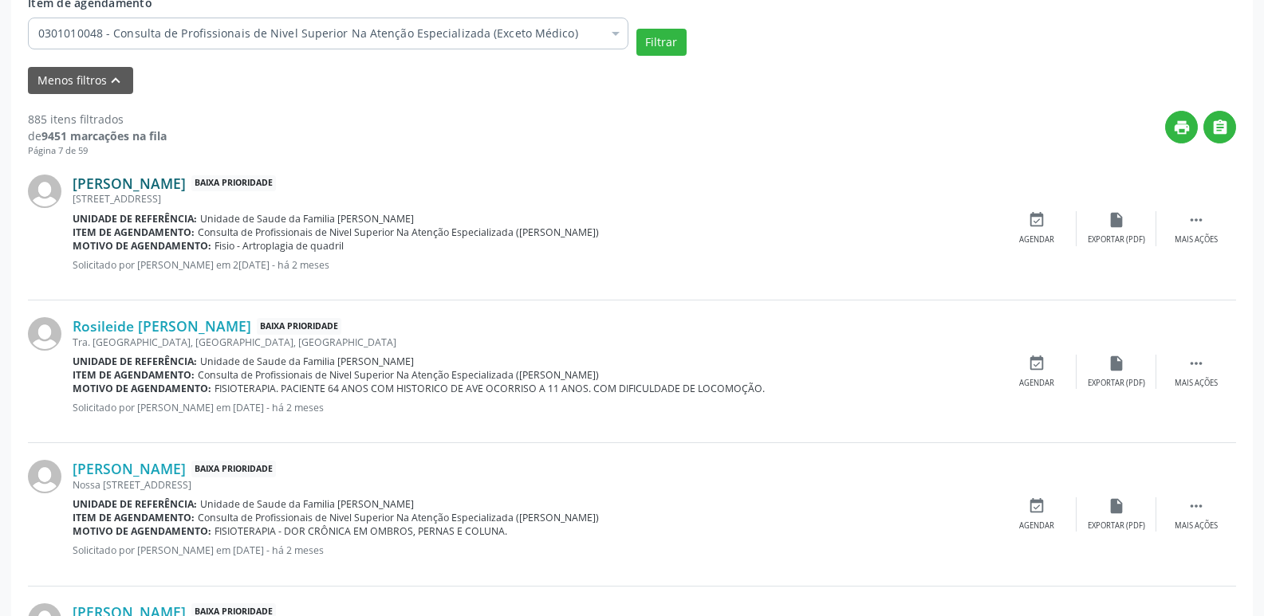
click at [149, 189] on link "[PERSON_NAME]" at bounding box center [129, 184] width 113 height 18
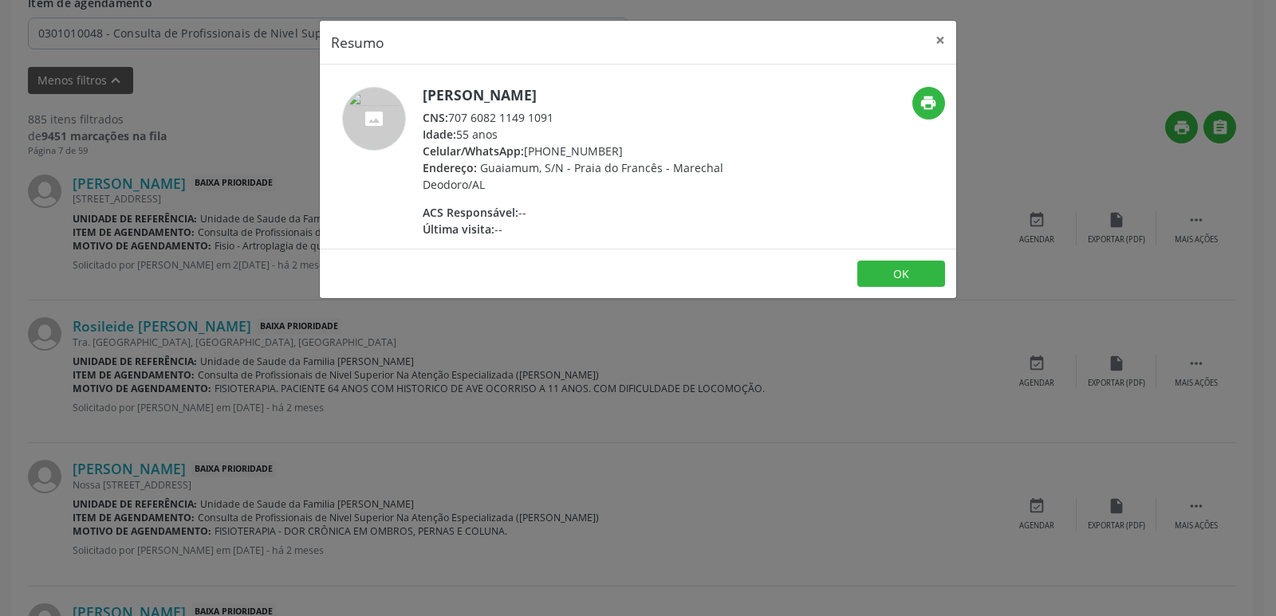
drag, startPoint x: 451, startPoint y: 121, endPoint x: 556, endPoint y: 117, distance: 104.5
click at [556, 117] on div "CNS: 707 6082 1149 1091" at bounding box center [578, 117] width 310 height 17
drag, startPoint x: 450, startPoint y: 119, endPoint x: 582, endPoint y: 115, distance: 132.4
click at [582, 115] on div "CNS: 707 6082 1149 1091" at bounding box center [578, 117] width 310 height 17
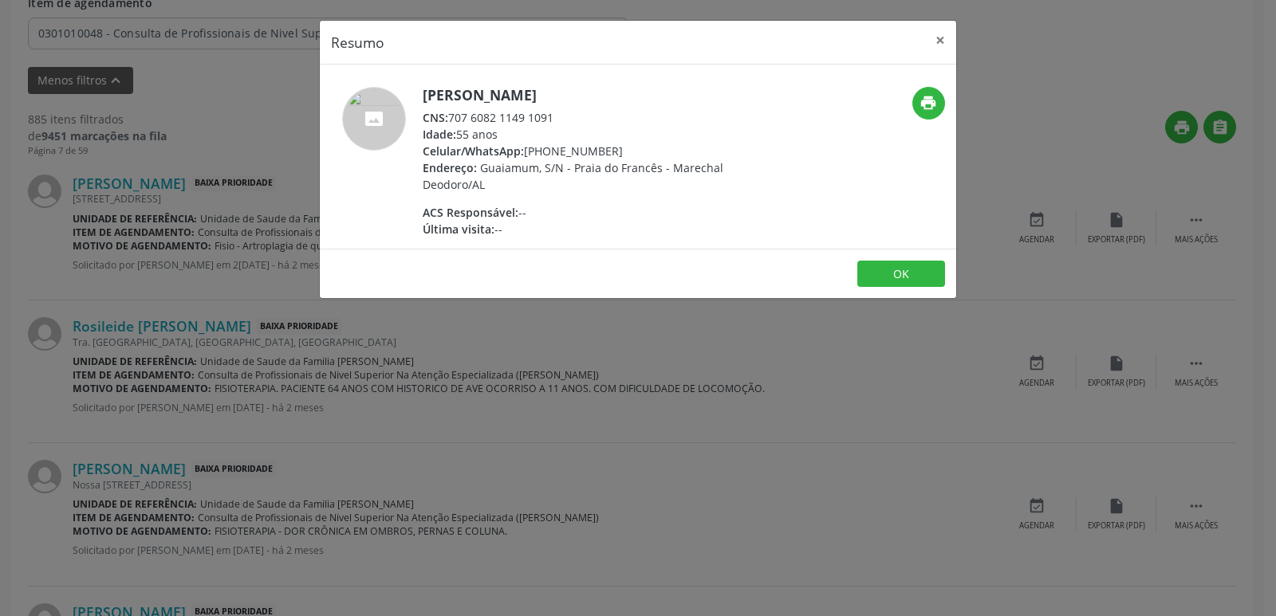
drag, startPoint x: 543, startPoint y: 150, endPoint x: 625, endPoint y: 148, distance: 82.2
click at [625, 148] on div "Celular/WhatsApp: [PHONE_NUMBER]" at bounding box center [578, 151] width 310 height 17
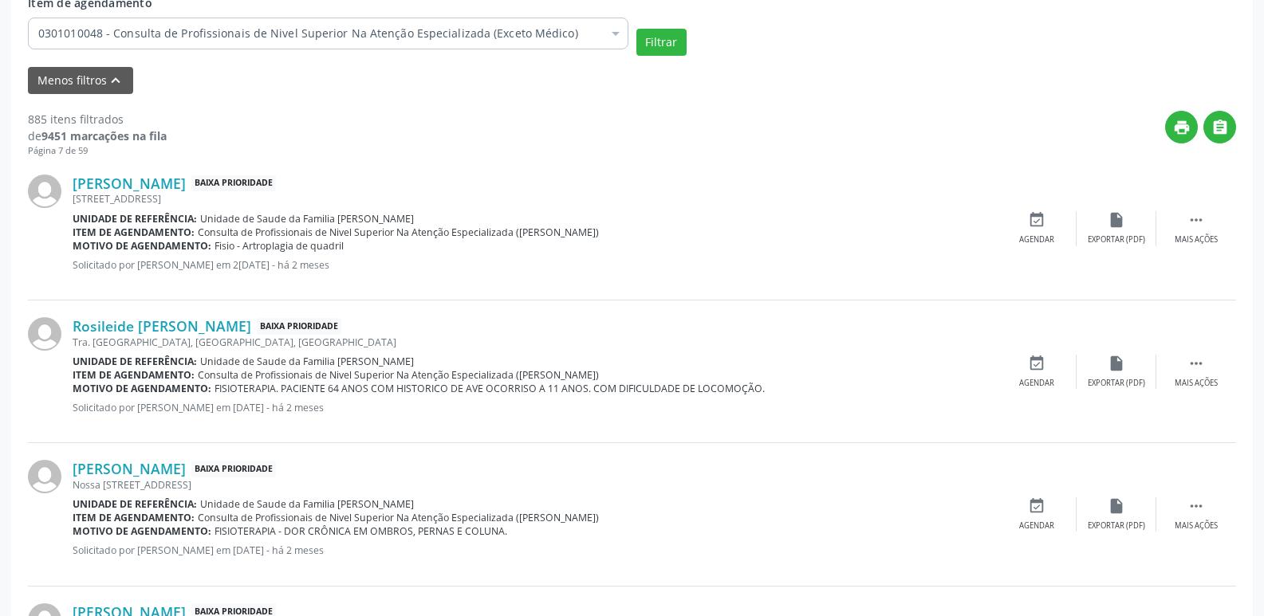
drag, startPoint x: 240, startPoint y: 243, endPoint x: 342, endPoint y: 245, distance: 102.1
click at [342, 245] on div "Motivo de agendamento: Fisio - Artroplagia de quadril" at bounding box center [535, 246] width 924 height 14
click at [413, 616] on div "[PERSON_NAME] Baixa Prioridade" at bounding box center [535, 613] width 924 height 18
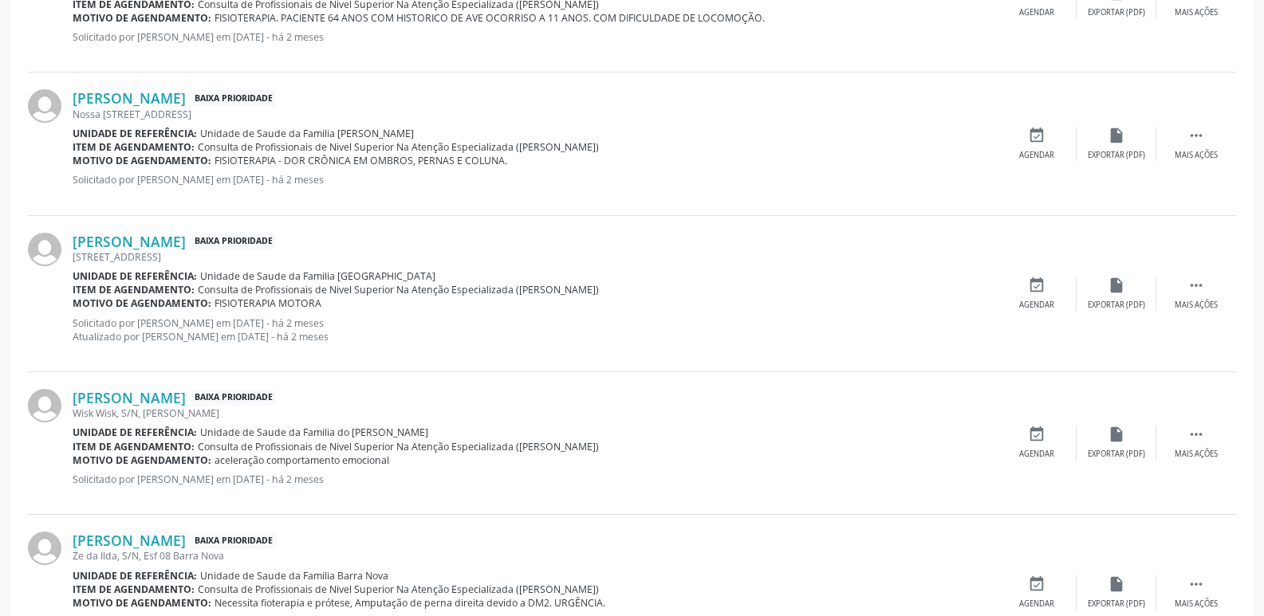
scroll to position [957, 0]
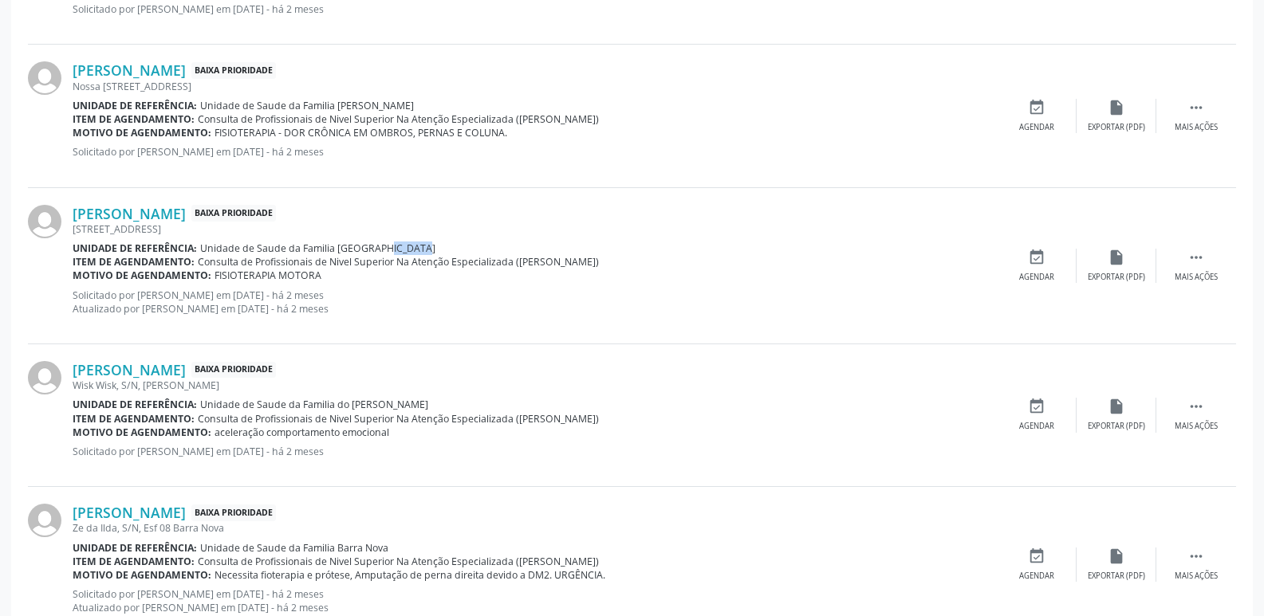
drag, startPoint x: 376, startPoint y: 248, endPoint x: 406, endPoint y: 250, distance: 29.5
click at [397, 250] on div "Unidade de referência: Unidade de Saude da Familia [GEOGRAPHIC_DATA]" at bounding box center [535, 249] width 924 height 14
click at [186, 219] on link "[PERSON_NAME]" at bounding box center [129, 214] width 113 height 18
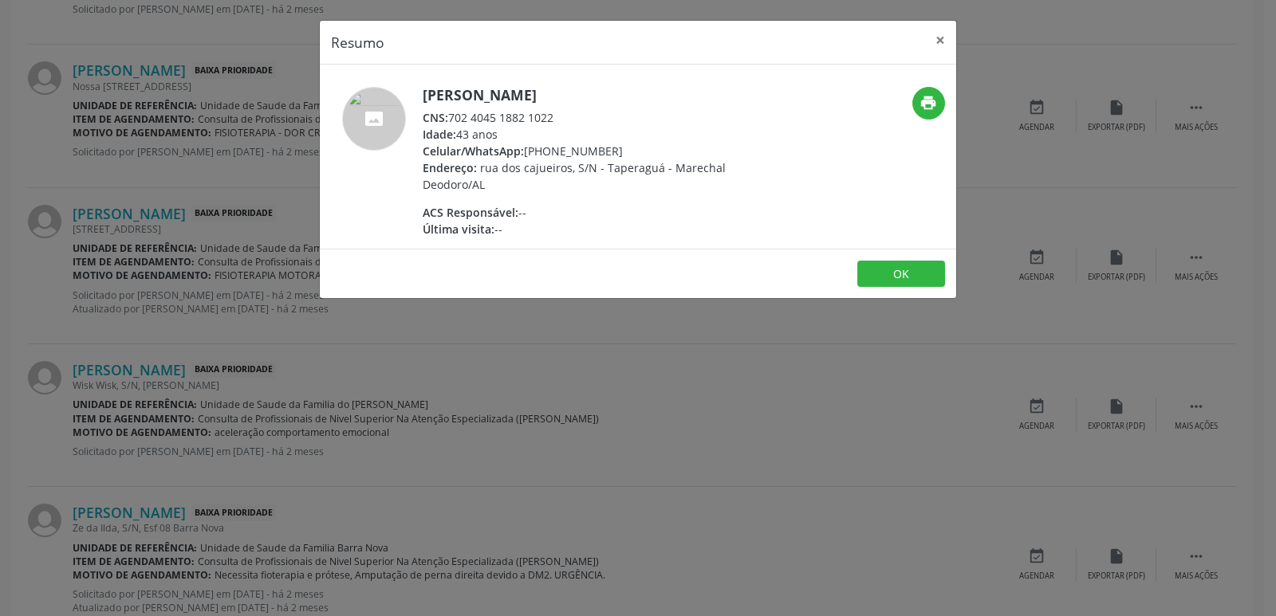
drag, startPoint x: 452, startPoint y: 112, endPoint x: 593, endPoint y: 116, distance: 141.2
click at [593, 116] on div "CNS: 702 4045 1882 1022" at bounding box center [578, 117] width 310 height 17
drag, startPoint x: 550, startPoint y: 152, endPoint x: 609, endPoint y: 151, distance: 59.0
click at [609, 151] on div "Celular/WhatsApp: [PHONE_NUMBER]" at bounding box center [578, 151] width 310 height 17
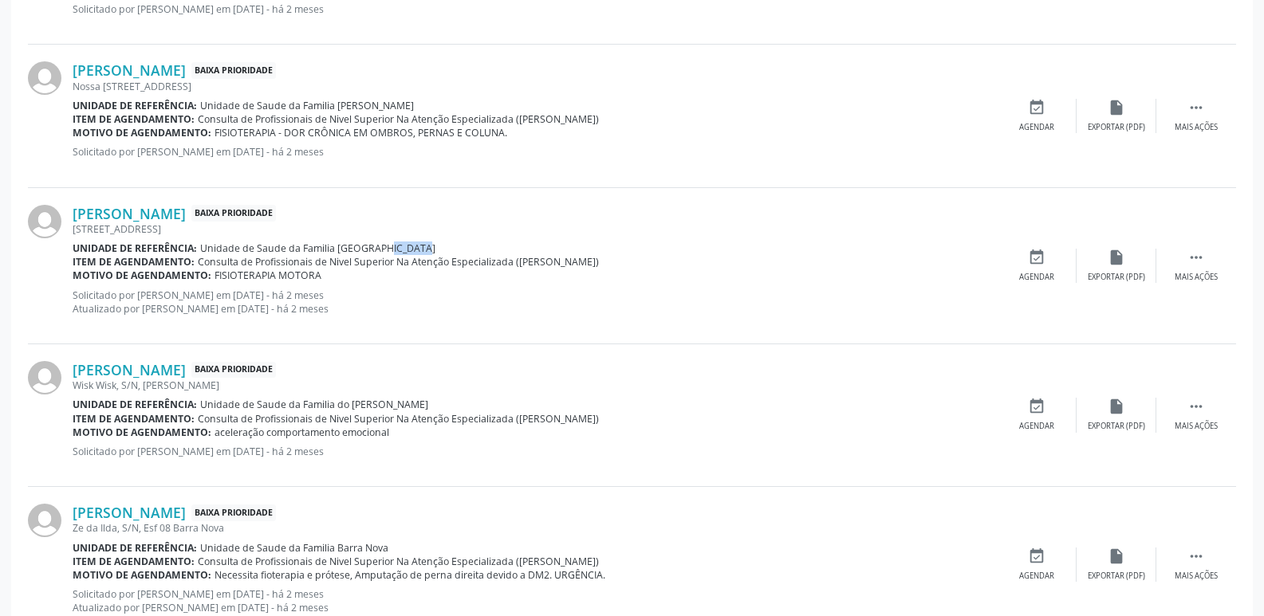
drag, startPoint x: 210, startPoint y: 275, endPoint x: 351, endPoint y: 273, distance: 141.2
click at [351, 273] on div "Motivo de agendamento: FISIOTERAPIA MOTORA" at bounding box center [535, 276] width 924 height 14
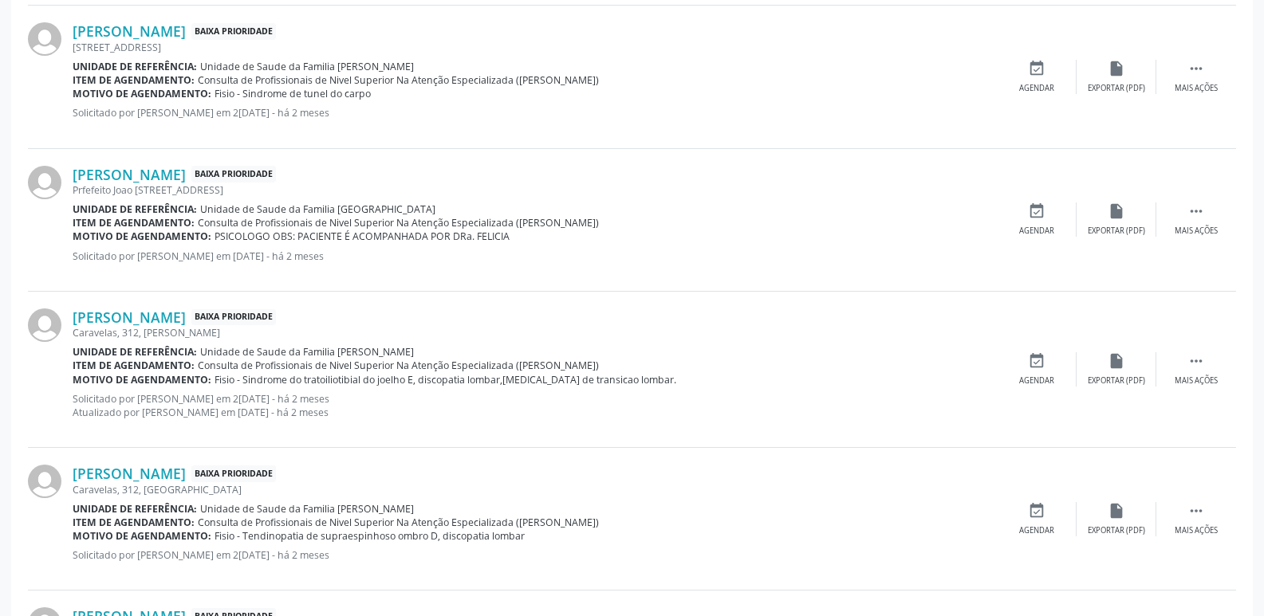
scroll to position [1515, 0]
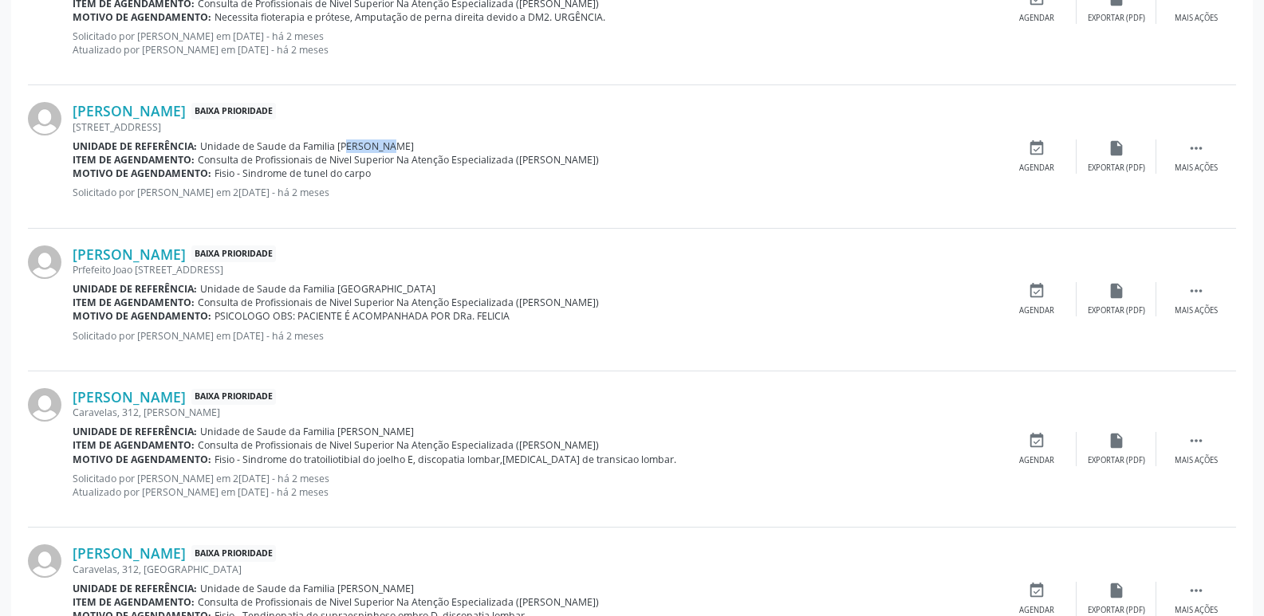
drag, startPoint x: 333, startPoint y: 144, endPoint x: 380, endPoint y: 144, distance: 47.0
click at [380, 144] on div "Unidade de referência: Unidade de Saude da Familia [PERSON_NAME]" at bounding box center [535, 147] width 924 height 14
click at [175, 105] on link "[PERSON_NAME]" at bounding box center [129, 111] width 113 height 18
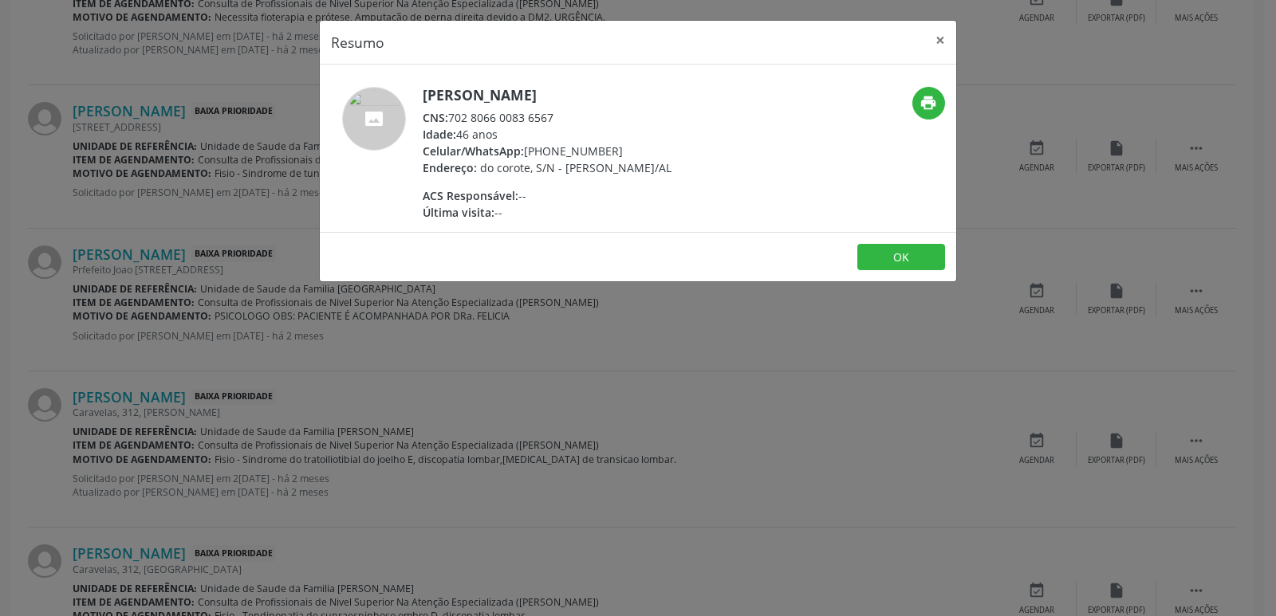
drag, startPoint x: 451, startPoint y: 116, endPoint x: 597, endPoint y: 119, distance: 145.9
click at [597, 119] on div "CNS: 702 8066 0083 6567" at bounding box center [547, 117] width 249 height 17
drag, startPoint x: 549, startPoint y: 153, endPoint x: 611, endPoint y: 155, distance: 62.2
click at [611, 155] on div "Celular/WhatsApp: [PHONE_NUMBER]" at bounding box center [547, 151] width 249 height 17
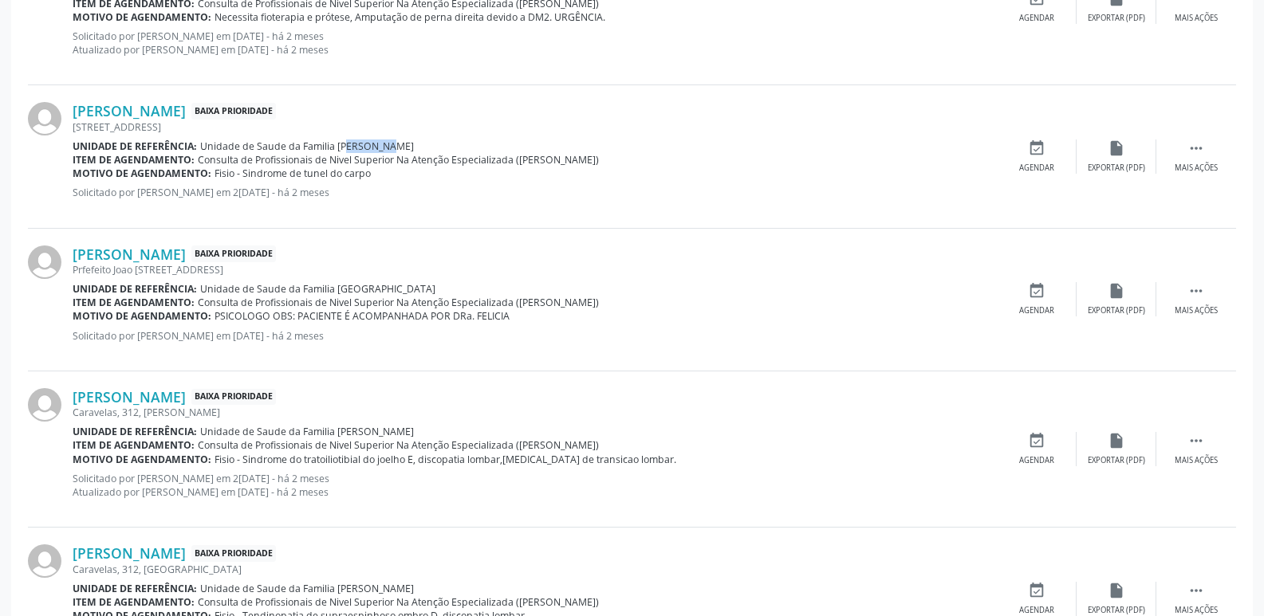
drag, startPoint x: 245, startPoint y: 172, endPoint x: 392, endPoint y: 179, distance: 147.7
click at [392, 179] on div "Motivo de agendamento: Fisio - Sindrome de tunel do carpo" at bounding box center [535, 174] width 924 height 14
click at [452, 264] on div "Prfefeito Joao [STREET_ADDRESS]" at bounding box center [535, 270] width 924 height 14
click at [244, 173] on span "Fisio - Sindrome de tunel do carpo" at bounding box center [292, 174] width 156 height 14
drag, startPoint x: 237, startPoint y: 171, endPoint x: 355, endPoint y: 175, distance: 118.1
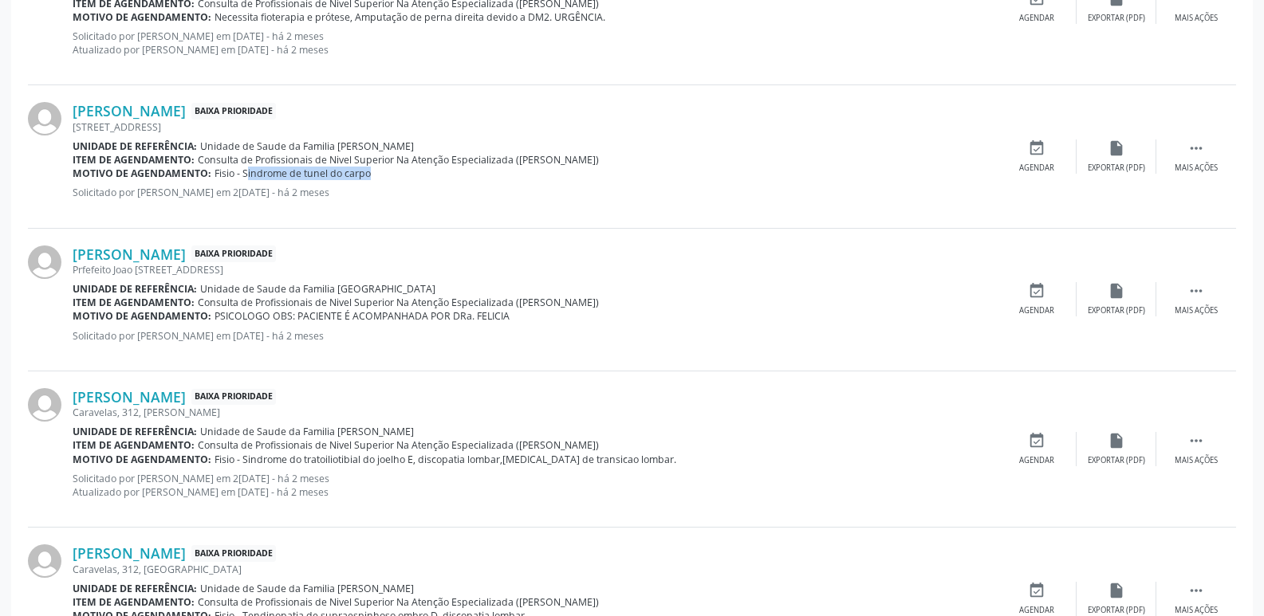
click at [355, 175] on span "Fisio - Sindrome de tunel do carpo" at bounding box center [292, 174] width 156 height 14
click at [376, 183] on div "[PERSON_NAME] Baixa Prioridade [STREET_ADDRESS] Unidade de referência: Unidade …" at bounding box center [535, 156] width 924 height 108
drag, startPoint x: 239, startPoint y: 172, endPoint x: 373, endPoint y: 169, distance: 134.0
click at [373, 169] on div "Motivo de agendamento: Fisio - Sindrome de tunel do carpo" at bounding box center [535, 174] width 924 height 14
click at [455, 191] on p "Solicitado por [PERSON_NAME] em 2[DATE] - há 2 meses" at bounding box center [535, 193] width 924 height 14
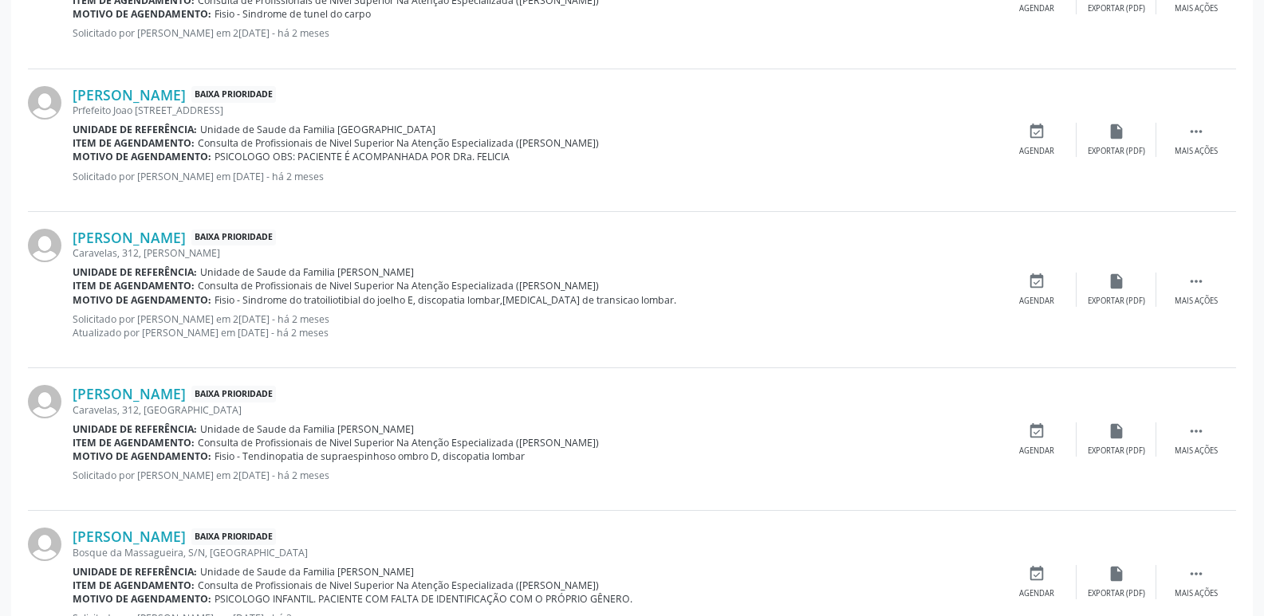
scroll to position [1754, 0]
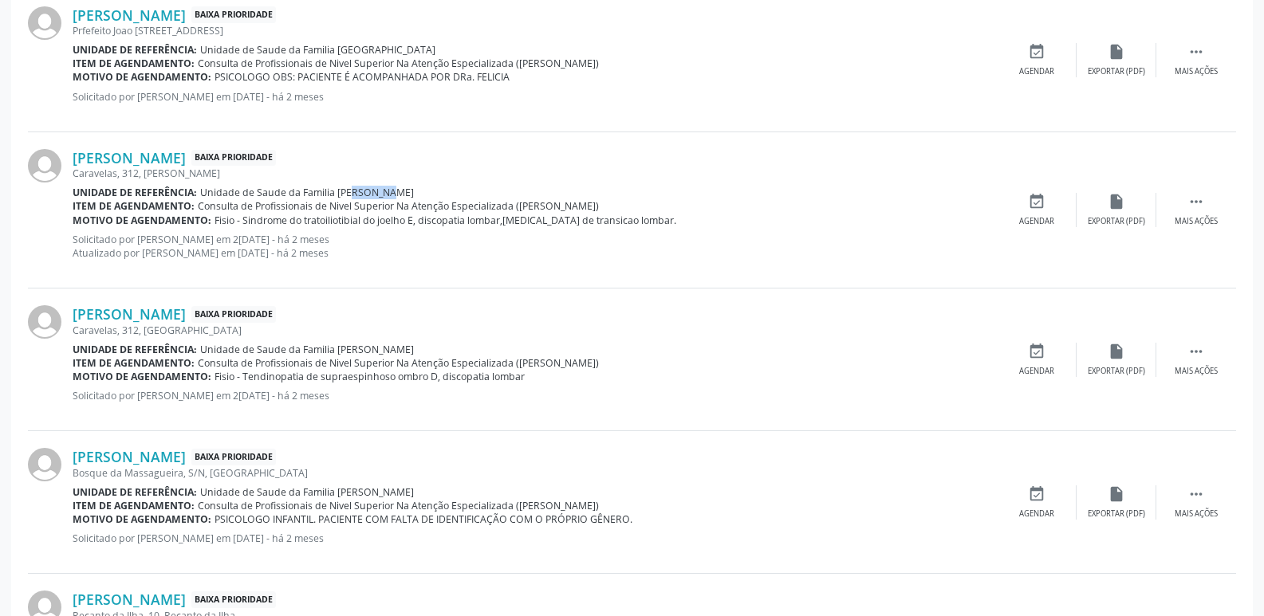
drag, startPoint x: 336, startPoint y: 195, endPoint x: 368, endPoint y: 193, distance: 32.0
click at [368, 193] on span "Unidade de Saude da Familia [PERSON_NAME]" at bounding box center [307, 193] width 214 height 14
click at [188, 148] on div "[PERSON_NAME] Baixa Prioridade Caravelas, 312, Frances Unidade de referência: U…" at bounding box center [632, 210] width 1208 height 156
click at [186, 162] on link "[PERSON_NAME]" at bounding box center [129, 158] width 113 height 18
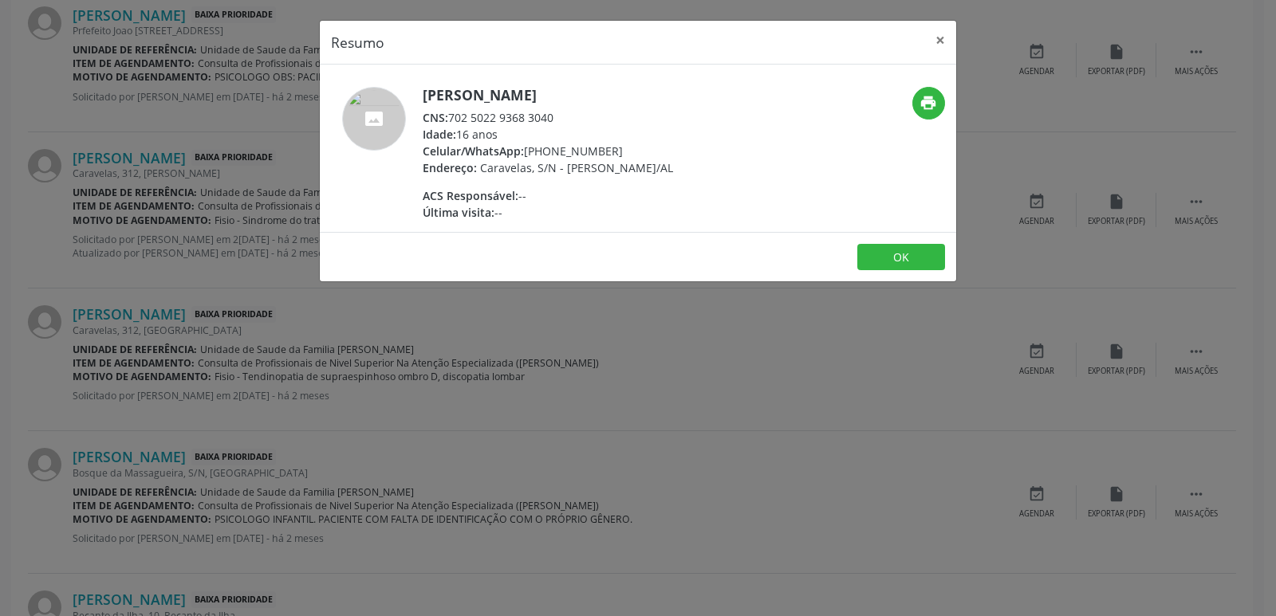
drag, startPoint x: 447, startPoint y: 116, endPoint x: 569, endPoint y: 116, distance: 121.2
click at [569, 116] on div "CNS: 702 5022 9368 3040" at bounding box center [548, 117] width 250 height 17
click at [580, 141] on div "Idade: 16 anos" at bounding box center [548, 134] width 250 height 17
drag, startPoint x: 546, startPoint y: 151, endPoint x: 608, endPoint y: 148, distance: 62.3
click at [608, 148] on div "Celular/WhatsApp: [PHONE_NUMBER]" at bounding box center [548, 151] width 250 height 17
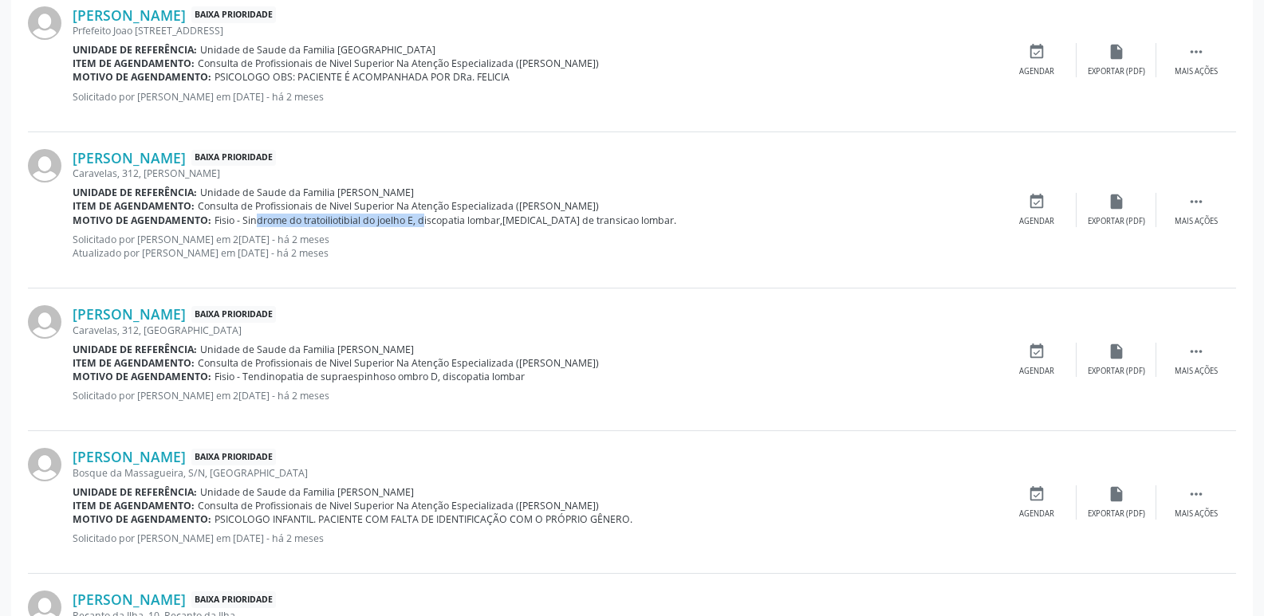
drag, startPoint x: 241, startPoint y: 219, endPoint x: 414, endPoint y: 218, distance: 173.0
click at [414, 218] on span "Fisio - Sindrome do tratoiliotibial do joelho E, discopatia lombar,[MEDICAL_DAT…" at bounding box center [445, 221] width 462 height 14
click at [402, 292] on div "[PERSON_NAME] Baixa Prioridade [GEOGRAPHIC_DATA], 312, [GEOGRAPHIC_DATA] Unidad…" at bounding box center [632, 360] width 1208 height 143
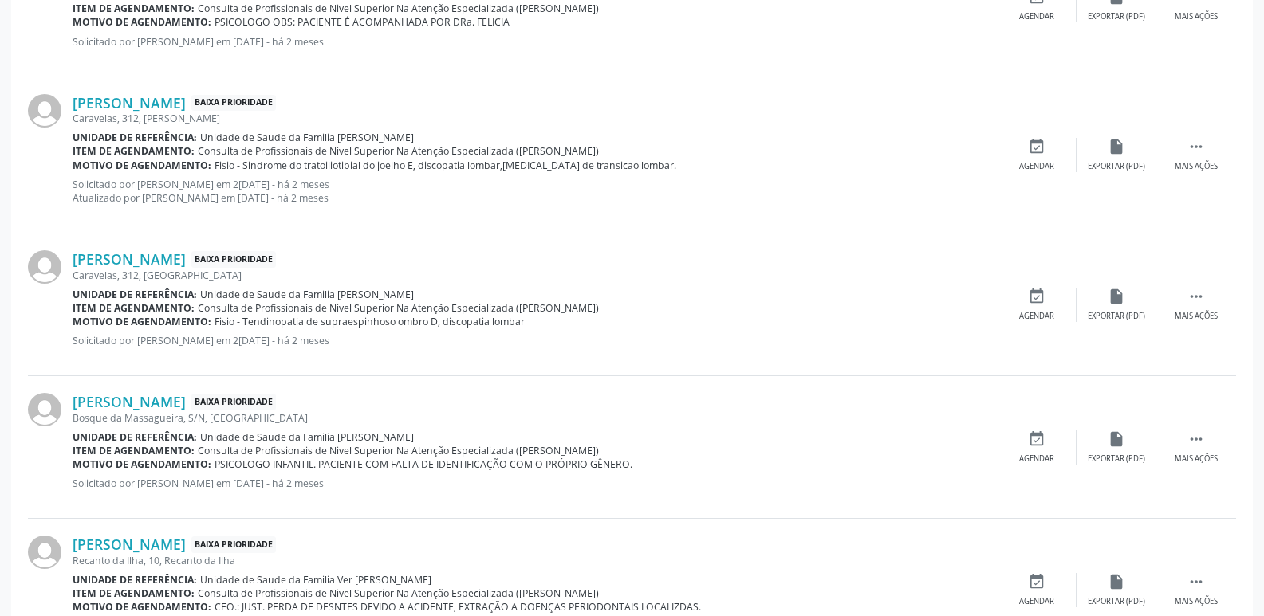
scroll to position [1834, 0]
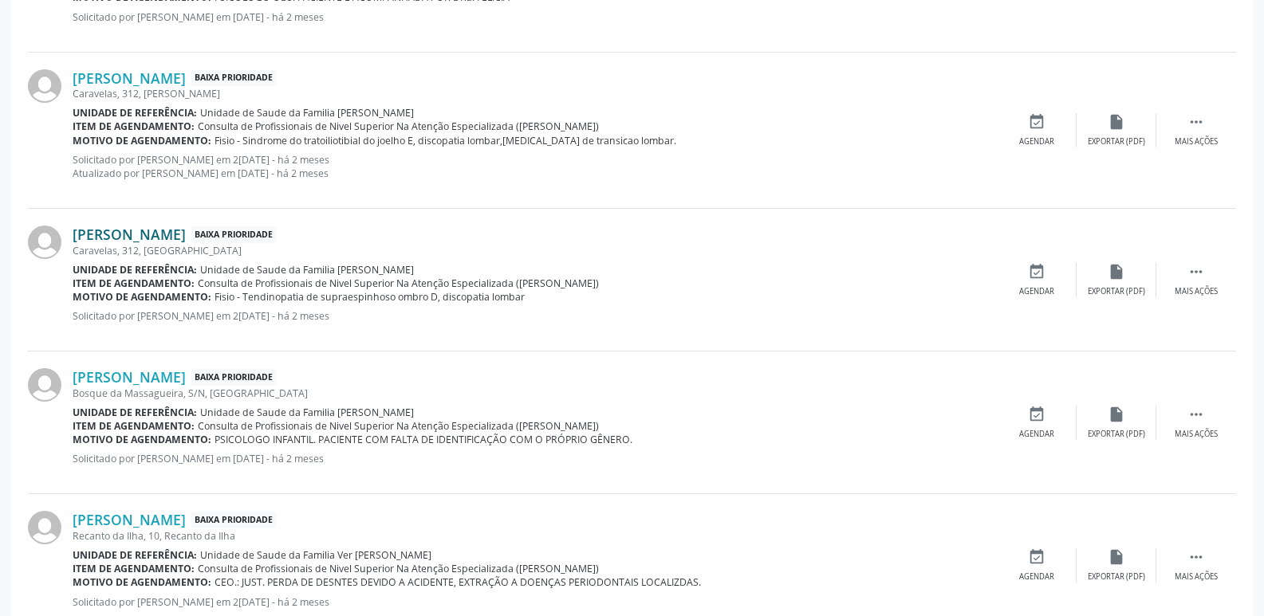
click at [186, 238] on link "[PERSON_NAME]" at bounding box center [129, 235] width 113 height 18
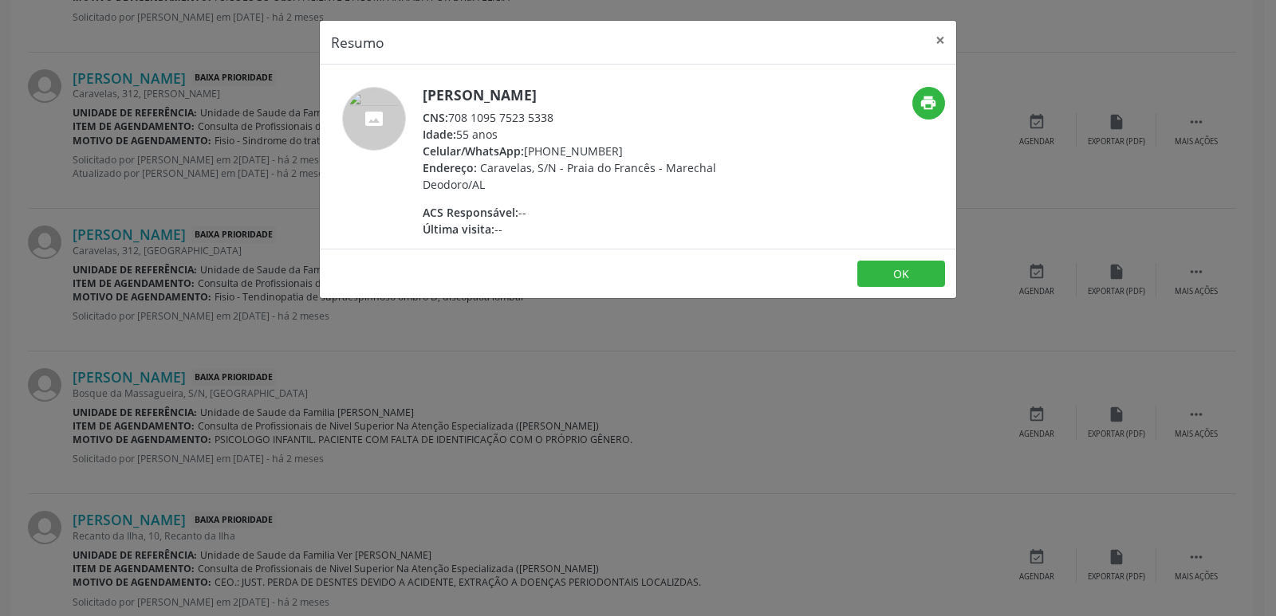
drag, startPoint x: 449, startPoint y: 119, endPoint x: 565, endPoint y: 108, distance: 116.2
click at [565, 108] on div "[PERSON_NAME] CNS: 708 1095 7523 5338 Idade: 55 anos Celular/WhatsApp: [PHONE_N…" at bounding box center [578, 162] width 310 height 151
drag, startPoint x: 545, startPoint y: 151, endPoint x: 610, endPoint y: 148, distance: 65.5
click at [610, 148] on div "Celular/WhatsApp: [PHONE_NUMBER]" at bounding box center [578, 151] width 310 height 17
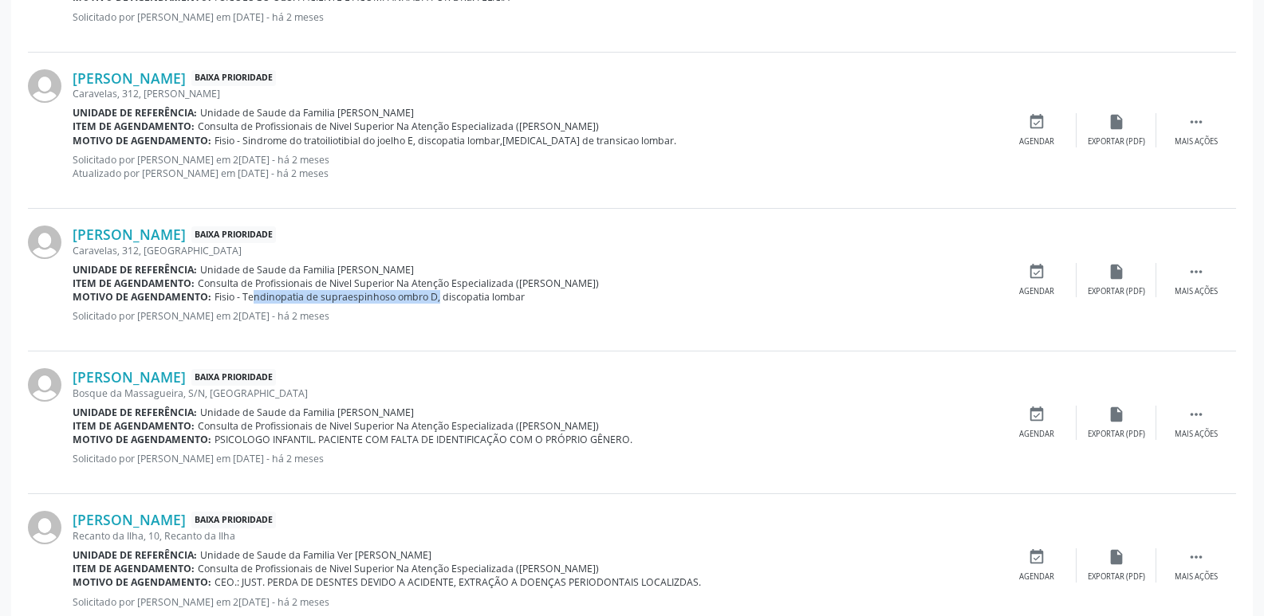
drag, startPoint x: 239, startPoint y: 297, endPoint x: 425, endPoint y: 304, distance: 185.9
click at [425, 304] on span "Fisio - Tendinopatia de supraespinhoso ombro D, discopatia lombar" at bounding box center [369, 297] width 310 height 14
click at [480, 372] on div "[PERSON_NAME] Baixa Prioridade" at bounding box center [535, 377] width 924 height 18
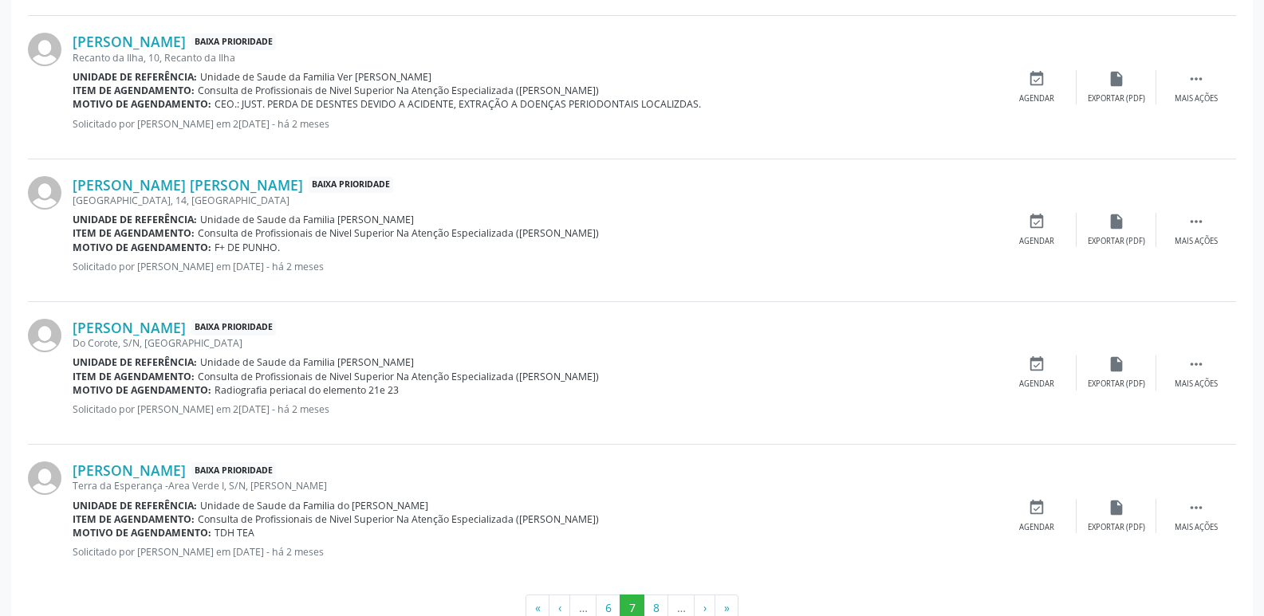
scroll to position [2357, 0]
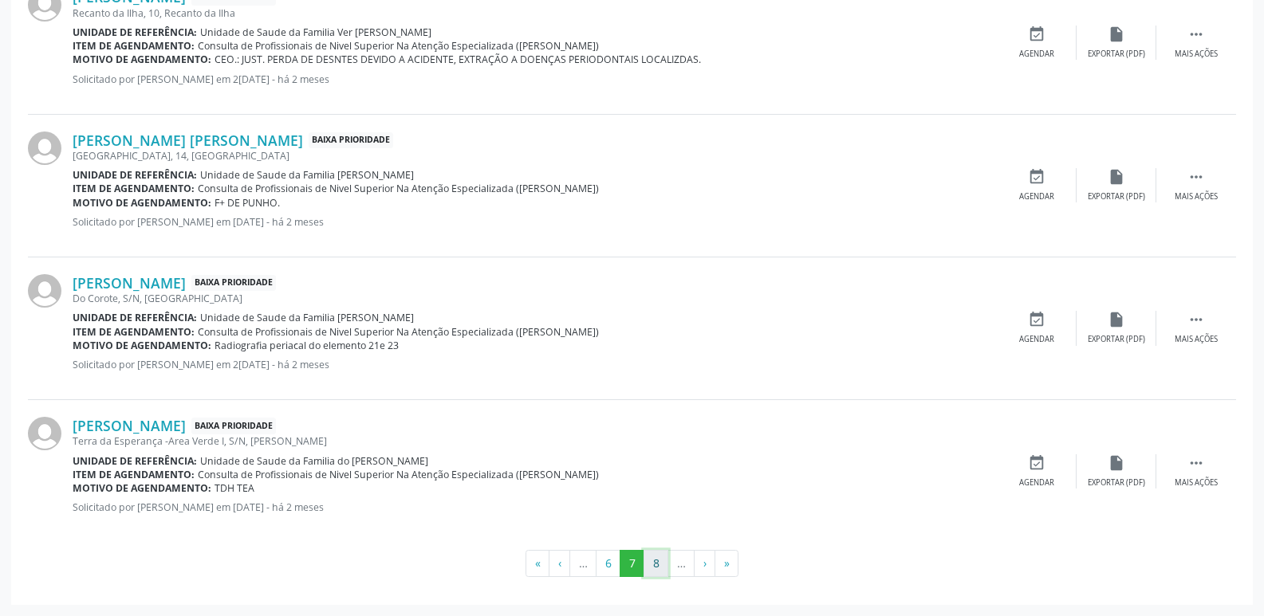
click at [653, 567] on button "8" at bounding box center [655, 563] width 25 height 27
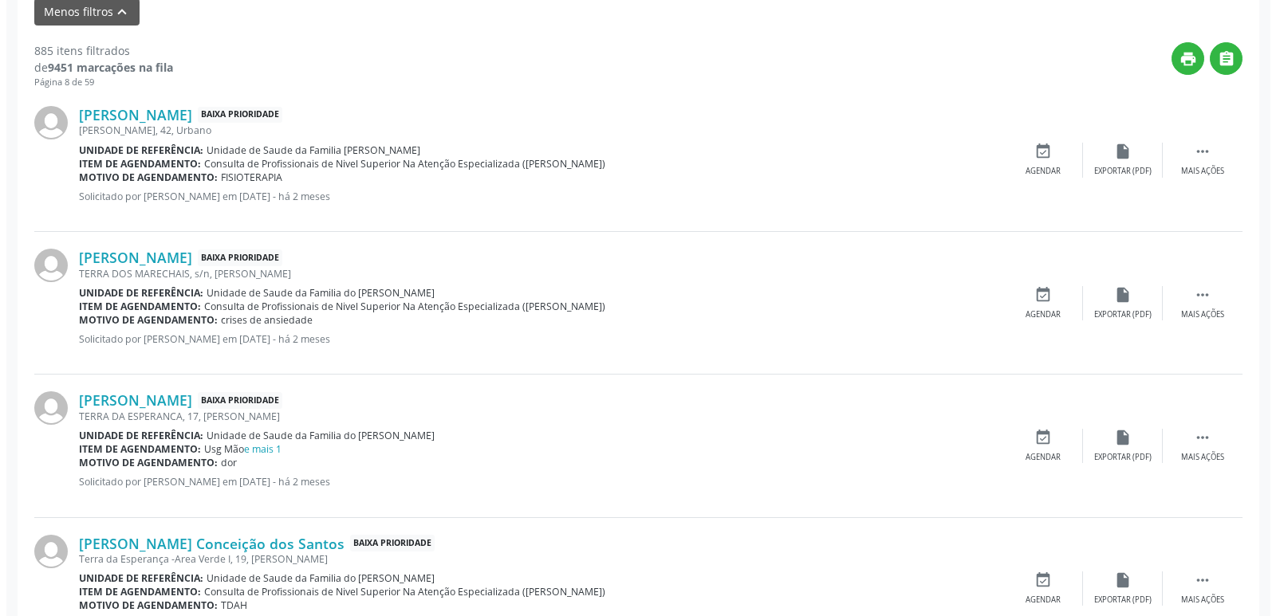
scroll to position [655, 0]
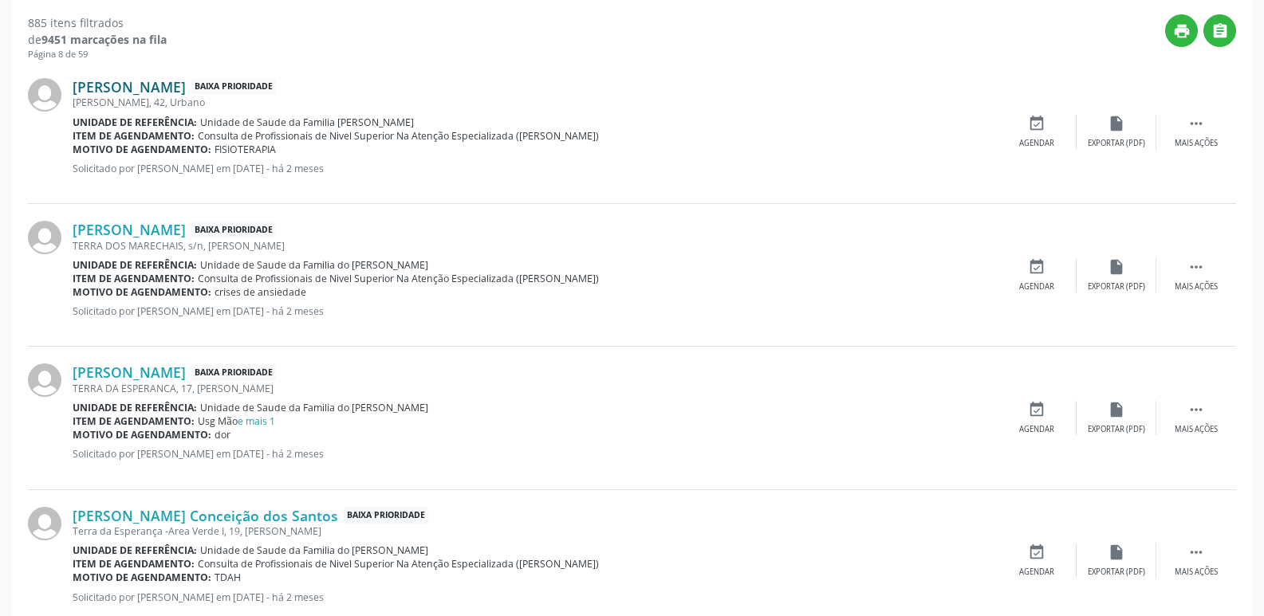
click at [186, 89] on link "[PERSON_NAME]" at bounding box center [129, 87] width 113 height 18
